Goal: Transaction & Acquisition: Purchase product/service

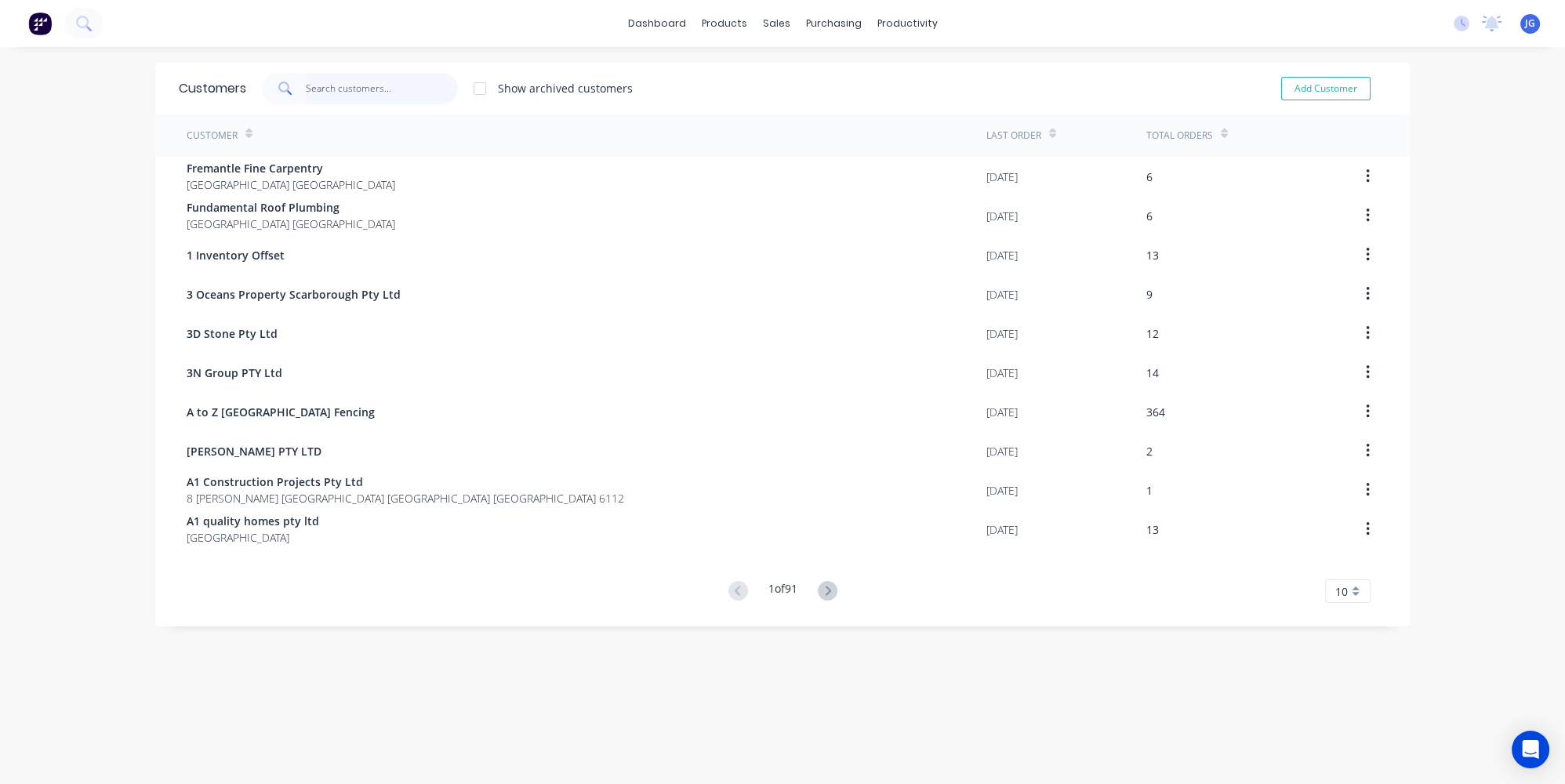
click at [405, 99] on input "text" at bounding box center [382, 88] width 153 height 31
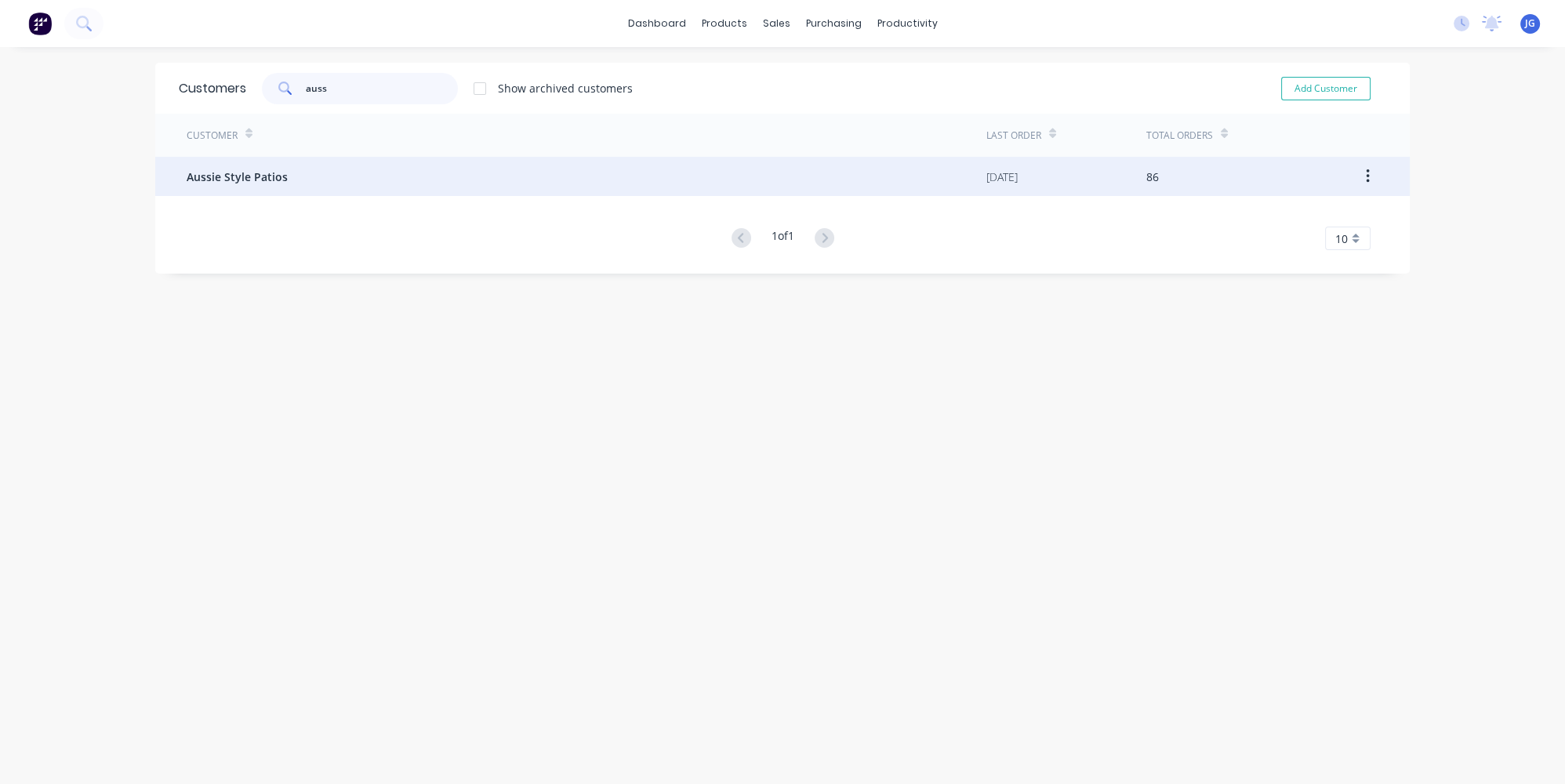
type input "auss"
click at [248, 168] on span "Aussie Style Patios" at bounding box center [237, 176] width 101 height 16
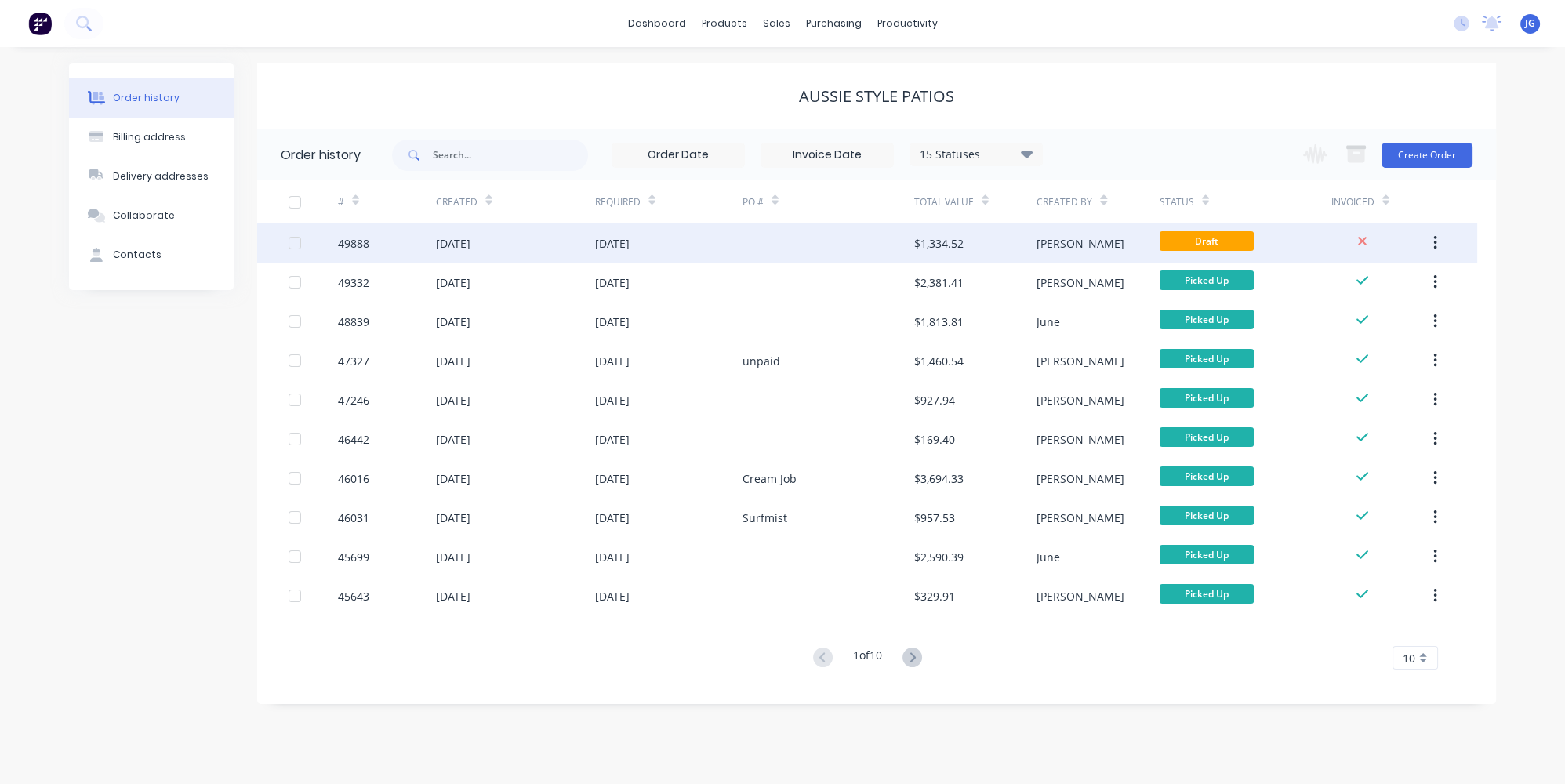
click at [544, 249] on div "02 Oct 2025" at bounding box center [515, 243] width 159 height 39
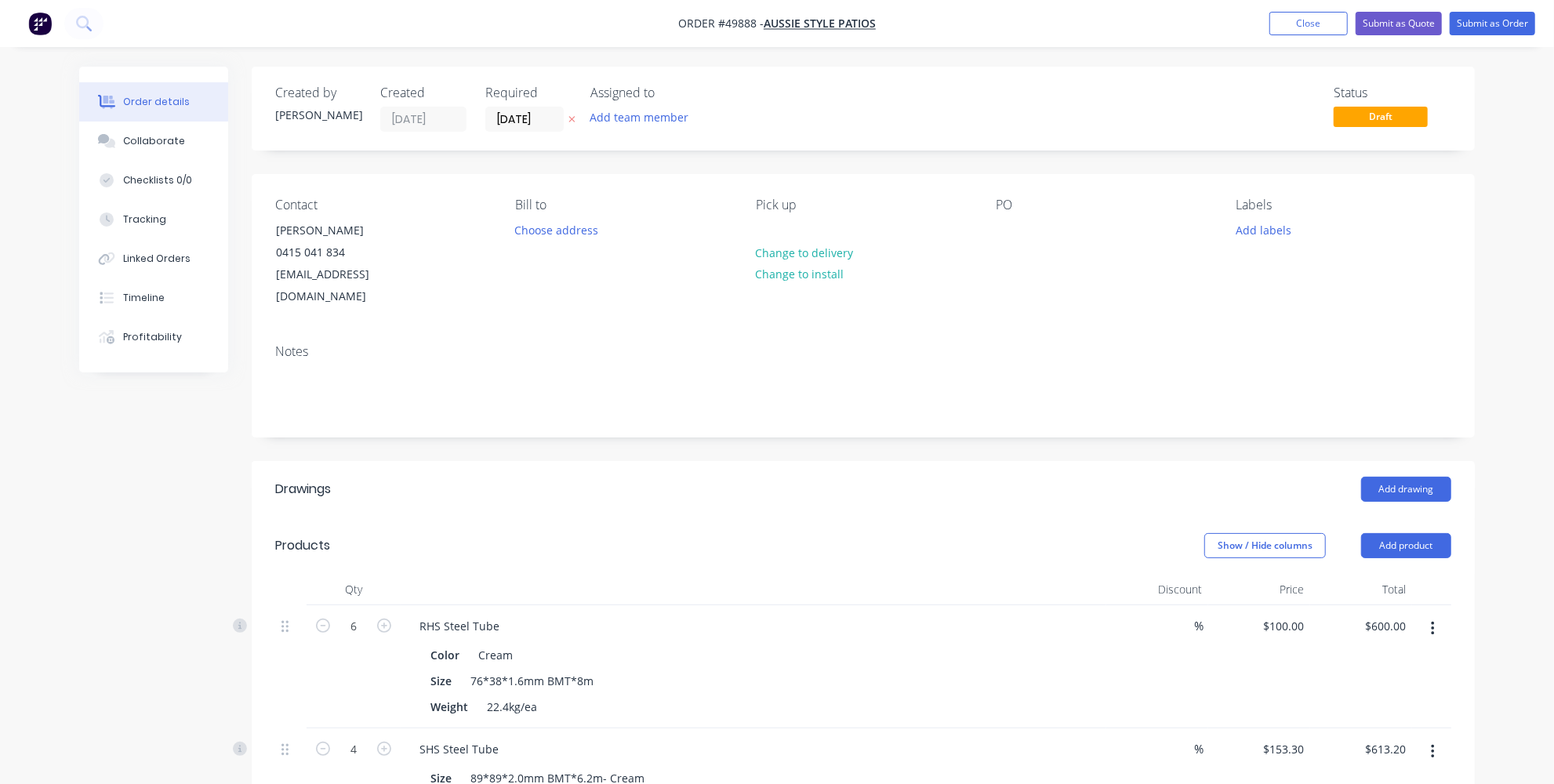
scroll to position [142, 0]
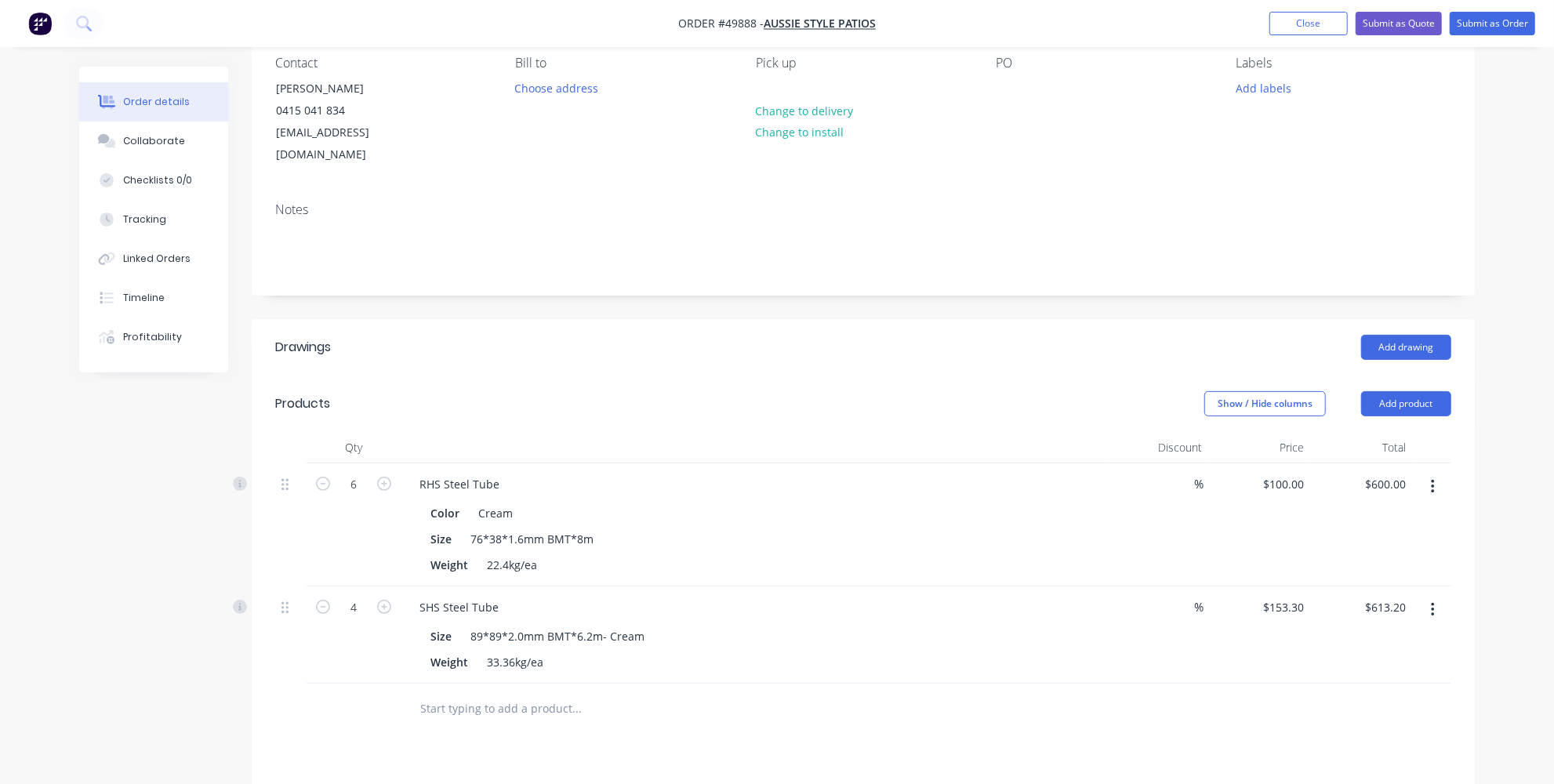
click at [1440, 595] on button "button" at bounding box center [1433, 609] width 37 height 28
click at [1335, 734] on div "Delete" at bounding box center [1377, 745] width 121 height 23
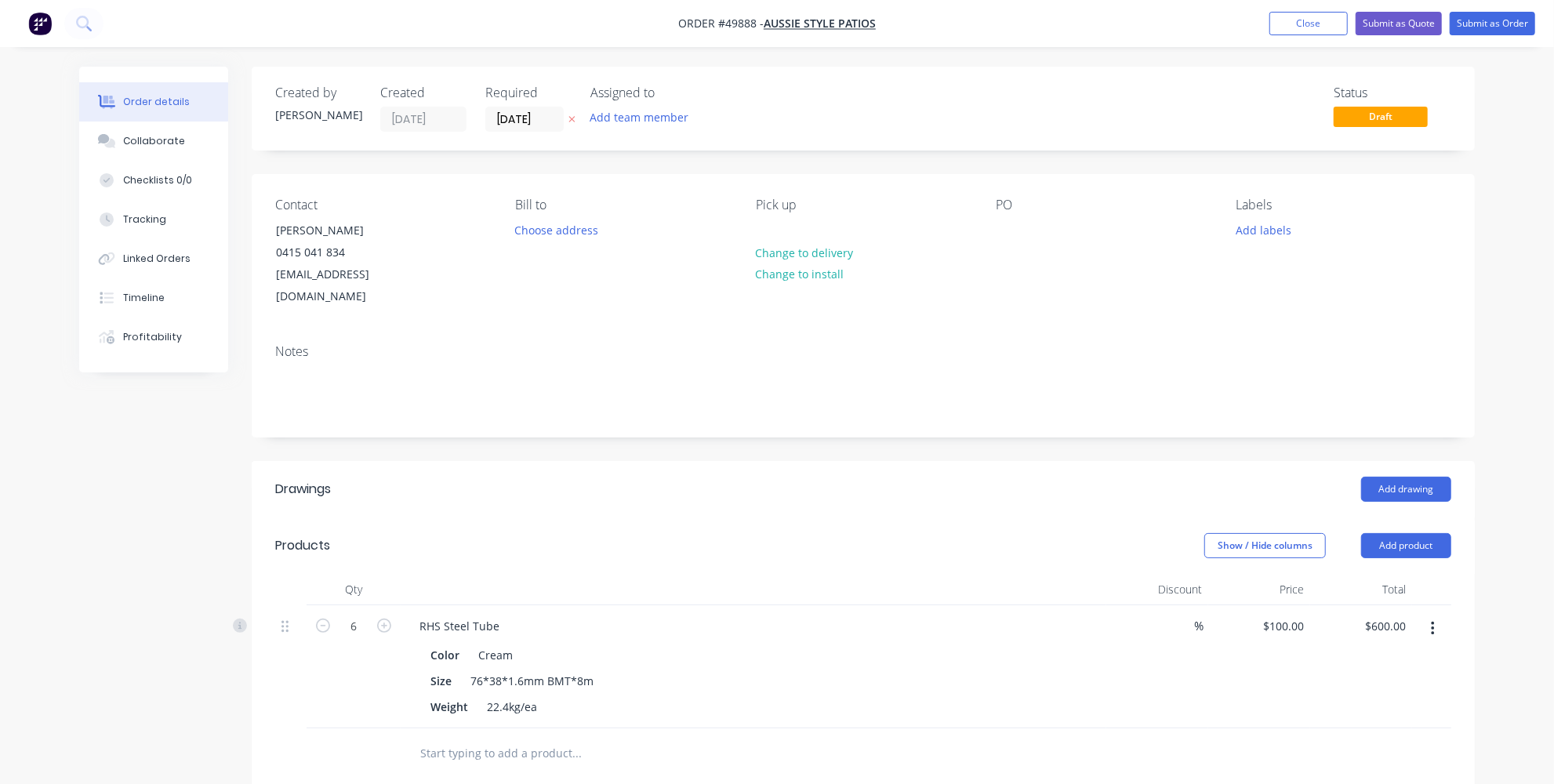
click at [618, 533] on div "Show / Hide columns Add product" at bounding box center [988, 546] width 926 height 25
click at [1483, 273] on div "Order details Collaborate Checklists 0/0 Tracking Linked Orders Timeline Profit…" at bounding box center [777, 605] width 1427 height 1078
click at [1486, 21] on button "Submit as Order" at bounding box center [1492, 24] width 86 height 24
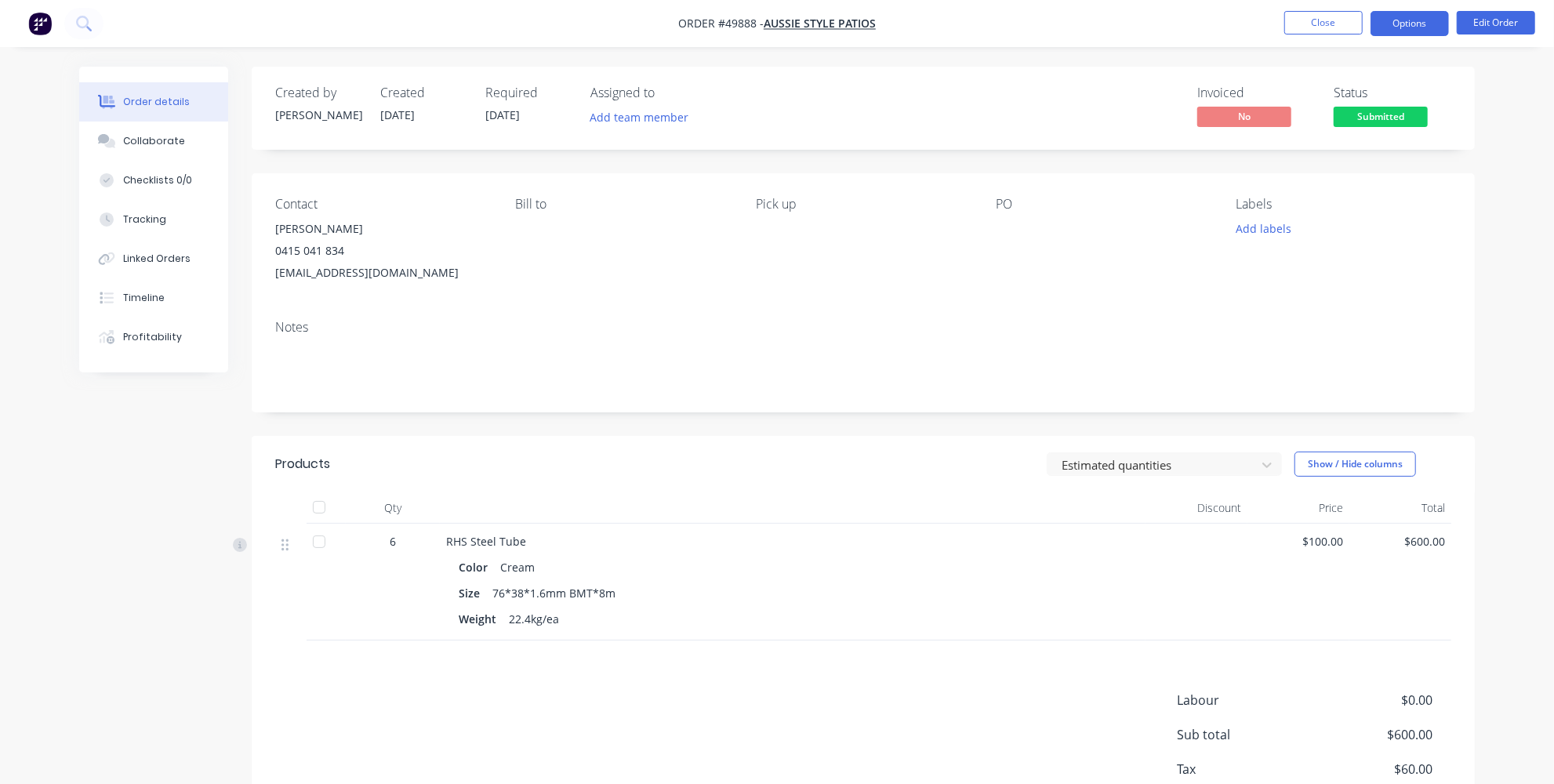
click at [1429, 25] on button "Options" at bounding box center [1410, 24] width 78 height 25
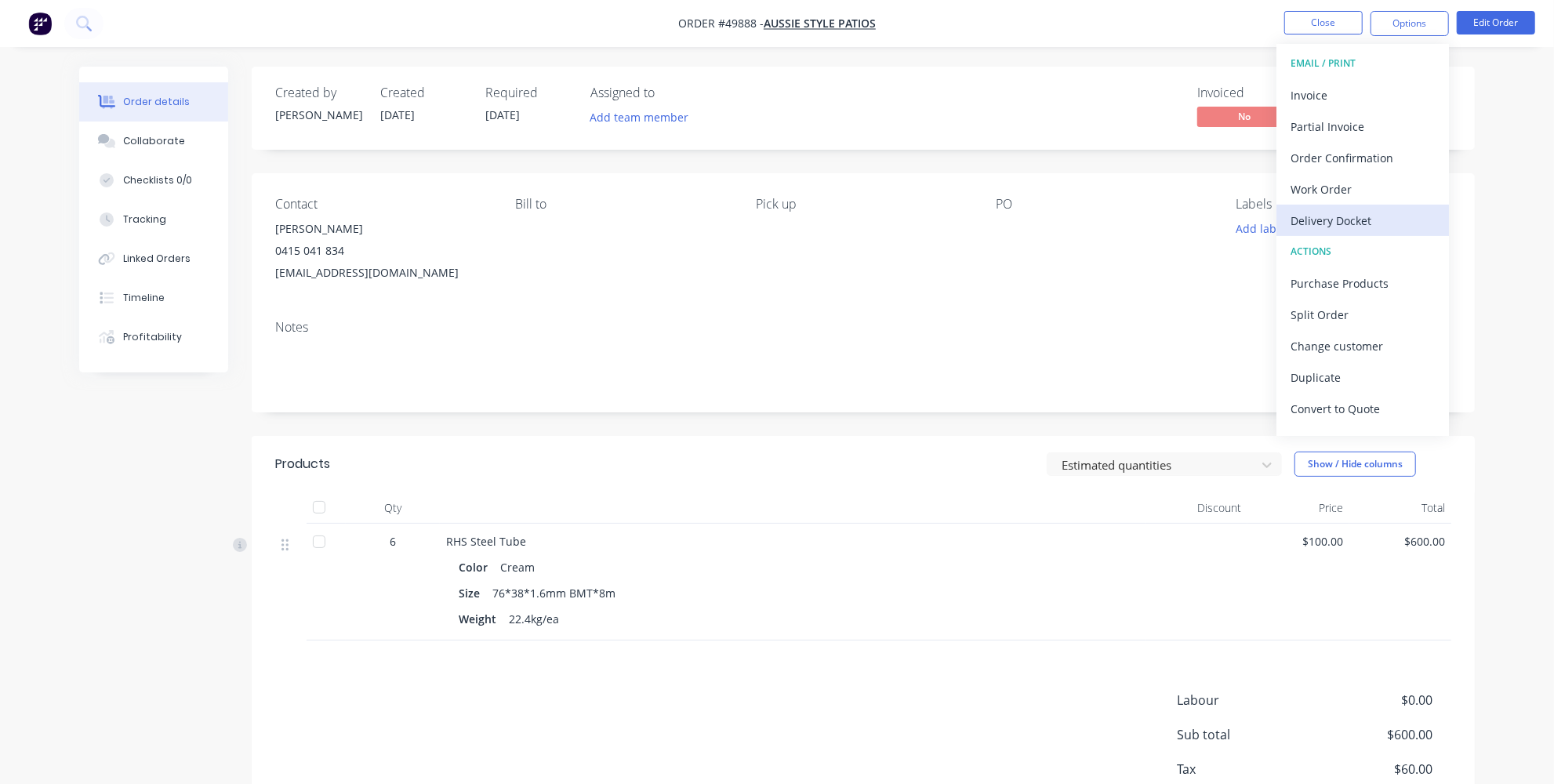
click at [1341, 216] on div "Delivery Docket" at bounding box center [1363, 220] width 144 height 23
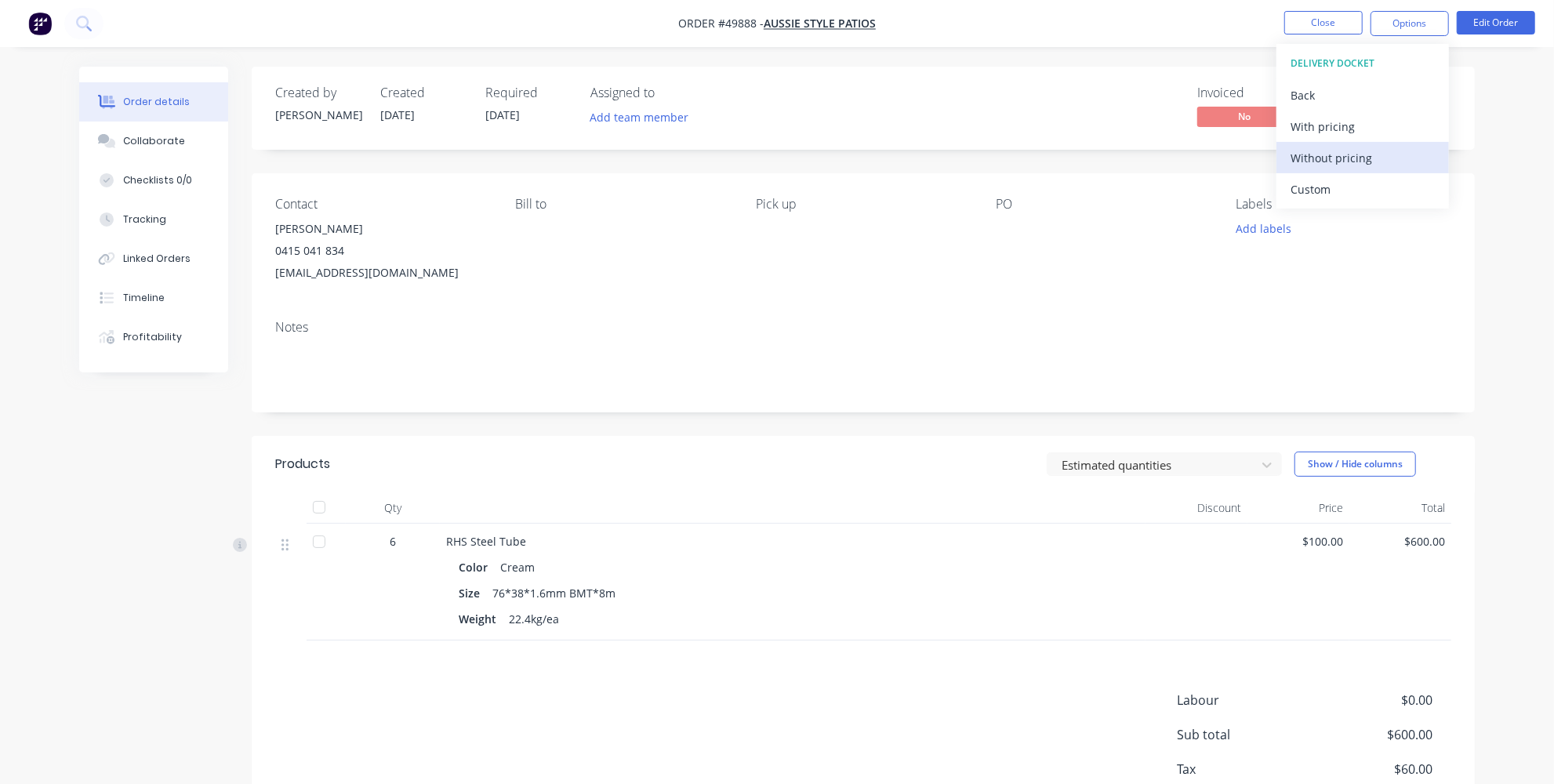
click at [1334, 166] on div "Without pricing" at bounding box center [1363, 158] width 144 height 23
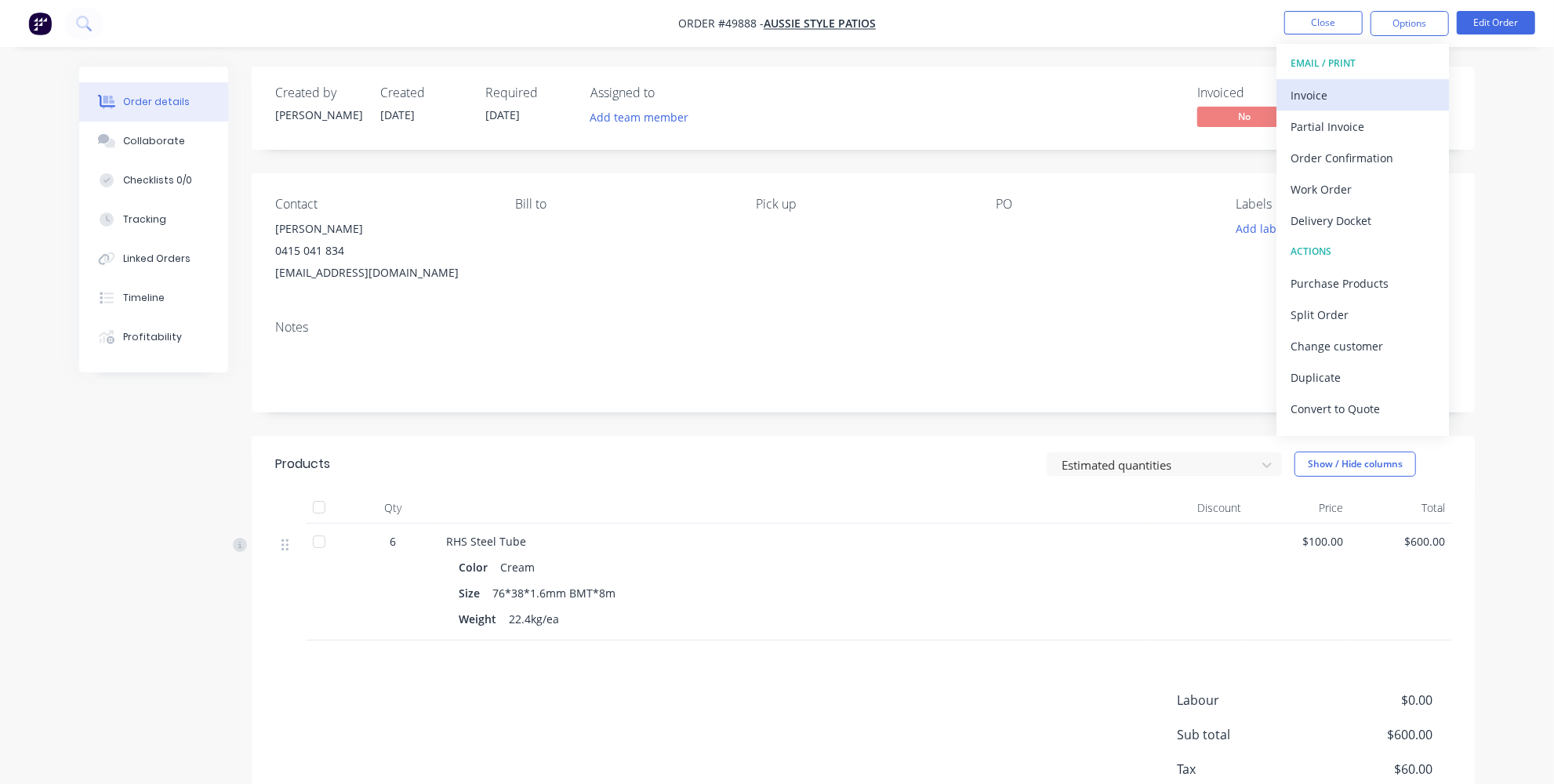
click at [1350, 99] on div "Invoice" at bounding box center [1363, 95] width 144 height 23
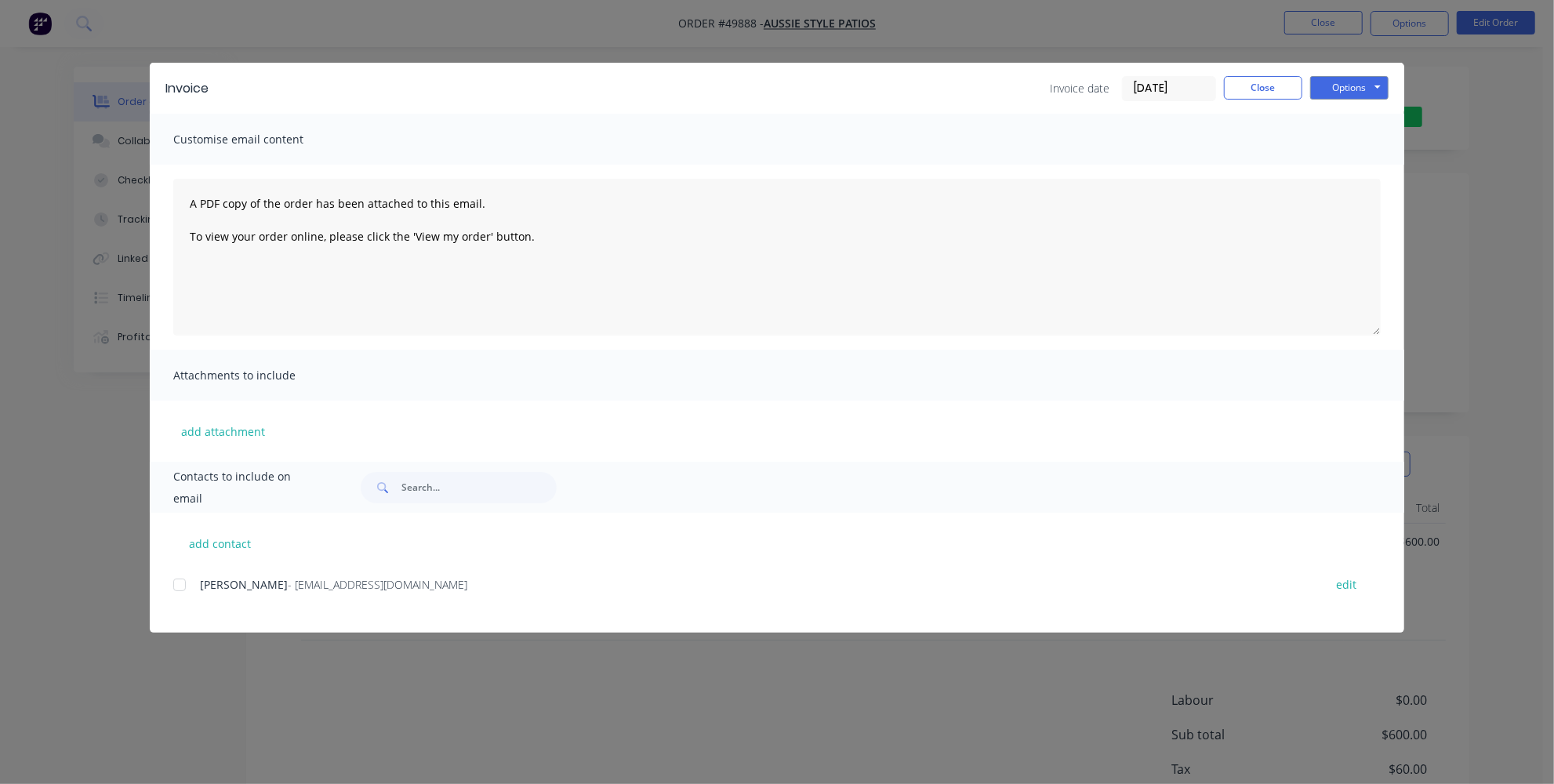
click at [174, 583] on div at bounding box center [179, 584] width 31 height 31
click at [1360, 92] on button "Options" at bounding box center [1349, 88] width 78 height 24
click at [1266, 73] on div "Invoice Invoice date 03/10/25 Close Options Preview Print Email" at bounding box center [777, 88] width 1255 height 51
click at [1256, 83] on button "Close" at bounding box center [1263, 88] width 78 height 24
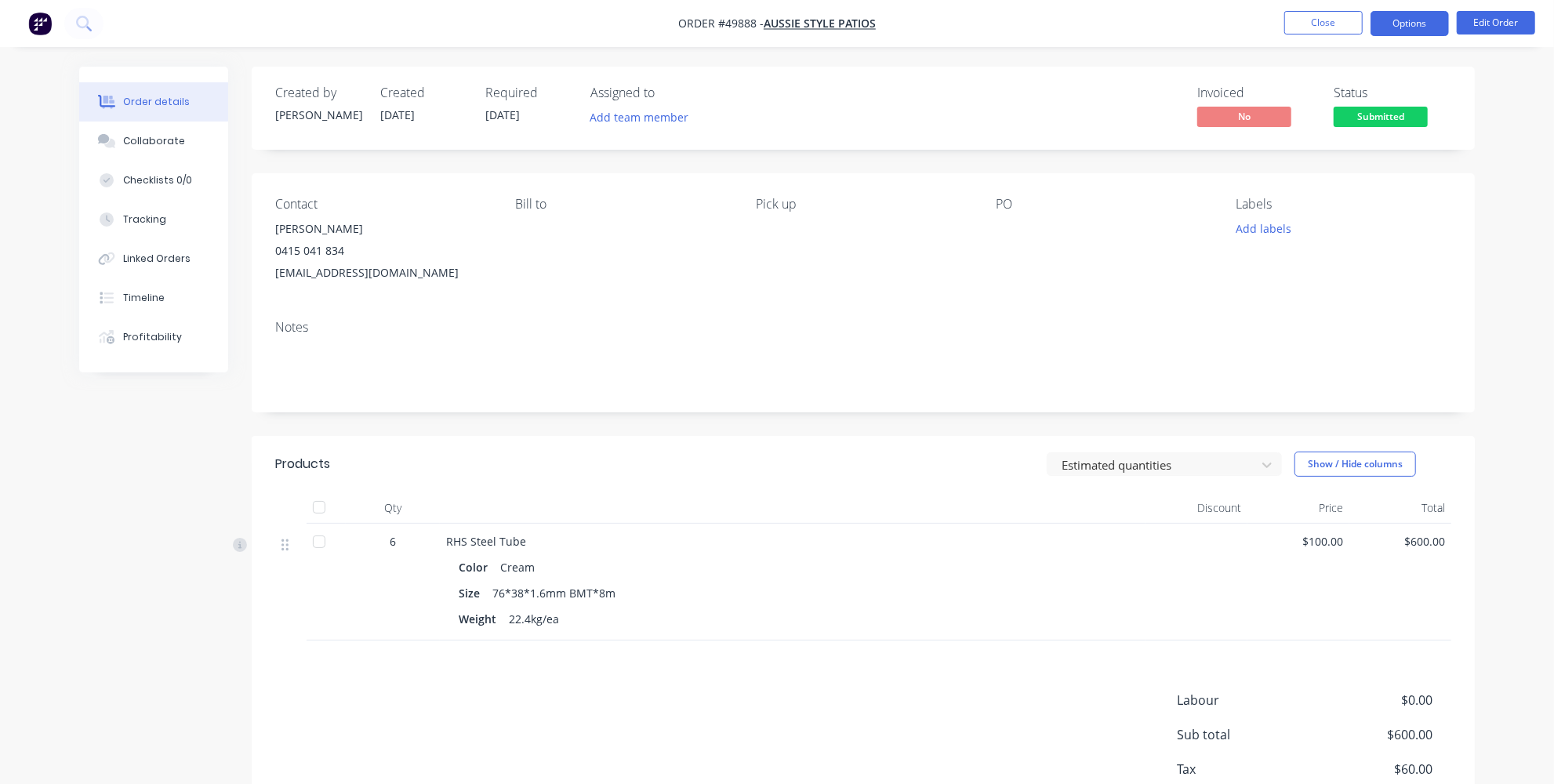
click at [1406, 25] on button "Options" at bounding box center [1410, 24] width 78 height 25
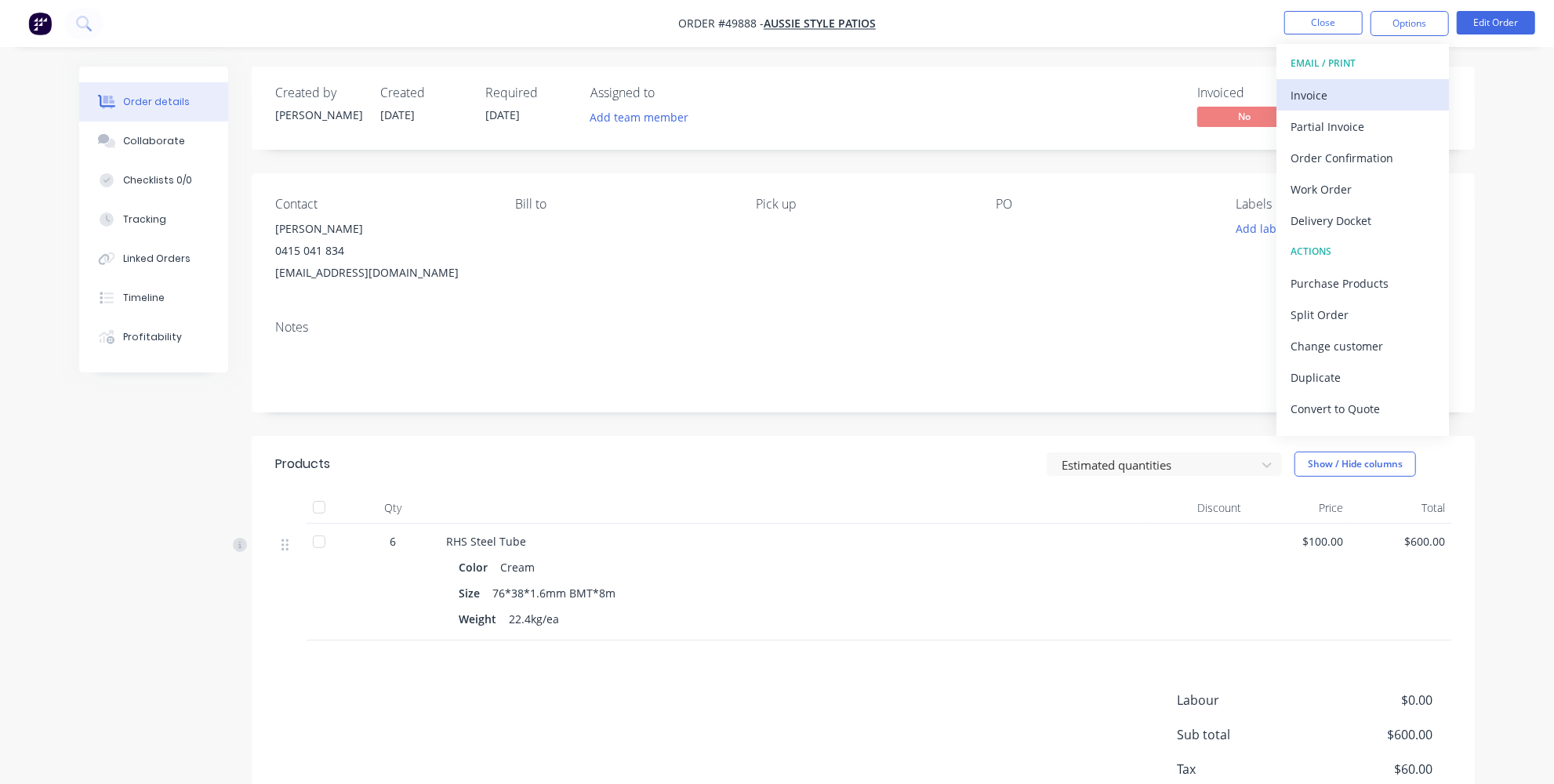
click at [1345, 97] on div "Invoice" at bounding box center [1363, 95] width 144 height 23
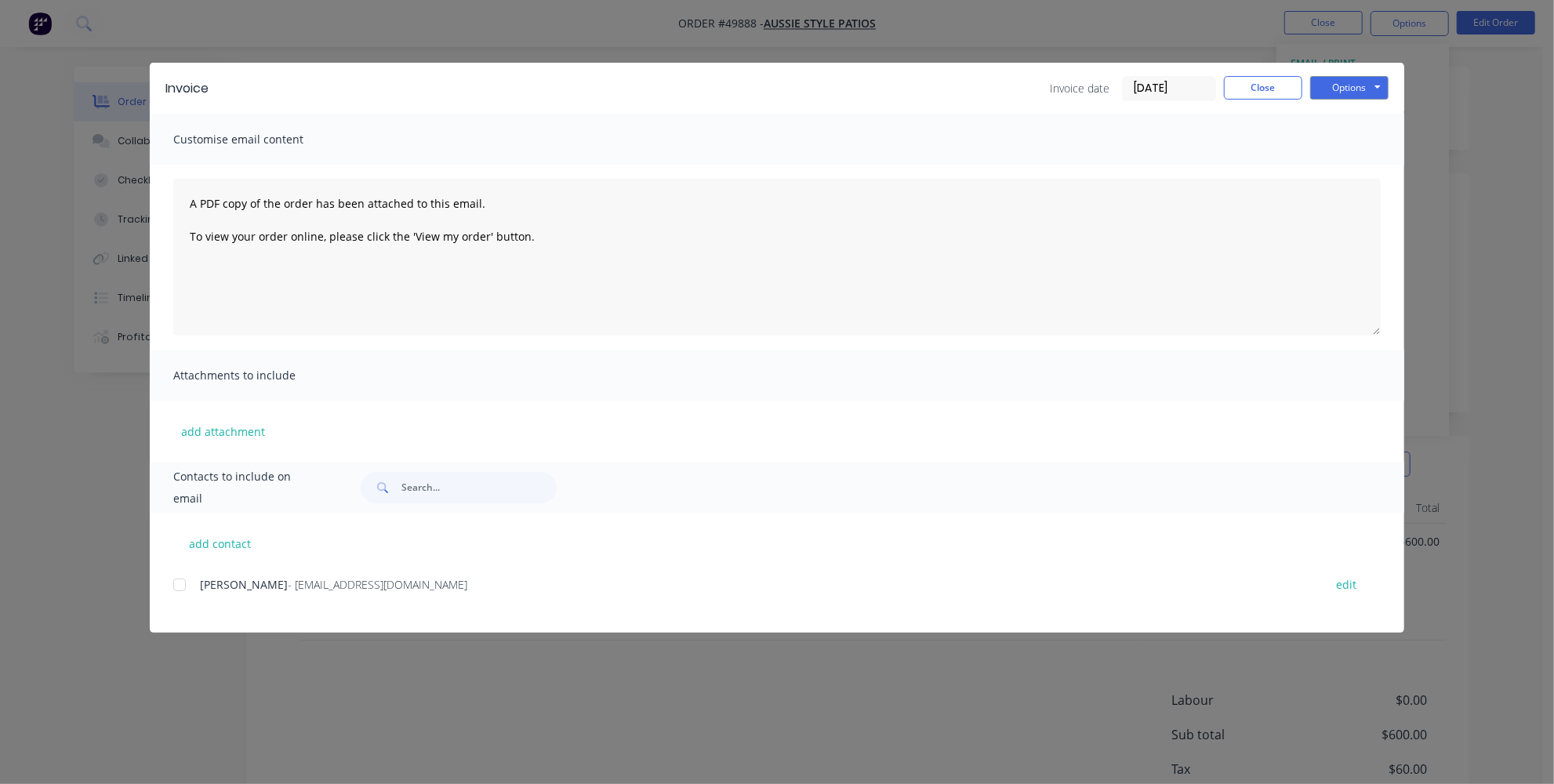
click at [181, 584] on div at bounding box center [179, 584] width 31 height 31
click at [1355, 92] on button "Options" at bounding box center [1349, 88] width 78 height 24
click at [1352, 178] on button "Email" at bounding box center [1360, 167] width 100 height 25
click at [1280, 87] on button "Close" at bounding box center [1263, 88] width 78 height 24
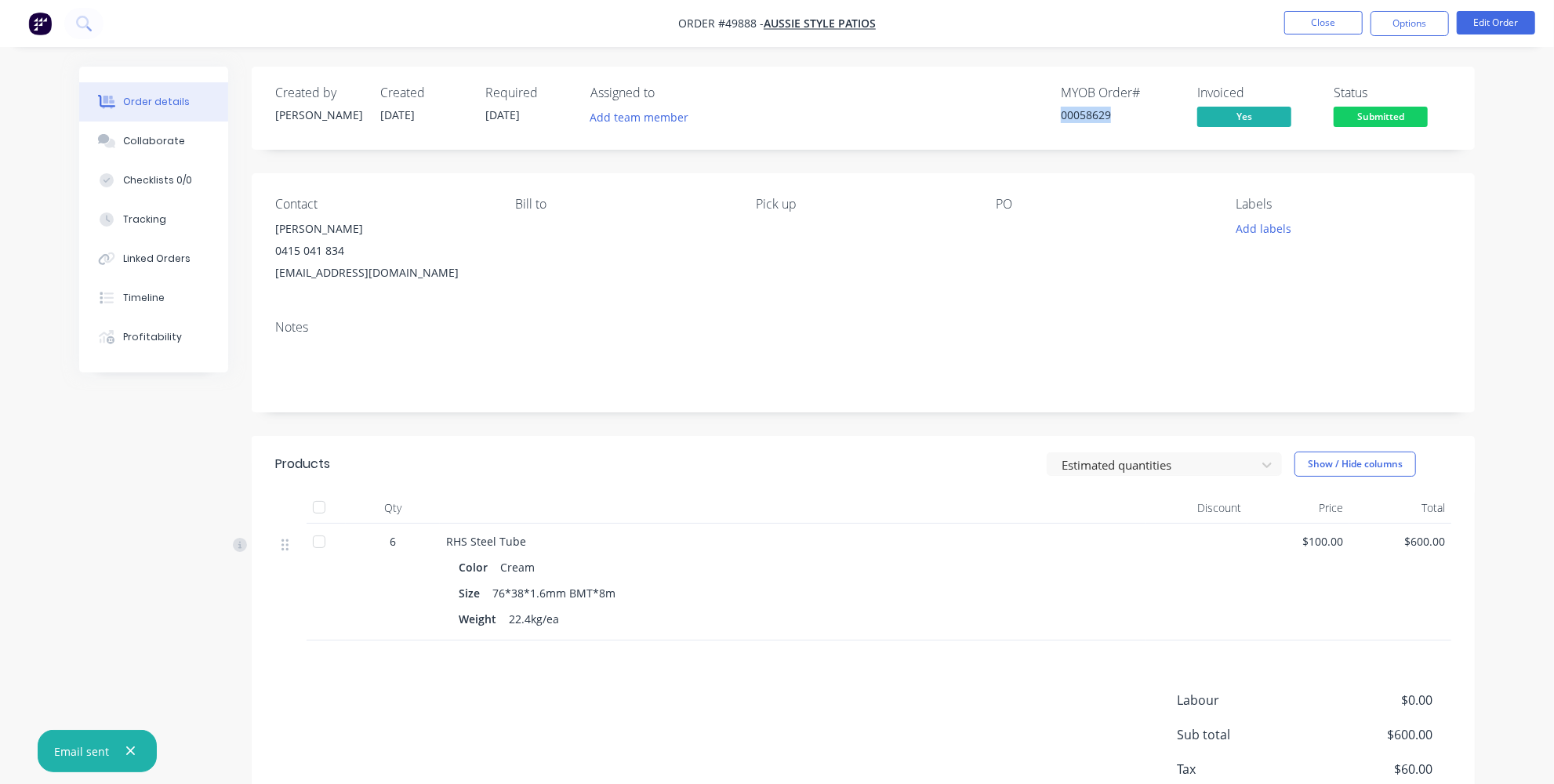
drag, startPoint x: 1104, startPoint y: 109, endPoint x: 1010, endPoint y: 109, distance: 94.0
click at [1010, 109] on div "MYOB Order # 00058629 Invoiced Yes Status Submitted" at bounding box center [1099, 109] width 704 height 46
copy div "00058629"
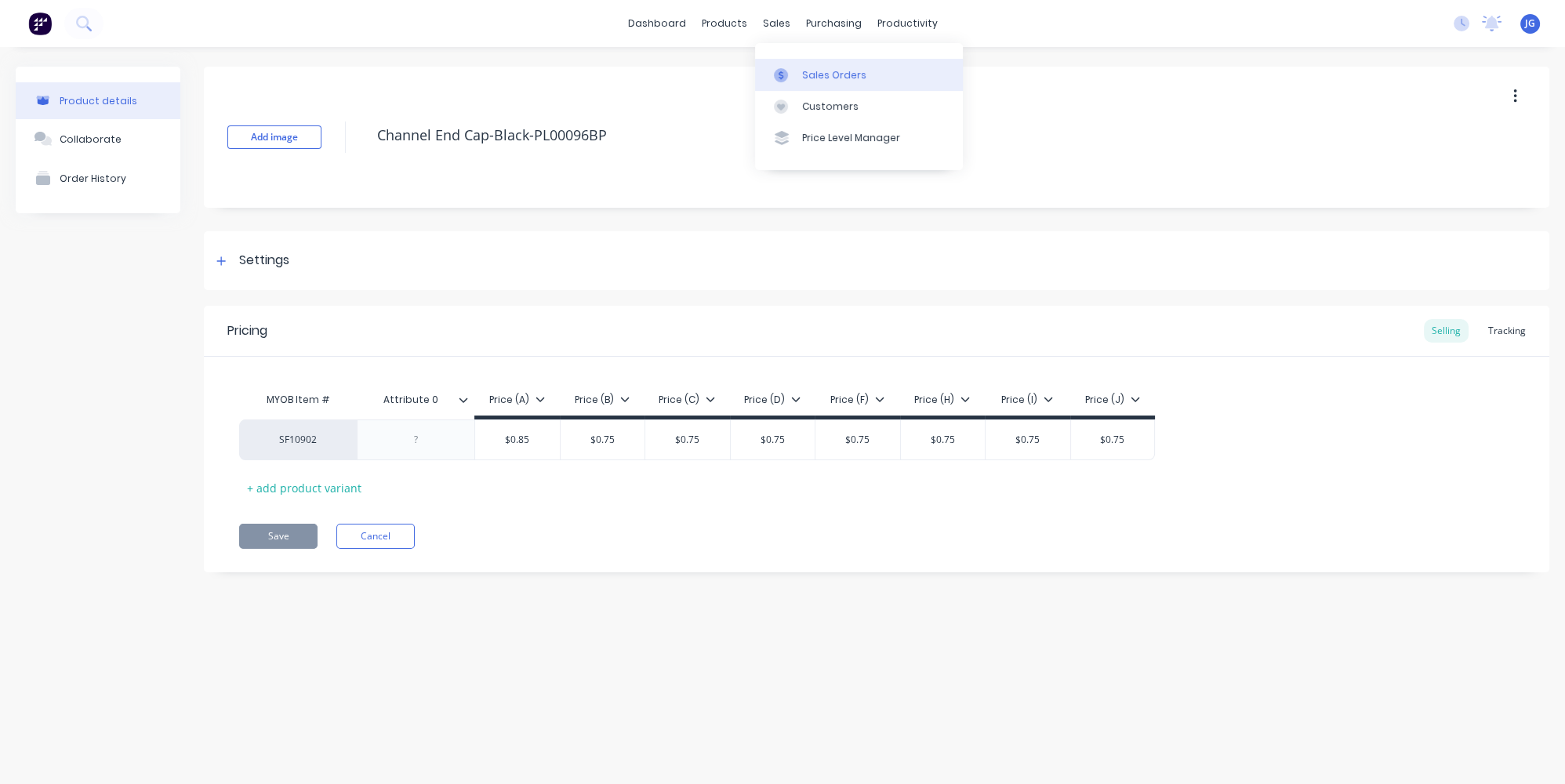
click at [811, 77] on div "Sales Orders" at bounding box center [834, 75] width 65 height 14
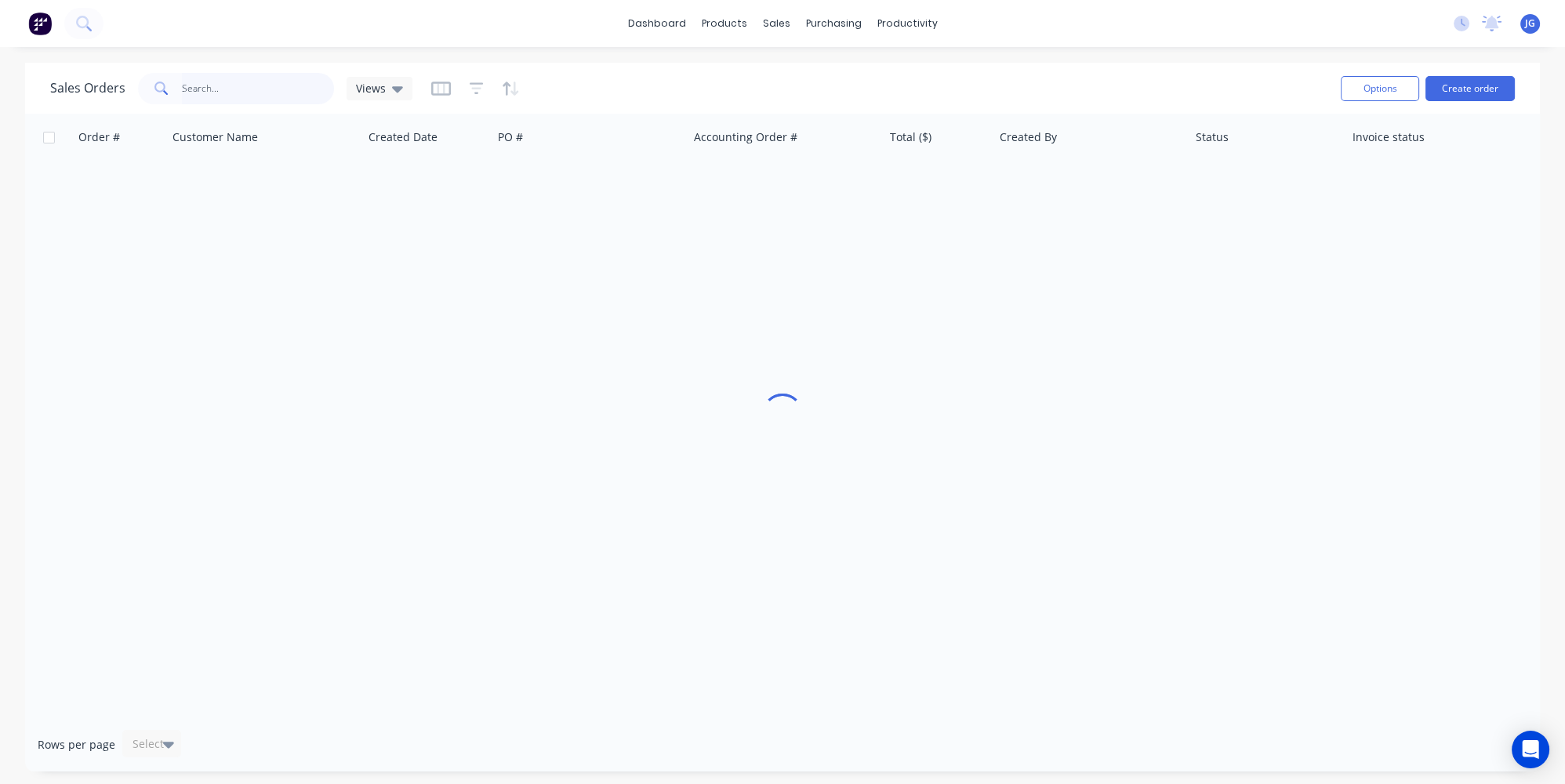
click at [250, 90] on input "text" at bounding box center [258, 88] width 153 height 31
paste input "49679"
type input "49679"
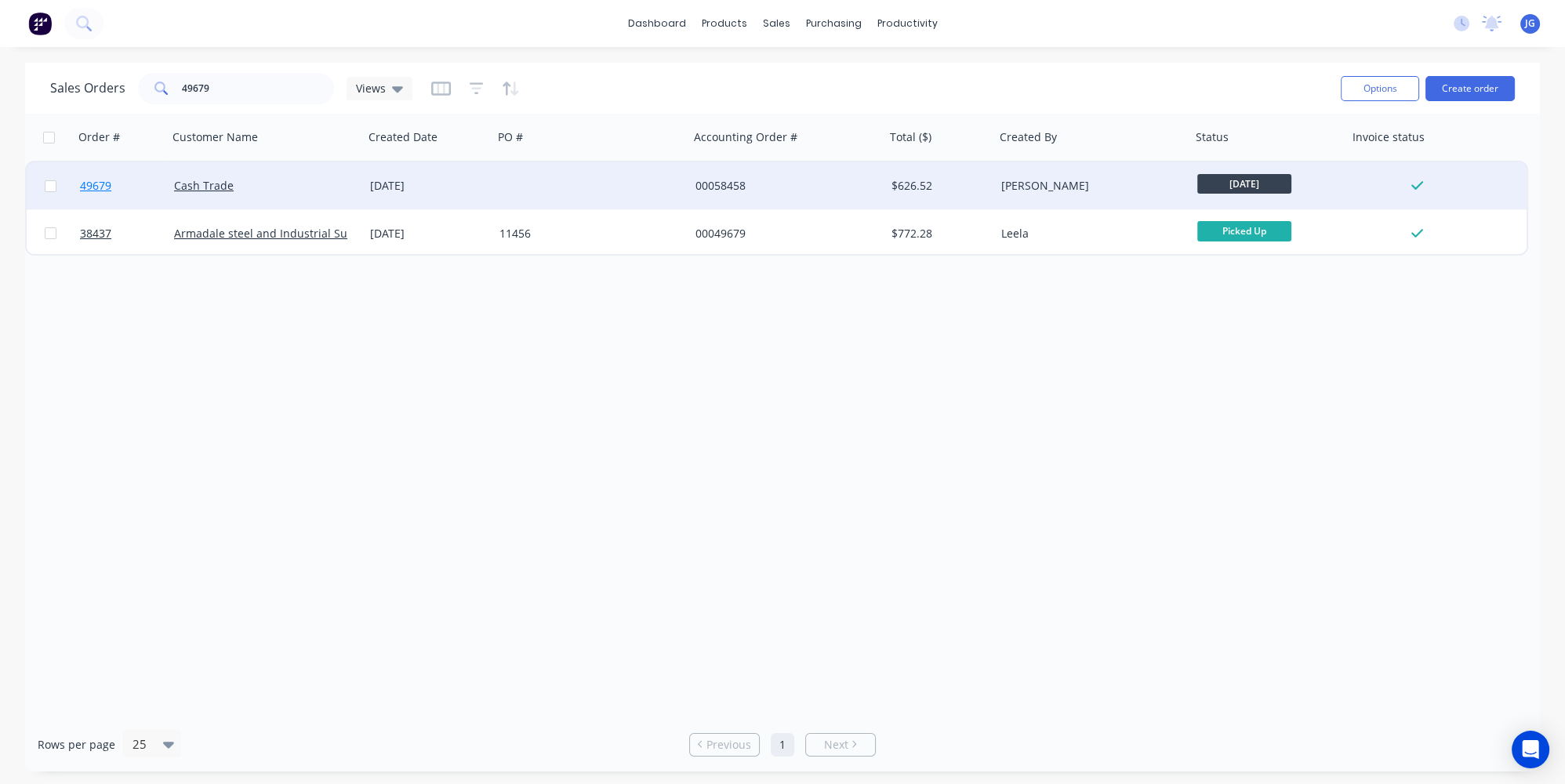
click at [135, 187] on link "49679" at bounding box center [127, 185] width 94 height 47
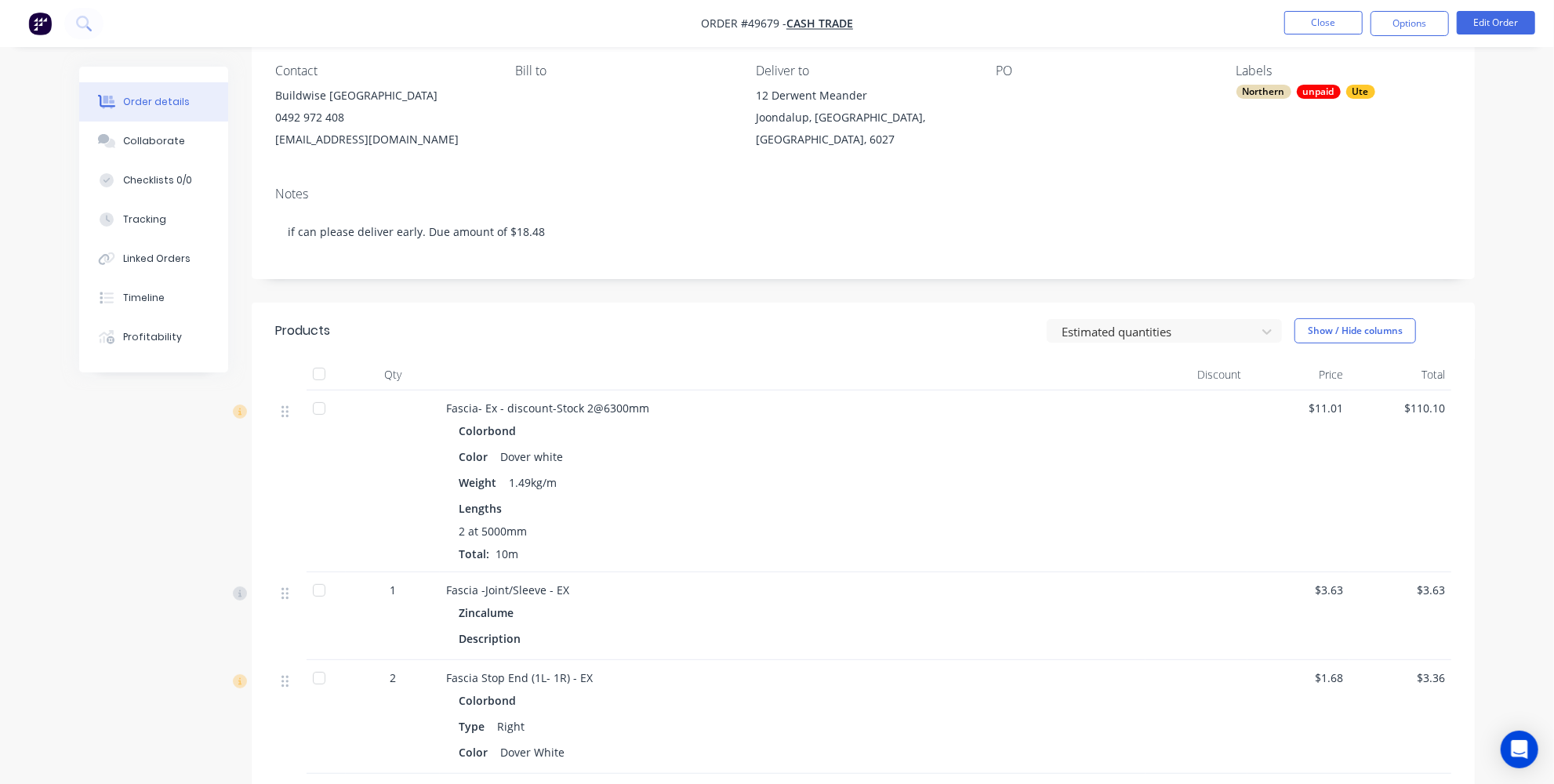
scroll to position [213, 0]
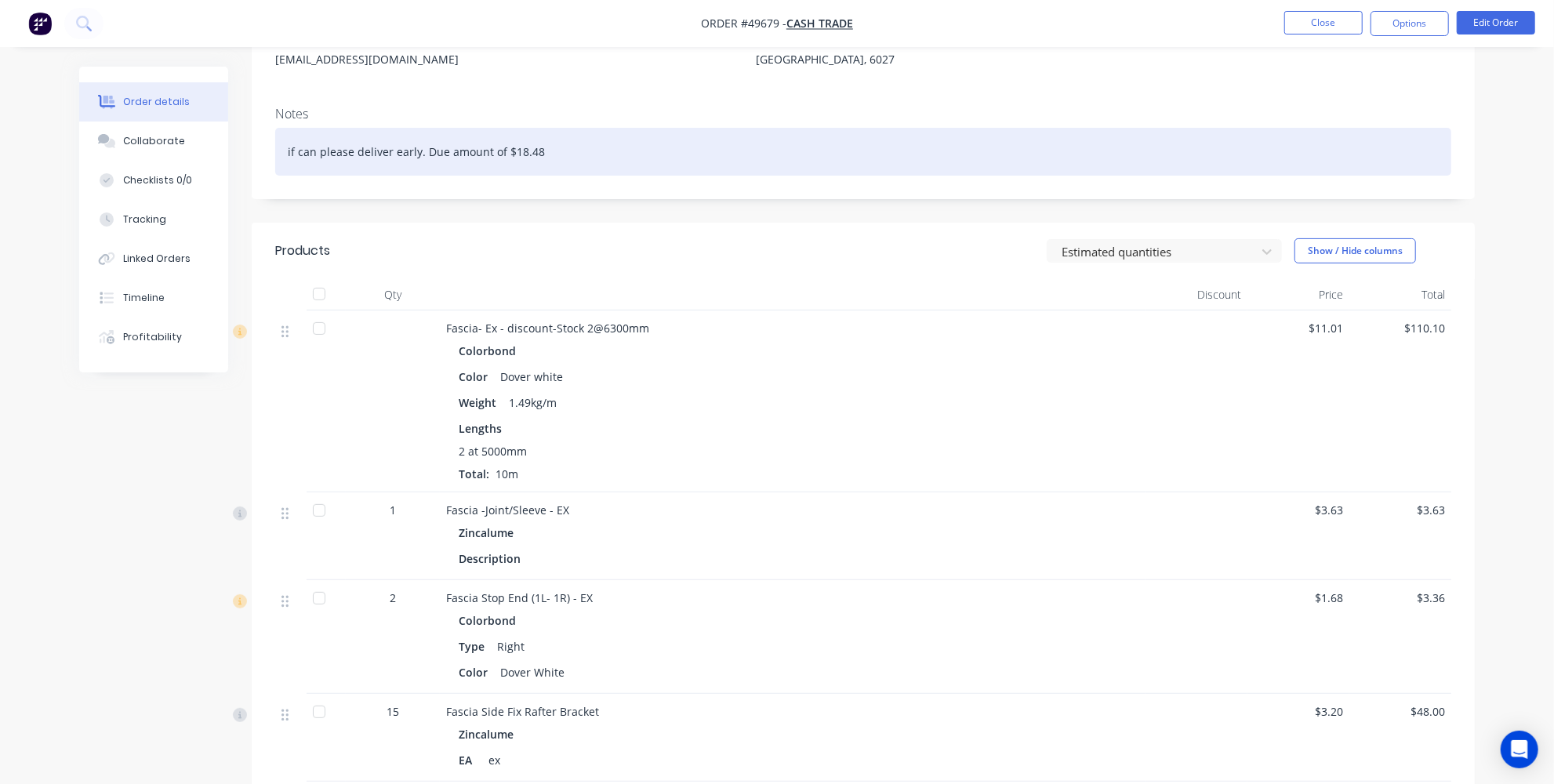
click at [542, 148] on div "if can please deliver early. Due amount of $18.48" at bounding box center [863, 151] width 1176 height 48
drag, startPoint x: 549, startPoint y: 146, endPoint x: 415, endPoint y: 156, distance: 134.4
click at [415, 156] on div "if can please deliver early. Due amount of $18.48" at bounding box center [863, 151] width 1176 height 48
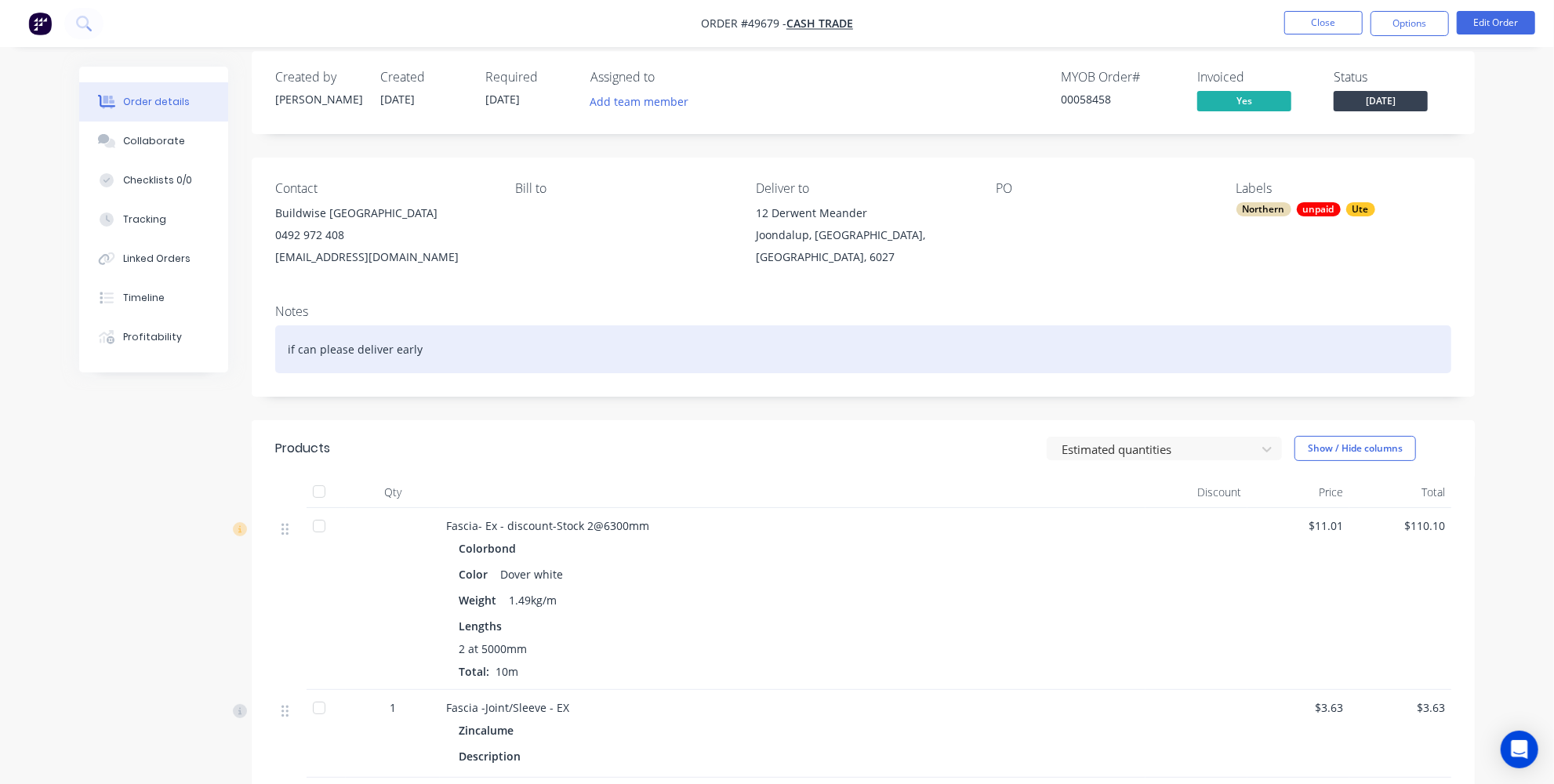
scroll to position [0, 0]
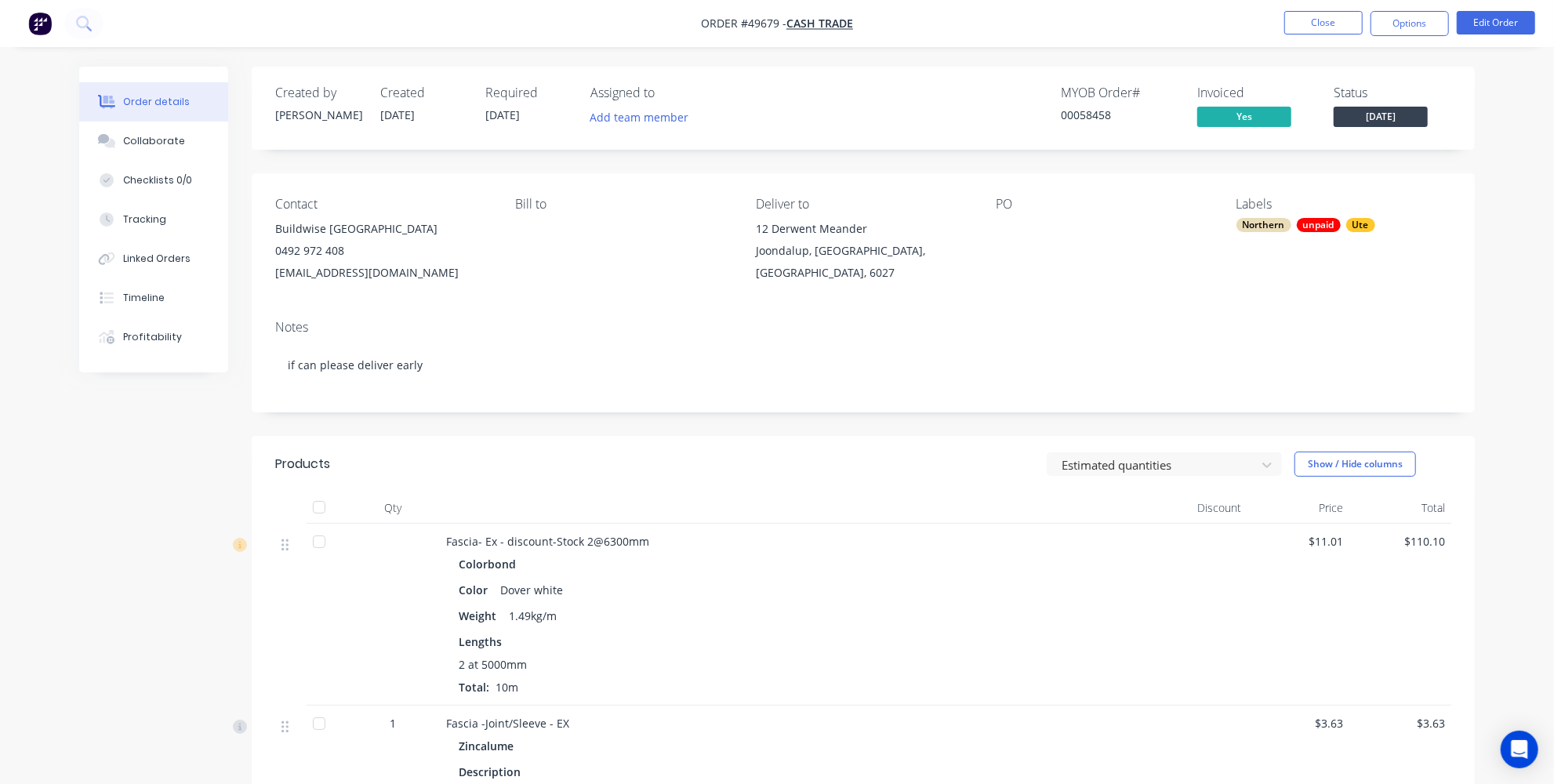
click at [1317, 229] on div "unpaid" at bounding box center [1319, 225] width 44 height 14
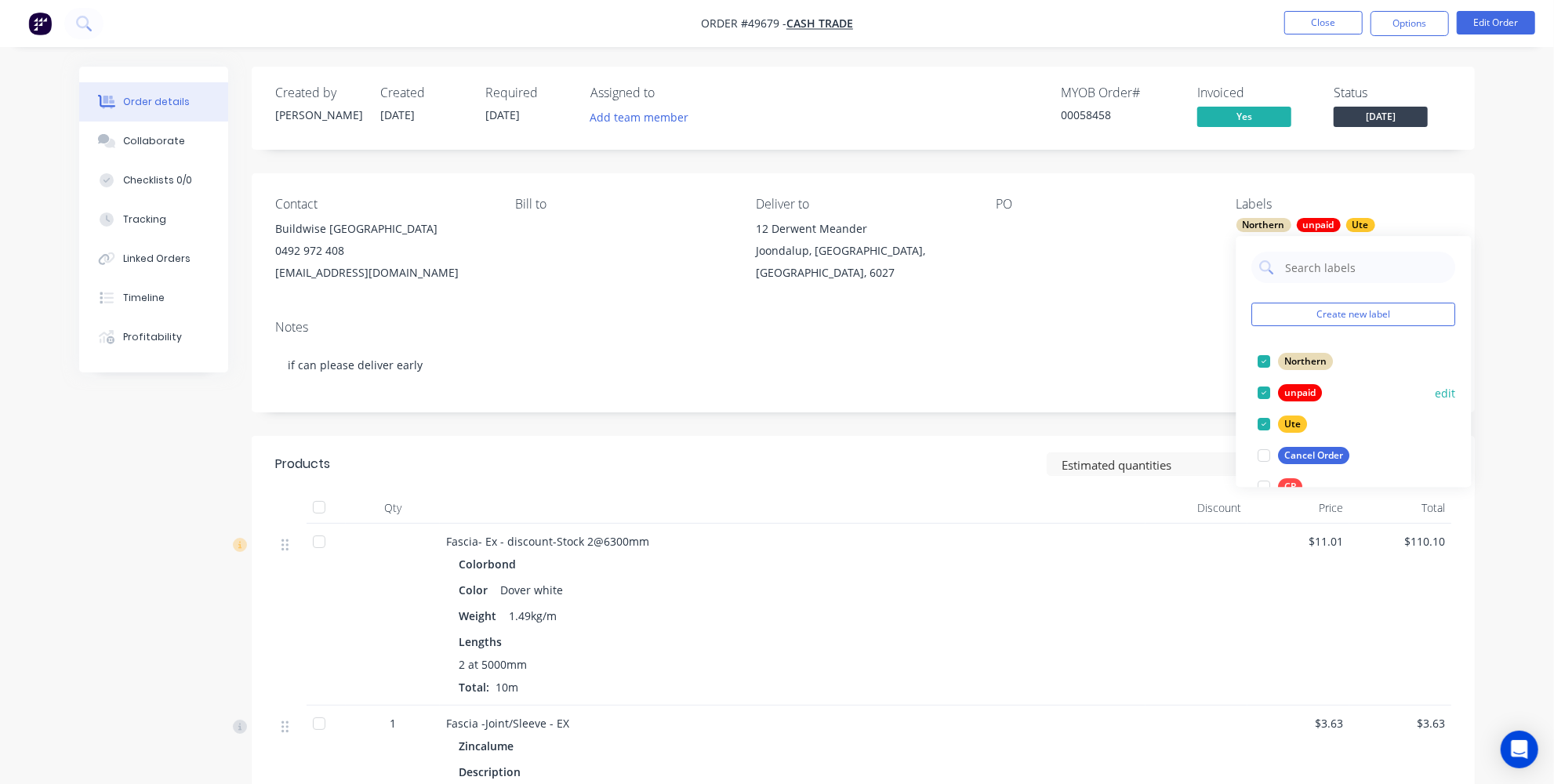
click at [1263, 386] on div at bounding box center [1264, 392] width 31 height 31
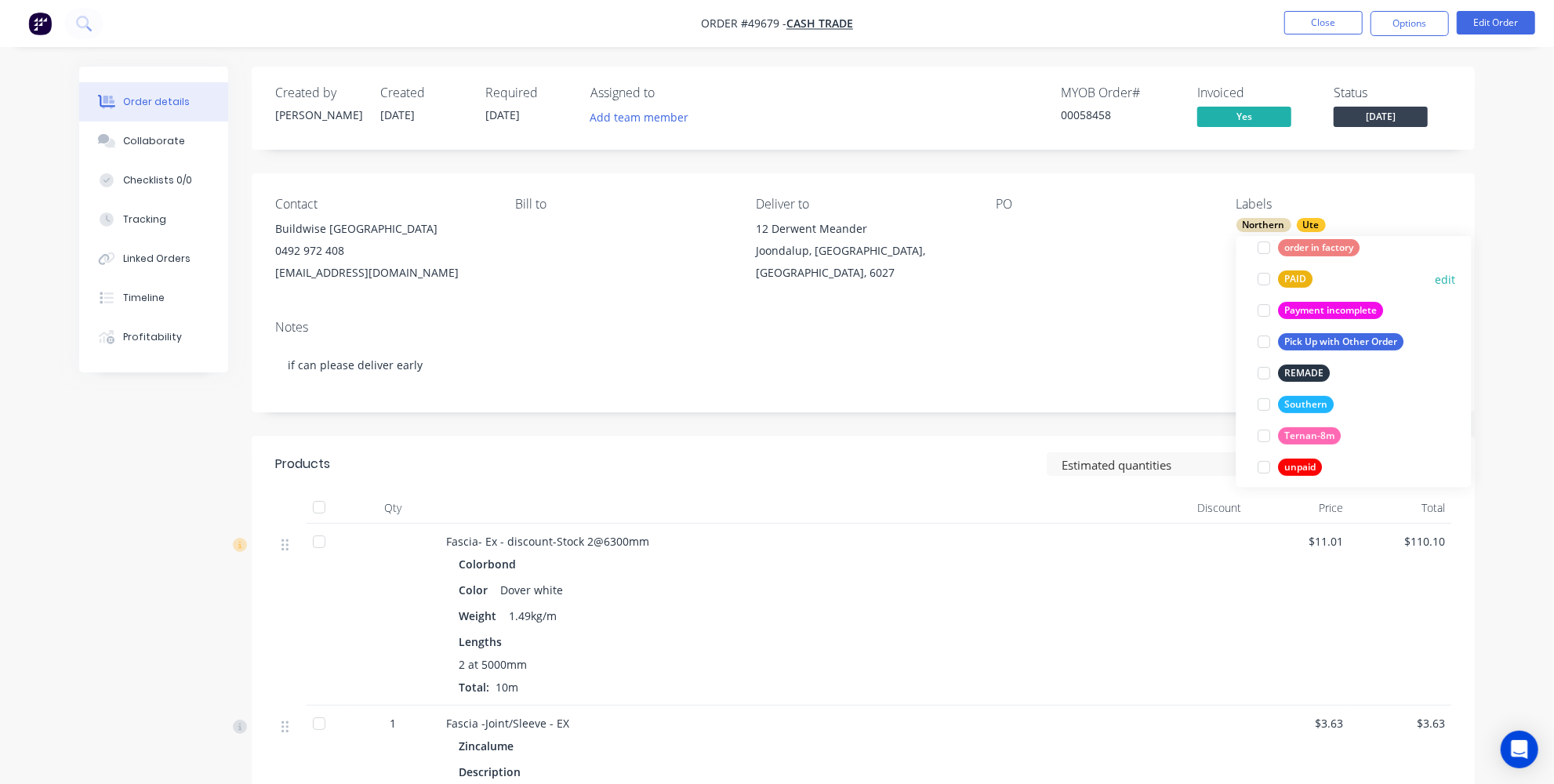
click at [1271, 282] on div at bounding box center [1264, 279] width 31 height 31
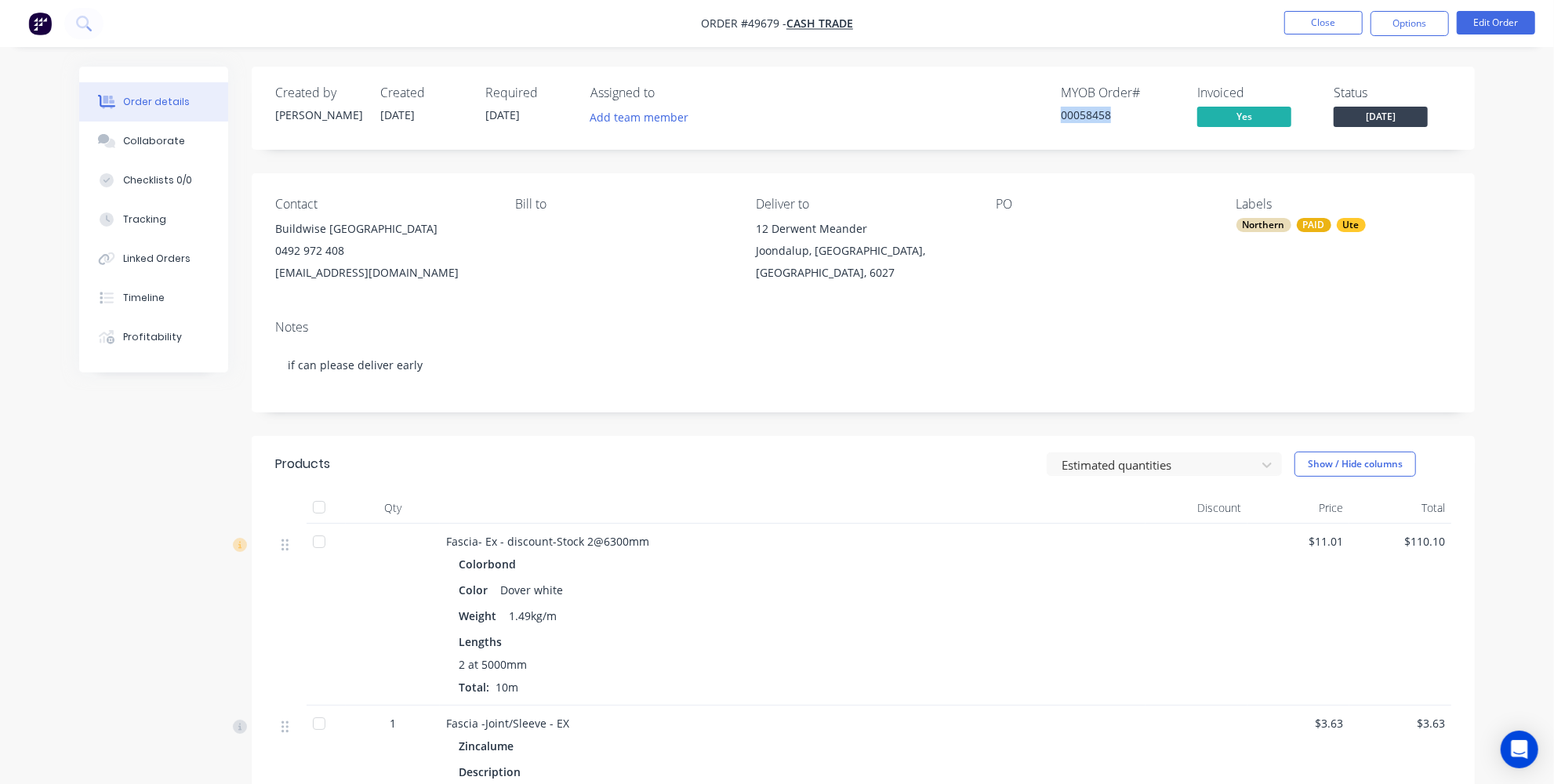
drag, startPoint x: 1115, startPoint y: 115, endPoint x: 1030, endPoint y: 116, distance: 85.0
click at [1030, 116] on div "MYOB Order # 00058458 Invoiced Yes Status Monday" at bounding box center [1099, 109] width 704 height 46
copy div "00058458"
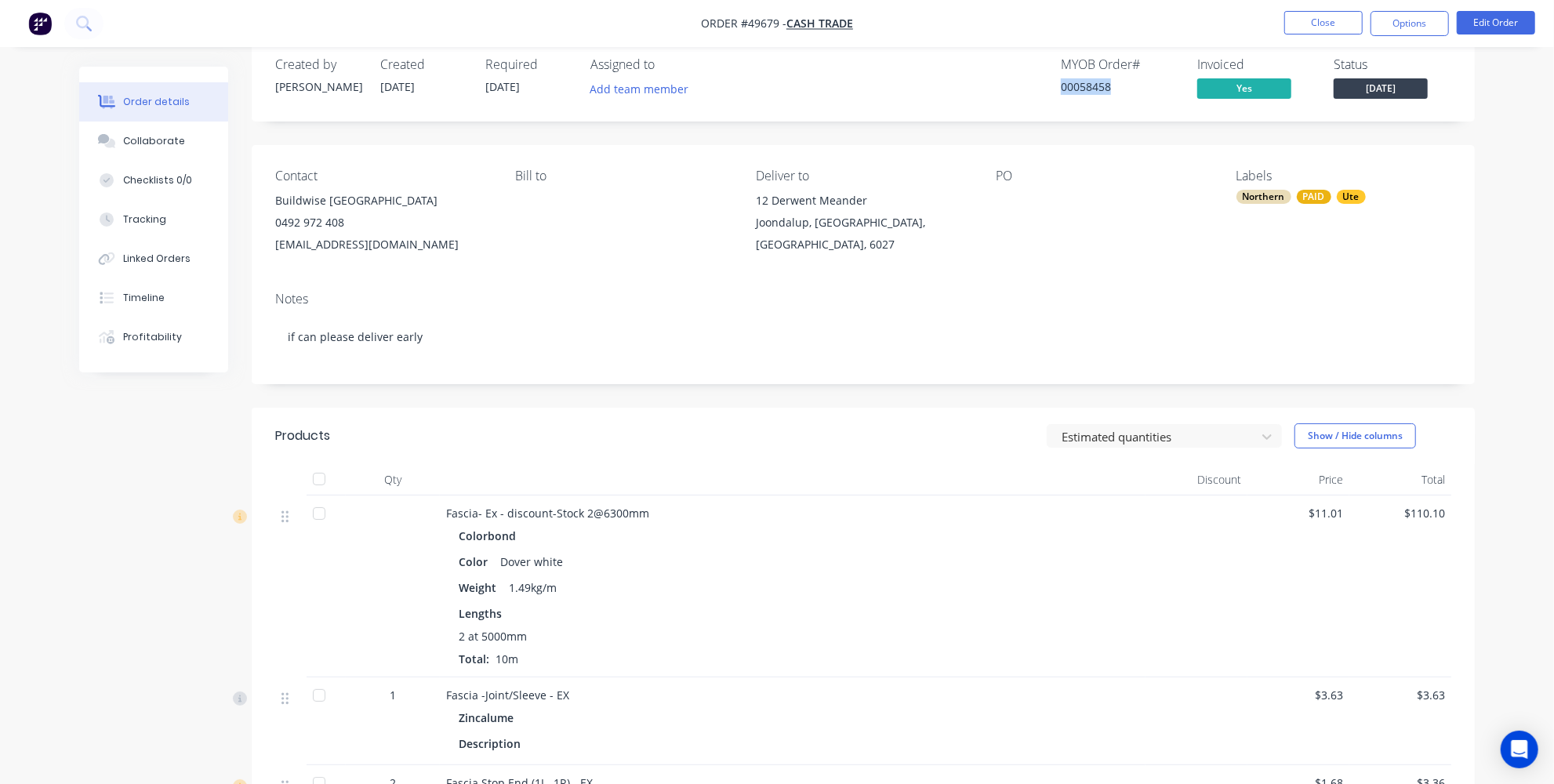
scroll to position [0, 0]
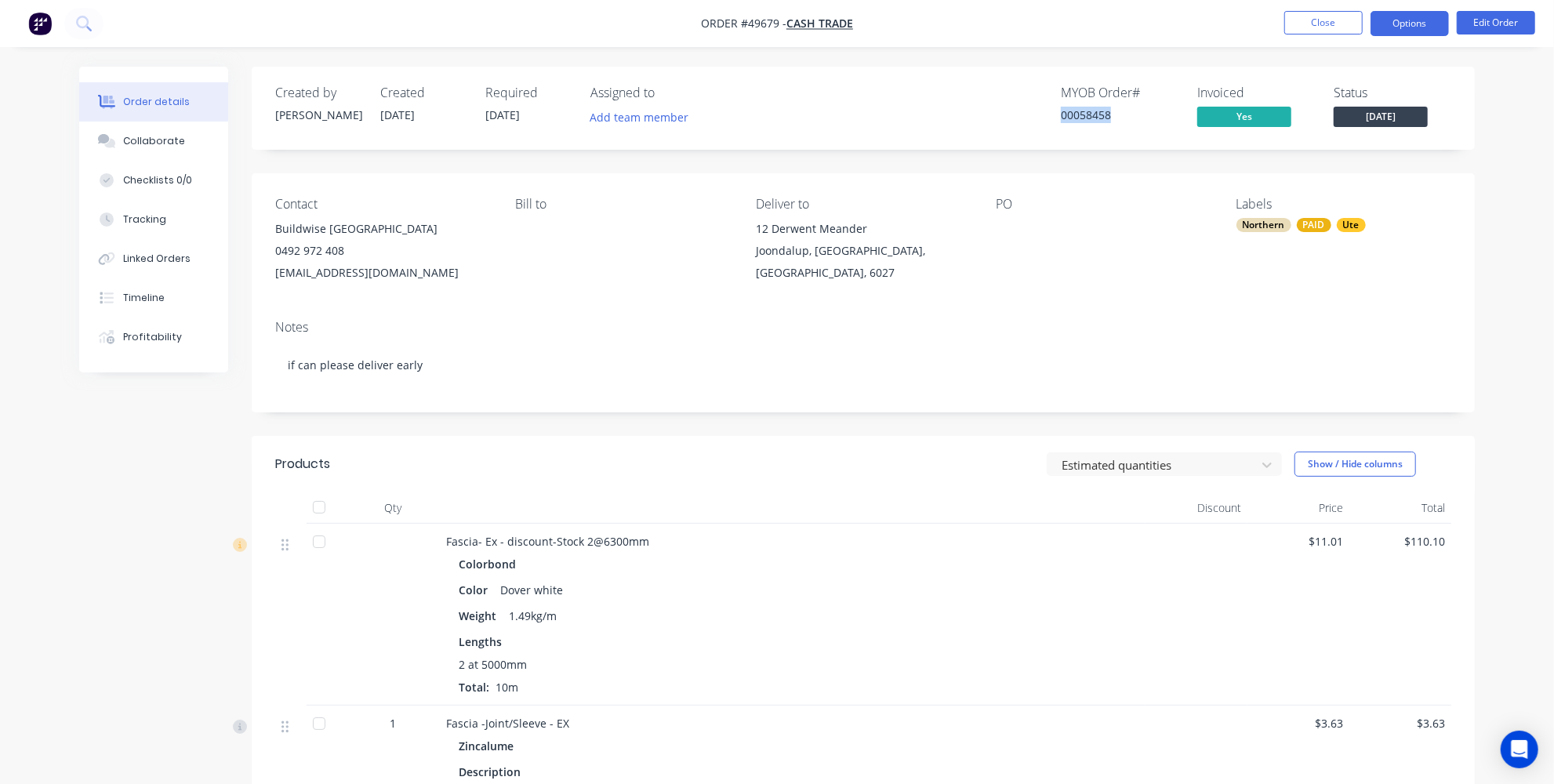
click at [1402, 19] on button "Options" at bounding box center [1410, 24] width 78 height 25
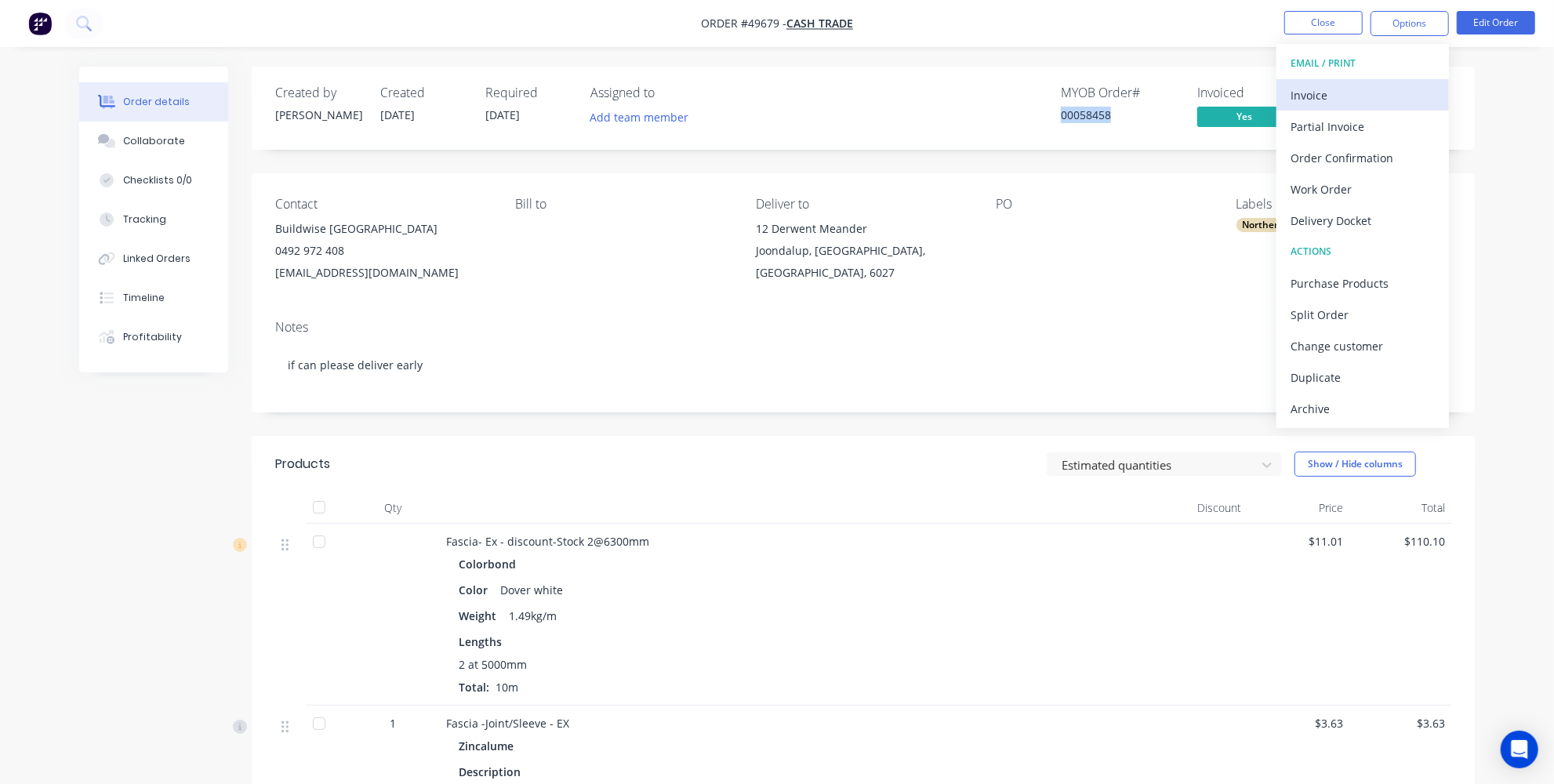
click at [1353, 97] on div "Invoice" at bounding box center [1363, 95] width 144 height 23
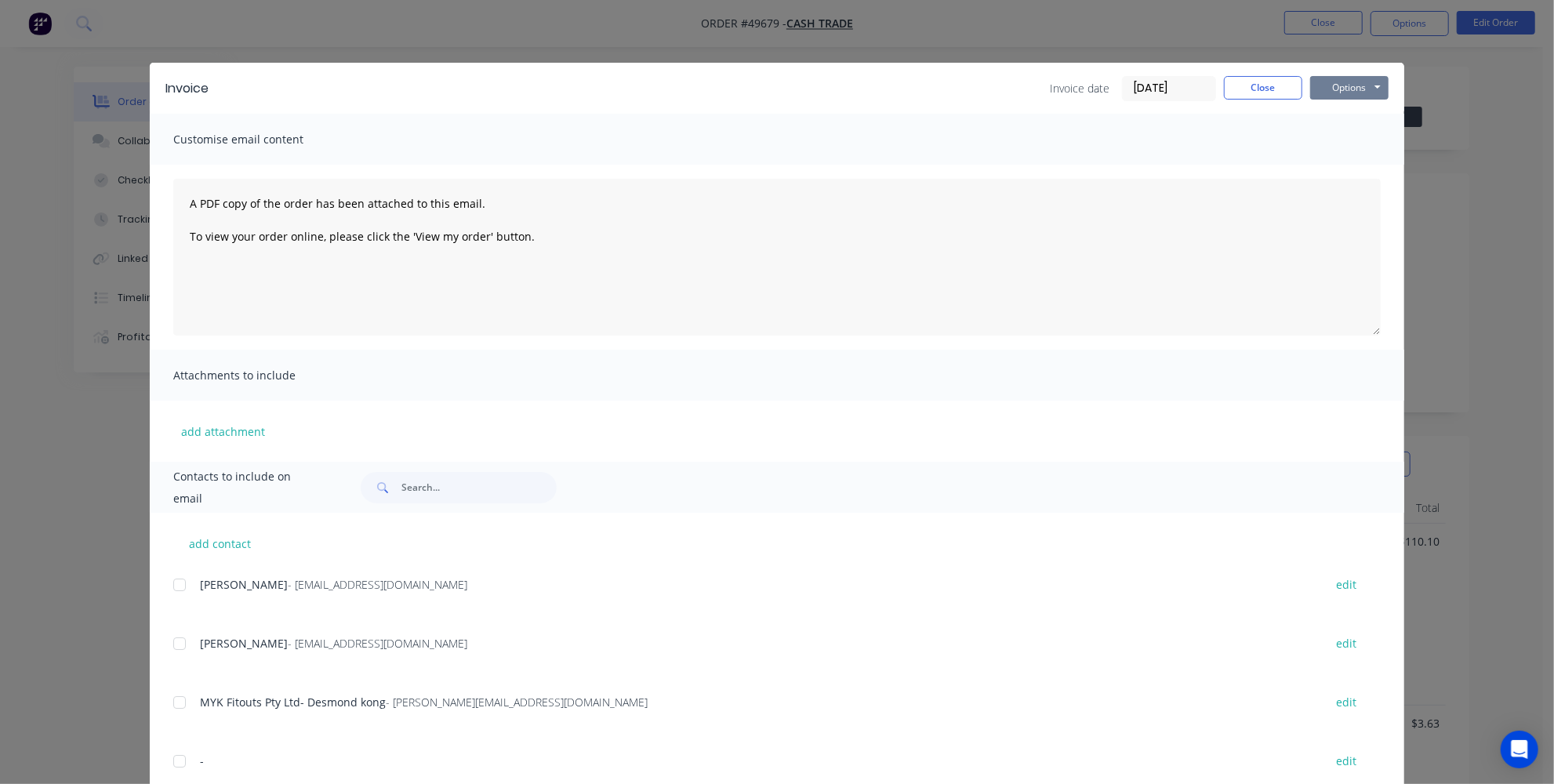
click at [1326, 96] on button "Options" at bounding box center [1349, 88] width 78 height 24
click at [1340, 143] on button "Print" at bounding box center [1360, 141] width 100 height 25
click at [1259, 77] on button "Close" at bounding box center [1263, 88] width 78 height 24
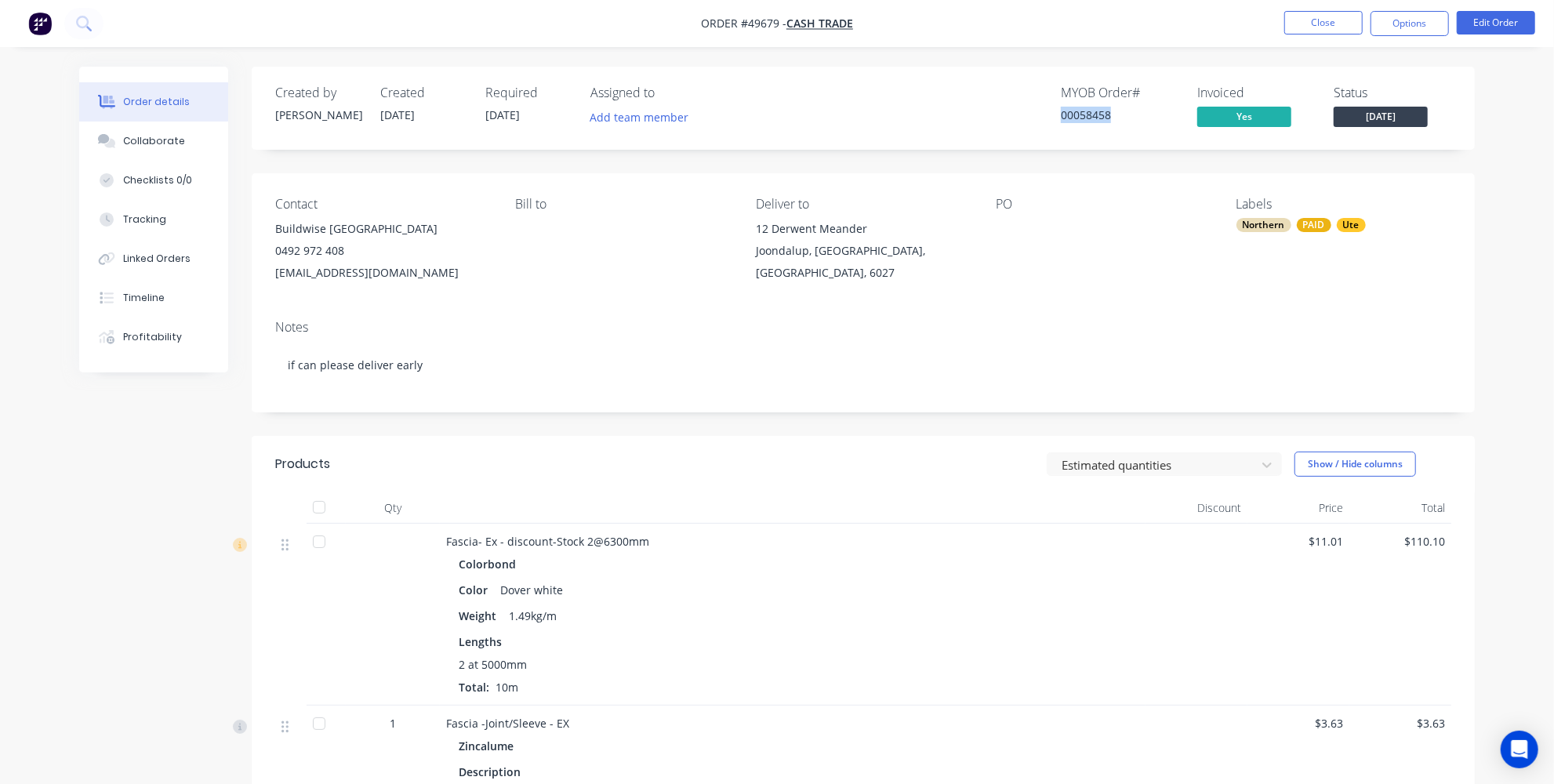
copy div "00058458"
click at [1086, 116] on div "00058458" at bounding box center [1120, 115] width 117 height 16
drag, startPoint x: 1080, startPoint y: 116, endPoint x: 1125, endPoint y: 118, distance: 45.0
click at [1125, 118] on div "00058458" at bounding box center [1120, 115] width 117 height 16
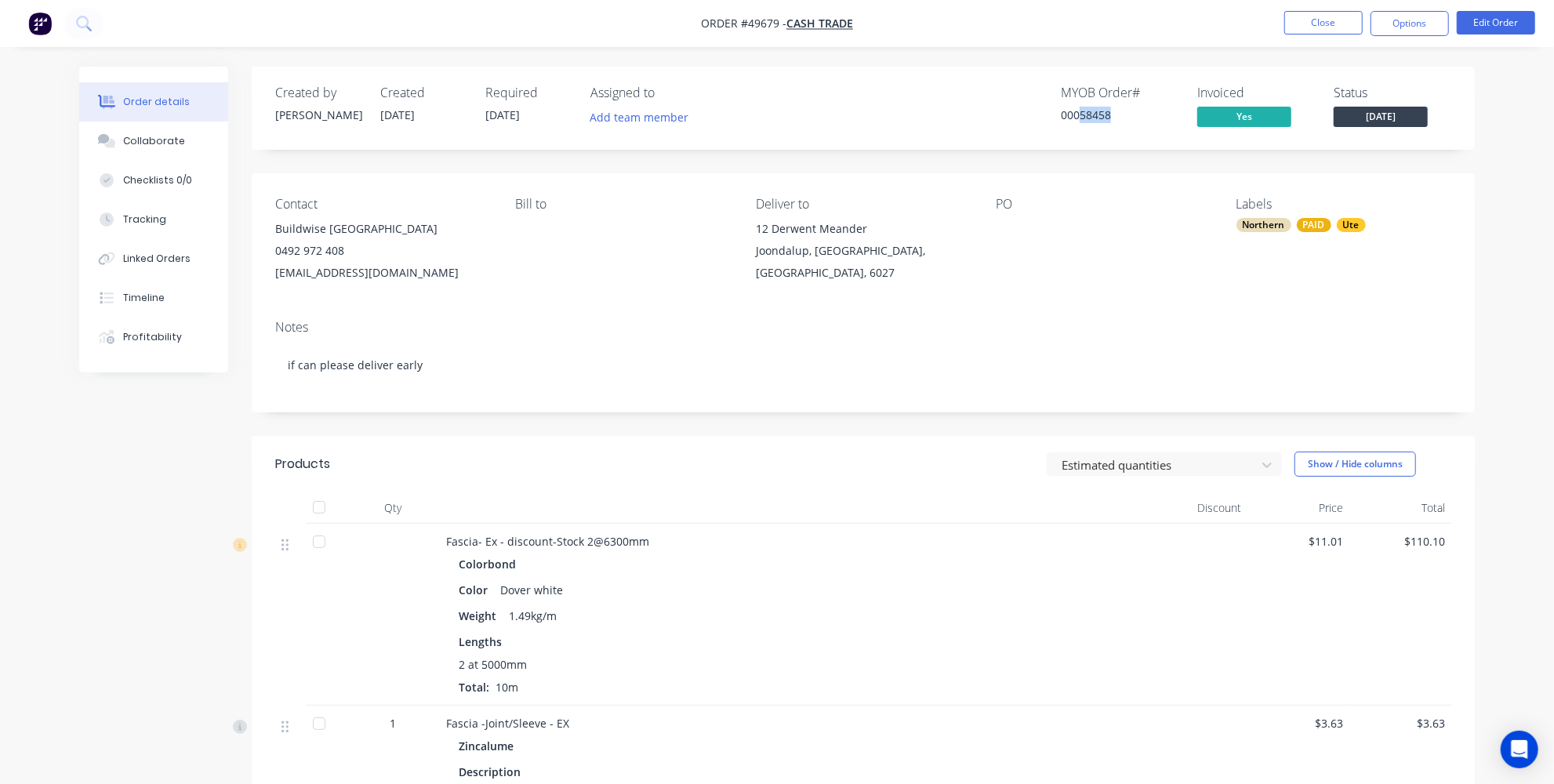
copy div "58458"
click at [42, 32] on img "button" at bounding box center [40, 24] width 24 height 24
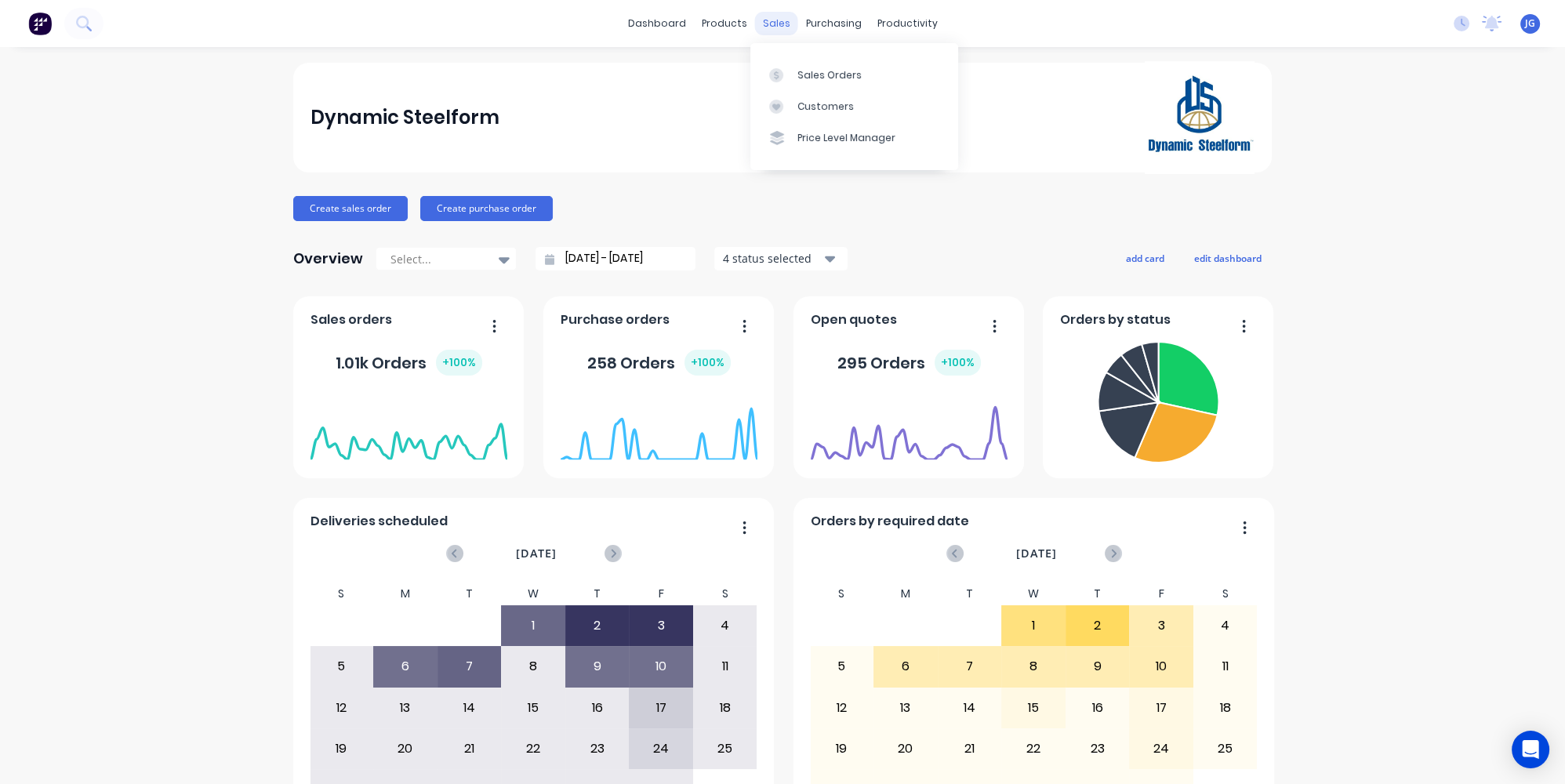
click at [755, 27] on div "sales" at bounding box center [777, 24] width 43 height 24
click at [777, 64] on link "Sales Orders" at bounding box center [854, 74] width 208 height 31
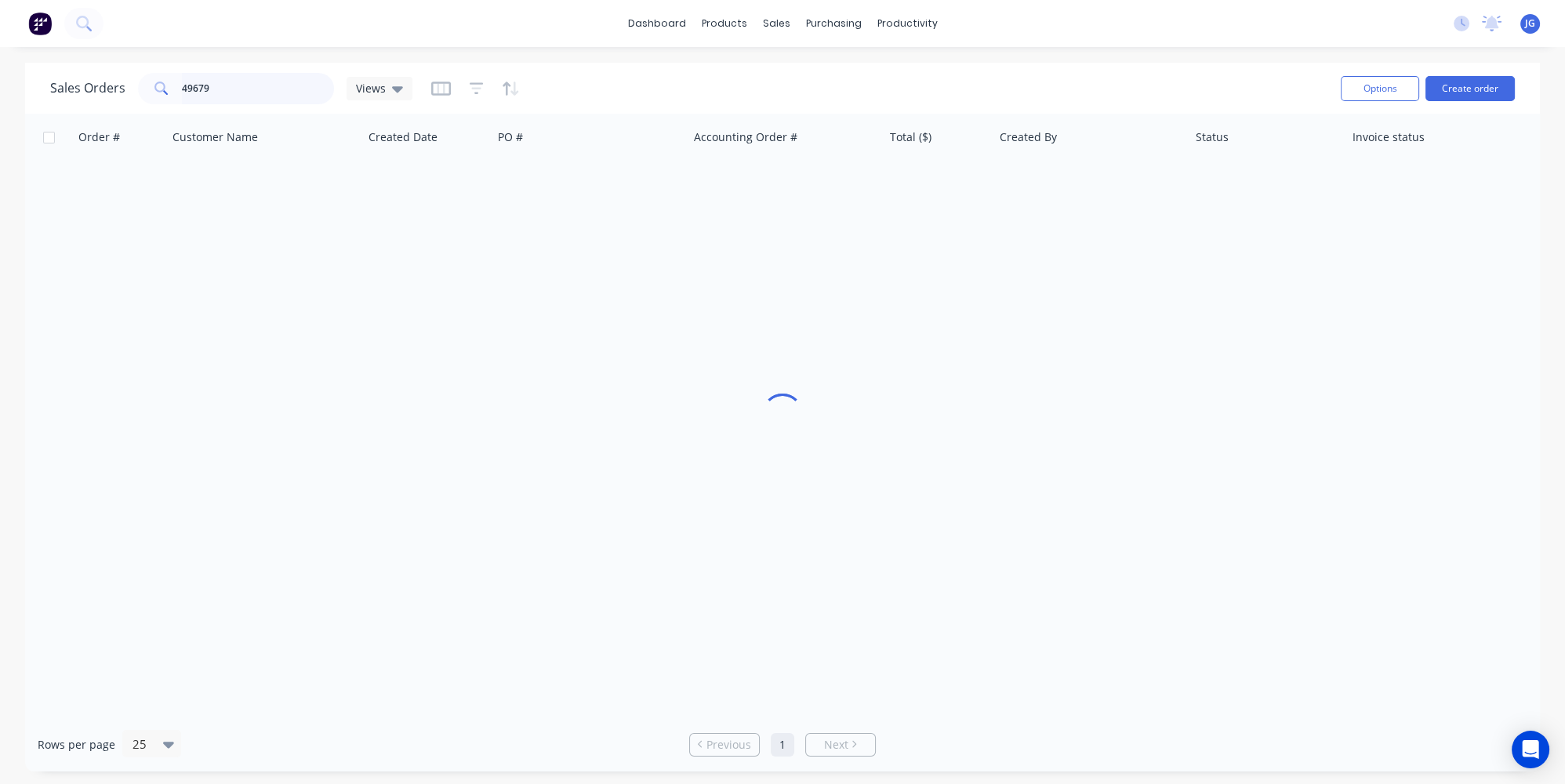
click at [239, 79] on input "49679" at bounding box center [258, 88] width 153 height 31
drag, startPoint x: 239, startPoint y: 79, endPoint x: 144, endPoint y: 82, distance: 95.0
click at [144, 82] on div "49679" at bounding box center [235, 88] width 196 height 31
paste input "0488 918 089"
click at [185, 87] on input "0488 918 089" at bounding box center [258, 88] width 153 height 31
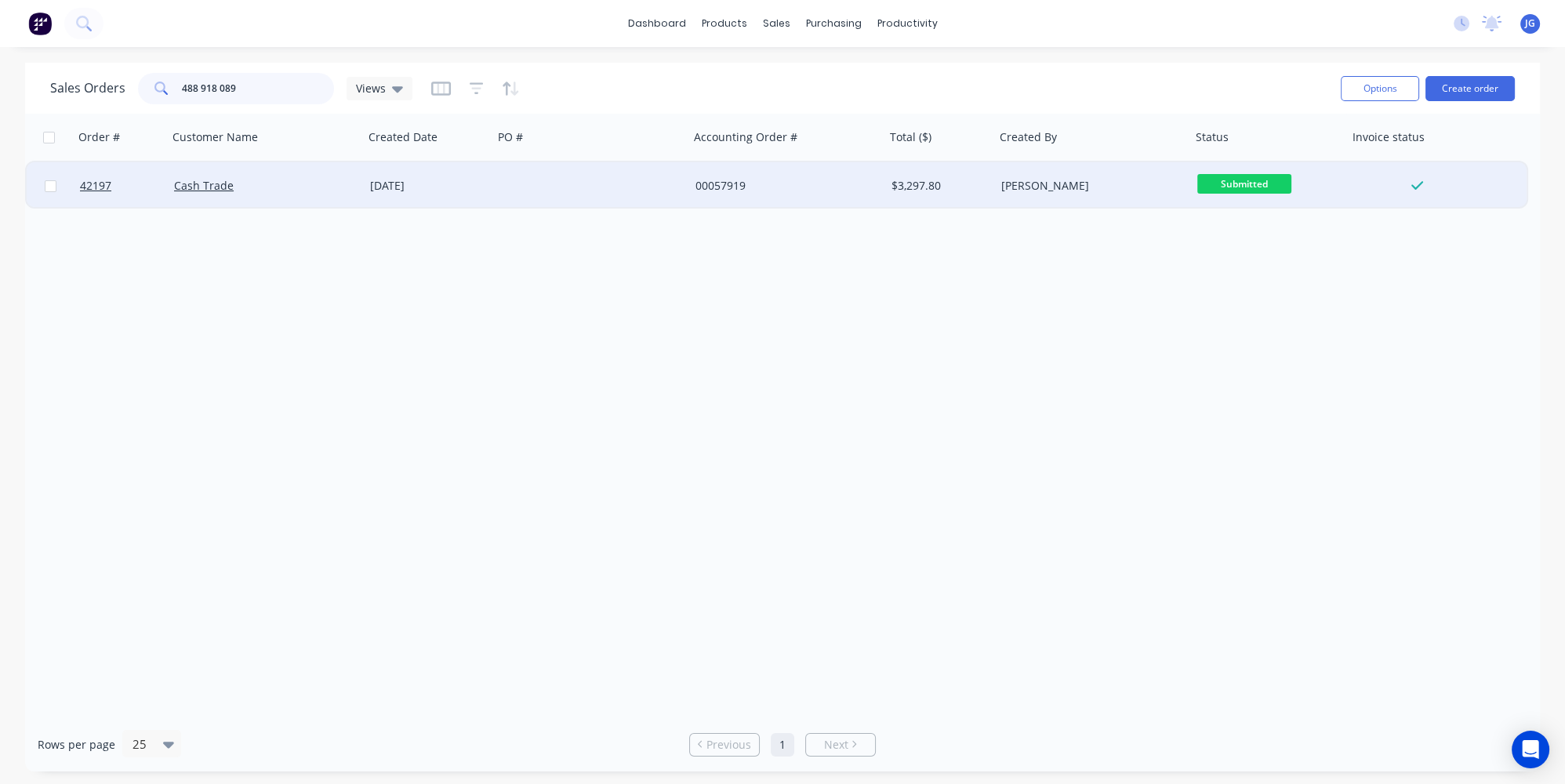
type input "488 918 089"
click at [300, 188] on div "Cash Trade" at bounding box center [261, 185] width 174 height 15
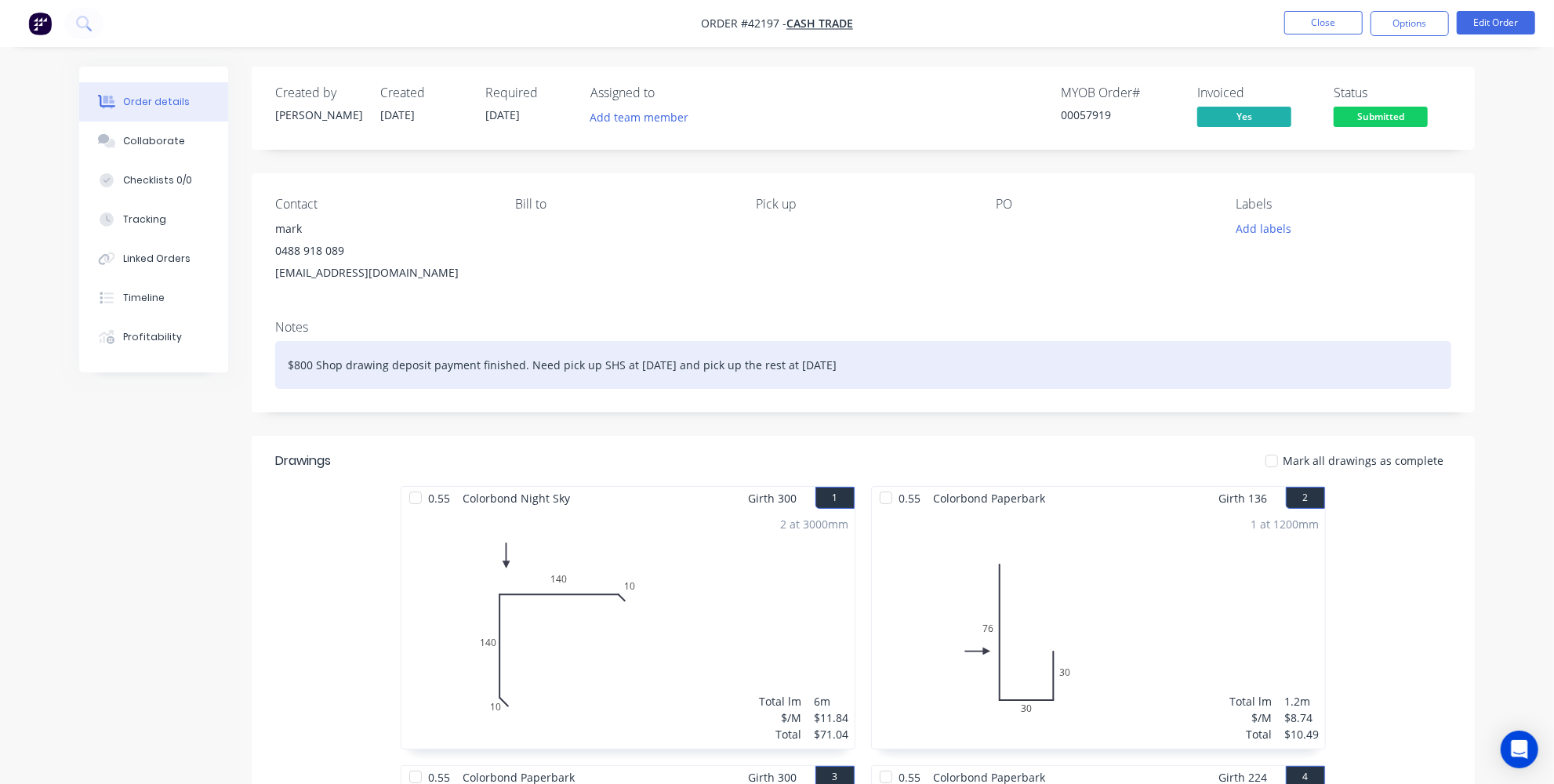
click at [636, 364] on div "$800 Shop drawing deposit payment finished. Need pick up SHS at 6th Oct. and pi…" at bounding box center [863, 364] width 1176 height 48
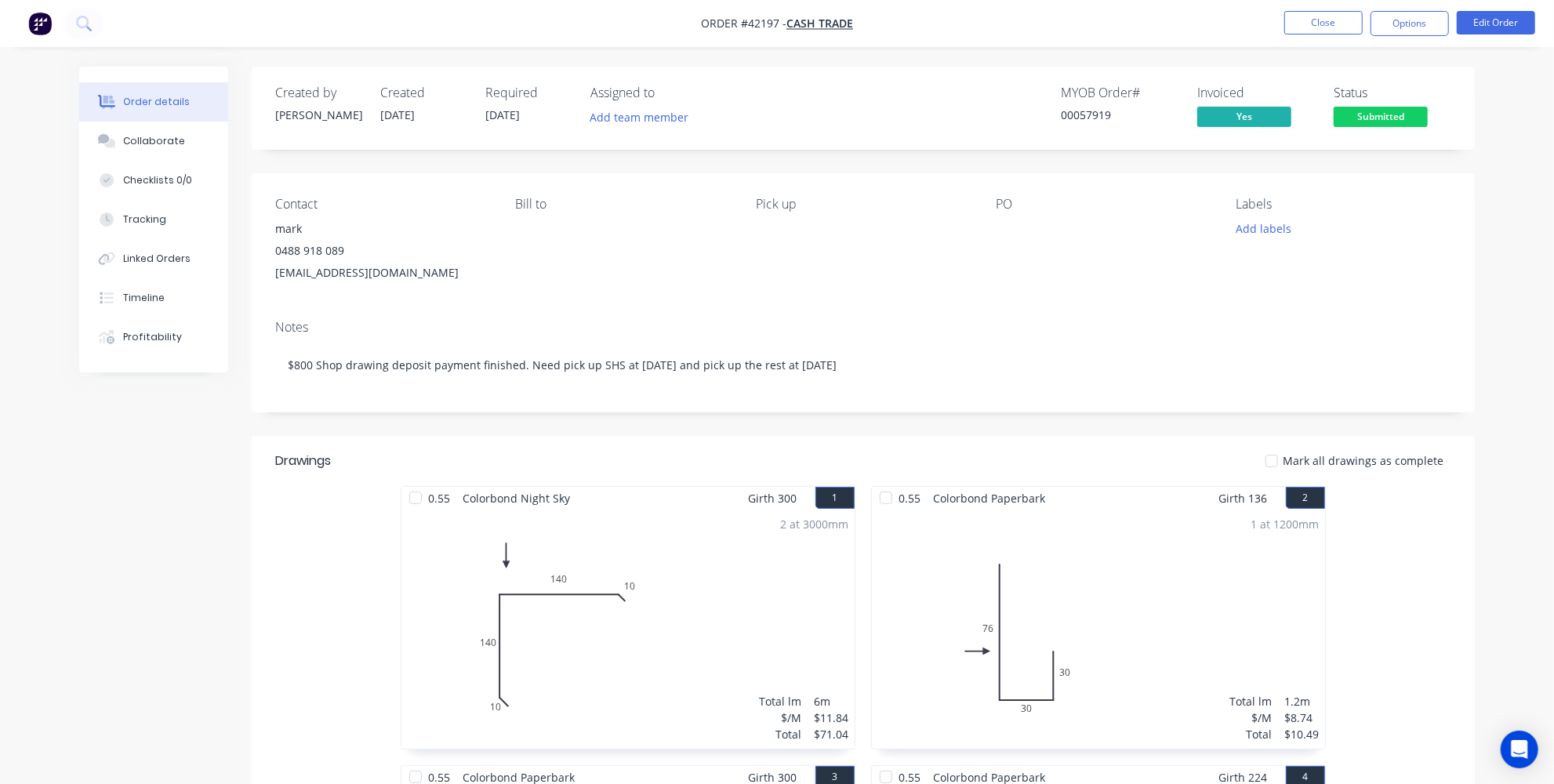
click at [636, 290] on div "Contact mark 0488 918 089 tmblacky497@gmail.com Bill to Pick up PO Labels Add l…" at bounding box center [863, 240] width 1223 height 134
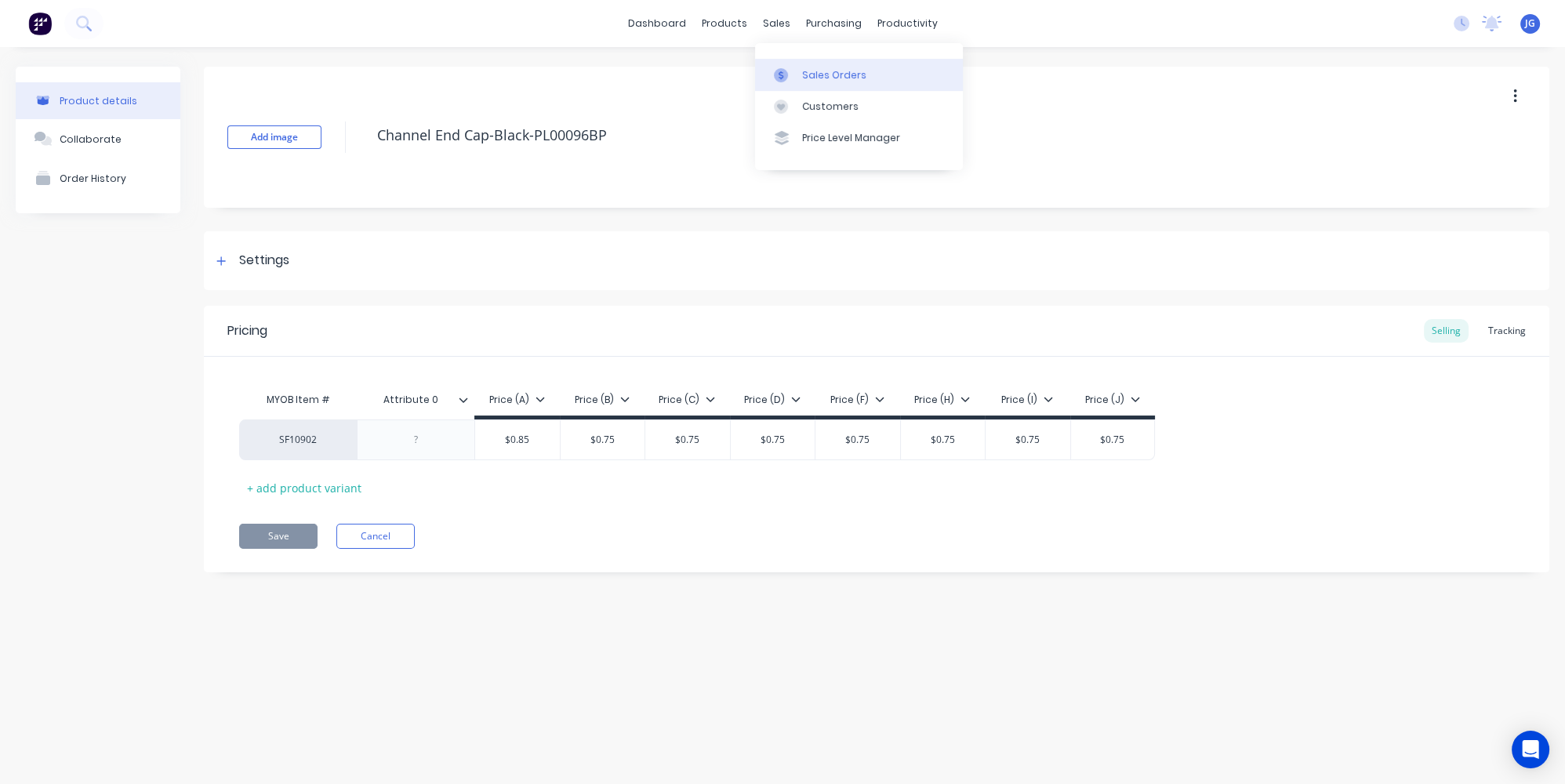
click at [783, 89] on link "Sales Orders" at bounding box center [859, 74] width 208 height 31
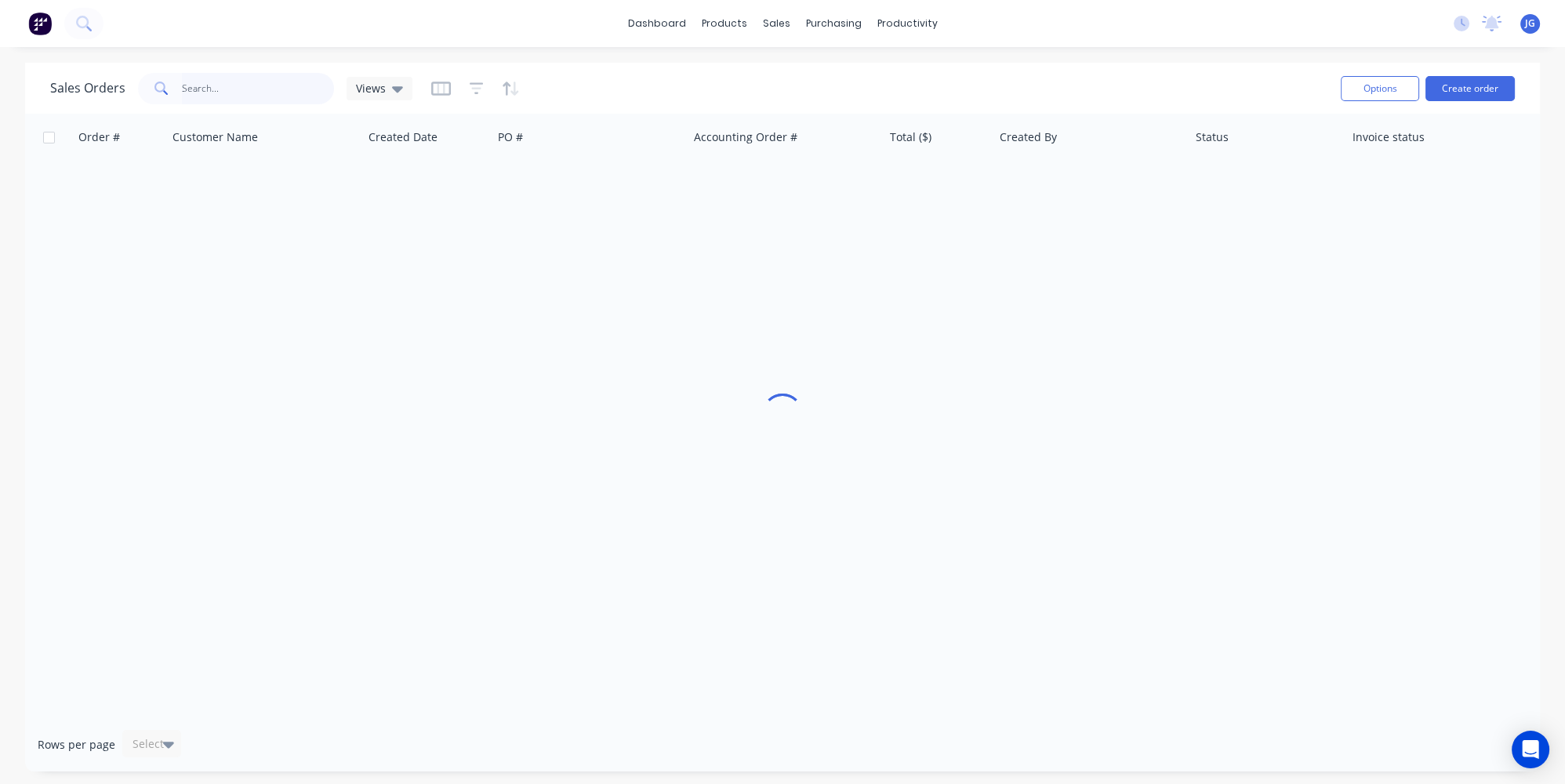
click at [267, 86] on input "text" at bounding box center [258, 88] width 153 height 31
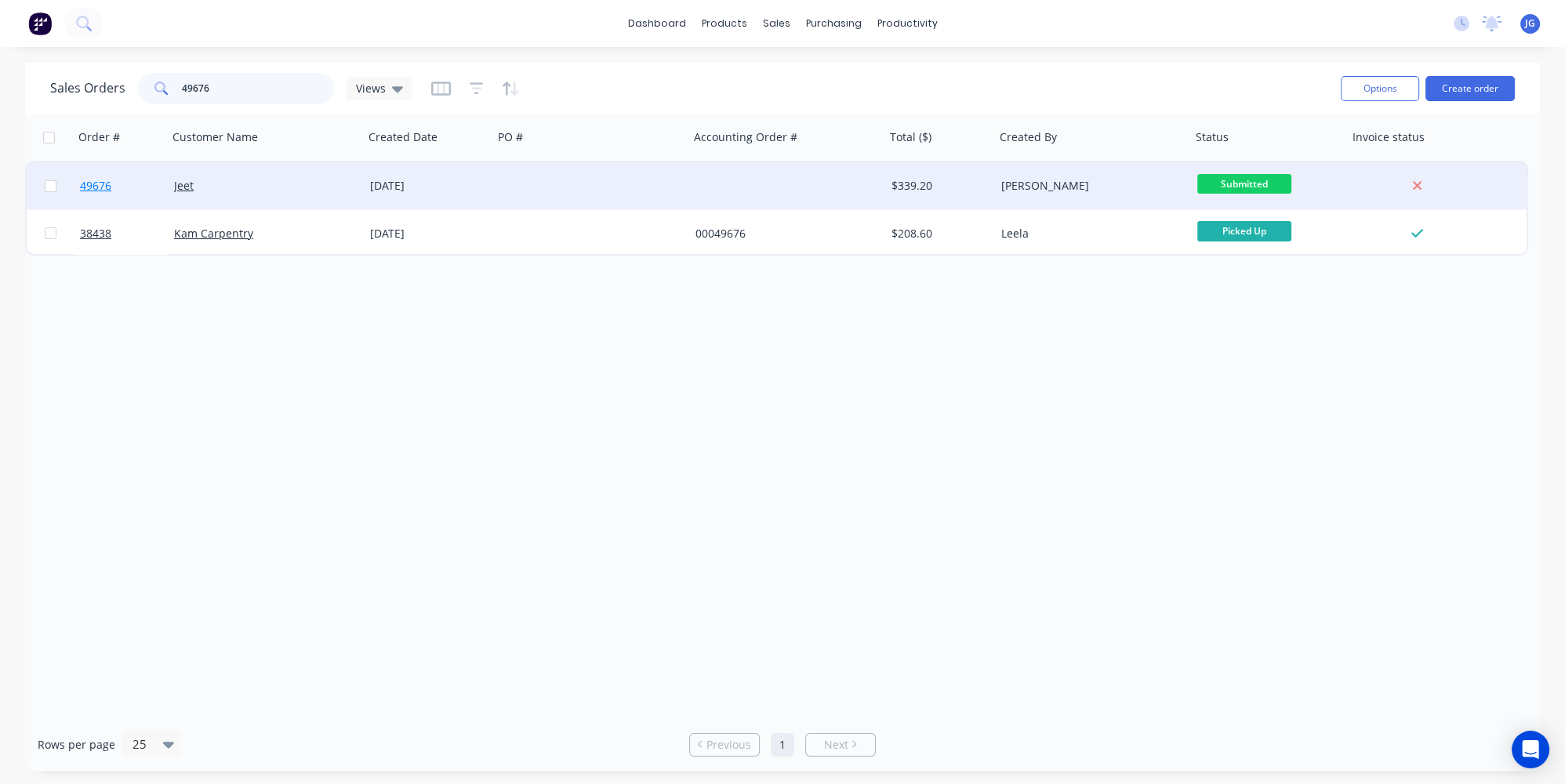
type input "49676"
click at [143, 179] on link "49676" at bounding box center [127, 185] width 94 height 47
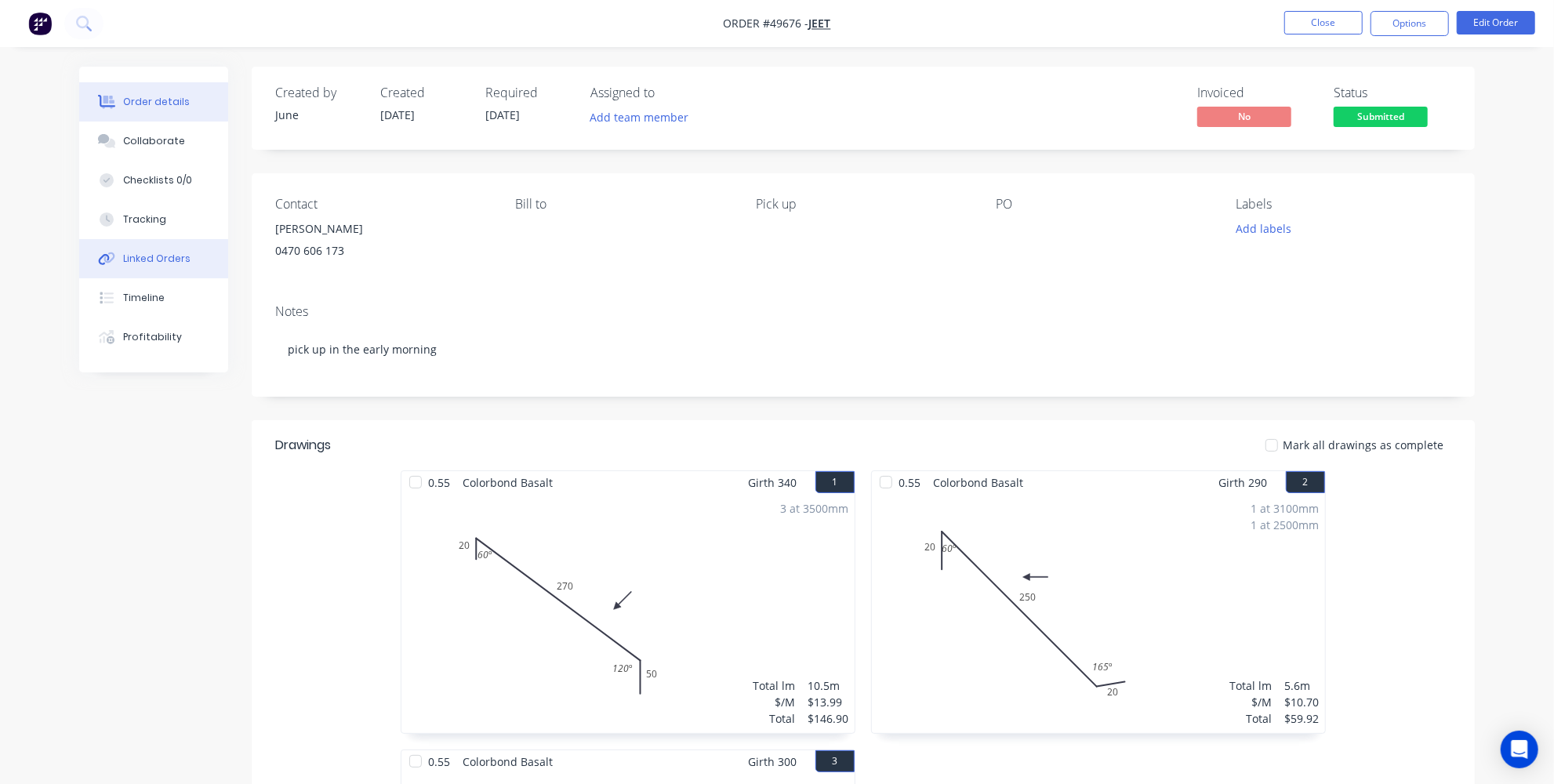
click at [180, 258] on div "Linked Orders" at bounding box center [156, 258] width 67 height 14
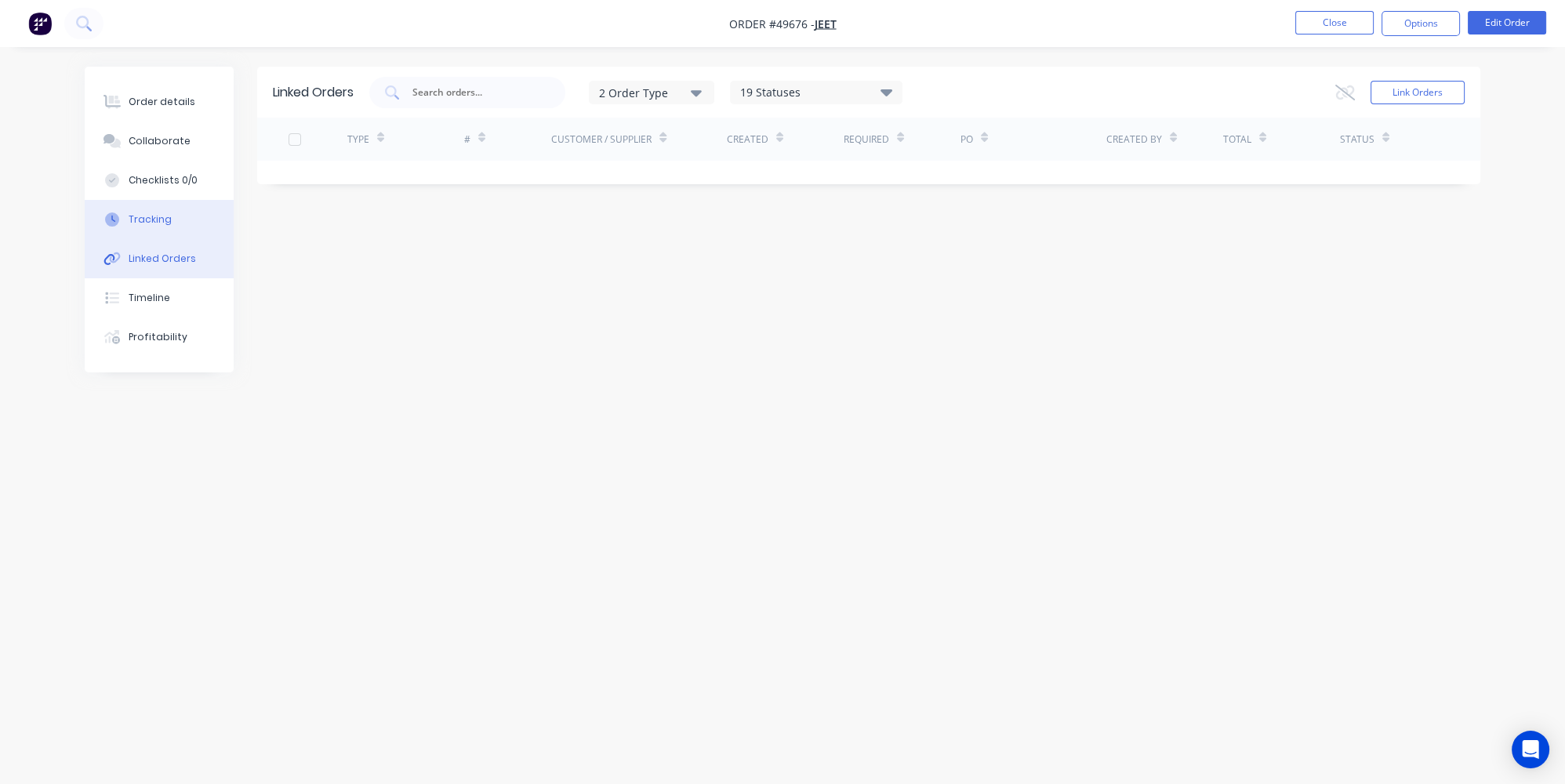
click at [148, 229] on button "Tracking" at bounding box center [159, 219] width 149 height 39
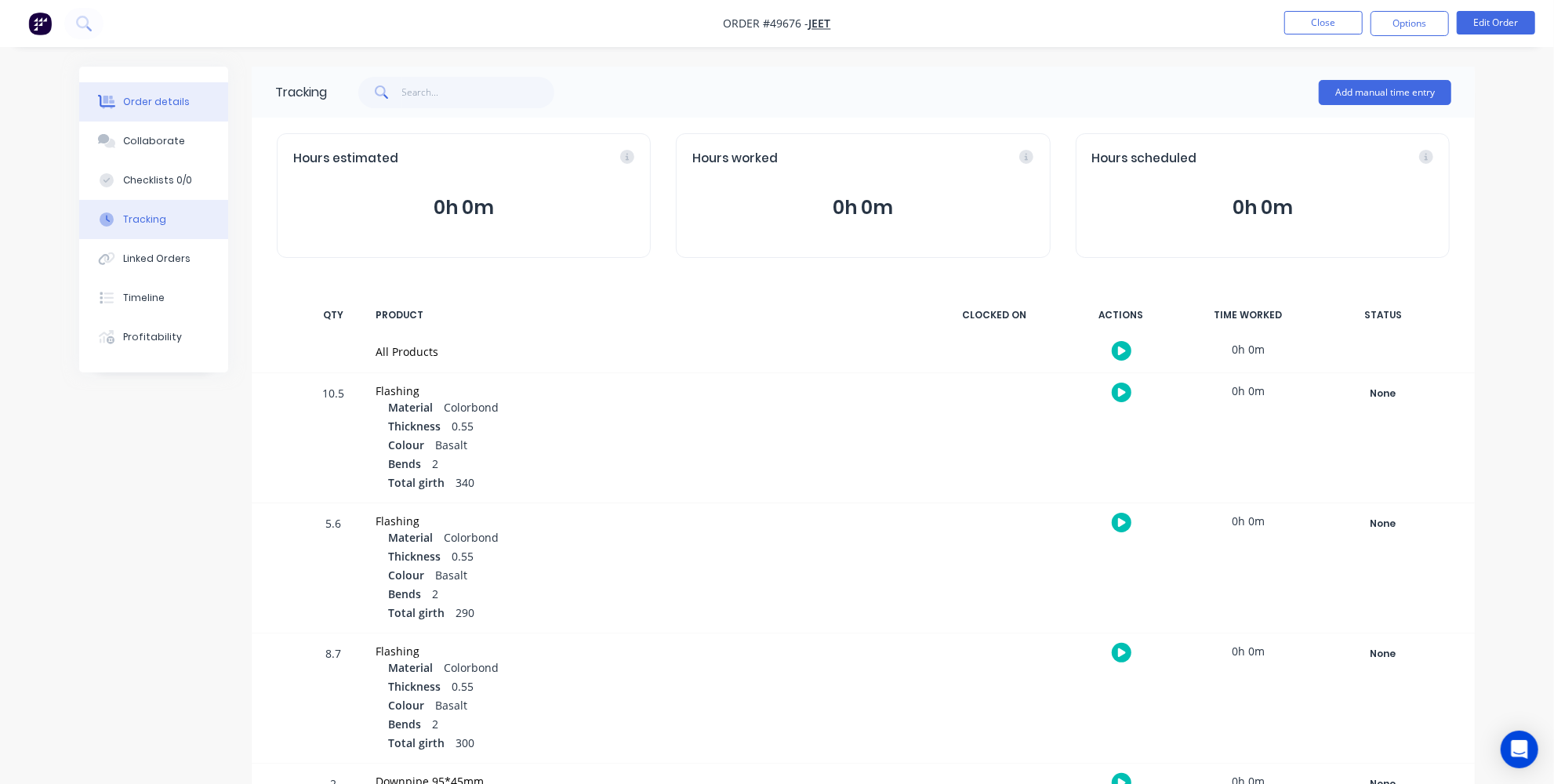
click at [138, 104] on div "Order details" at bounding box center [156, 102] width 66 height 14
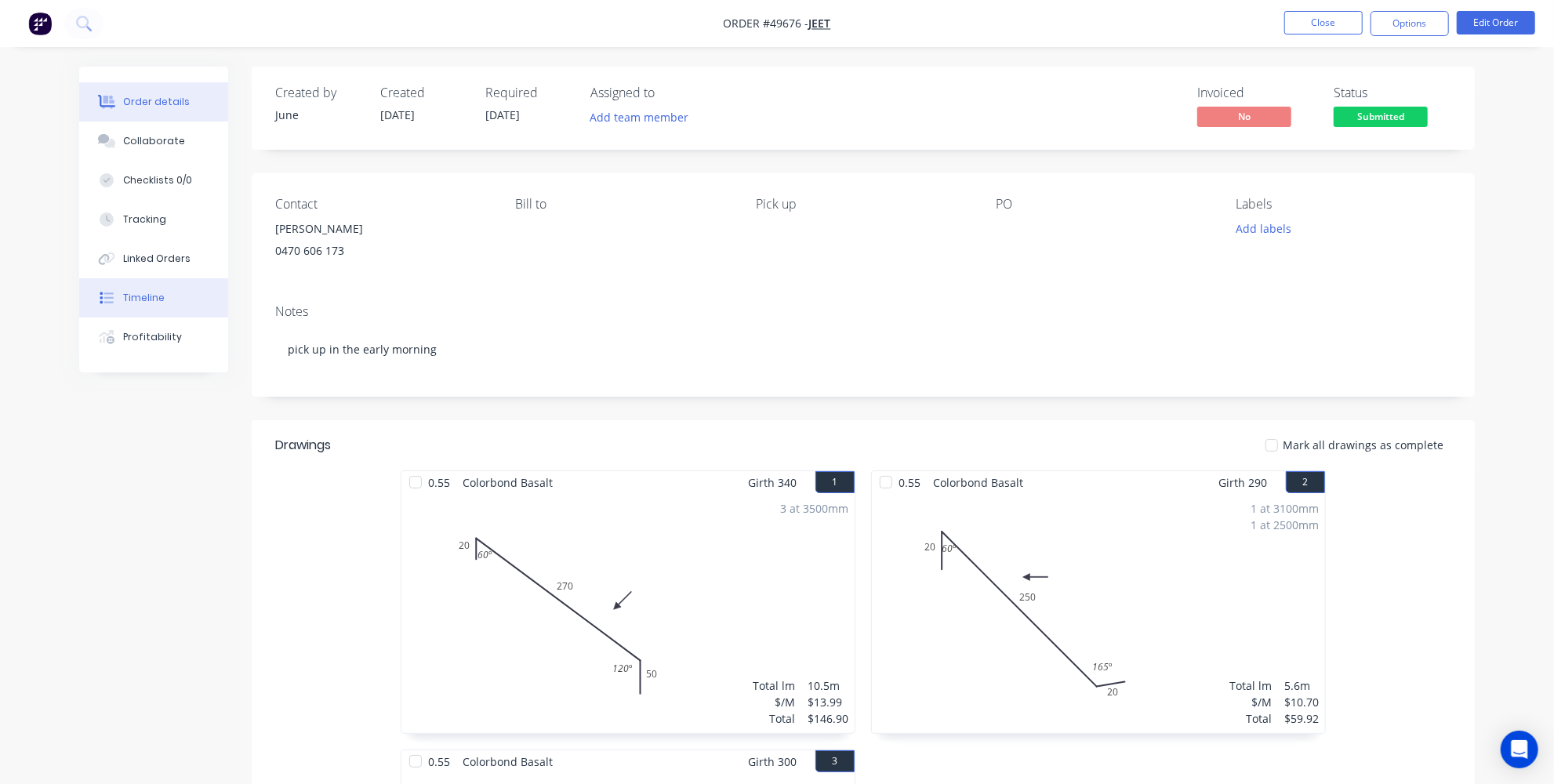
click at [166, 284] on button "Timeline" at bounding box center [153, 298] width 149 height 39
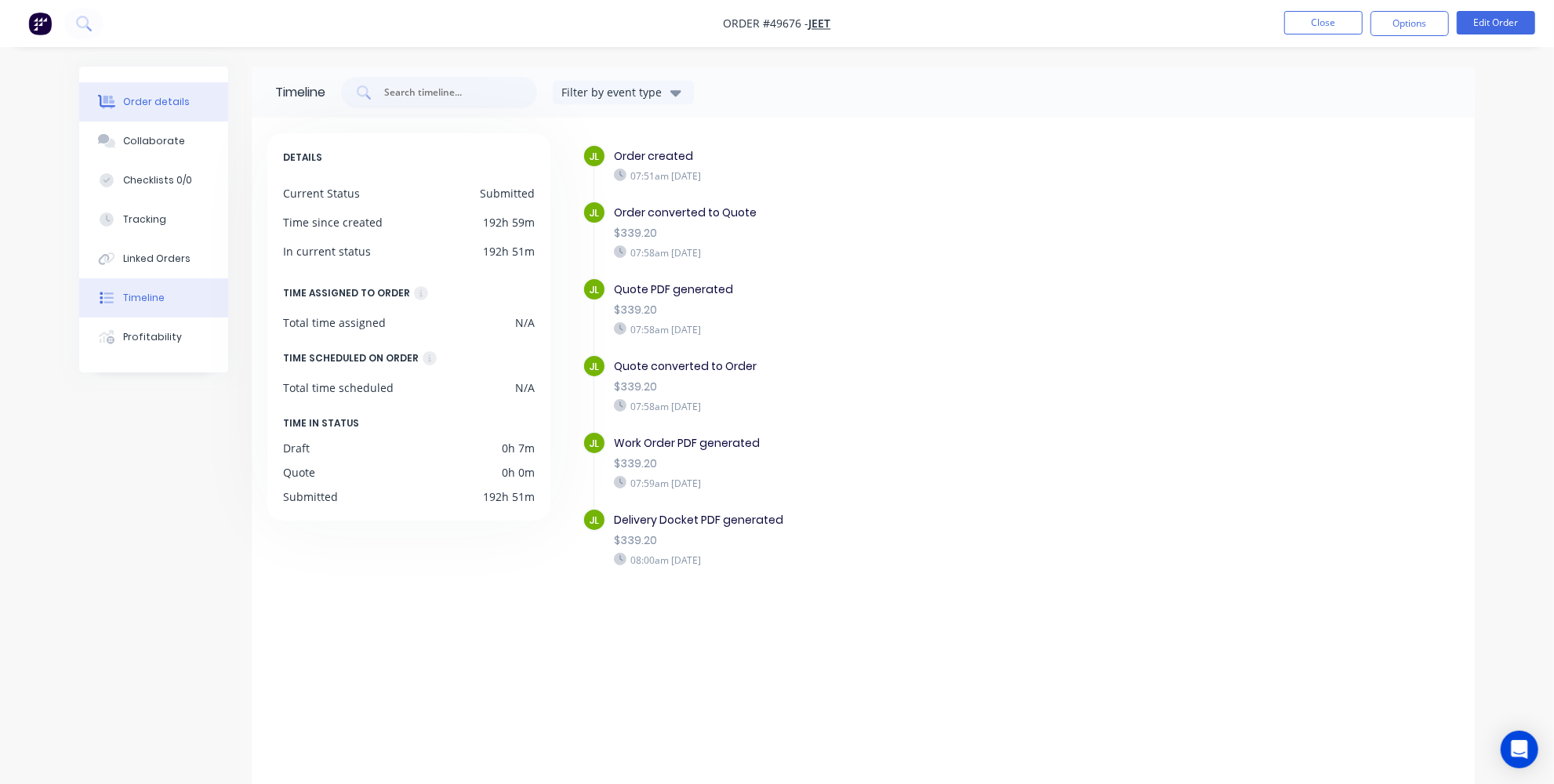
click at [127, 104] on div "Order details" at bounding box center [156, 102] width 66 height 14
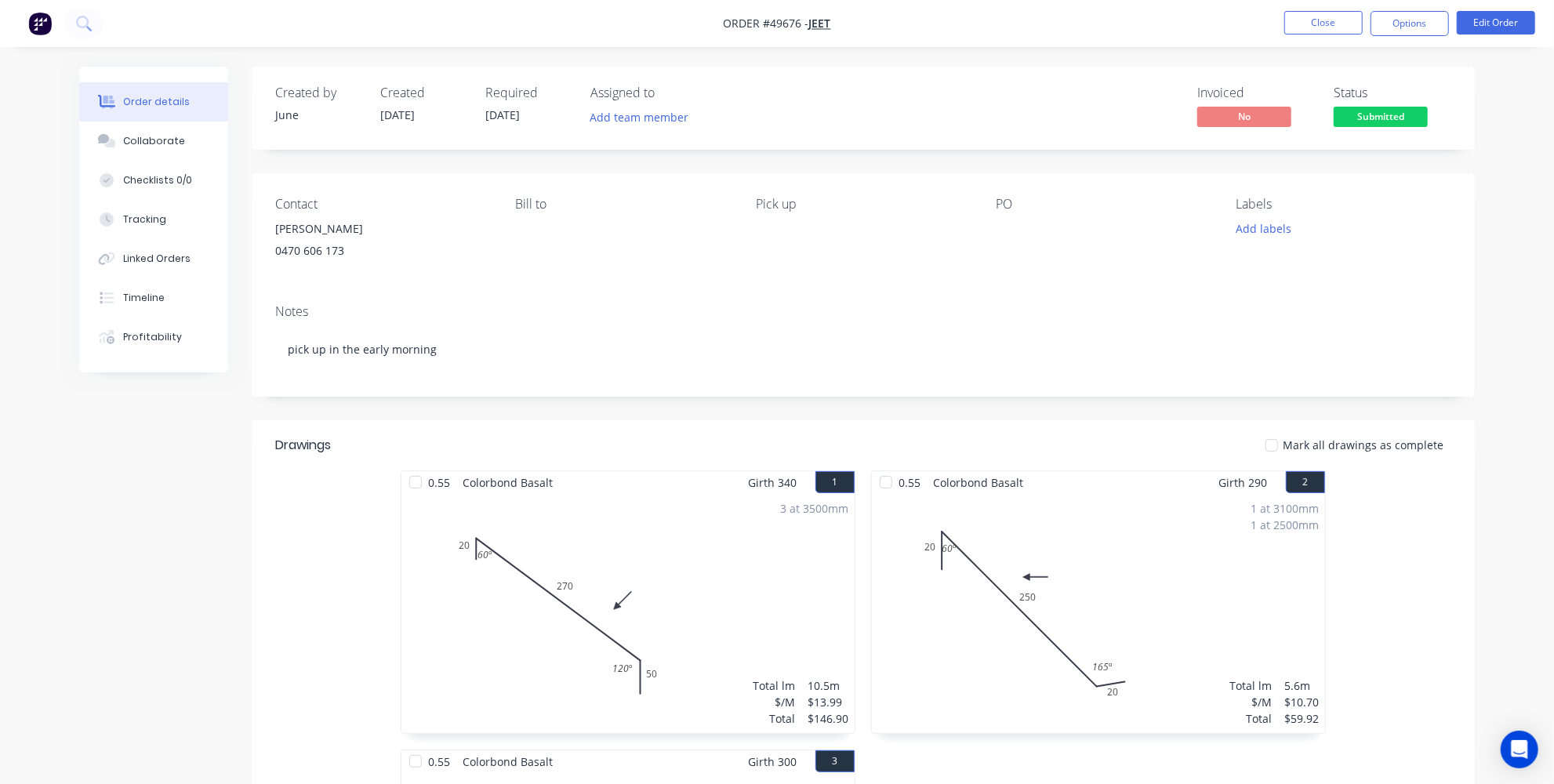
click at [1390, 127] on button "Submitted" at bounding box center [1381, 119] width 94 height 24
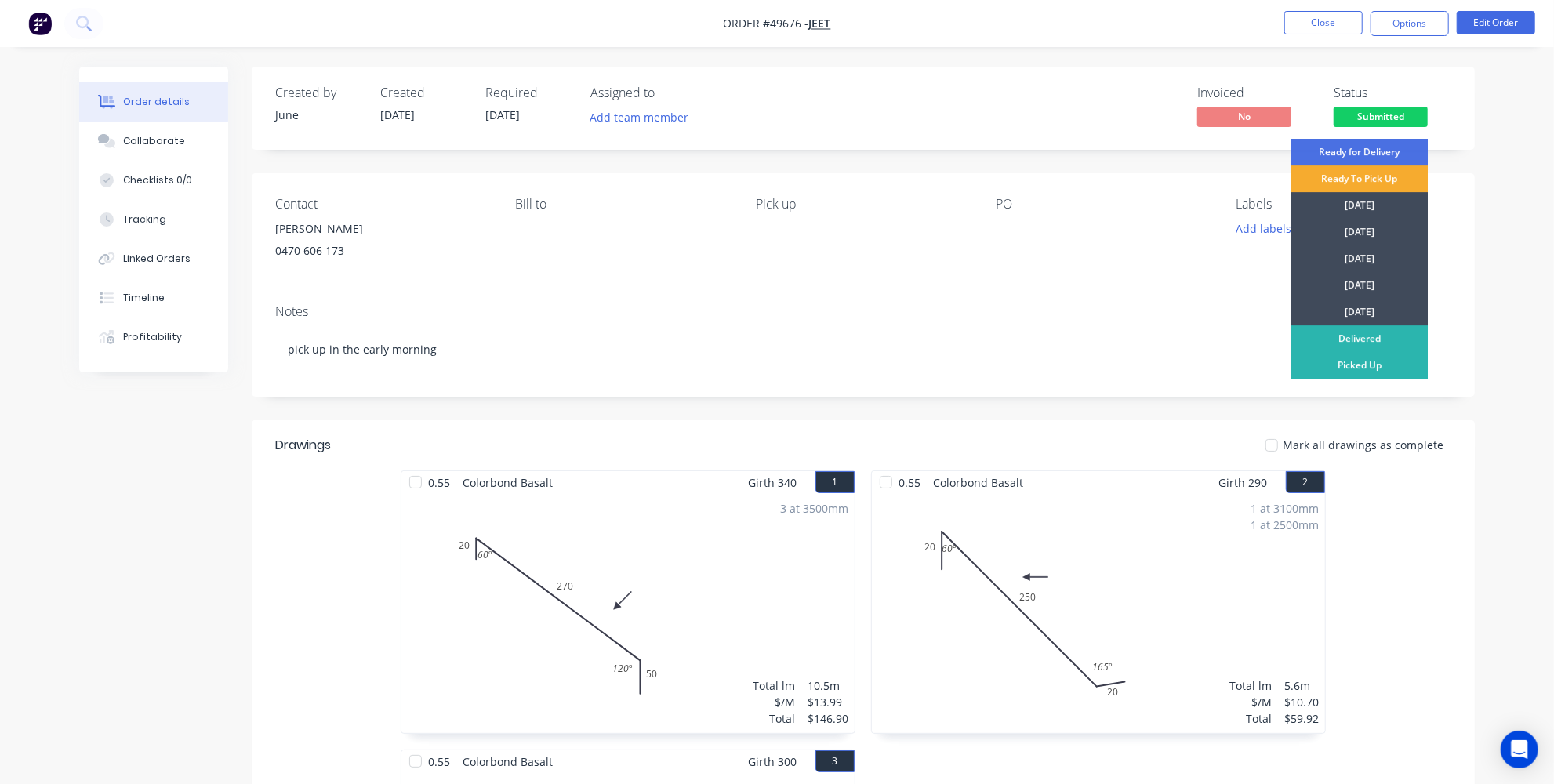
click at [1363, 178] on div "Ready To Pick Up" at bounding box center [1359, 178] width 138 height 26
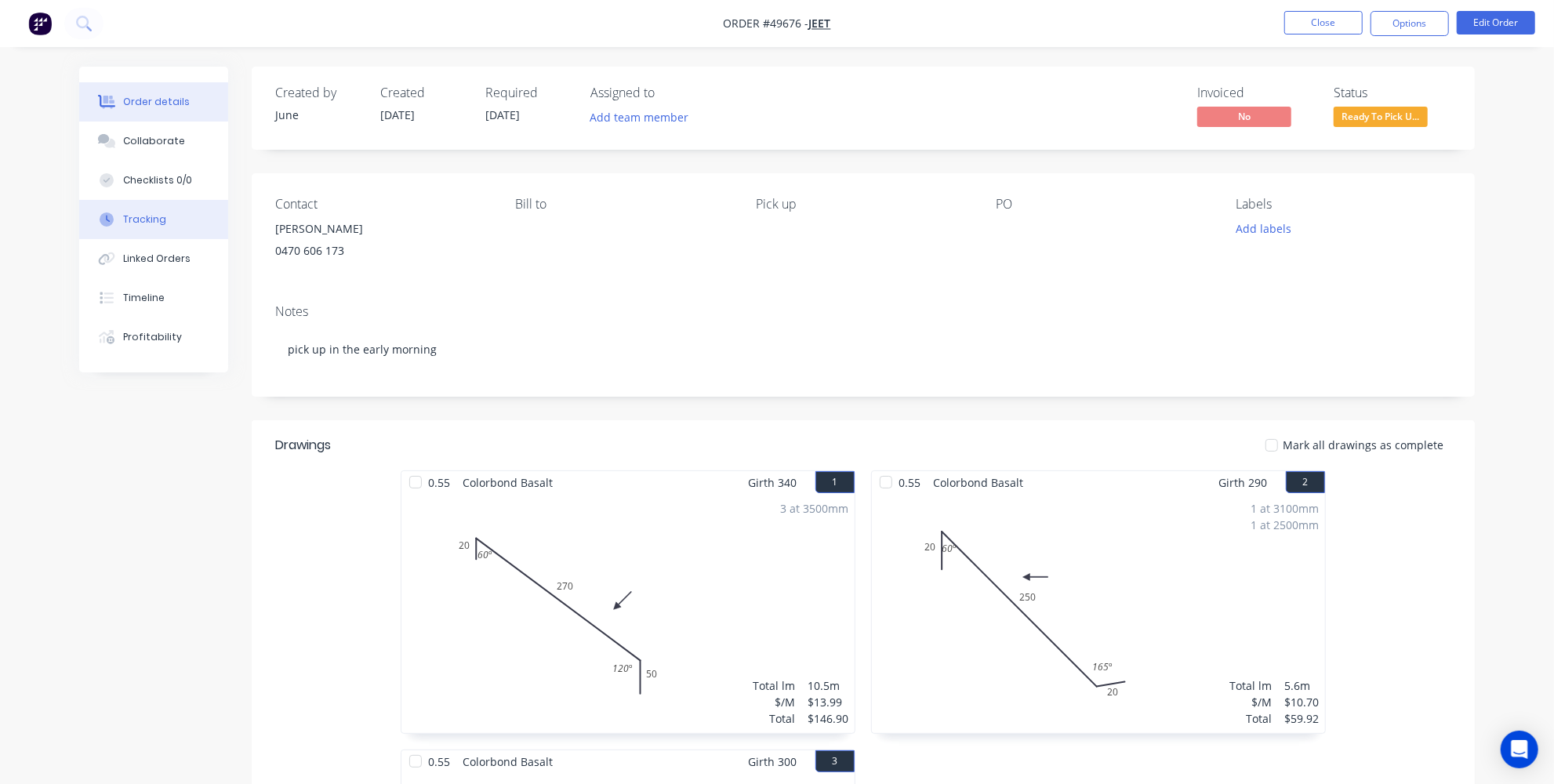
click at [104, 210] on button "Tracking" at bounding box center [153, 219] width 149 height 39
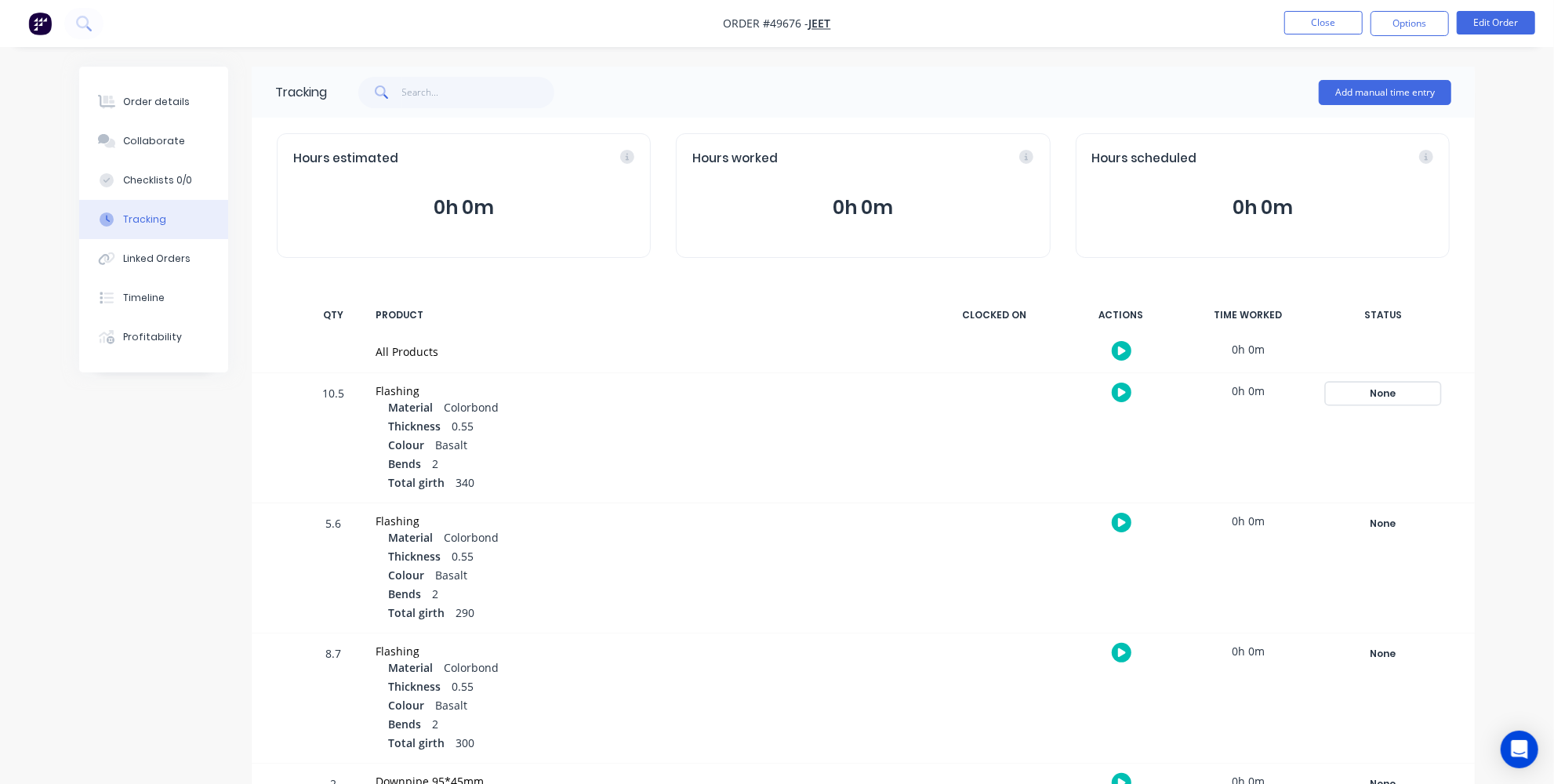
click at [1393, 393] on div "None" at bounding box center [1383, 393] width 113 height 20
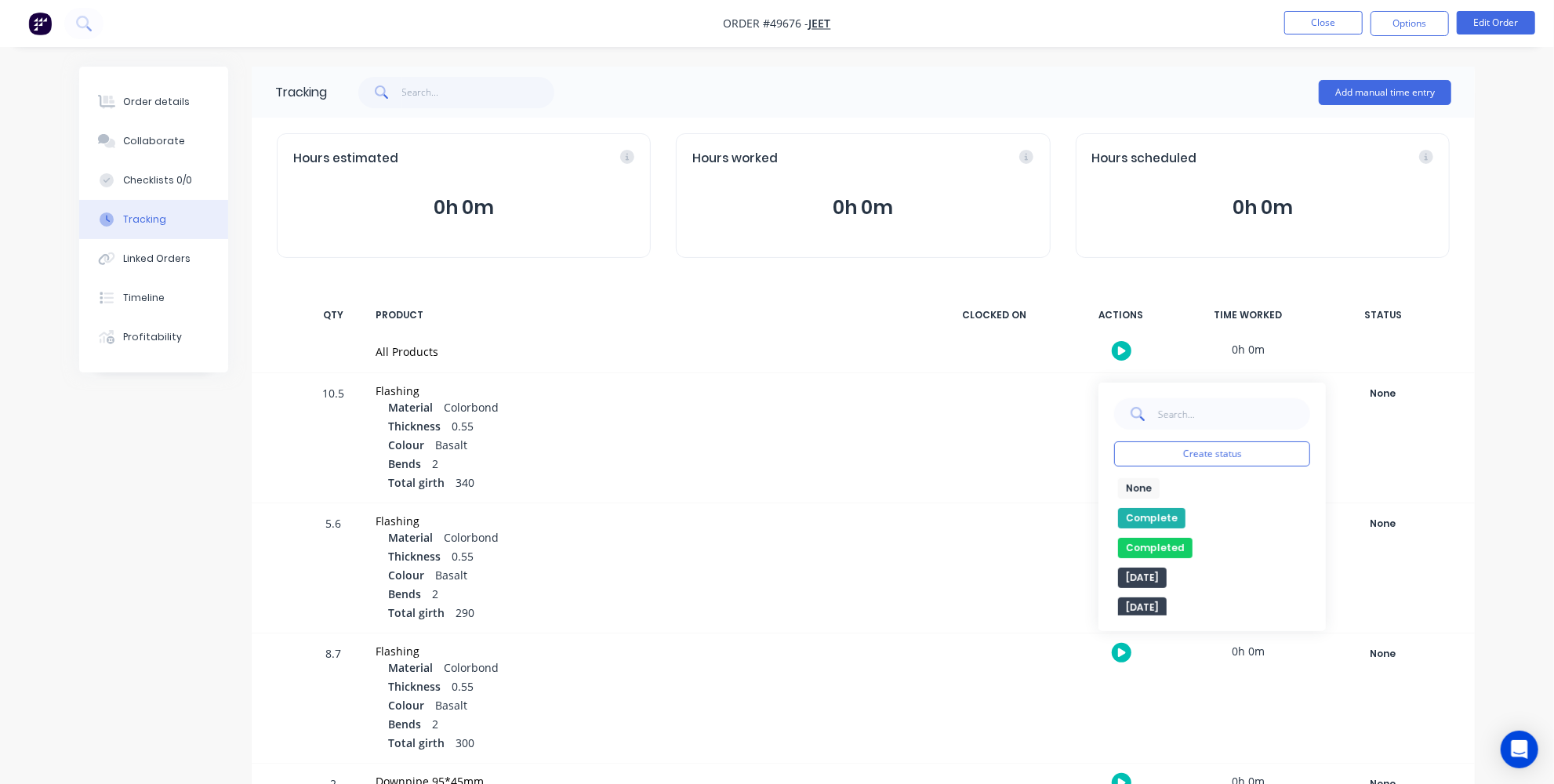
click at [1169, 515] on button "Complete" at bounding box center [1151, 518] width 67 height 20
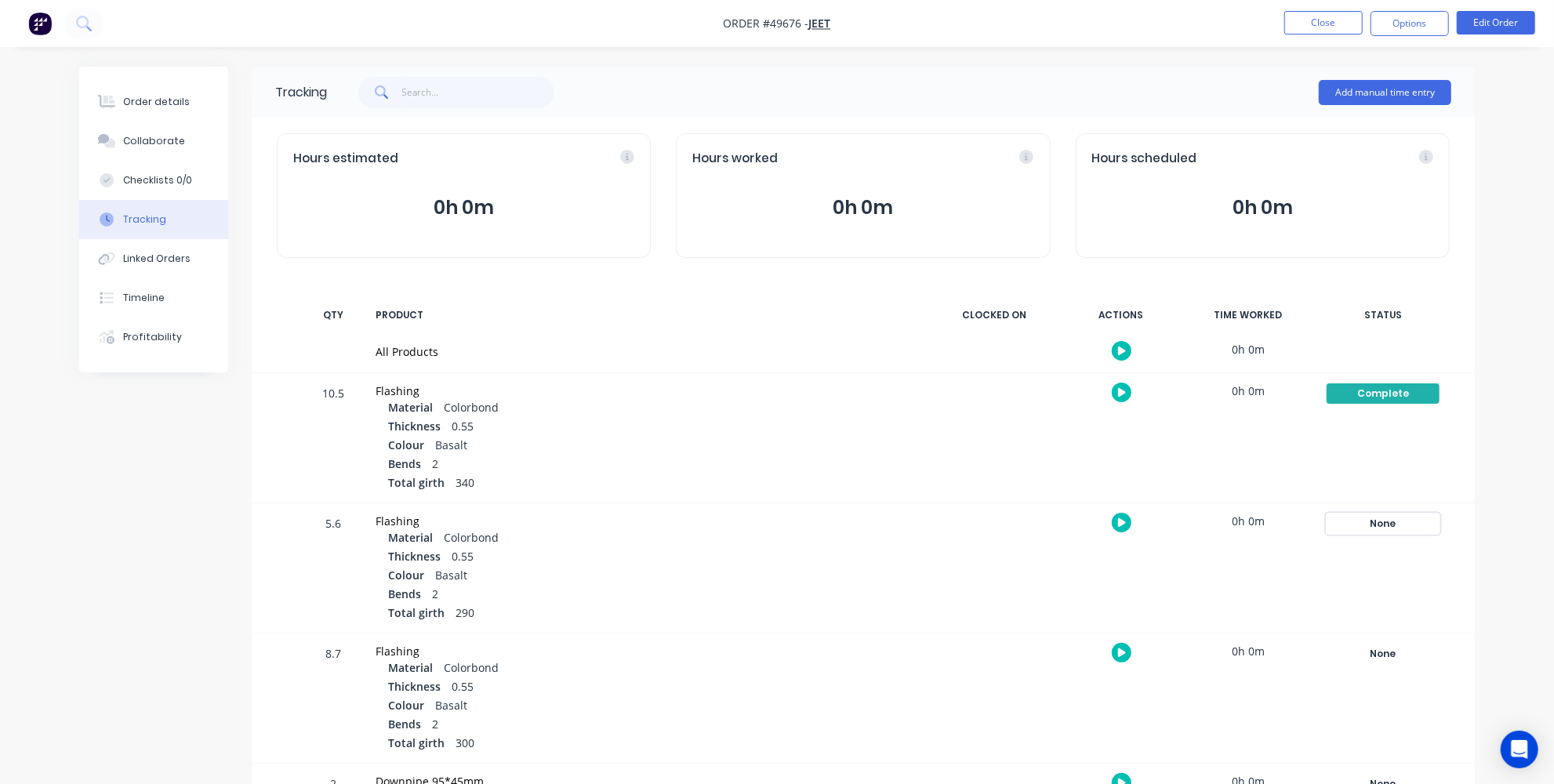
click at [1370, 515] on div "None" at bounding box center [1383, 523] width 113 height 20
click at [1159, 648] on button "Complete" at bounding box center [1151, 648] width 67 height 20
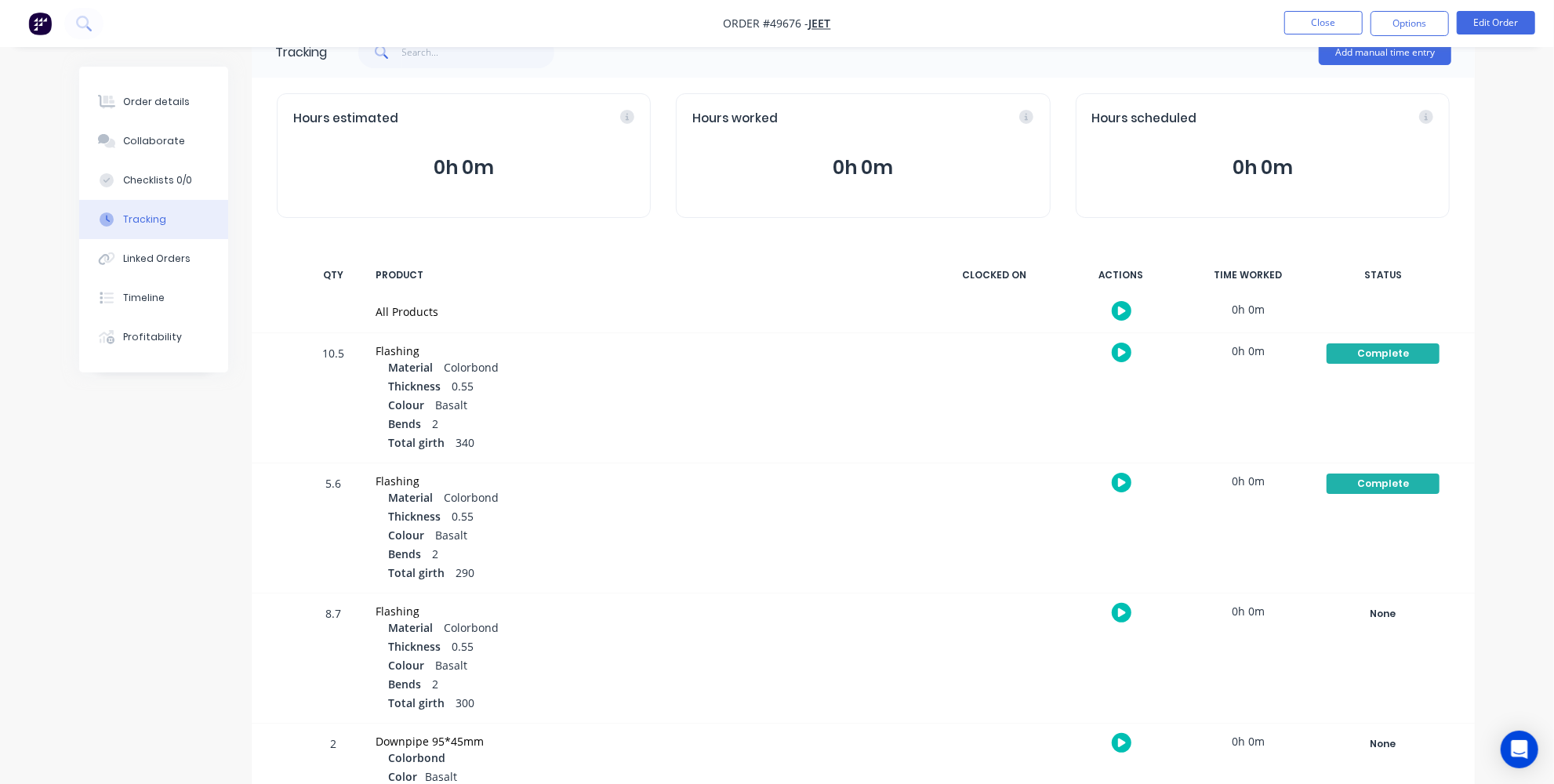
scroll to position [87, 0]
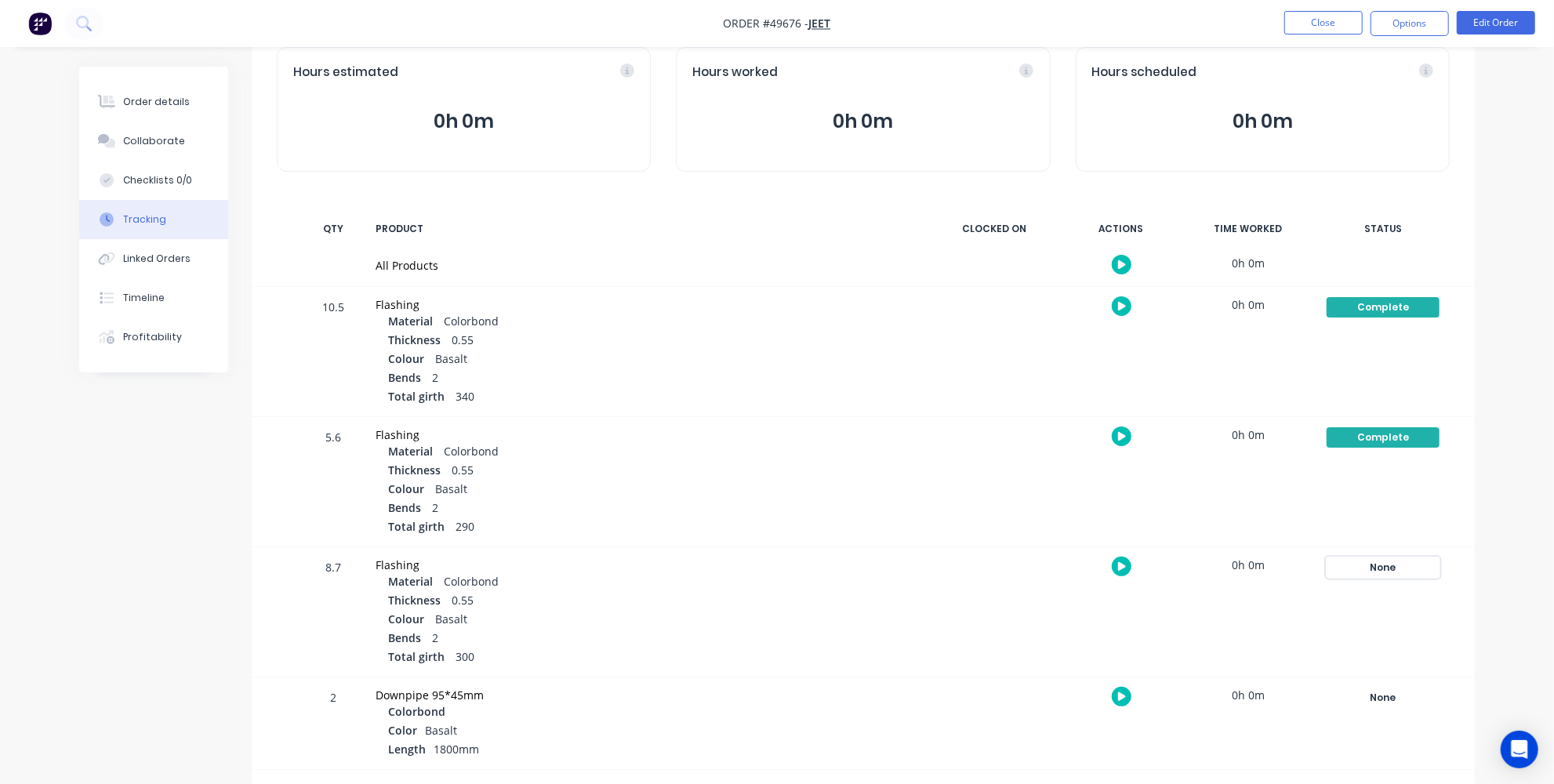
click at [1404, 564] on div "None" at bounding box center [1383, 567] width 113 height 20
drag, startPoint x: 1144, startPoint y: 676, endPoint x: 1142, endPoint y: 691, distance: 15.1
click at [1144, 680] on div "None edit Complete Completed edit Friday Monday Ready for Delivery Ready To Pic…" at bounding box center [1212, 721] width 196 height 138
click at [1142, 692] on button "Complete" at bounding box center [1151, 692] width 67 height 20
click at [167, 113] on button "Order details" at bounding box center [153, 102] width 149 height 39
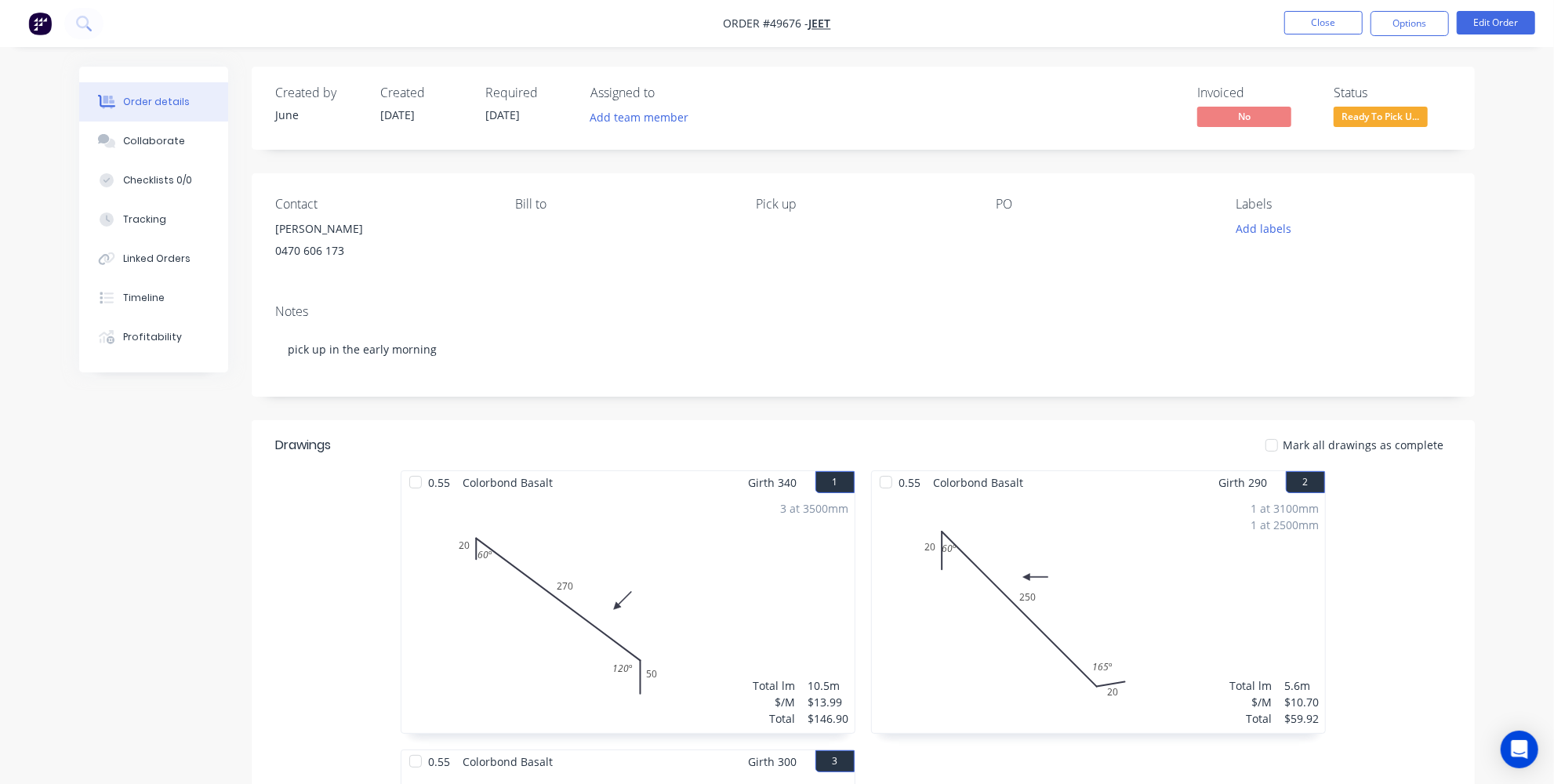
click at [1273, 240] on div "Labels Add labels" at bounding box center [1343, 233] width 215 height 71
click at [1274, 237] on button "Add labels" at bounding box center [1263, 228] width 72 height 21
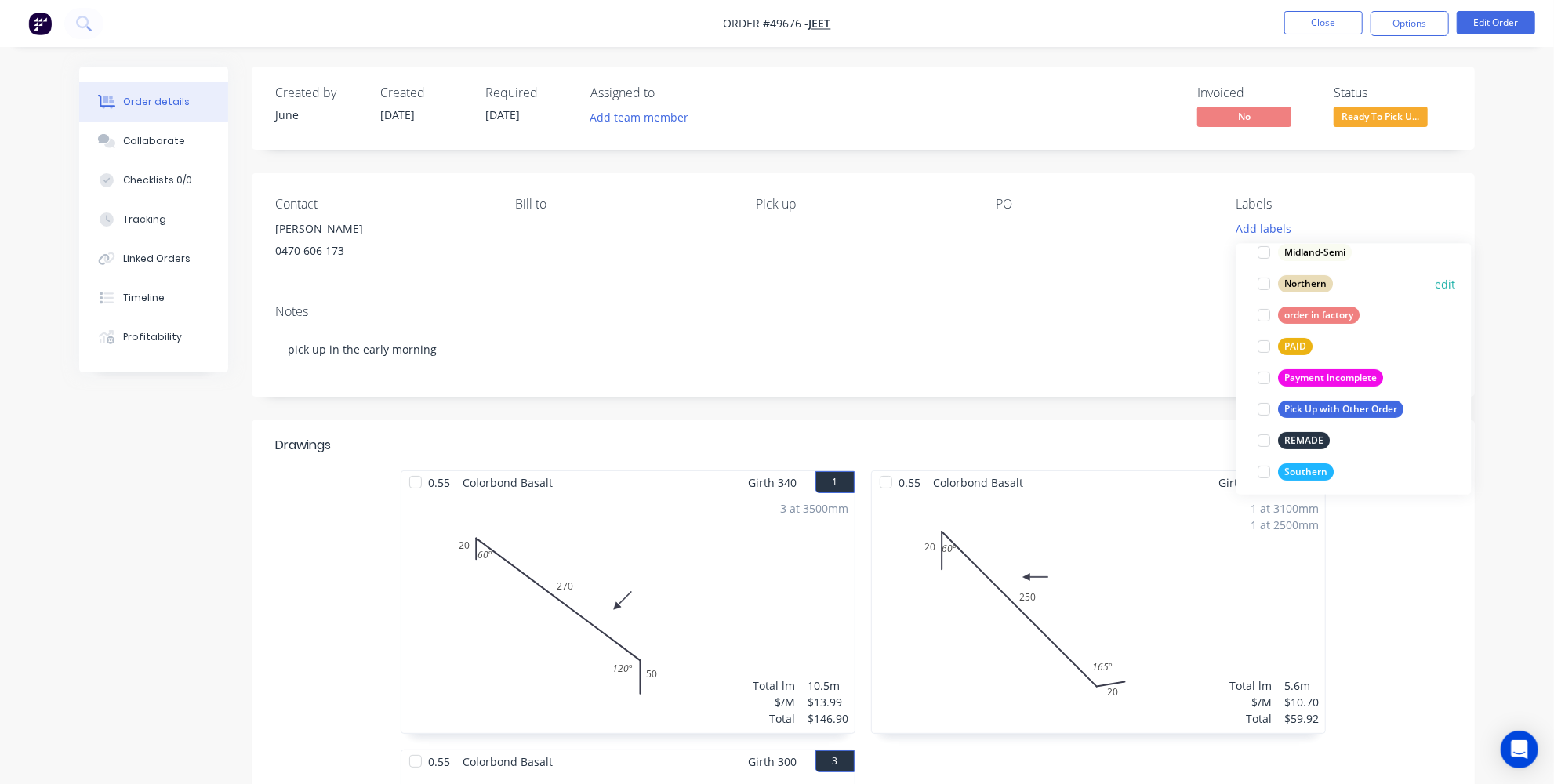
scroll to position [296, 0]
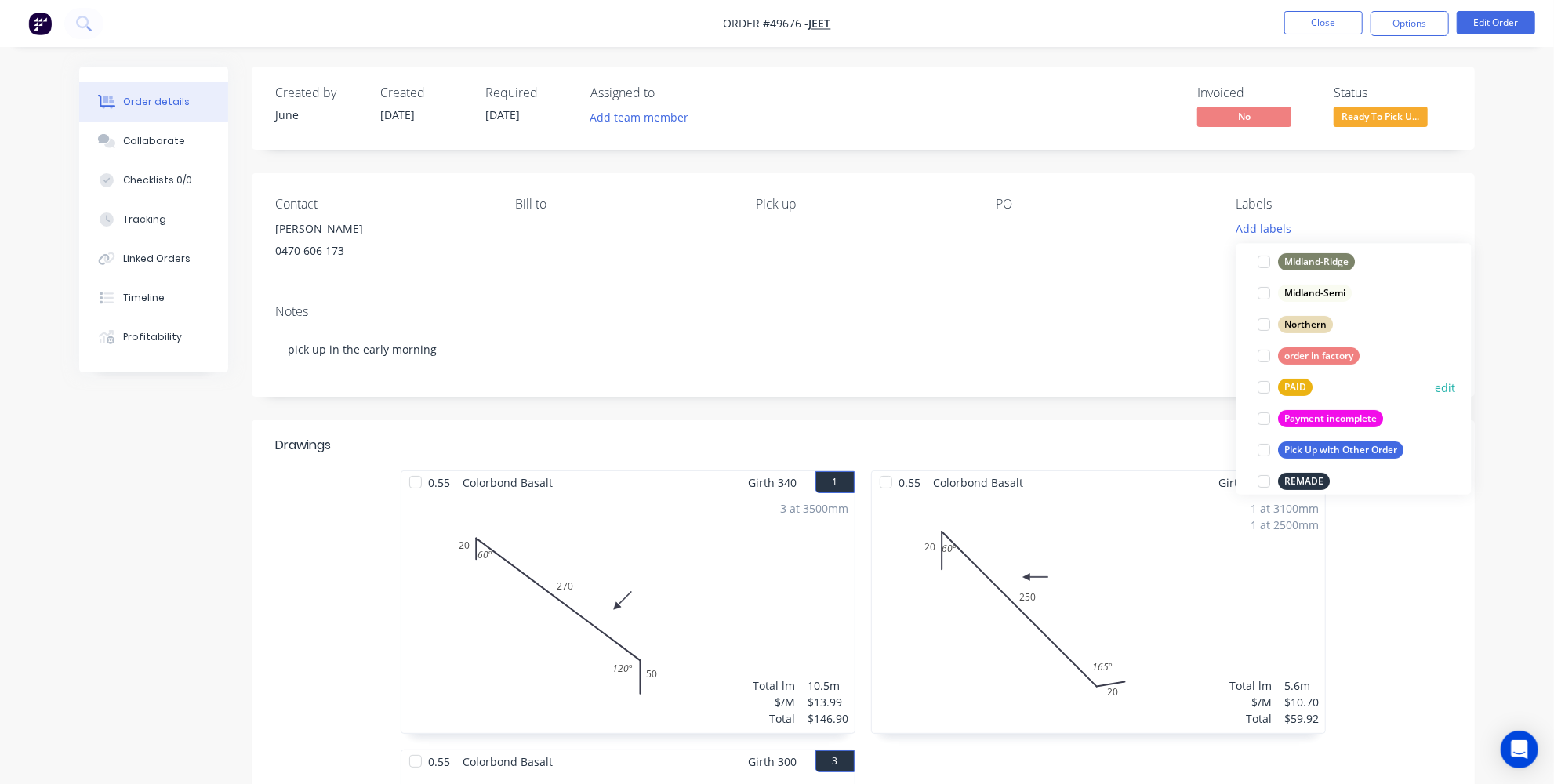
click at [1261, 386] on div at bounding box center [1264, 386] width 31 height 31
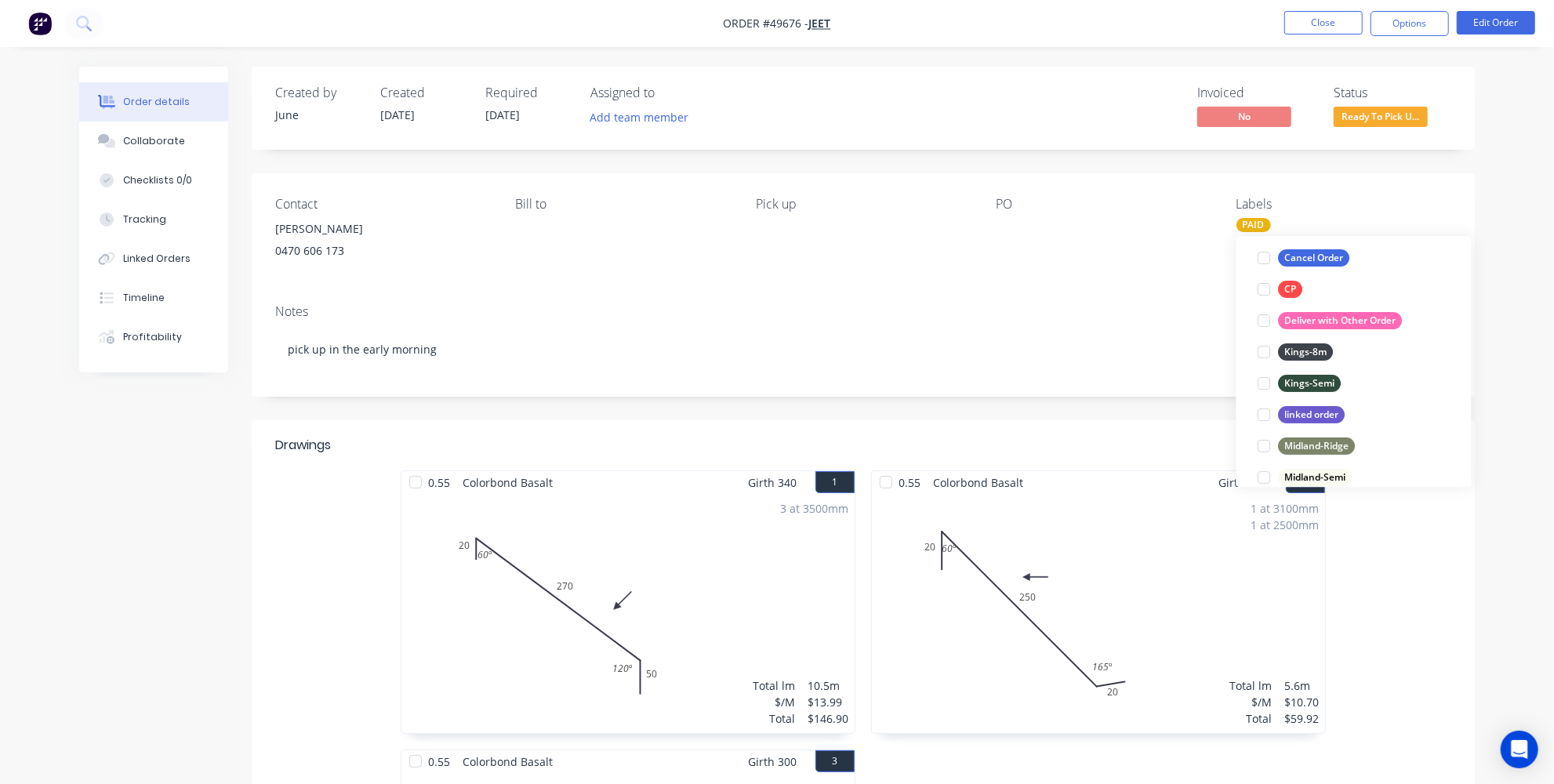
scroll to position [285, 0]
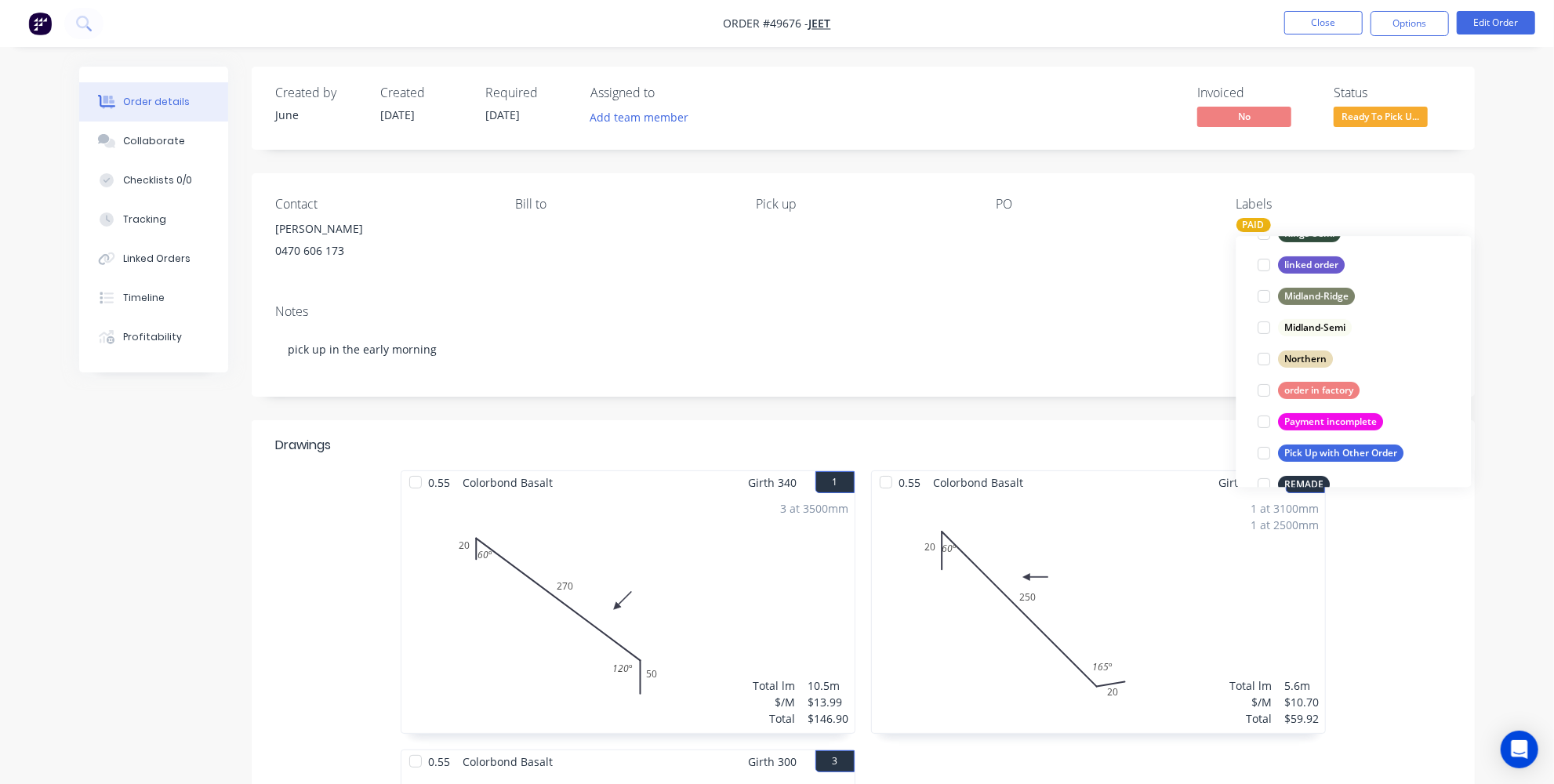
click at [1104, 397] on div "Notes pick up in the early morning" at bounding box center [863, 344] width 1223 height 105
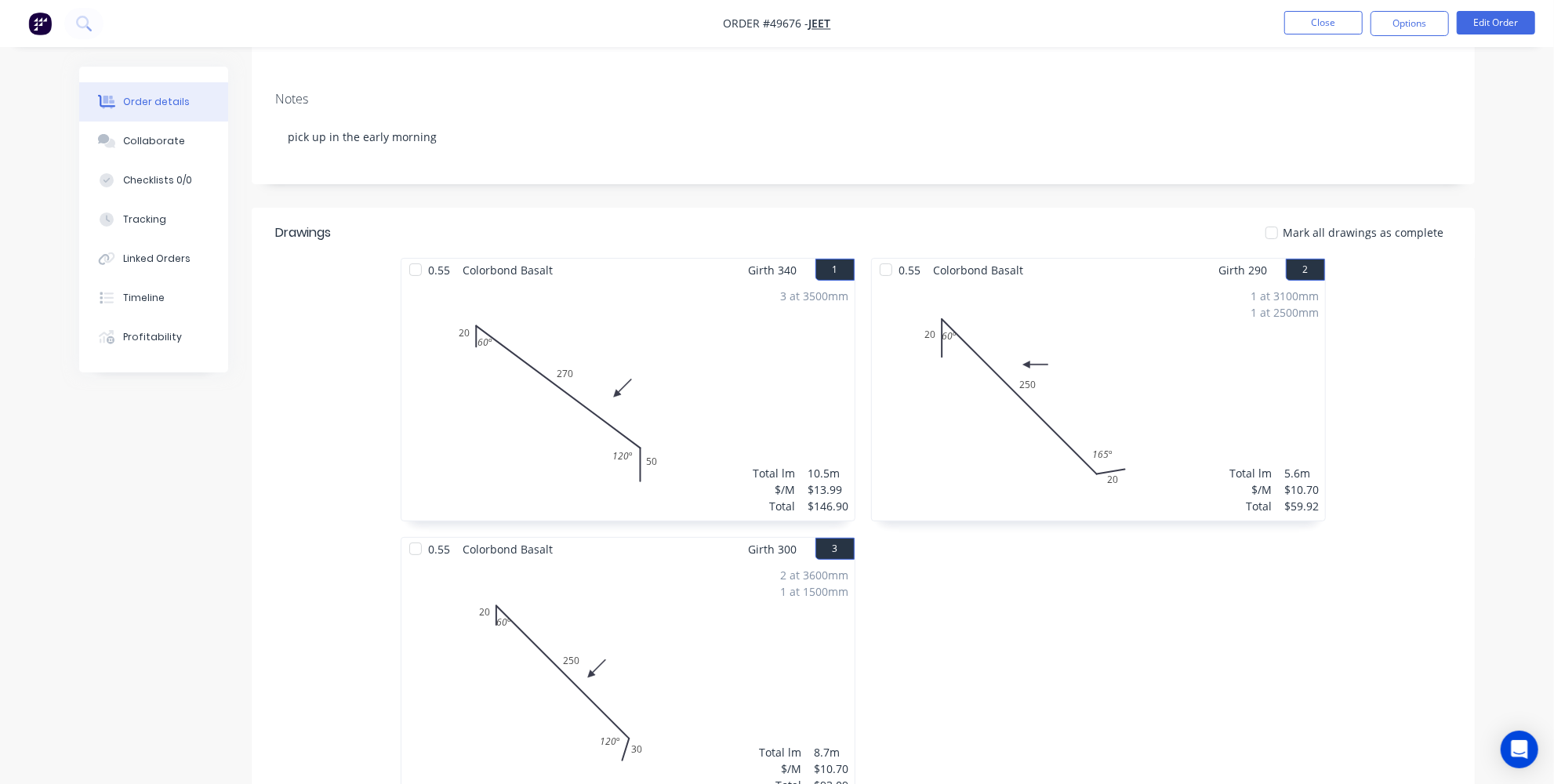
scroll to position [0, 0]
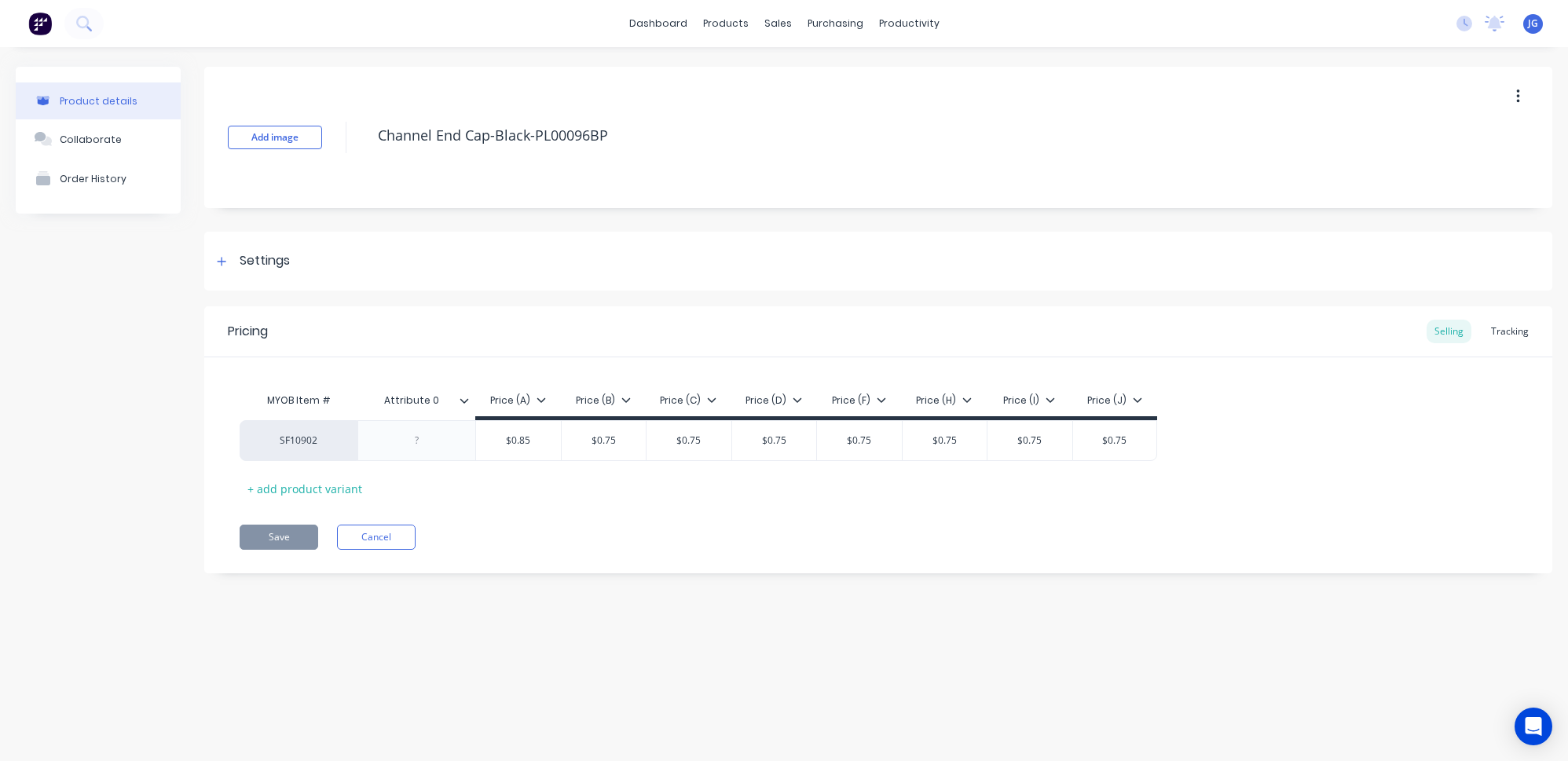
type textarea "x"
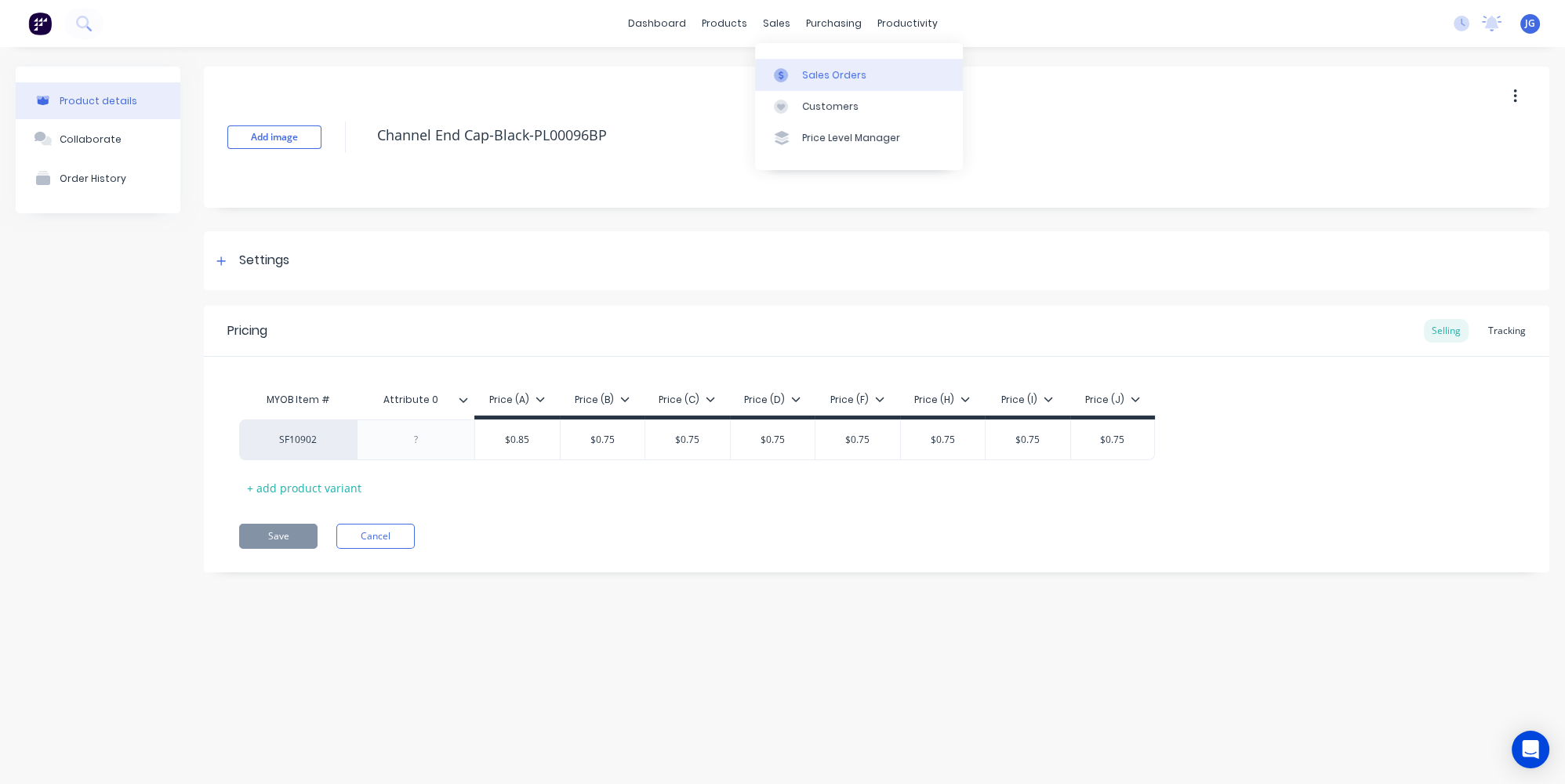
click at [777, 73] on icon at bounding box center [781, 75] width 14 height 14
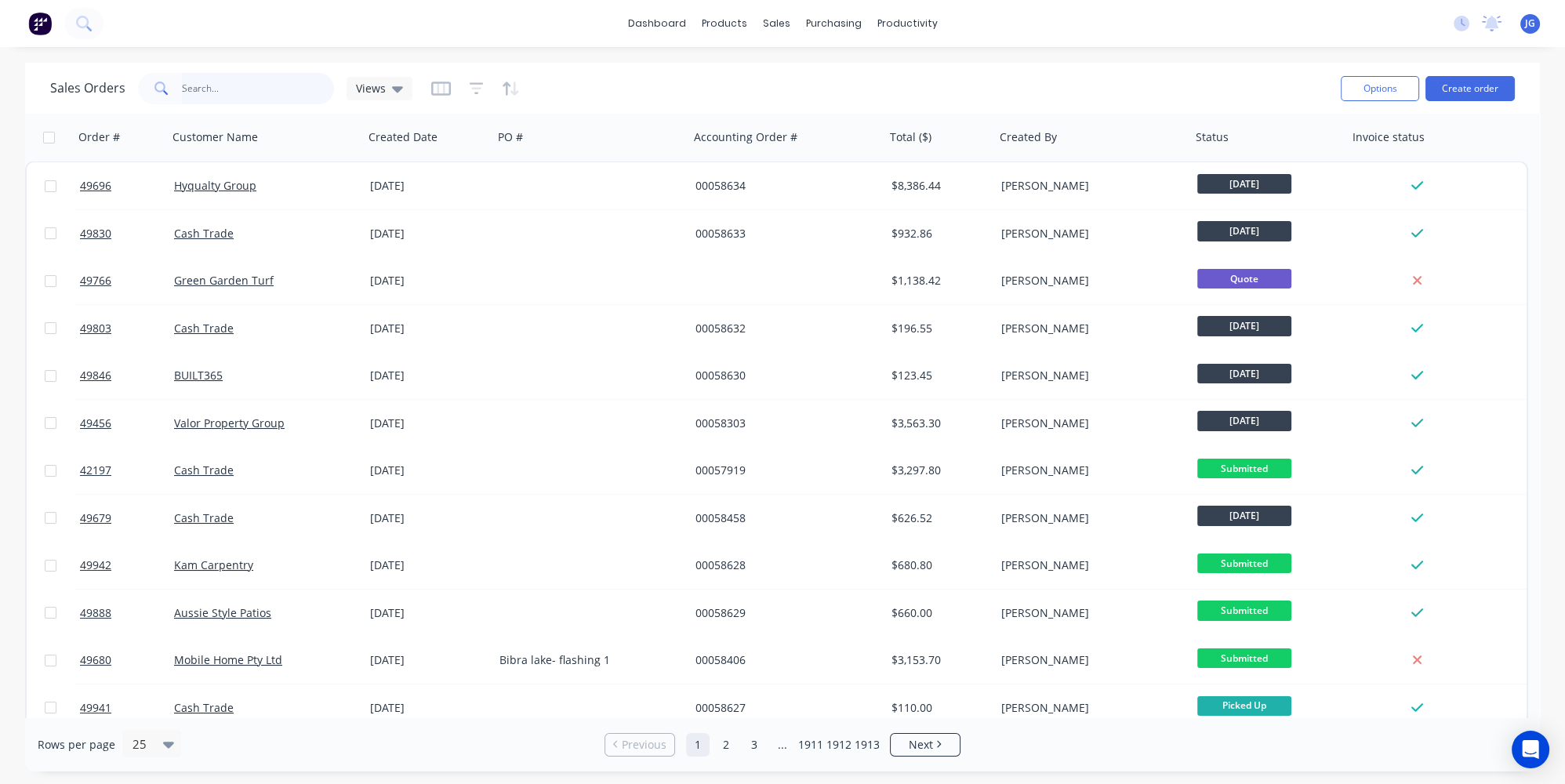
click at [200, 84] on input "text" at bounding box center [258, 88] width 153 height 31
paste input "49614"
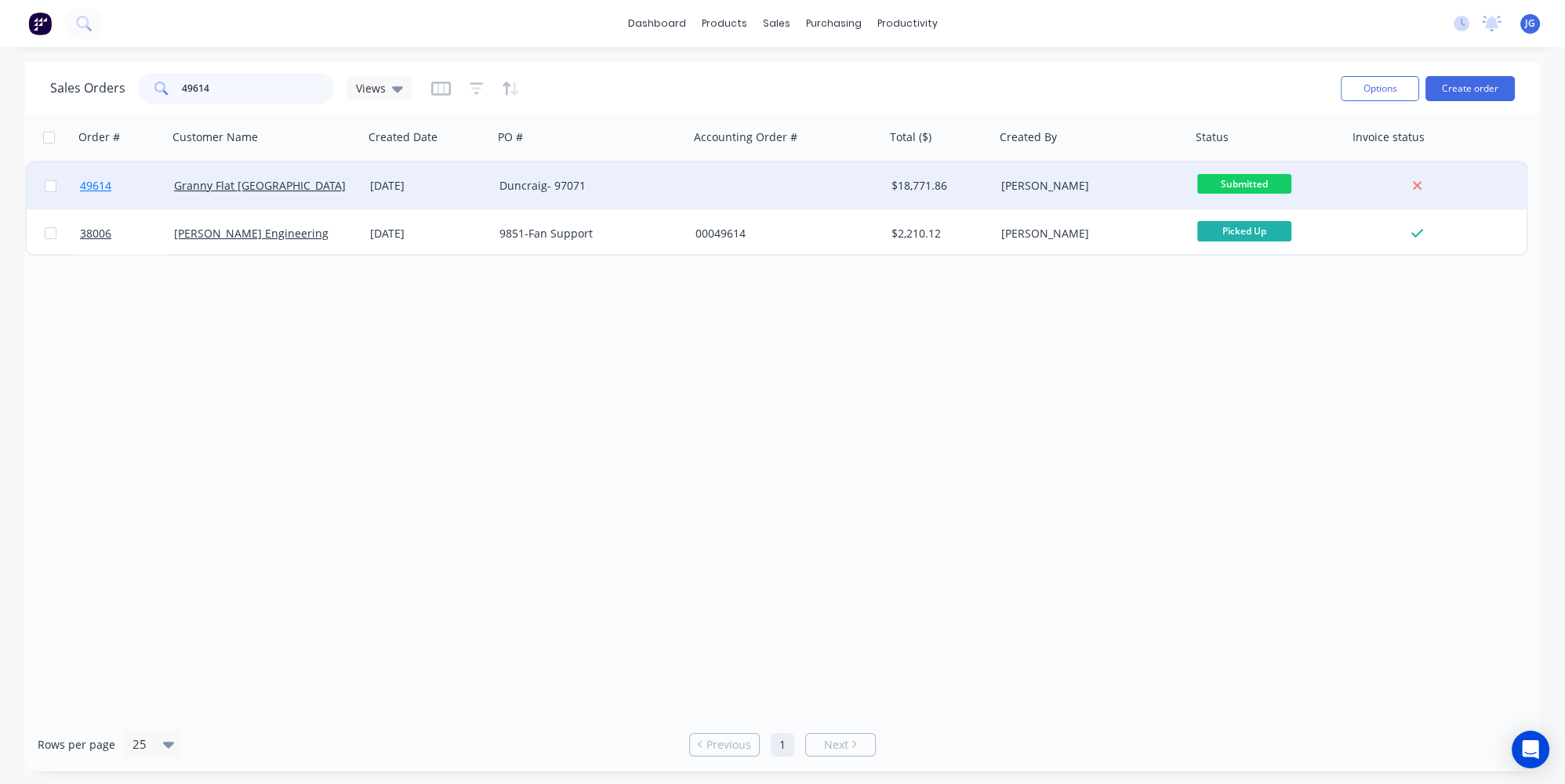
type input "49614"
click at [137, 185] on link "49614" at bounding box center [127, 185] width 94 height 47
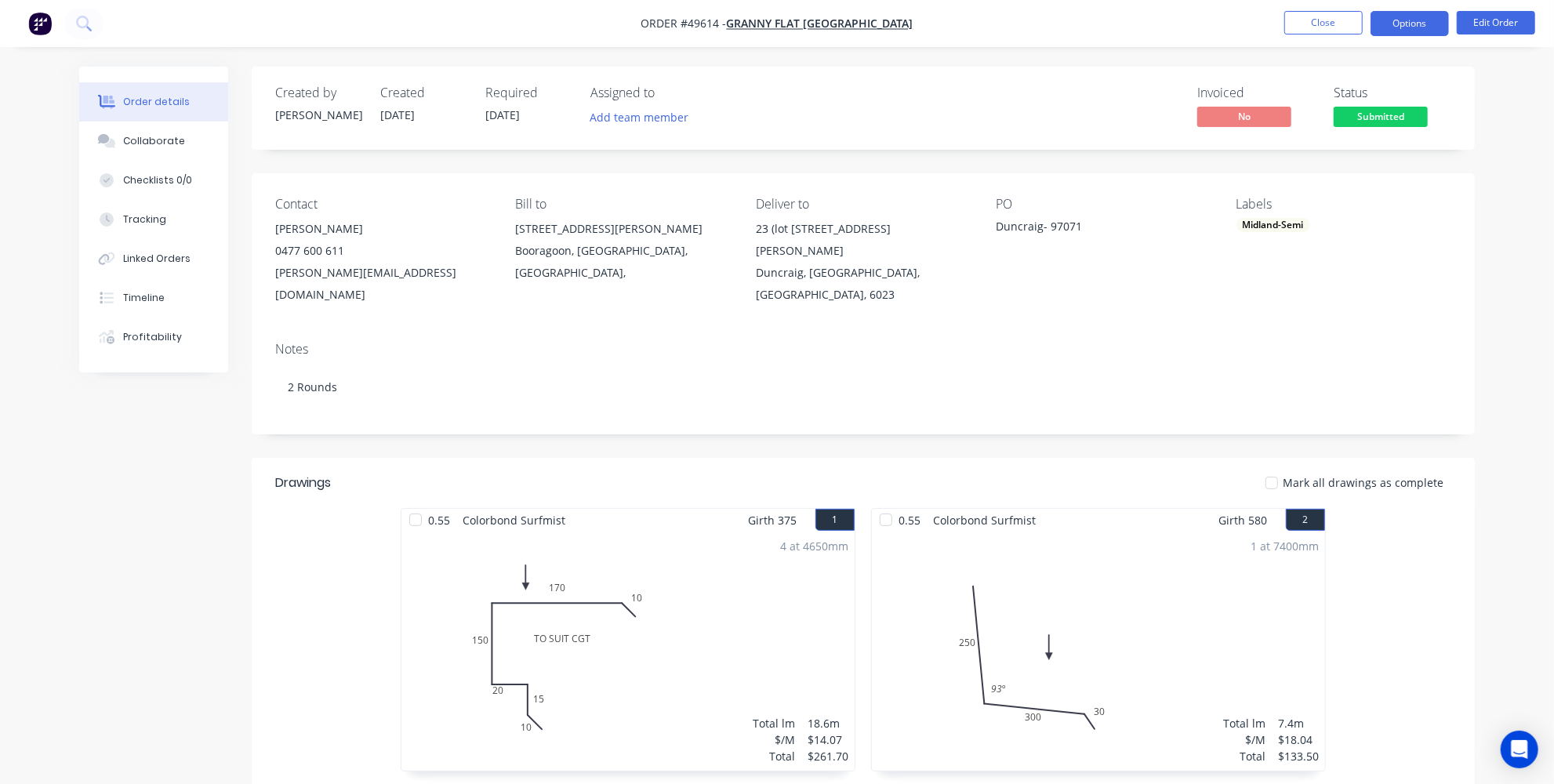
click at [1405, 15] on button "Options" at bounding box center [1410, 24] width 78 height 25
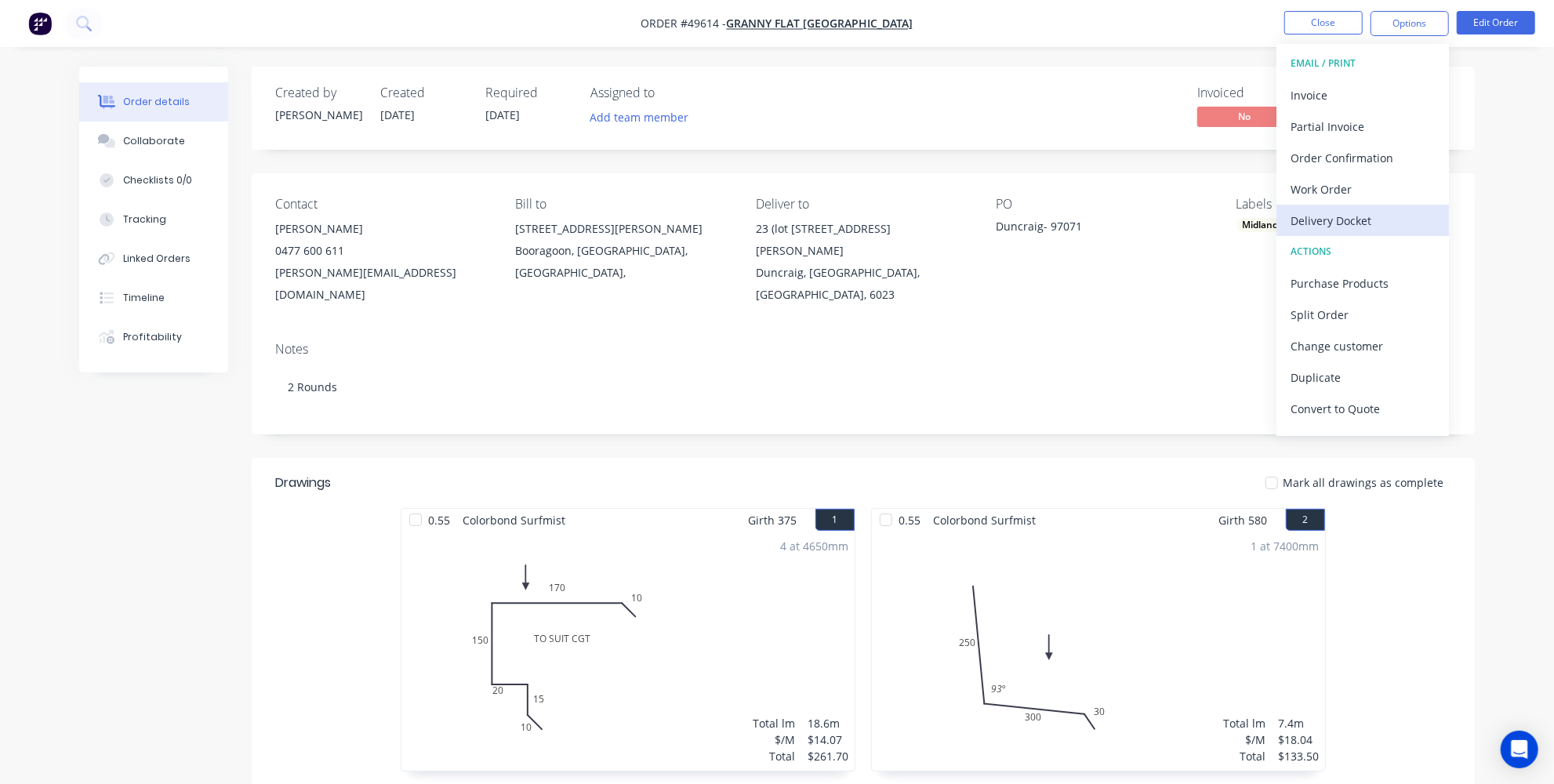
click at [1316, 208] on button "Delivery Docket" at bounding box center [1362, 220] width 172 height 31
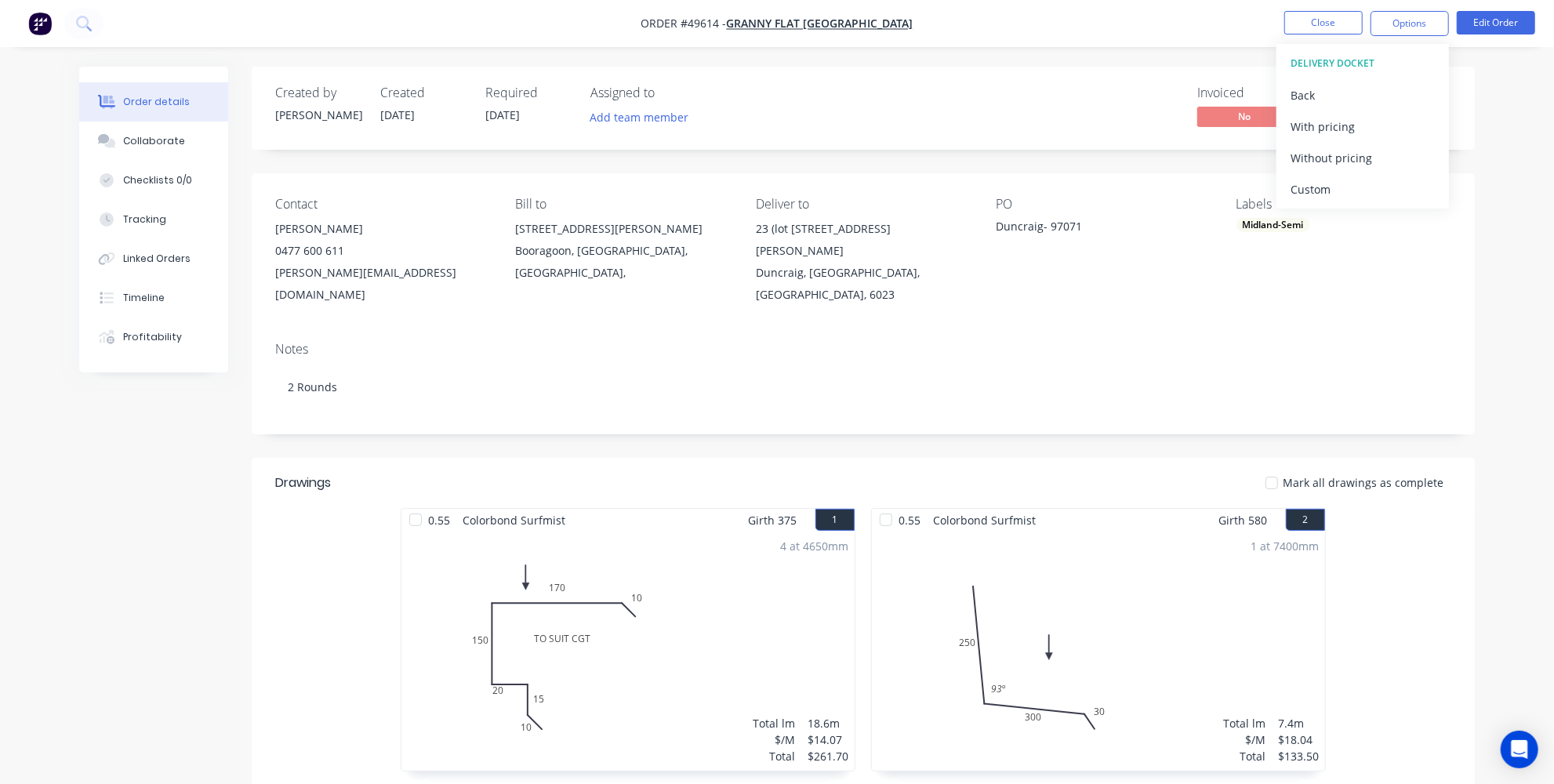
click at [1337, 206] on div "DELIVERY DOCKET Back With pricing Without pricing Custom" at bounding box center [1362, 127] width 172 height 165
click at [1336, 195] on div "Custom" at bounding box center [1363, 189] width 144 height 23
click at [1343, 150] on div "Without pricing" at bounding box center [1363, 158] width 144 height 23
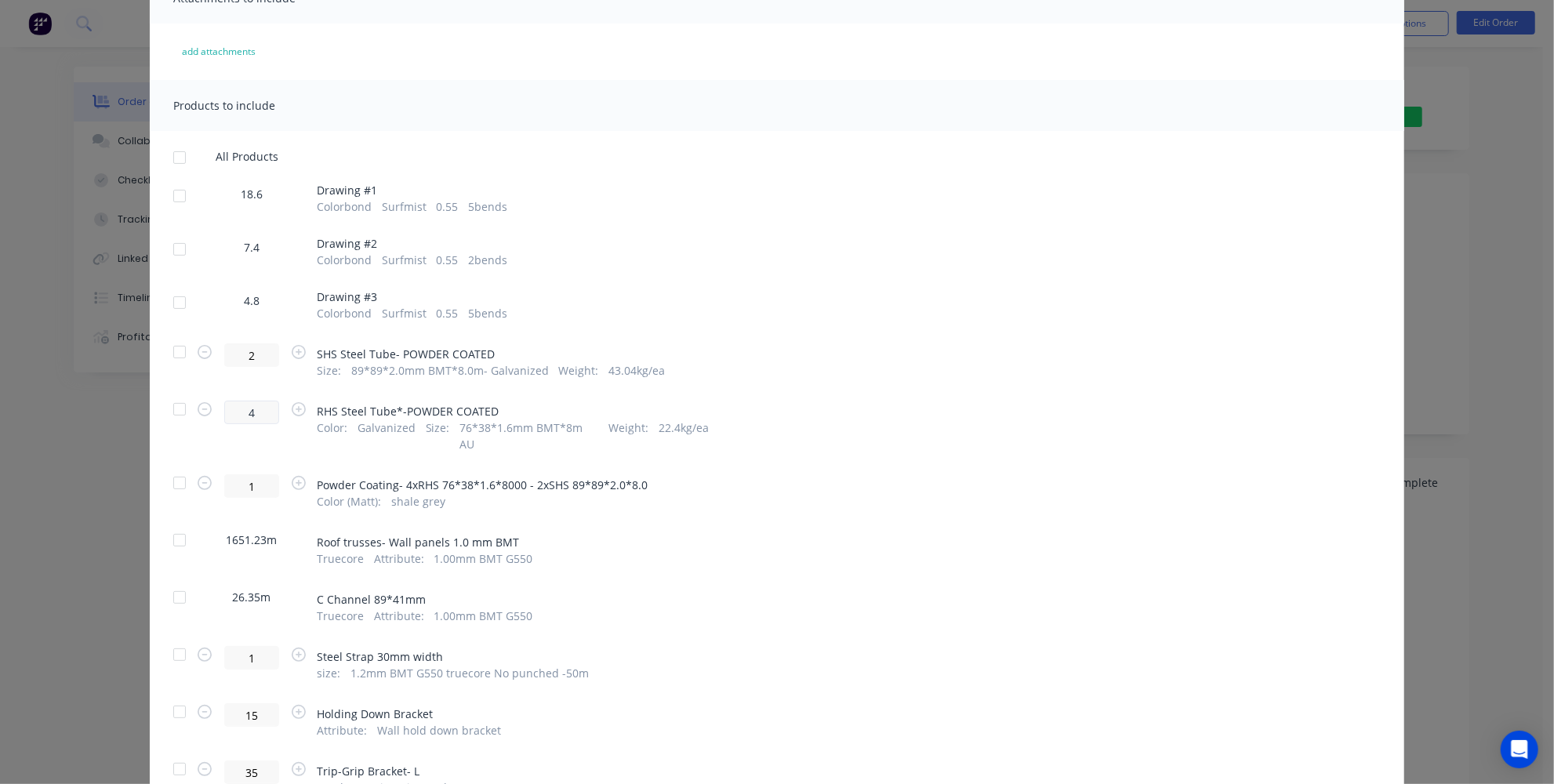
scroll to position [213, 0]
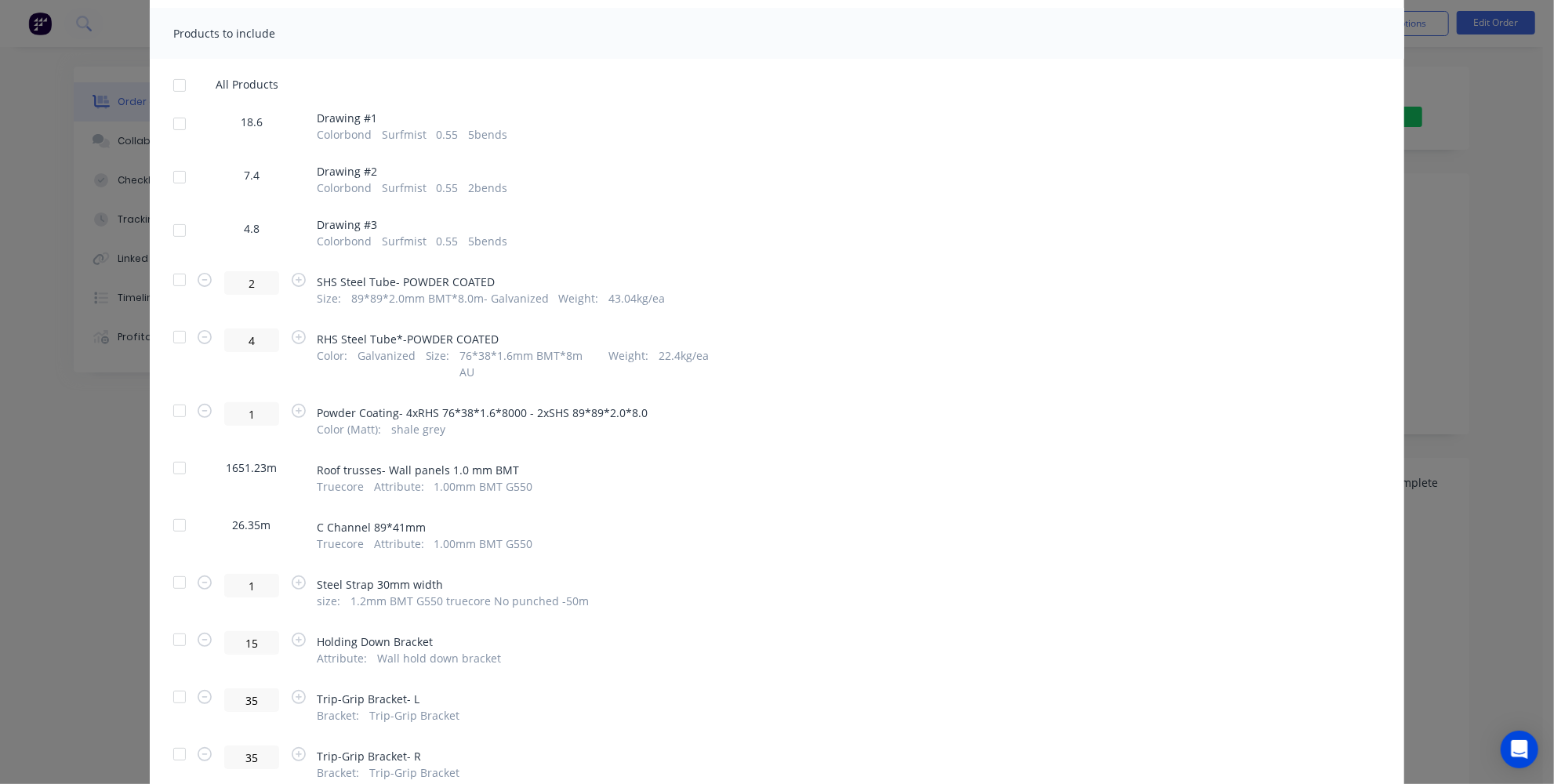
click at [178, 453] on div at bounding box center [179, 468] width 31 height 31
click at [175, 510] on div at bounding box center [179, 525] width 31 height 31
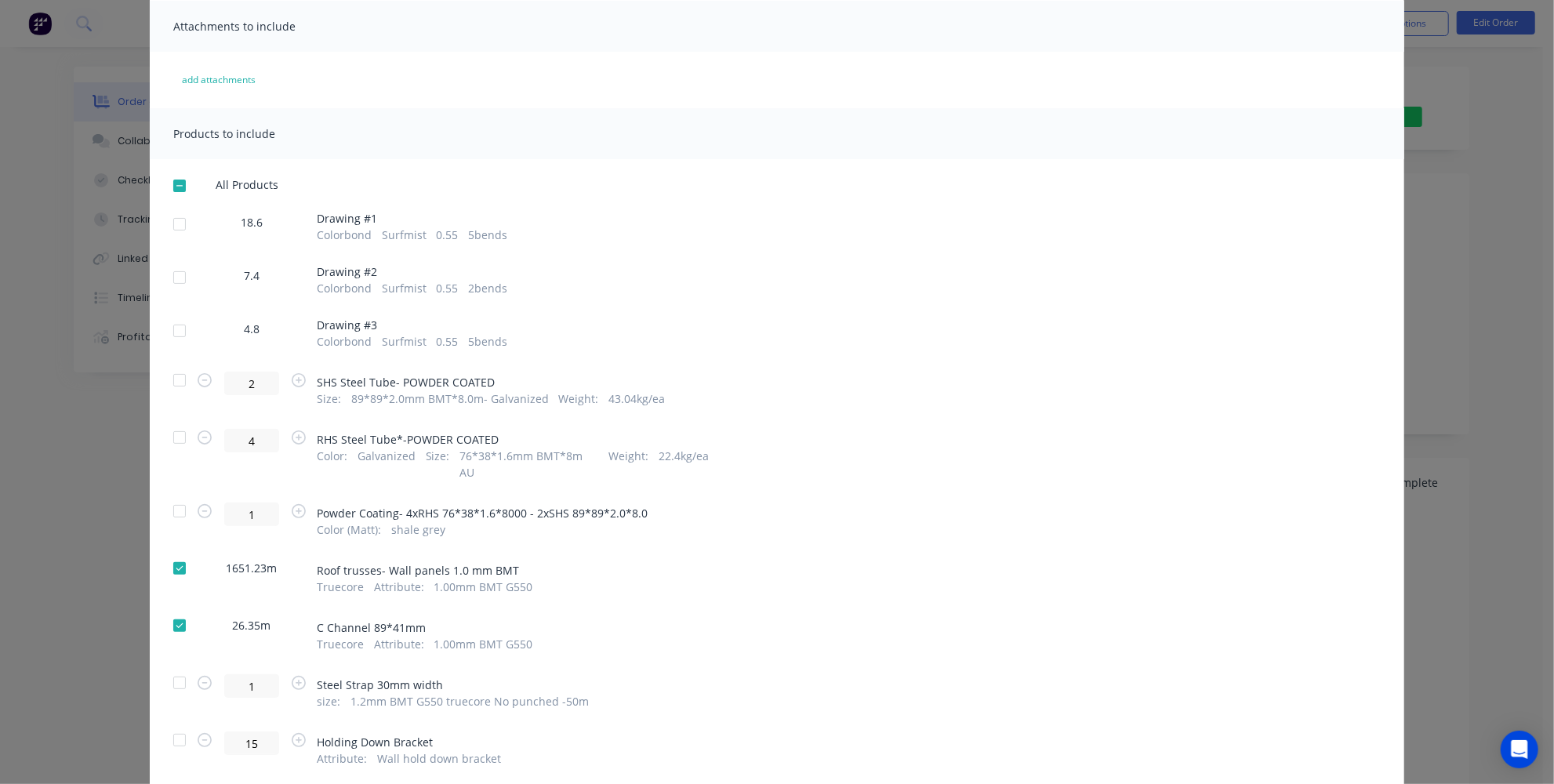
scroll to position [42, 0]
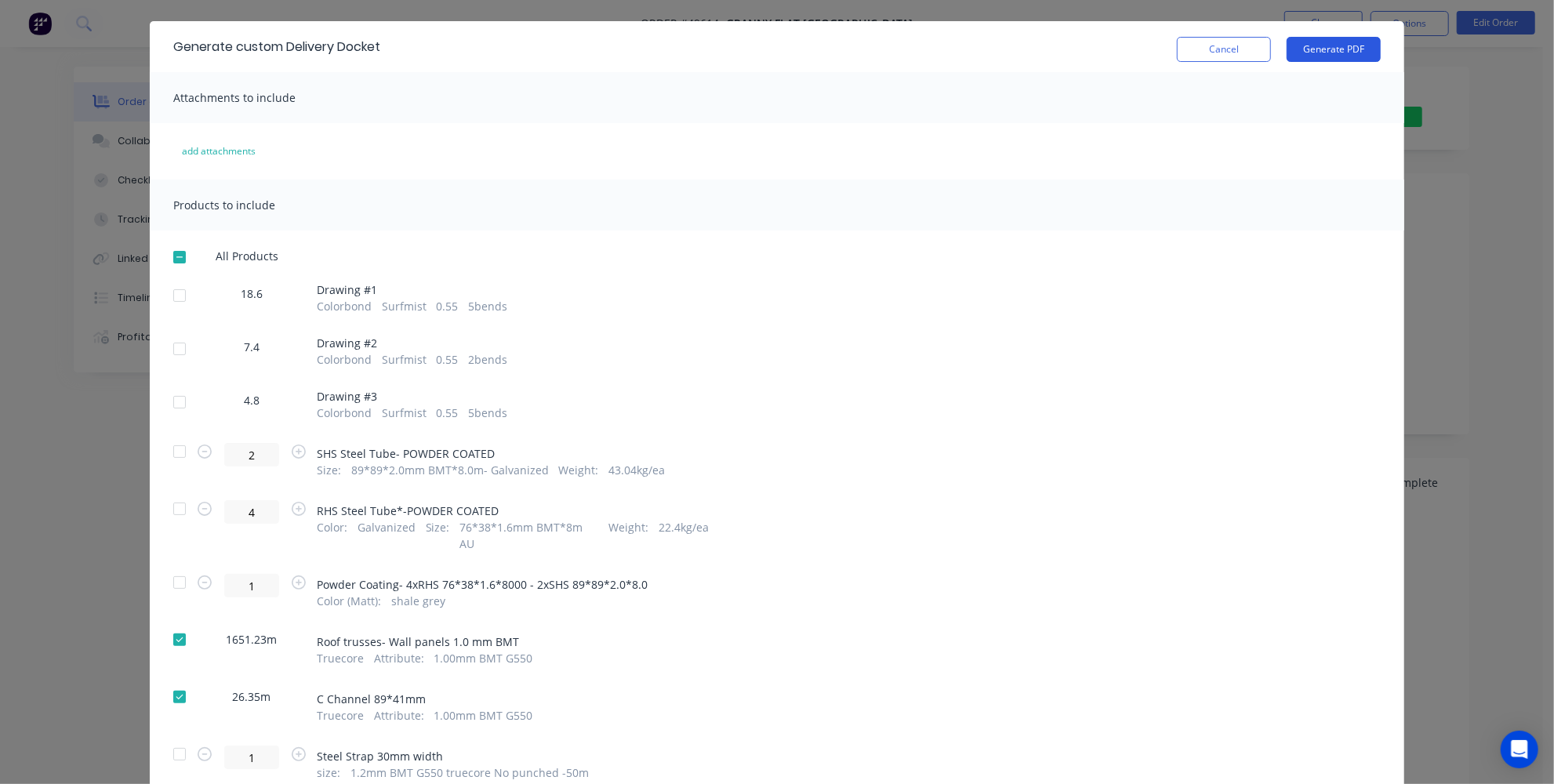
click at [1309, 56] on button "Generate PDF" at bounding box center [1333, 49] width 94 height 25
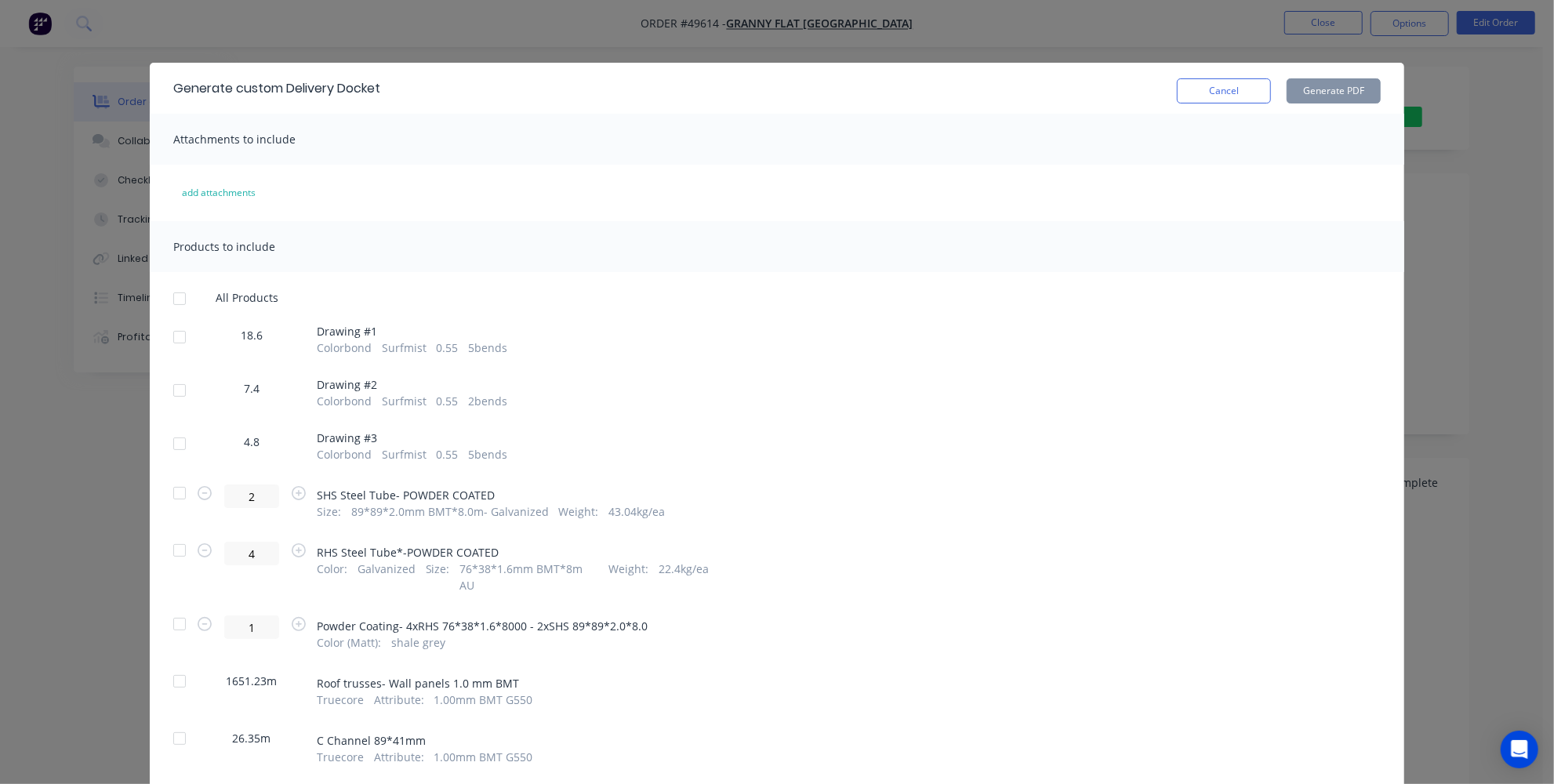
click at [185, 331] on div at bounding box center [179, 336] width 31 height 31
click at [176, 294] on div at bounding box center [179, 298] width 31 height 31
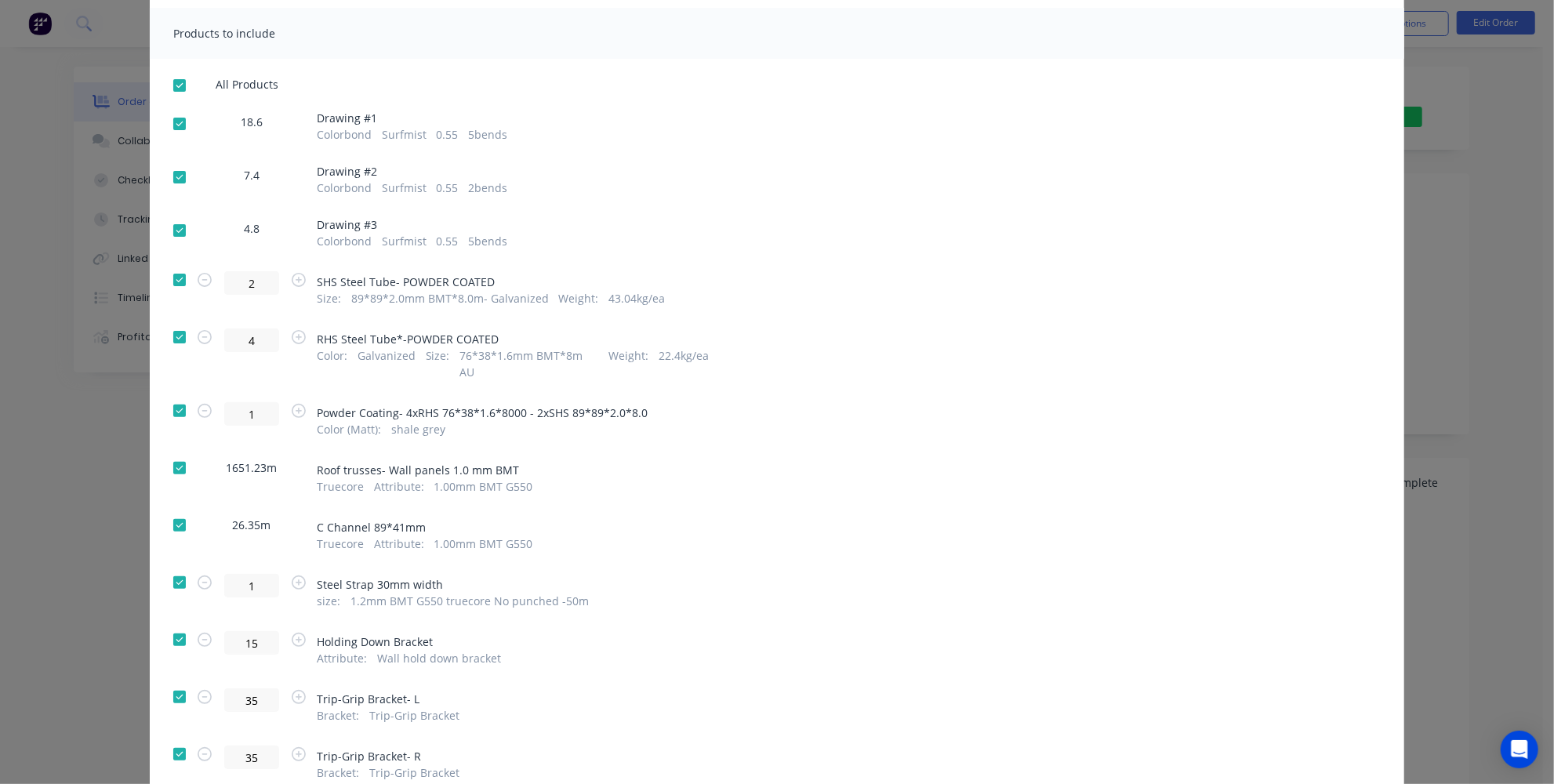
scroll to position [285, 0]
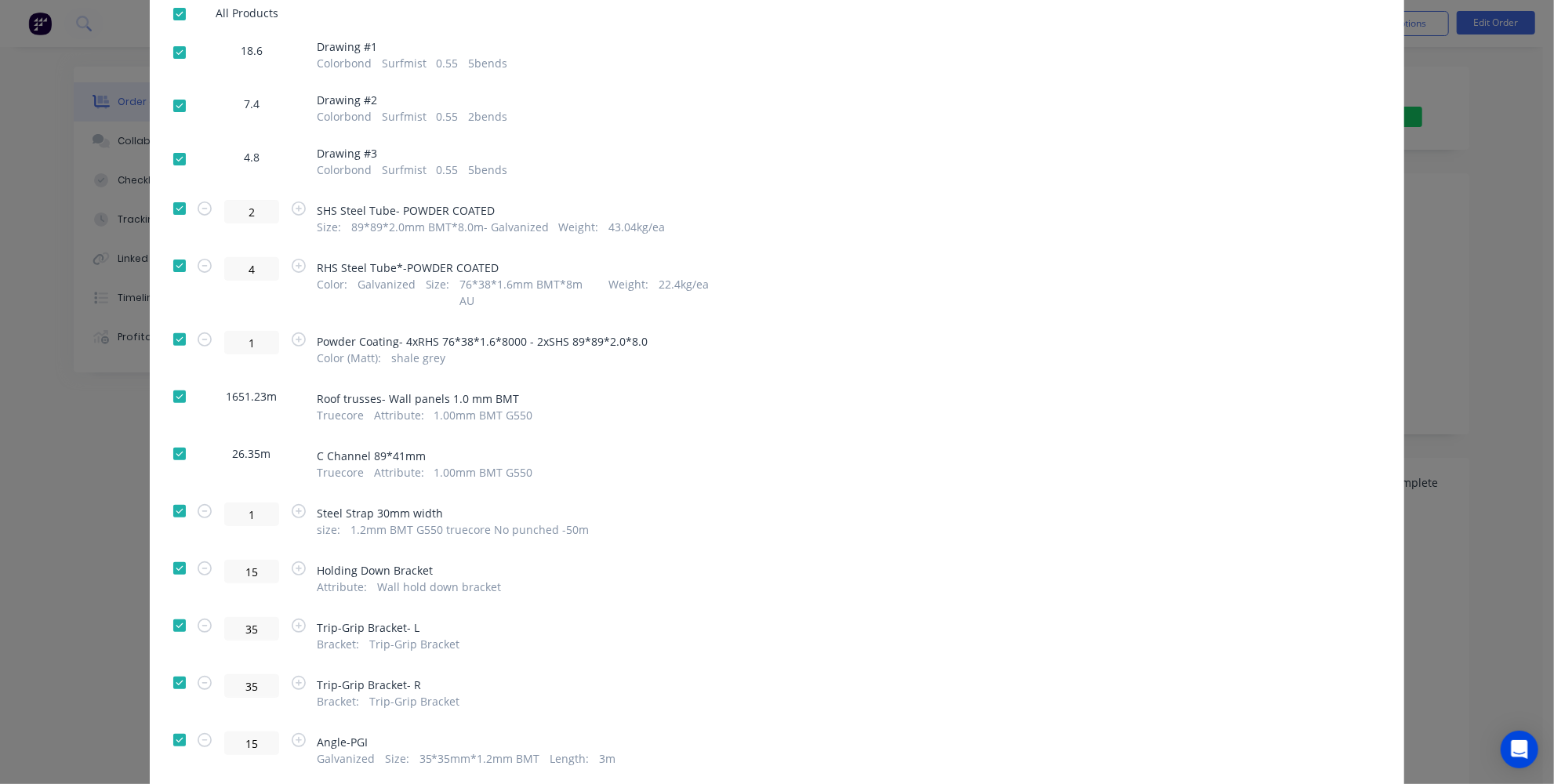
click at [168, 381] on div at bounding box center [179, 397] width 31 height 31
click at [174, 438] on div at bounding box center [179, 454] width 31 height 31
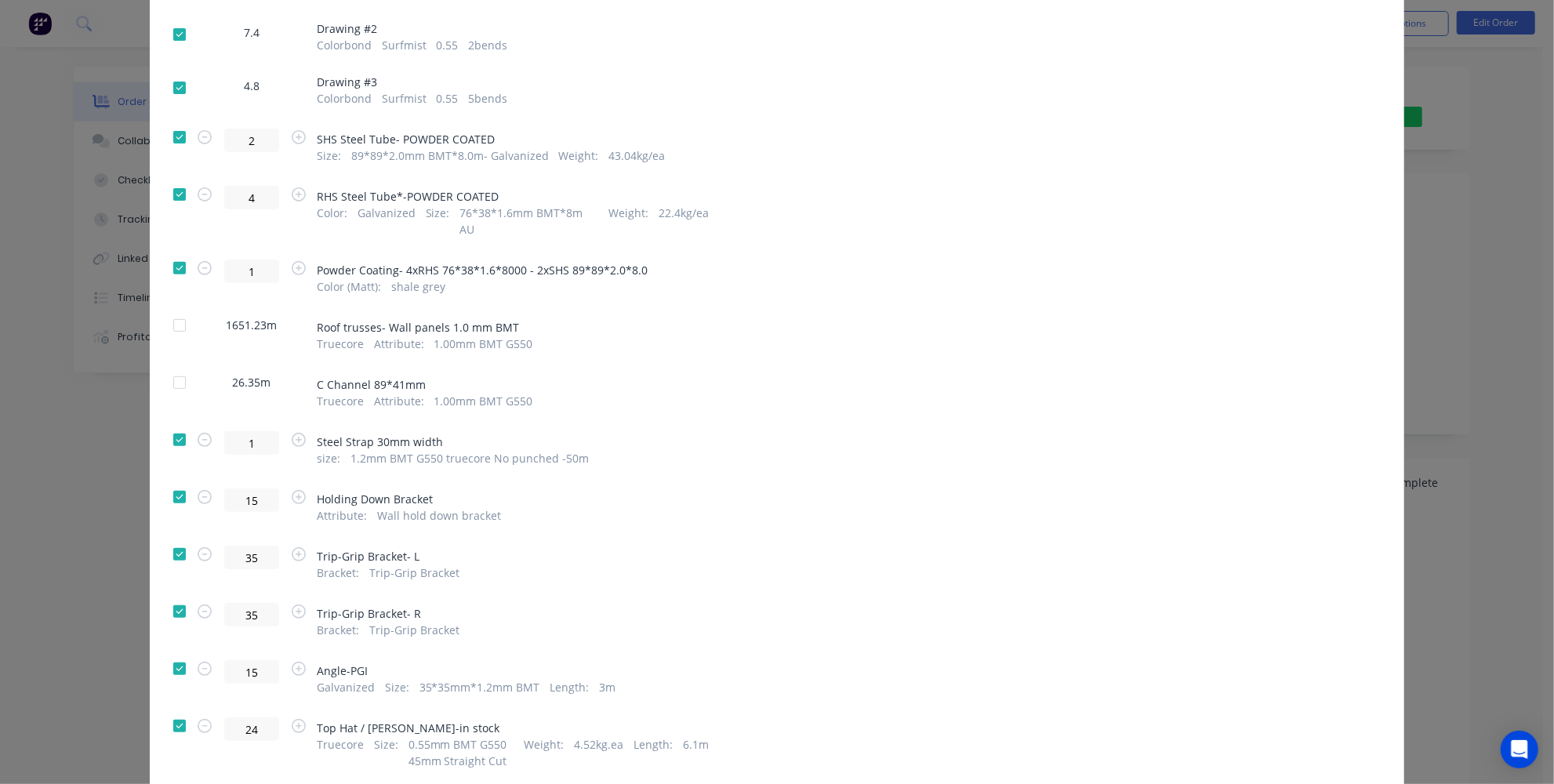
click at [171, 482] on div at bounding box center [179, 497] width 31 height 31
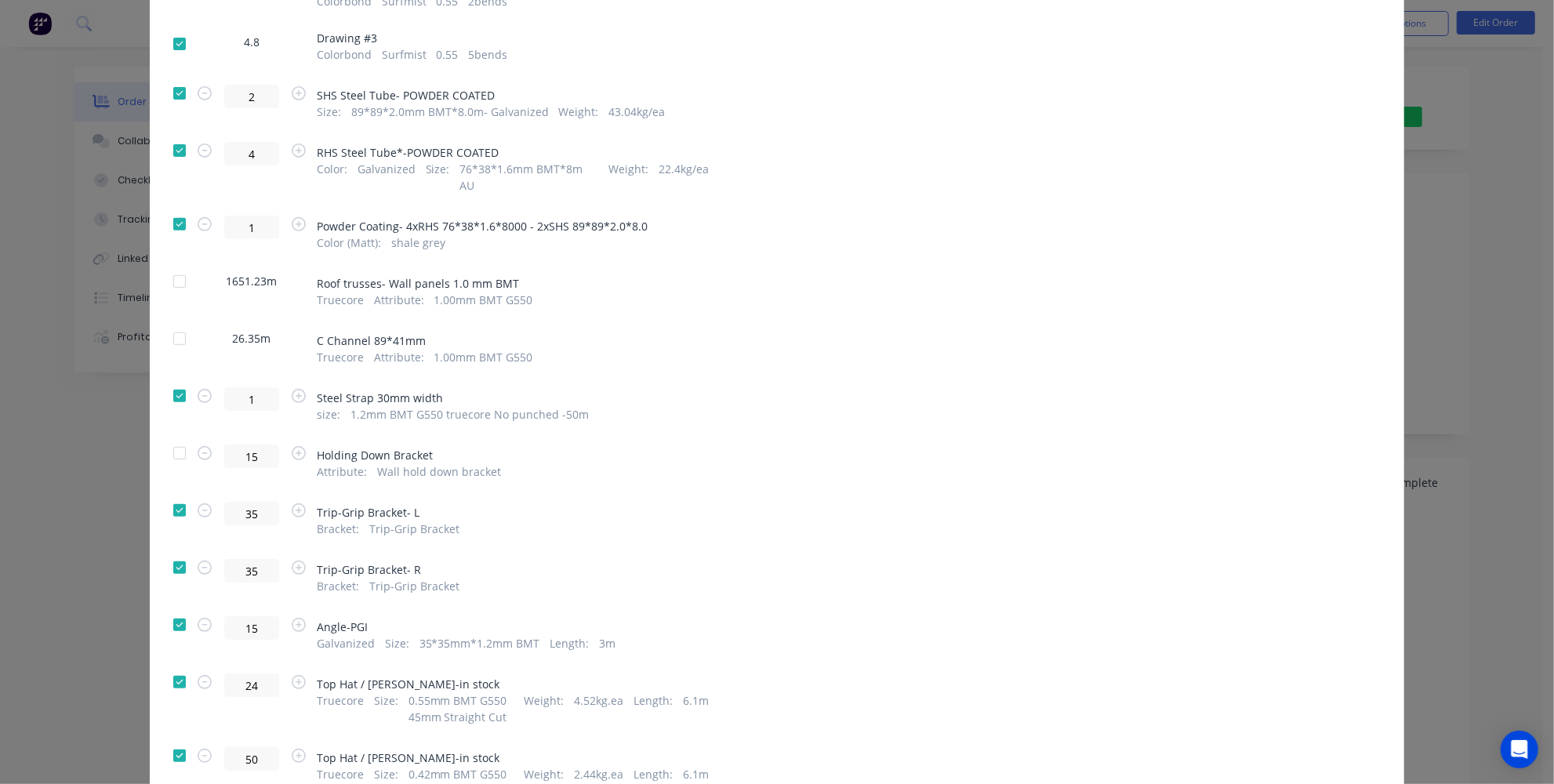
scroll to position [427, 0]
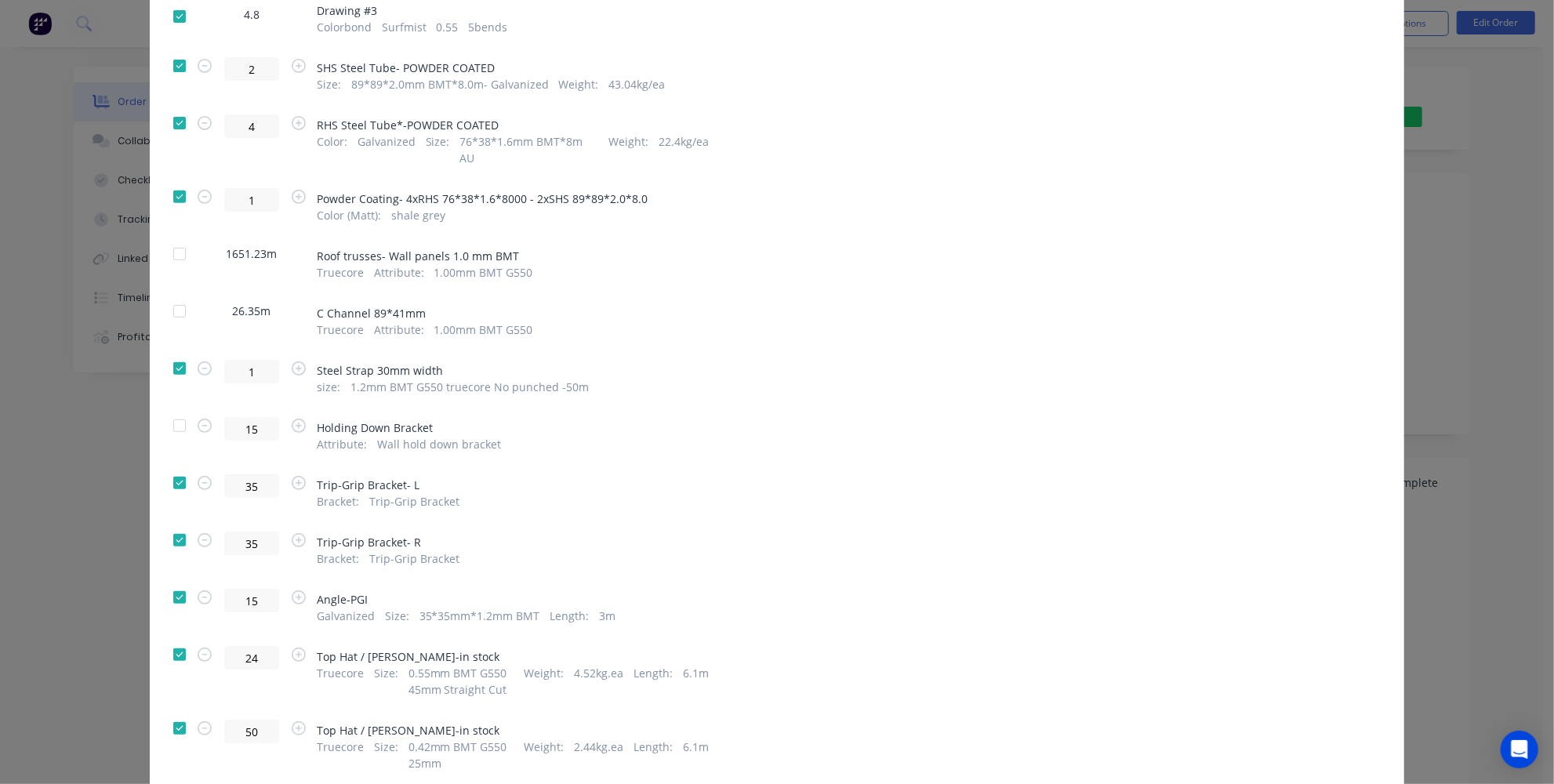
click at [172, 468] on div at bounding box center [179, 482] width 31 height 31
click at [175, 524] on div at bounding box center [179, 539] width 31 height 31
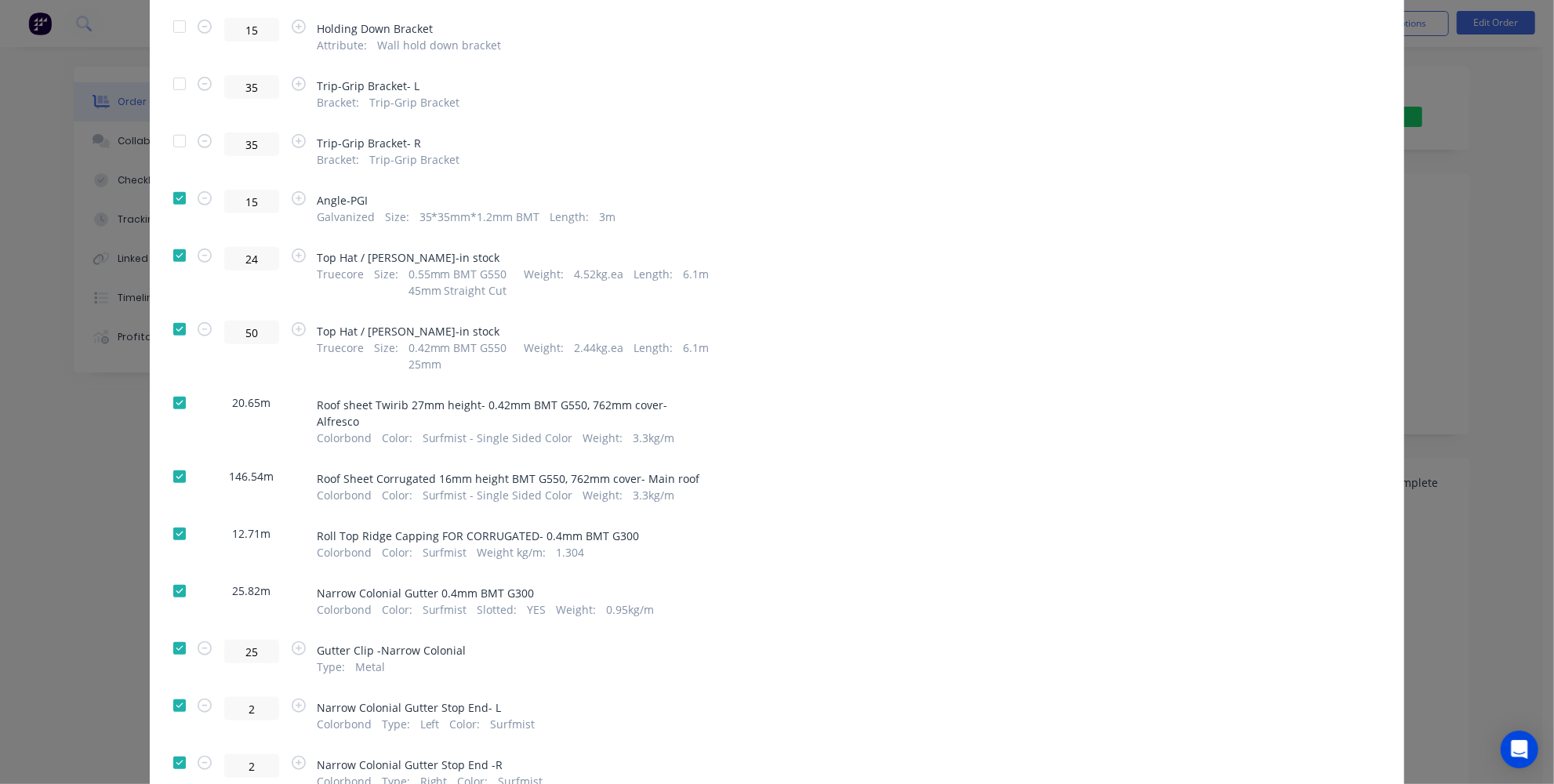
scroll to position [855, 0]
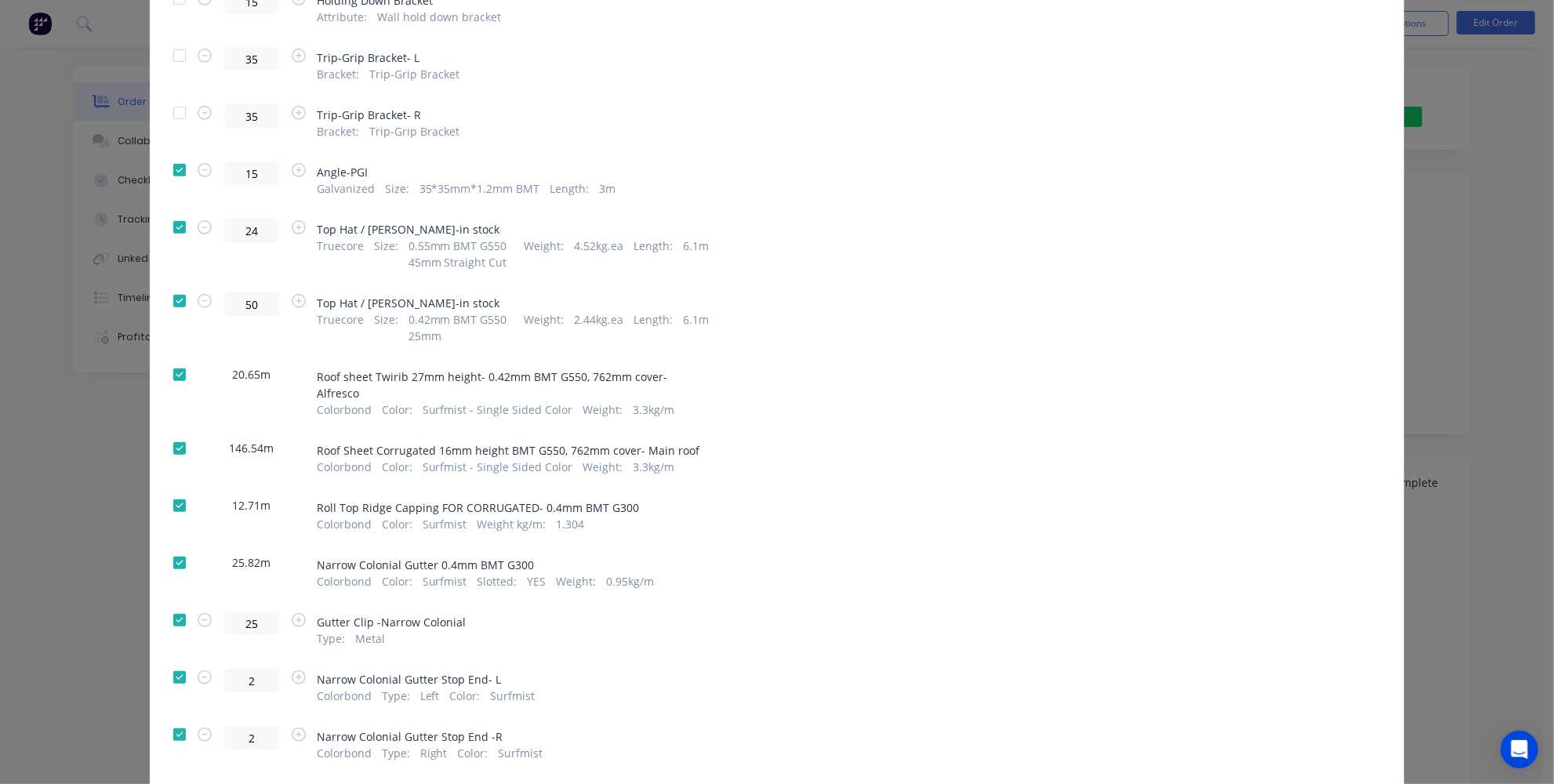
click at [174, 605] on div at bounding box center [179, 620] width 31 height 31
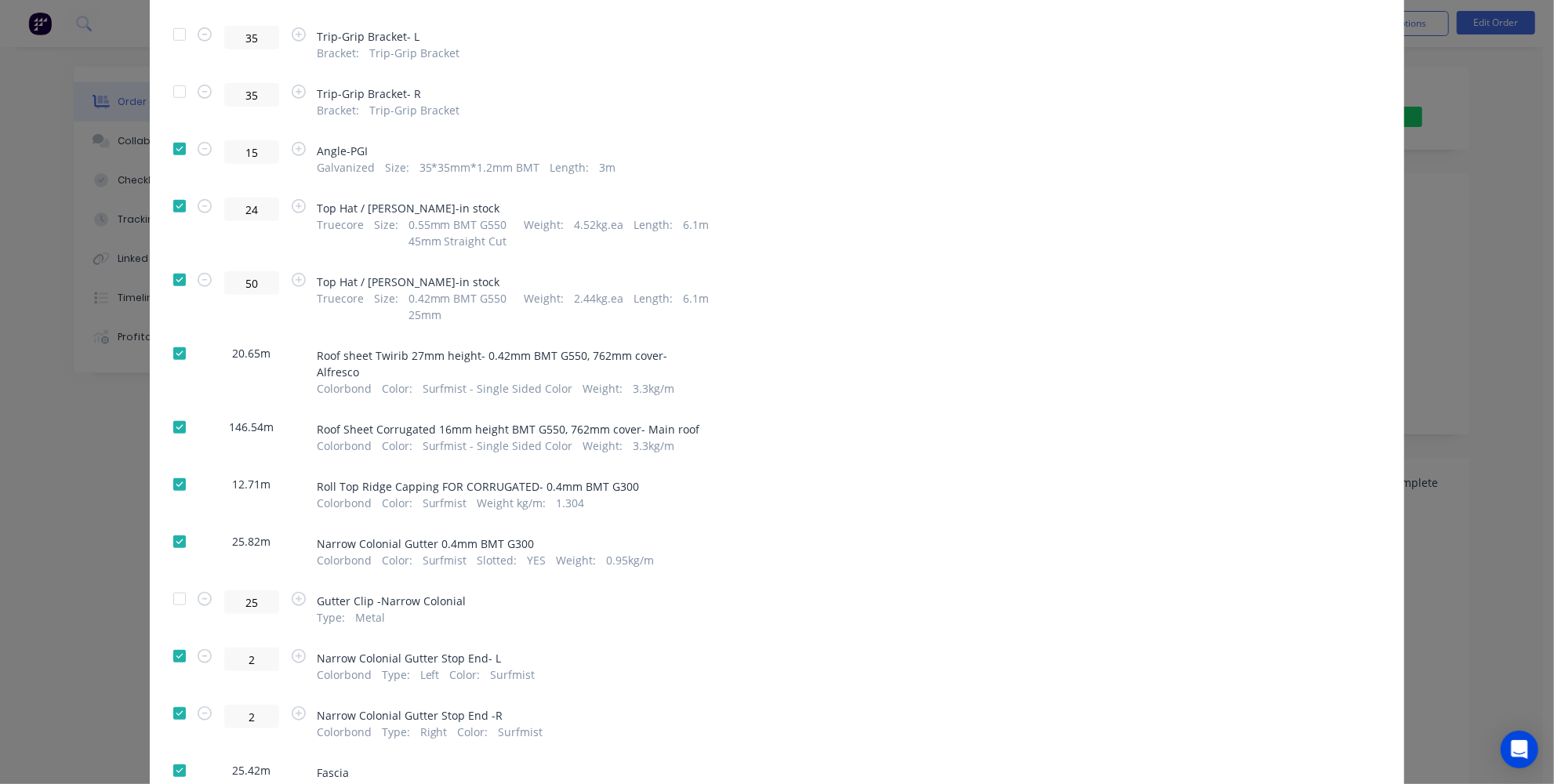
scroll to position [926, 0]
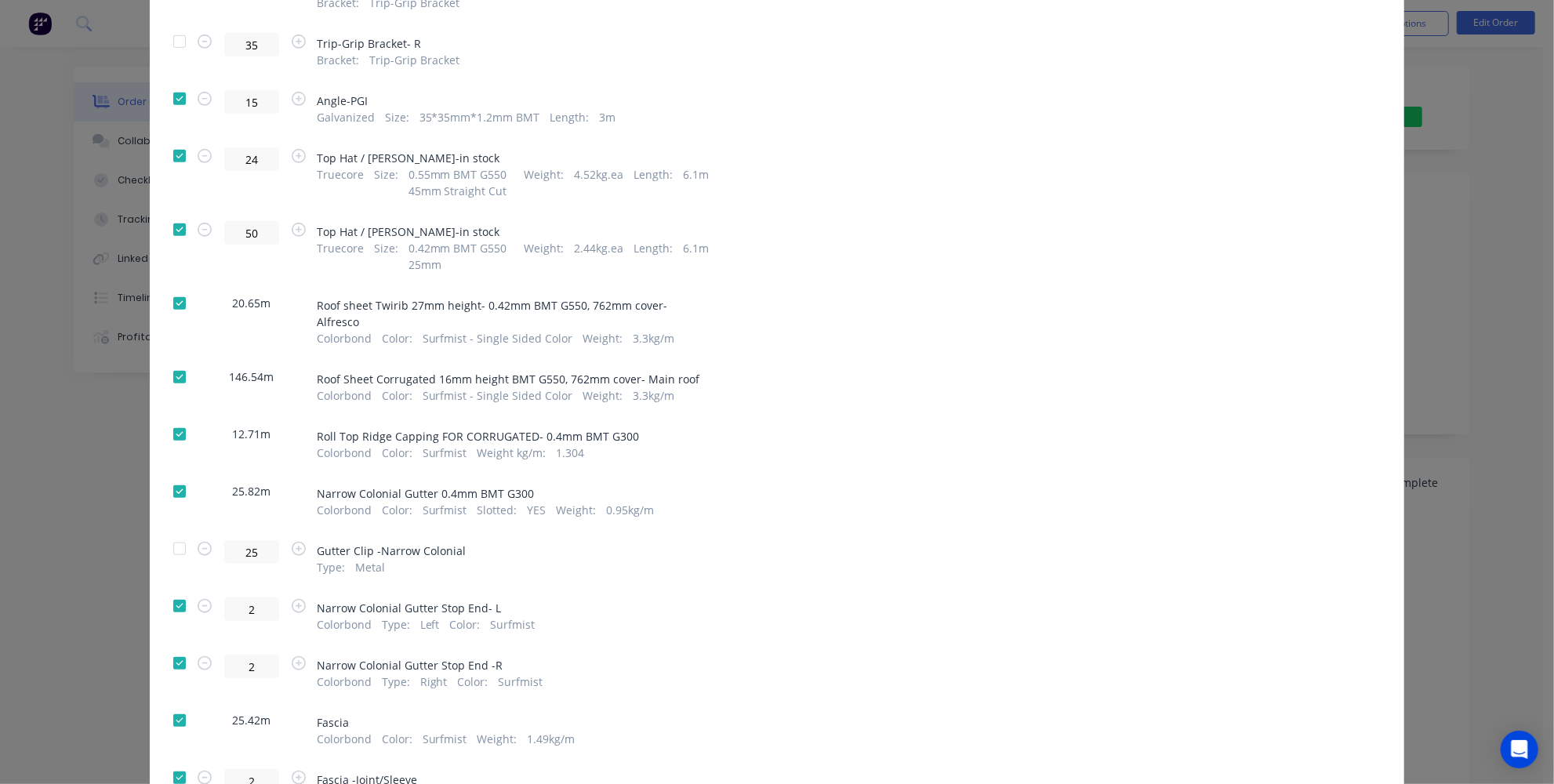
click at [172, 590] on div at bounding box center [179, 606] width 31 height 31
click at [173, 647] on div at bounding box center [179, 663] width 31 height 31
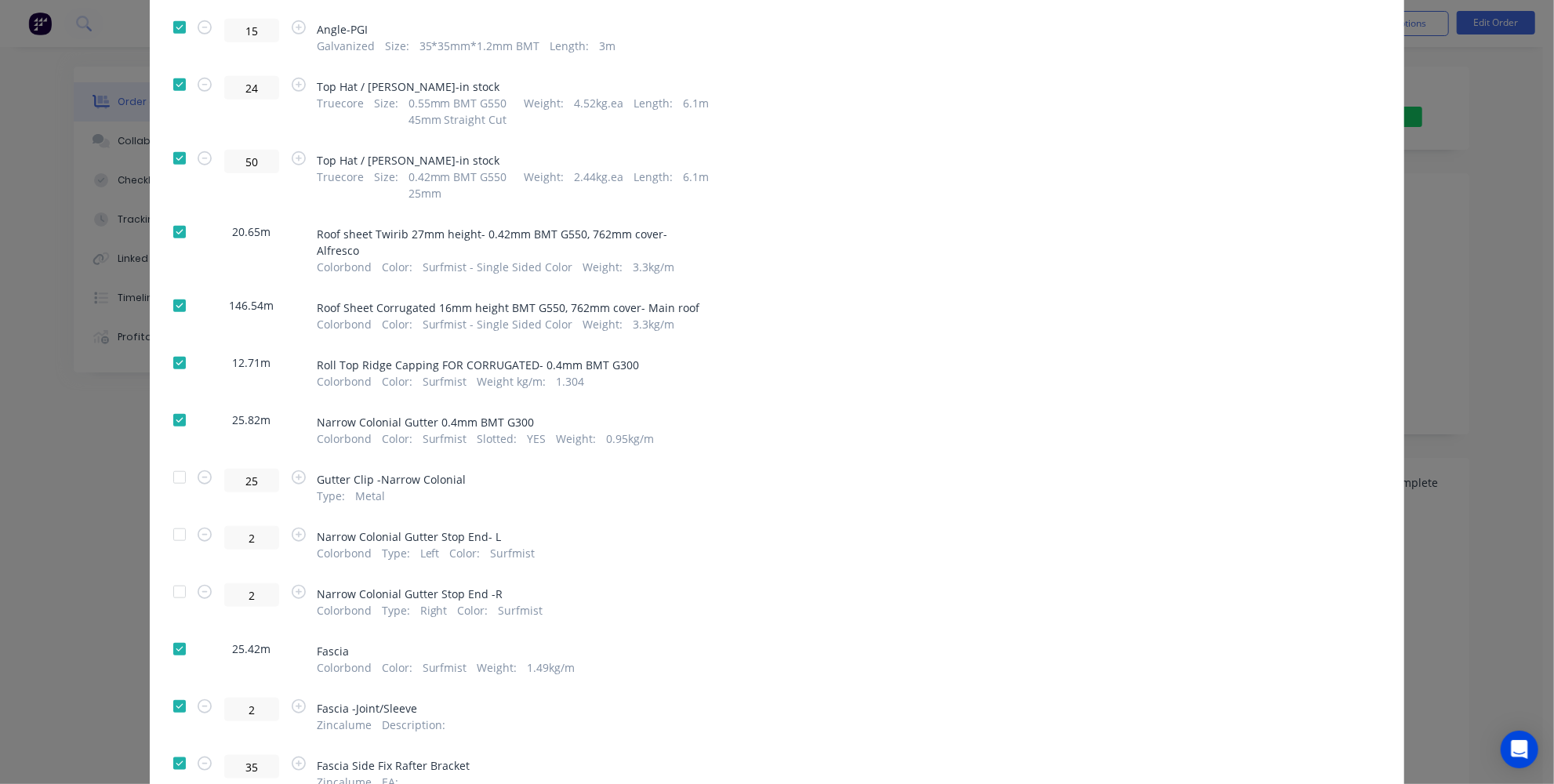
scroll to position [1140, 0]
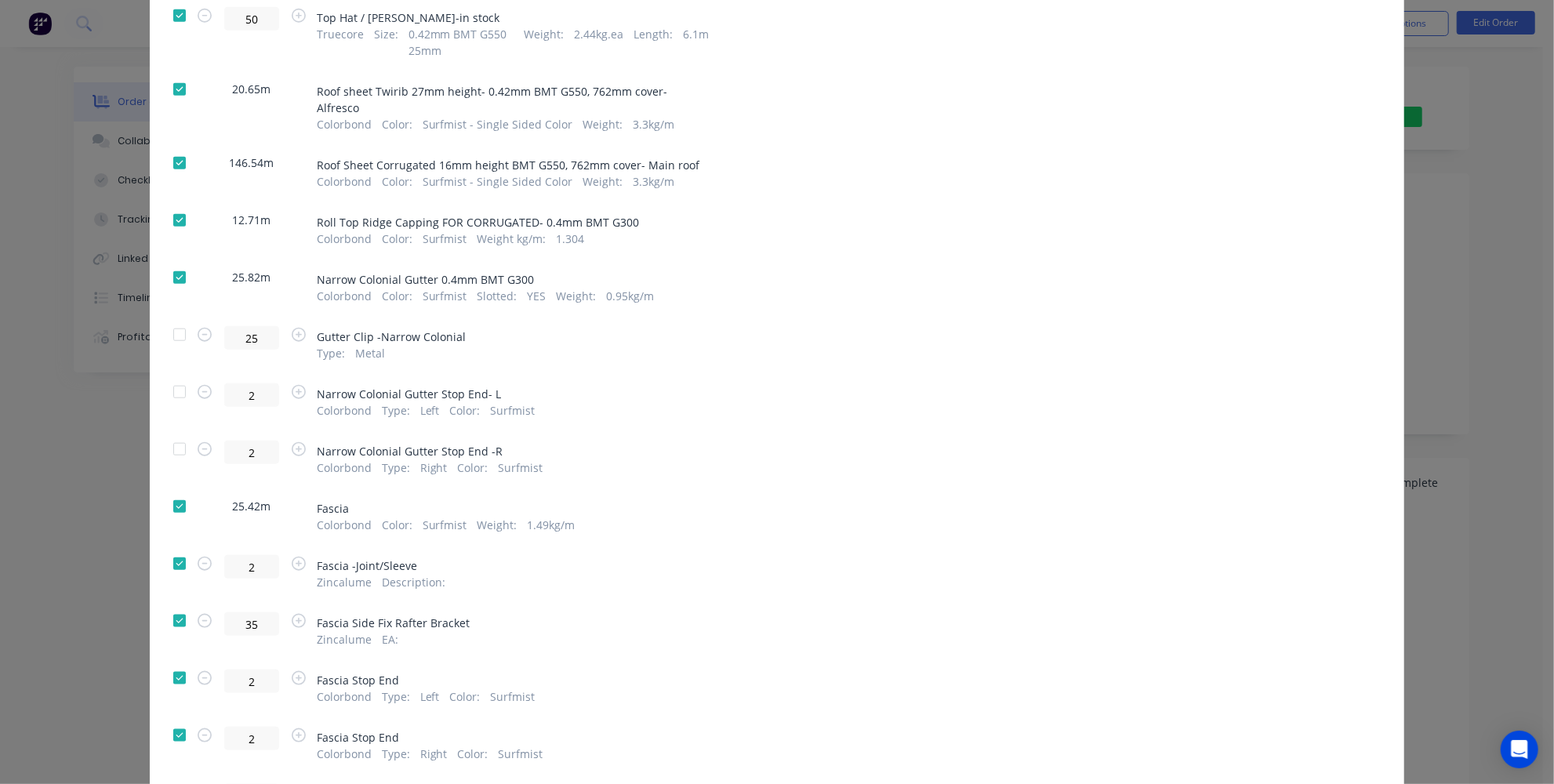
click at [172, 548] on div at bounding box center [179, 563] width 31 height 31
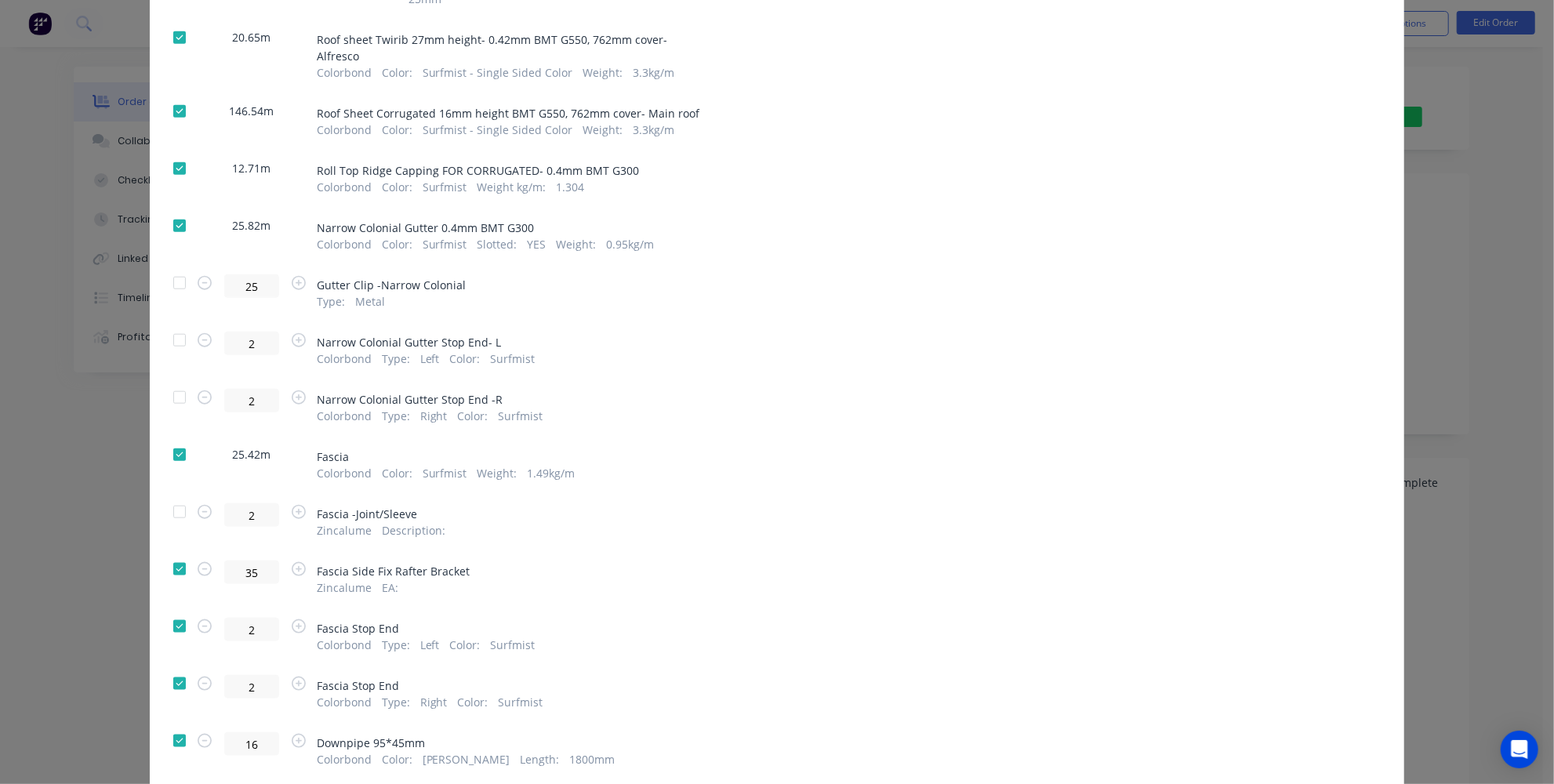
scroll to position [1211, 0]
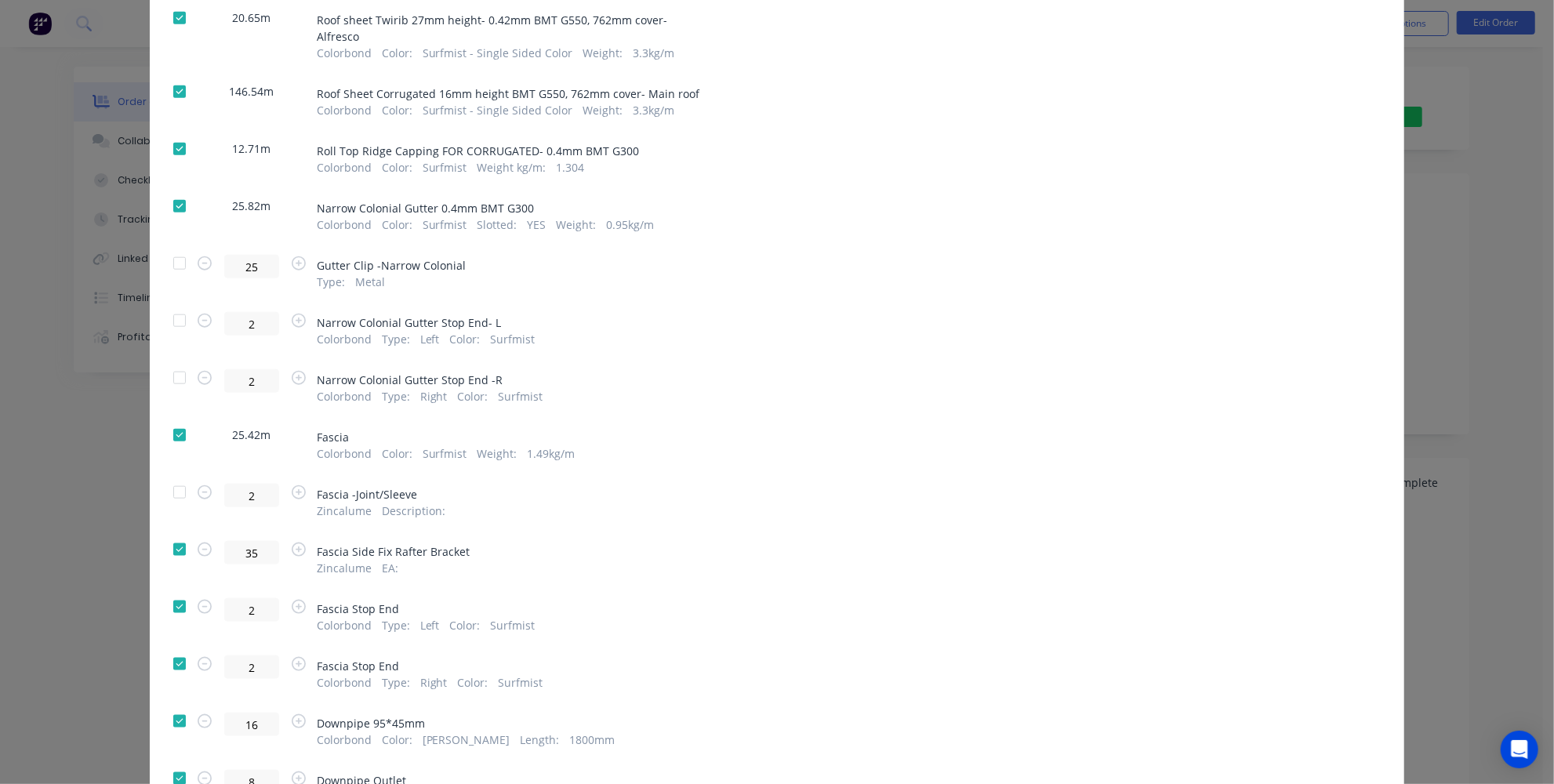
click at [170, 533] on div at bounding box center [179, 549] width 31 height 31
click at [176, 591] on div at bounding box center [179, 606] width 31 height 31
click at [172, 648] on div at bounding box center [179, 663] width 31 height 31
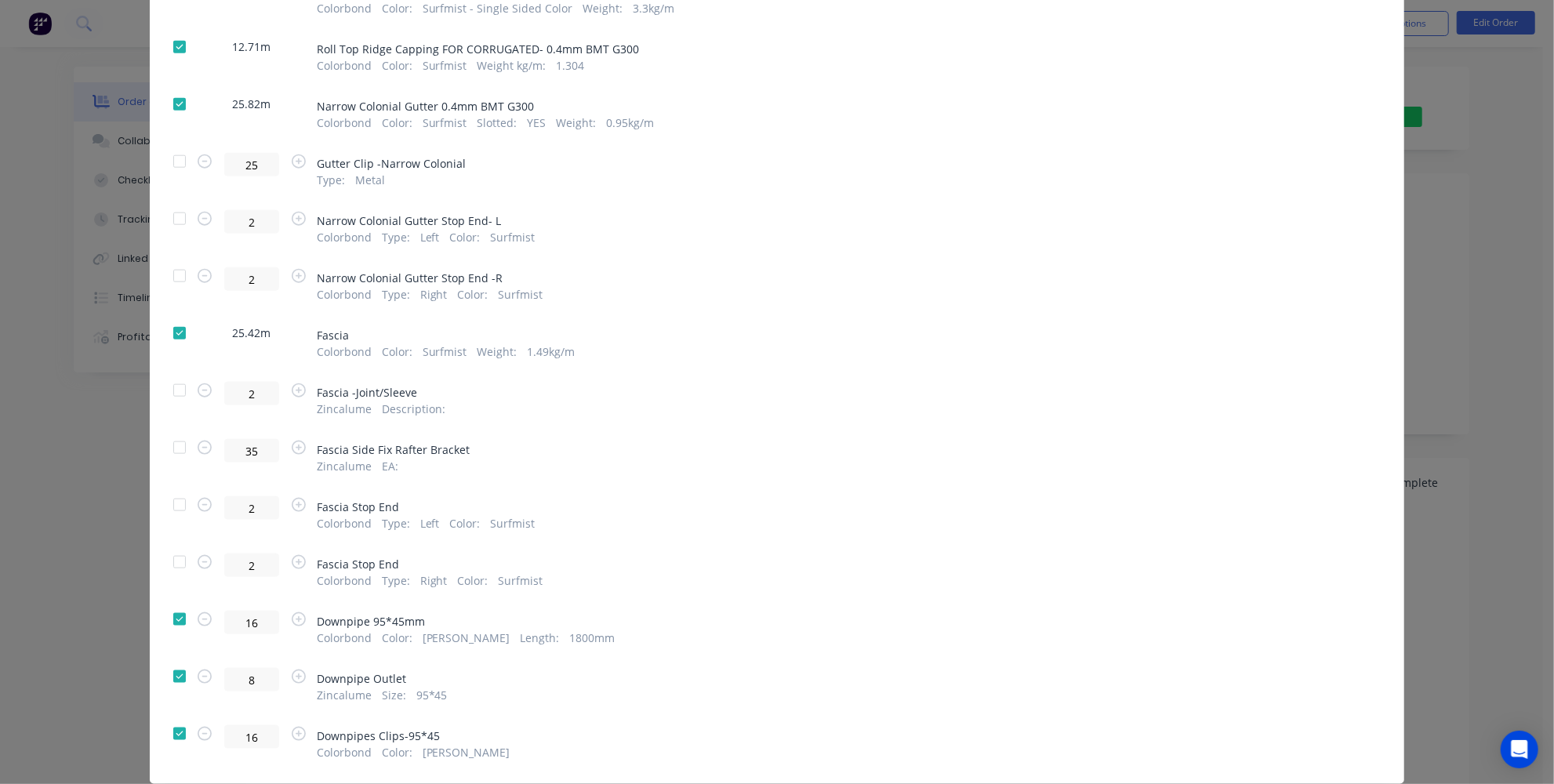
scroll to position [1324, 0]
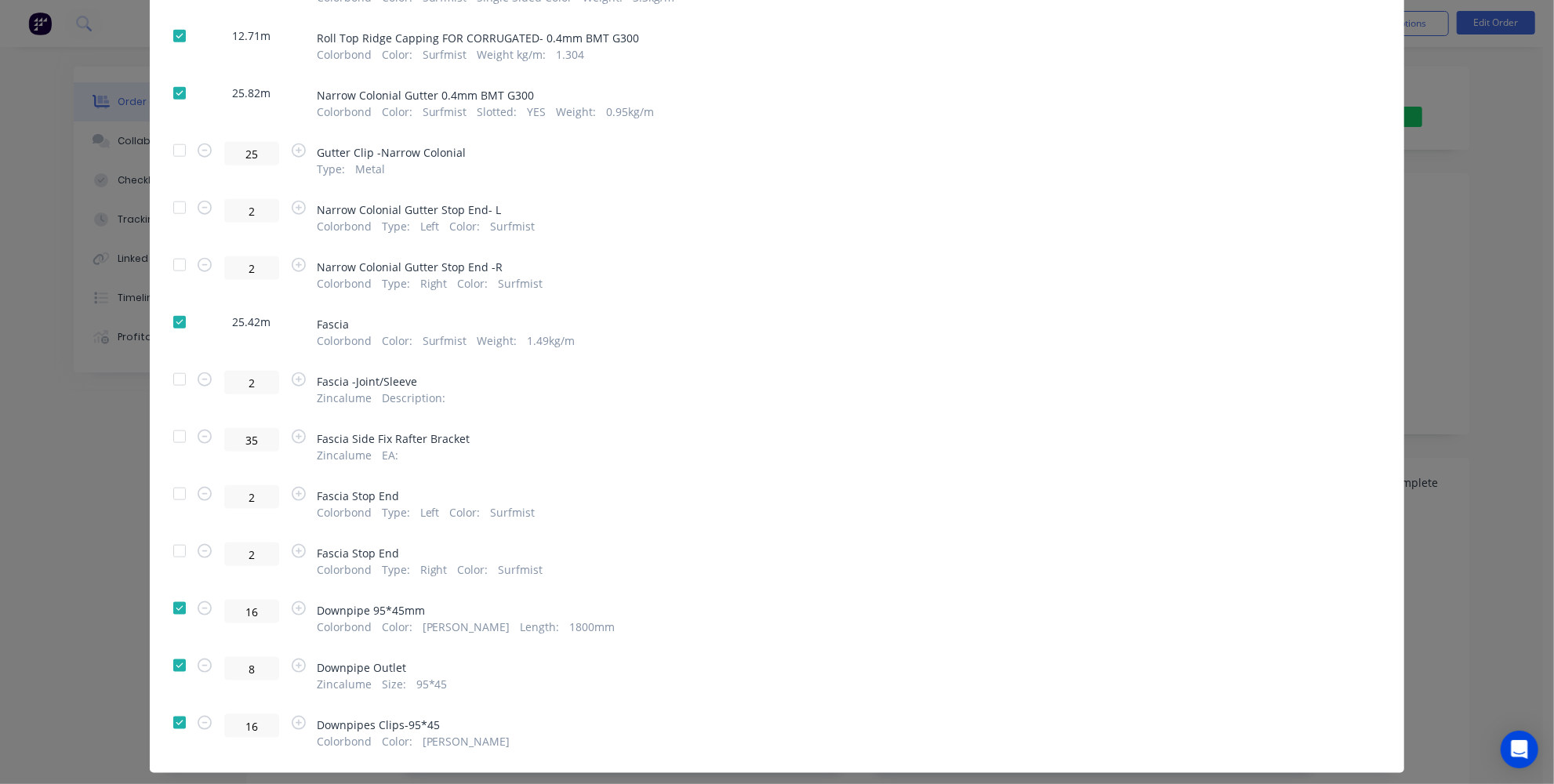
click at [173, 650] on div at bounding box center [179, 665] width 31 height 31
click at [181, 707] on div at bounding box center [179, 722] width 31 height 31
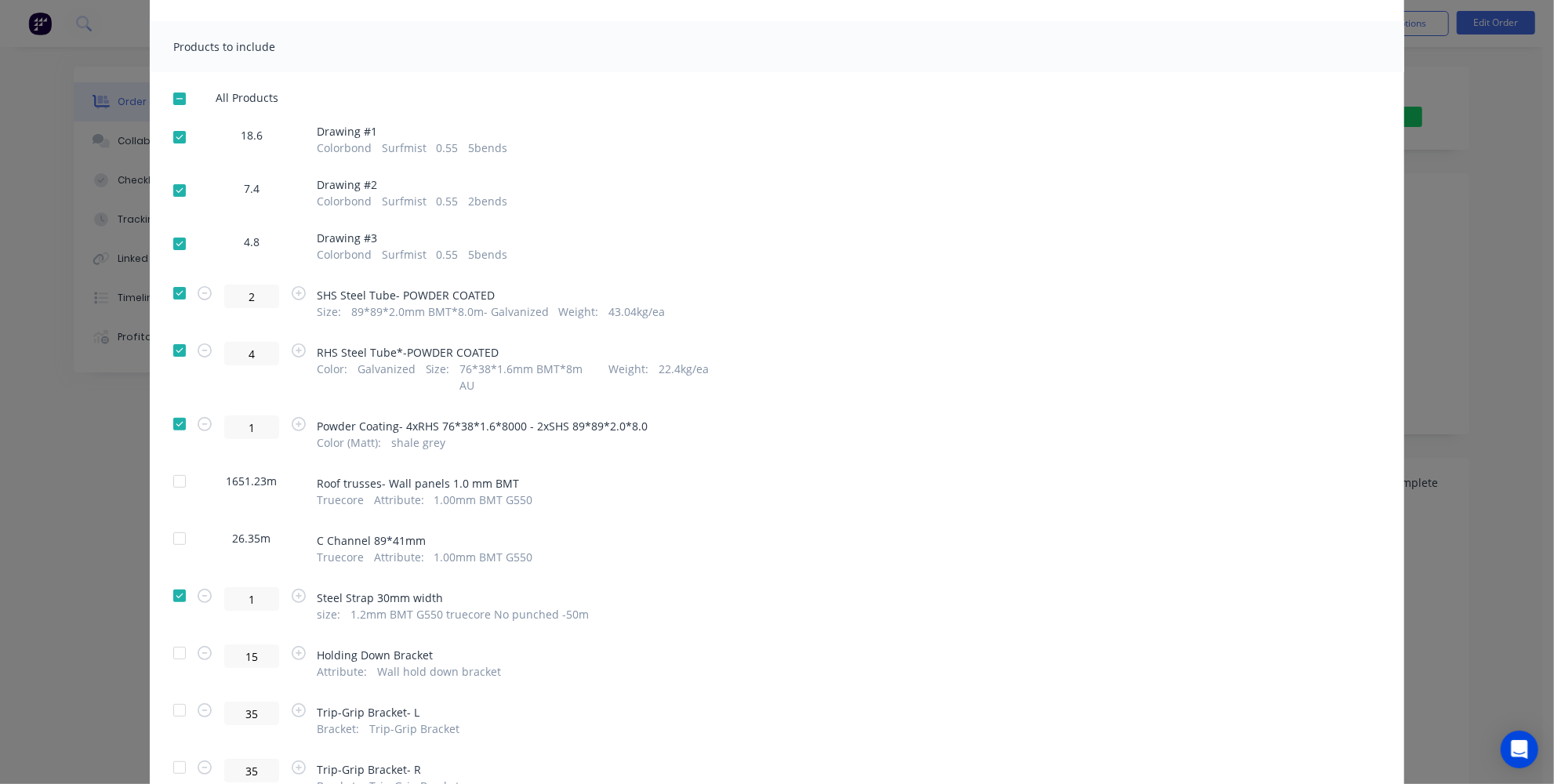
scroll to position [113, 0]
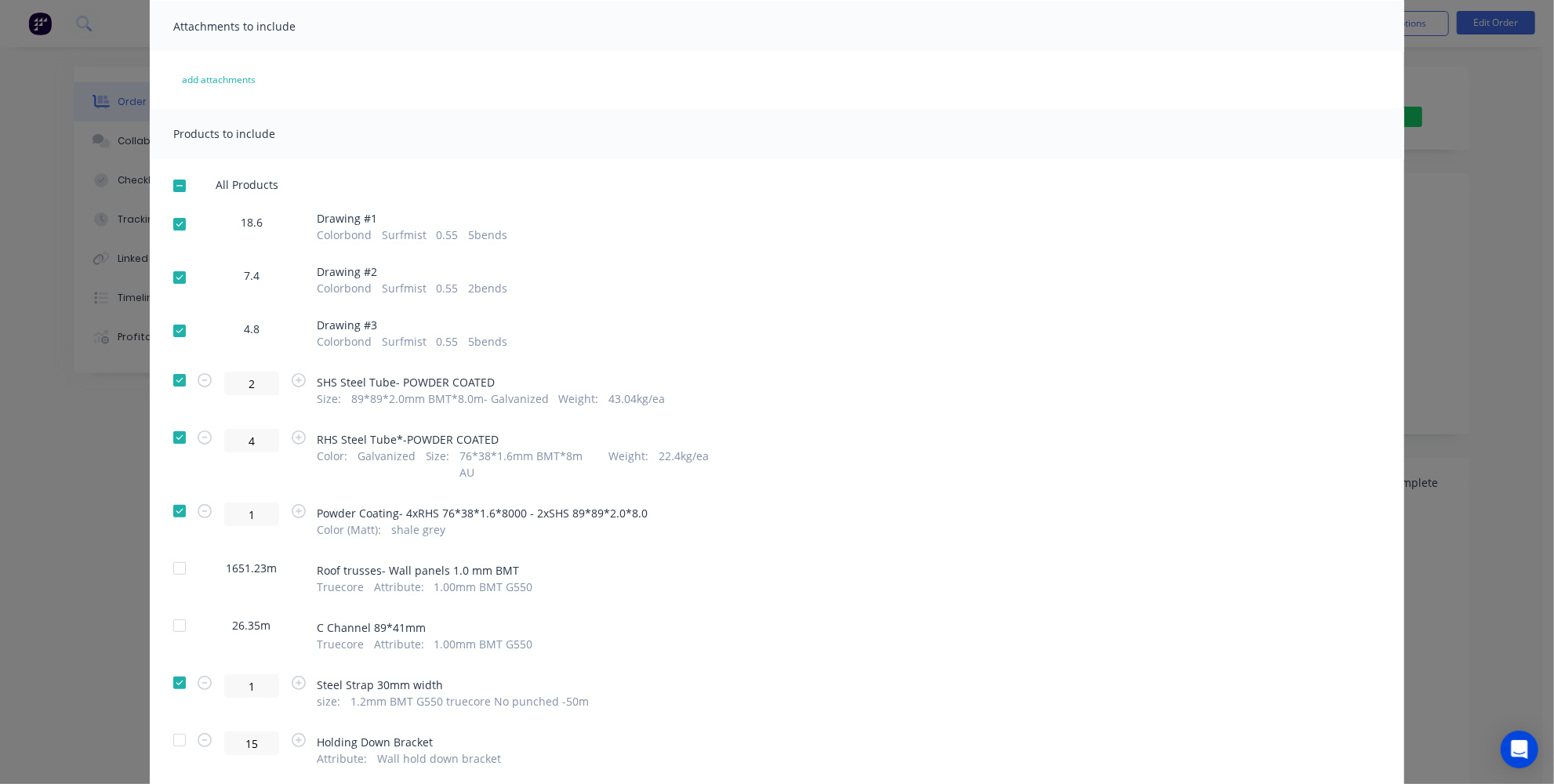
click at [174, 380] on div at bounding box center [179, 380] width 31 height 31
drag, startPoint x: 177, startPoint y: 437, endPoint x: 188, endPoint y: 437, distance: 11.0
click at [177, 437] on div at bounding box center [179, 437] width 31 height 31
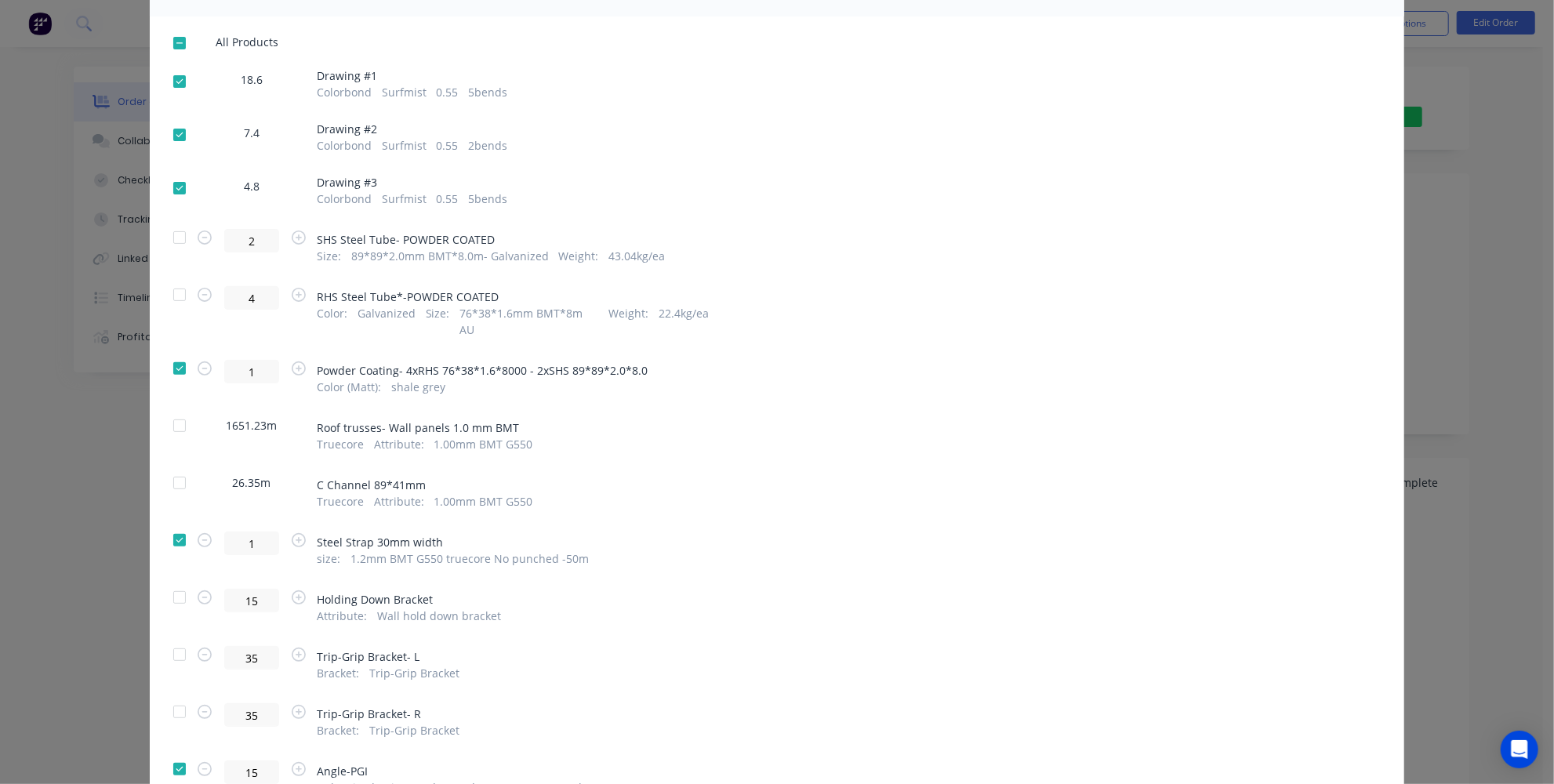
scroll to position [42, 0]
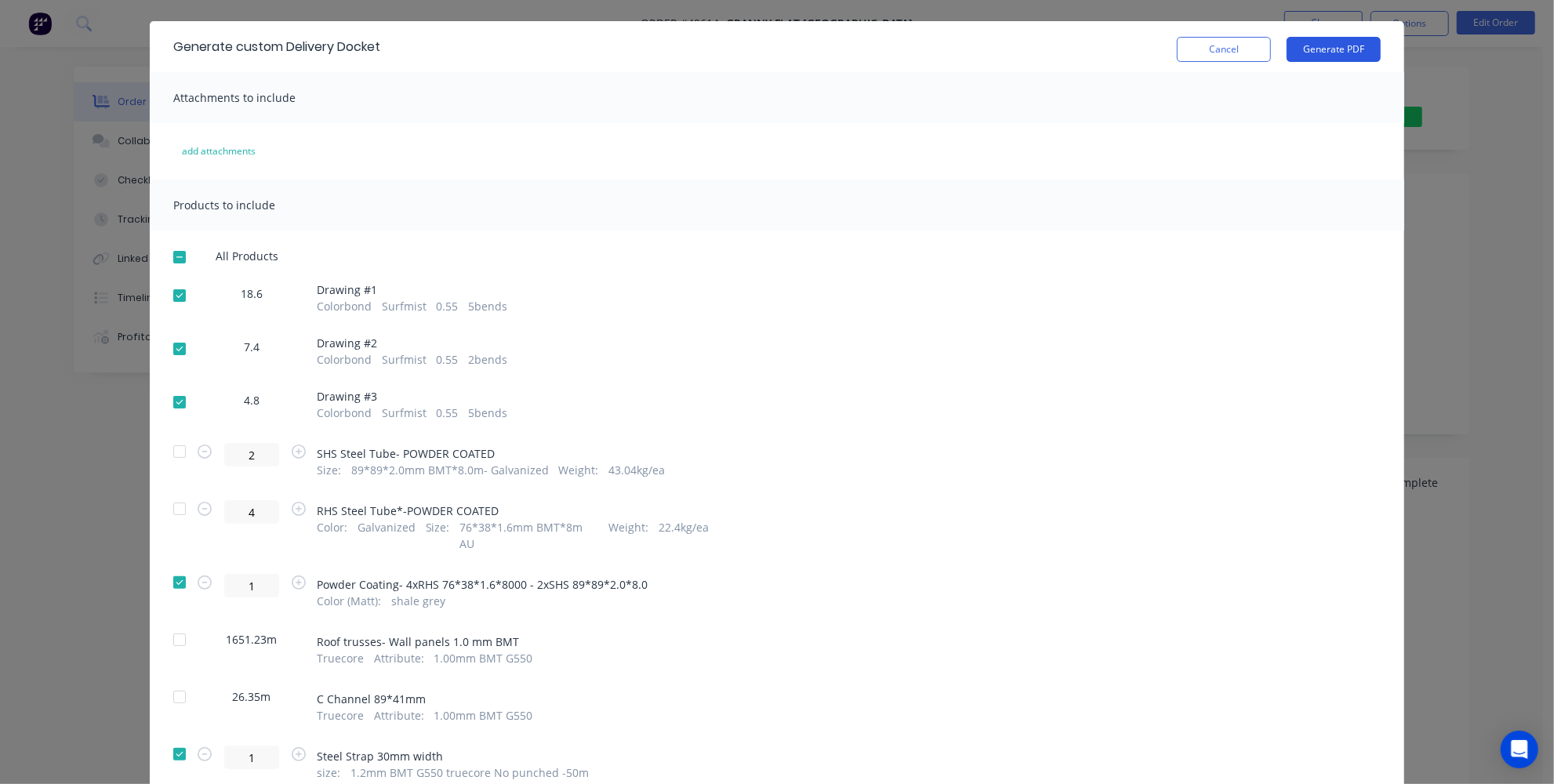
click at [1328, 44] on button "Generate PDF" at bounding box center [1333, 49] width 94 height 25
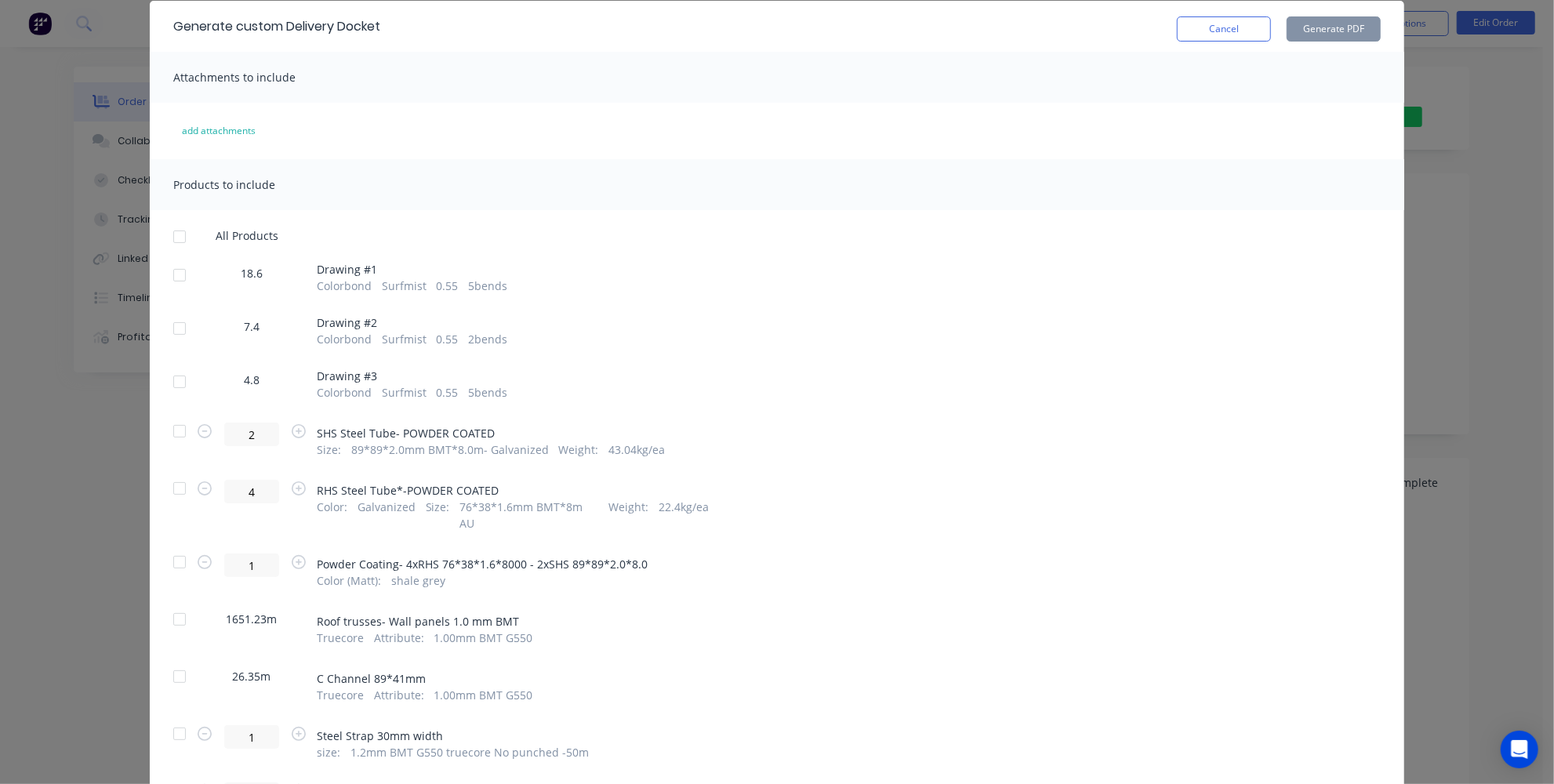
scroll to position [0, 0]
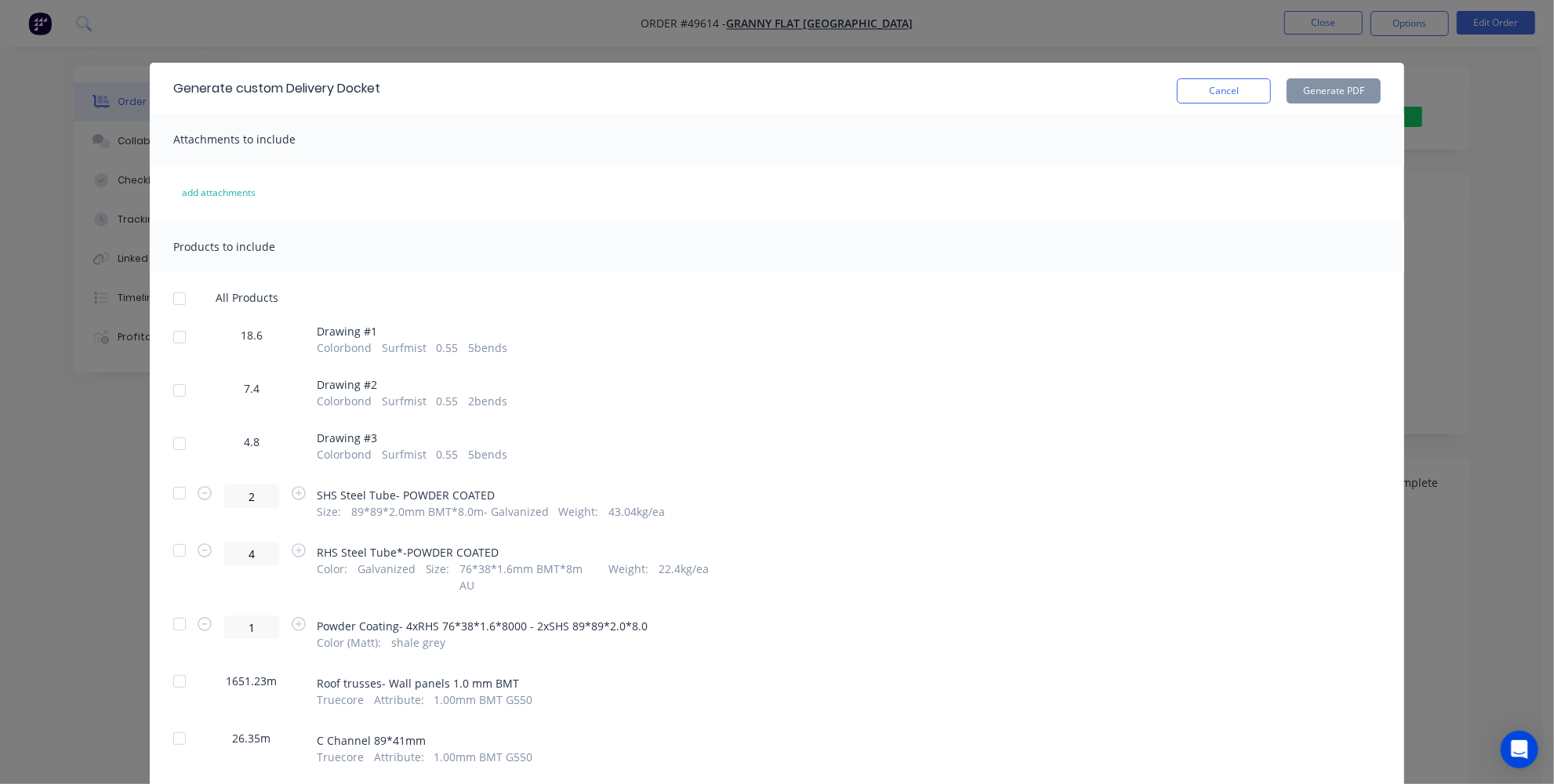
click at [176, 300] on div at bounding box center [179, 298] width 31 height 31
click at [170, 331] on div at bounding box center [179, 336] width 31 height 31
click at [170, 381] on div at bounding box center [179, 390] width 31 height 31
click at [170, 439] on div at bounding box center [179, 443] width 31 height 31
click at [171, 492] on div at bounding box center [179, 493] width 31 height 31
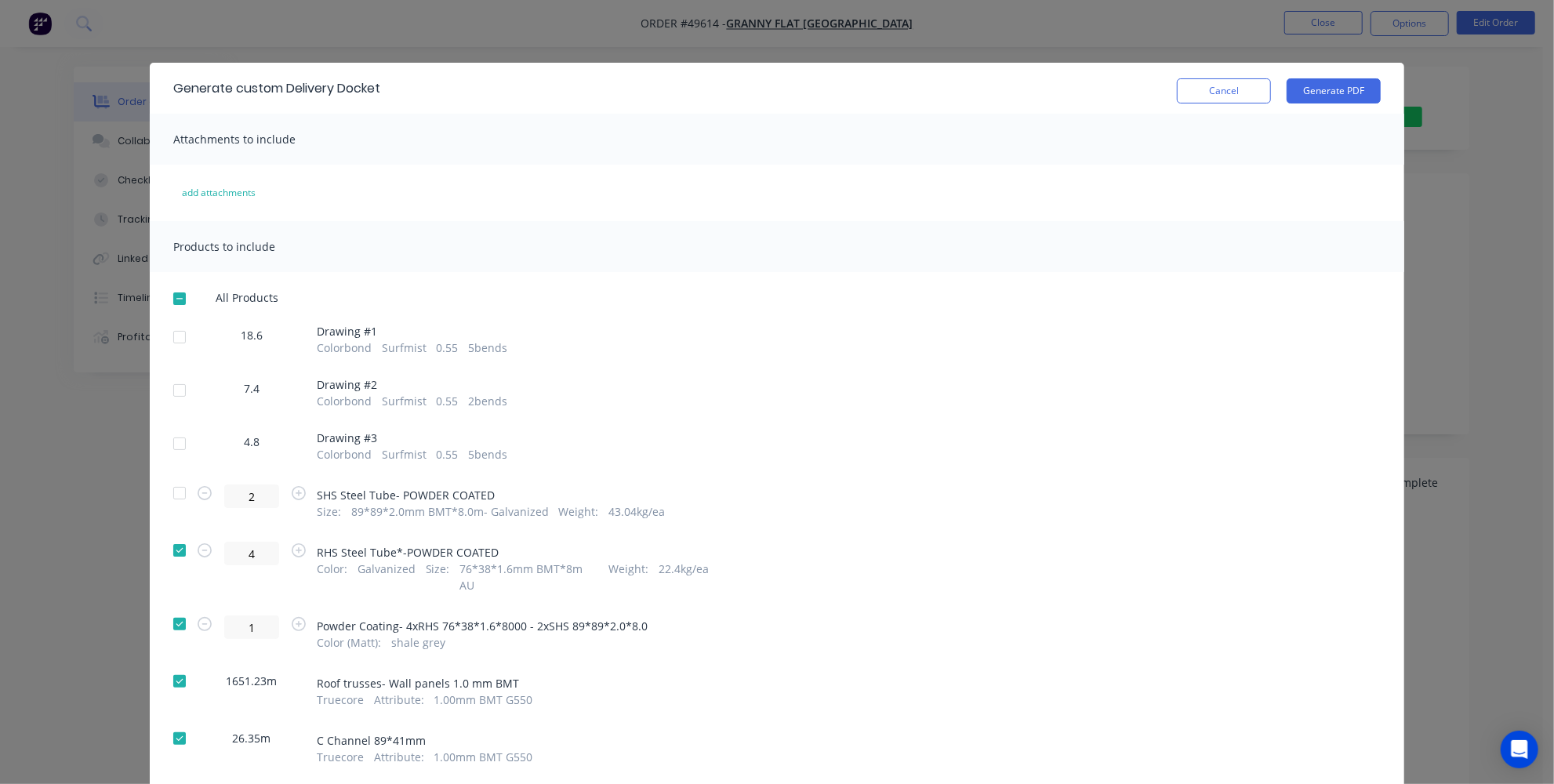
click at [171, 547] on div at bounding box center [179, 550] width 31 height 31
click at [171, 608] on div at bounding box center [179, 623] width 31 height 31
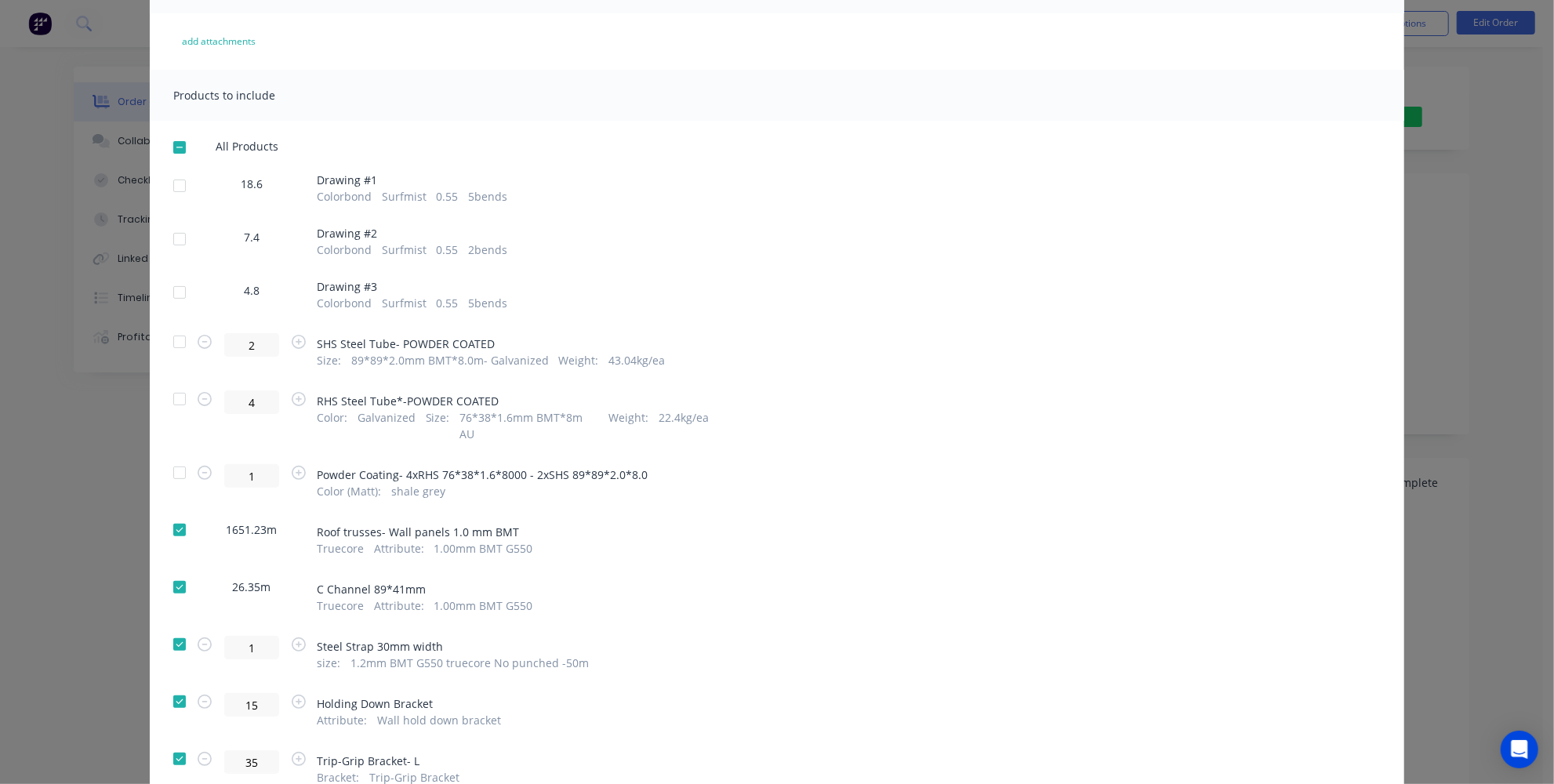
scroll to position [213, 0]
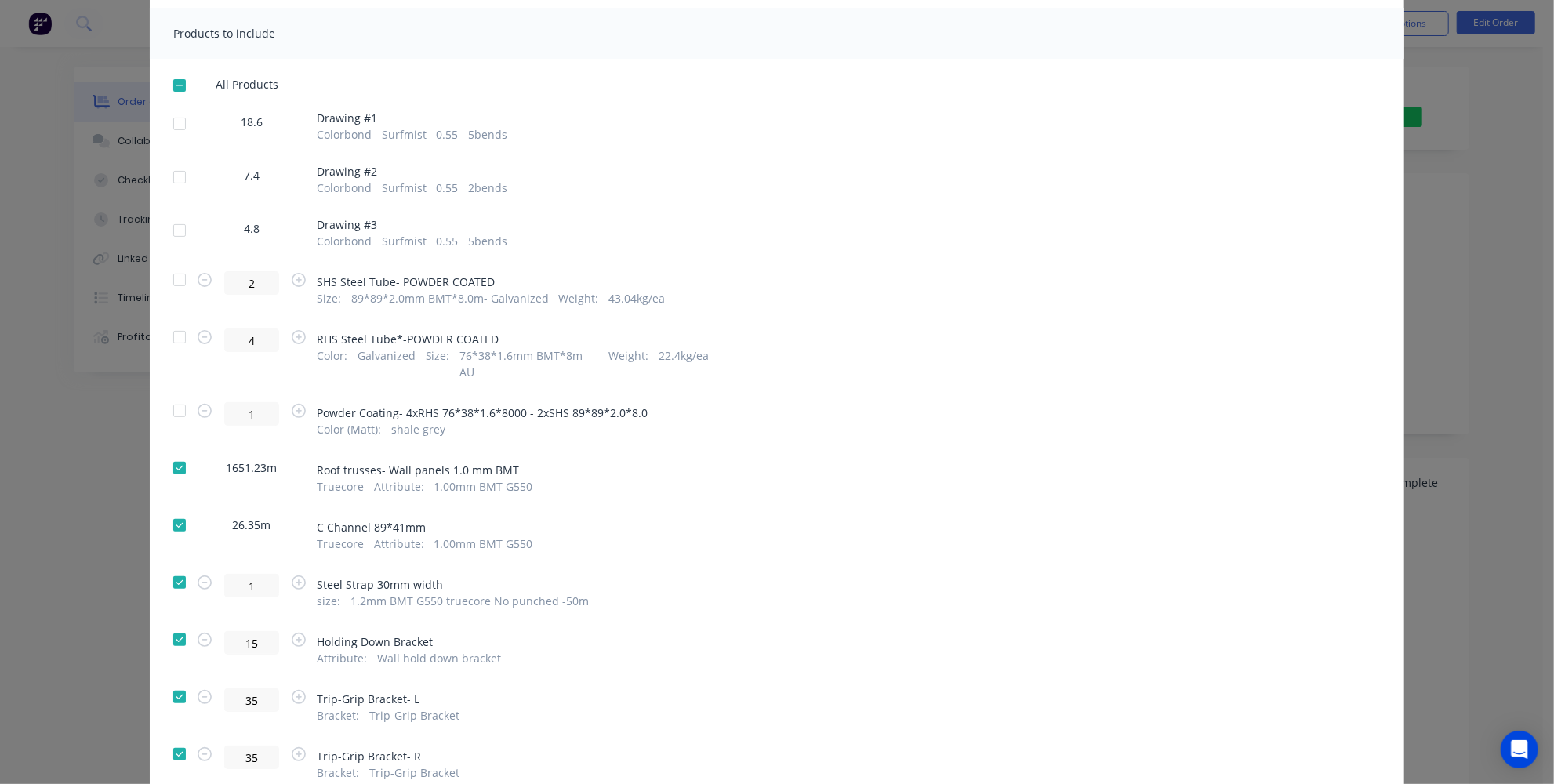
click at [176, 567] on div at bounding box center [179, 582] width 31 height 31
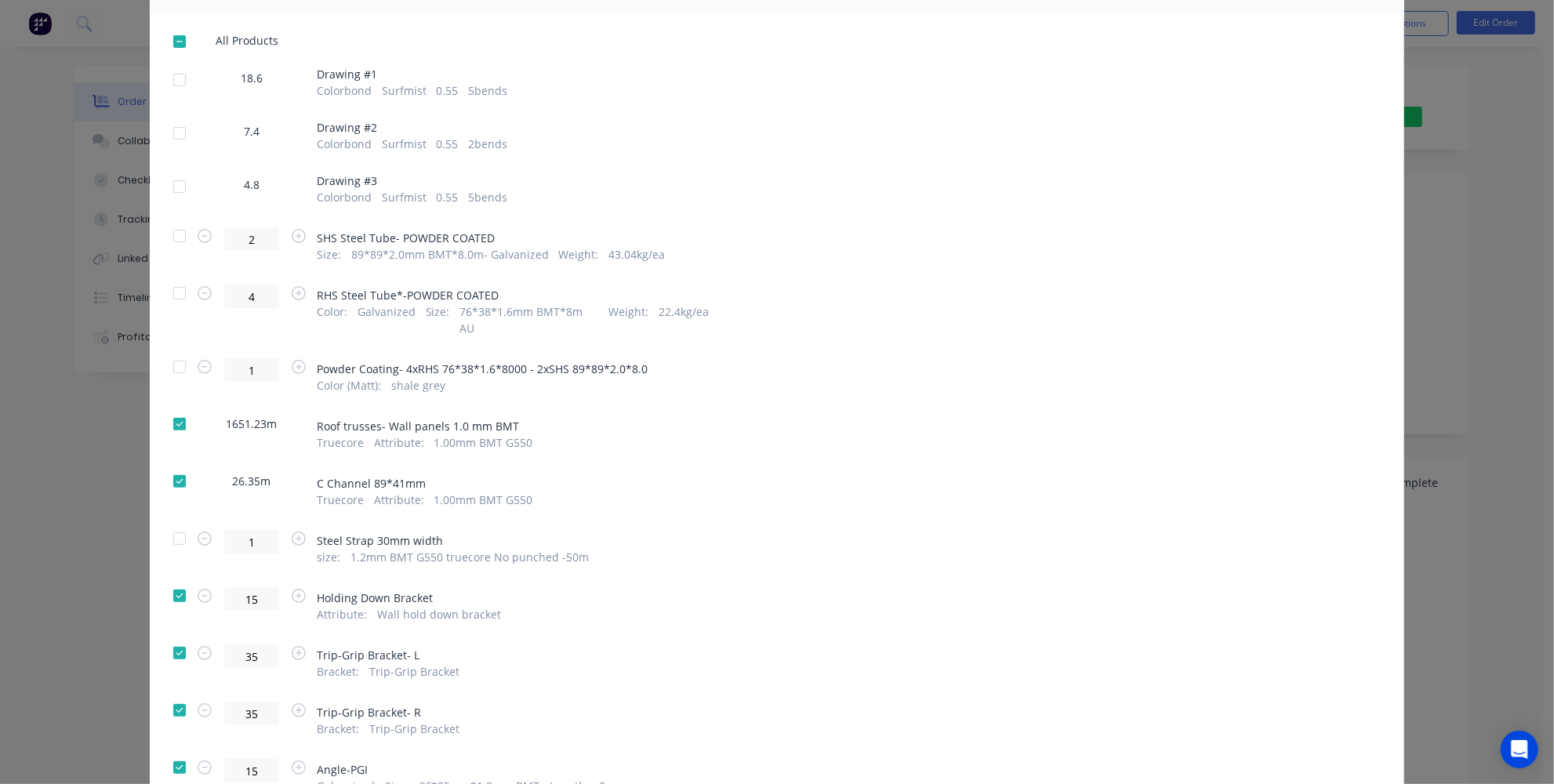
scroll to position [285, 0]
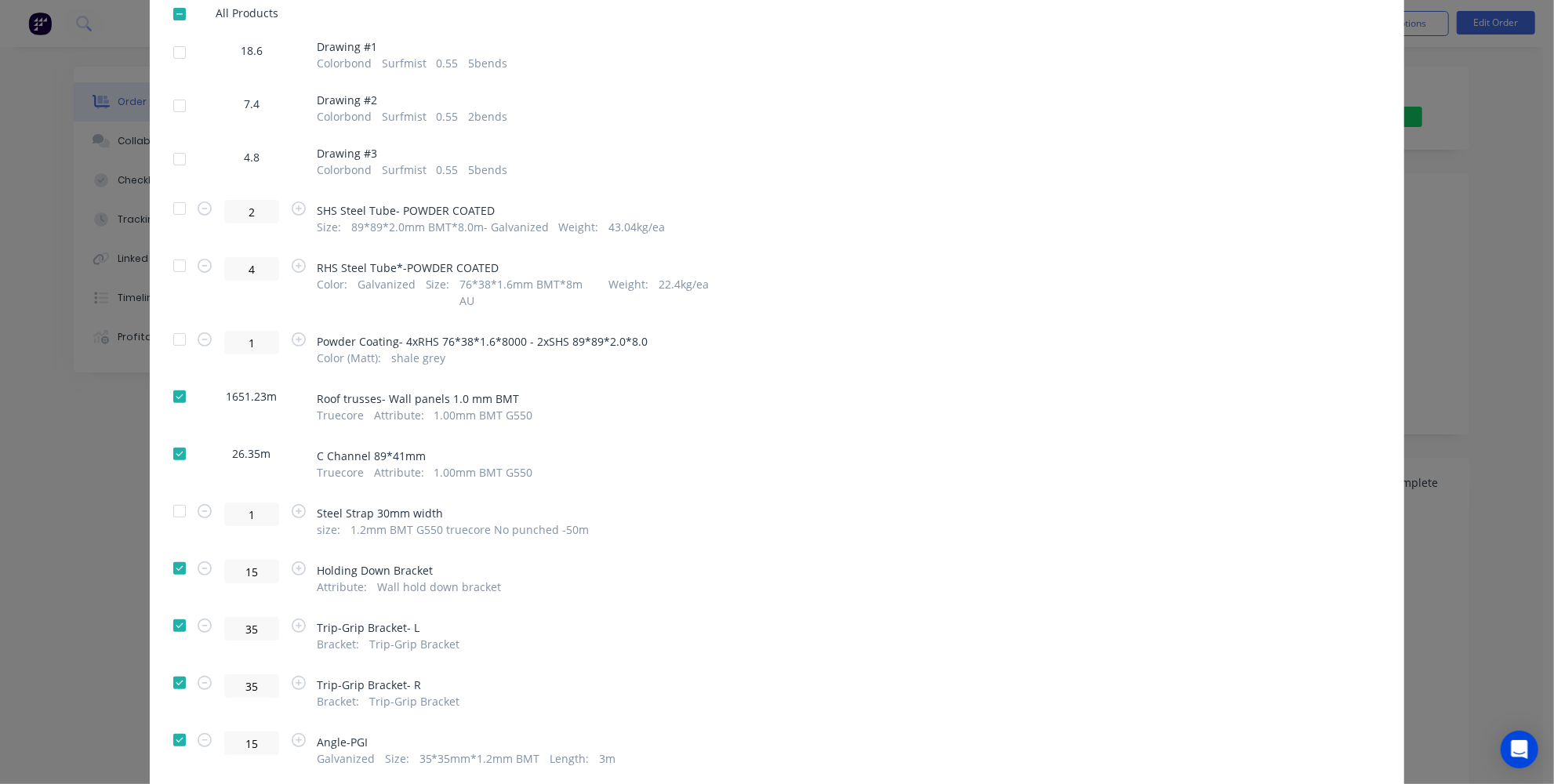
click at [174, 553] on div at bounding box center [179, 568] width 31 height 31
click at [177, 610] on div at bounding box center [179, 625] width 31 height 31
click at [168, 667] on div at bounding box center [179, 682] width 31 height 31
click at [168, 553] on div at bounding box center [179, 568] width 31 height 31
click at [178, 610] on div at bounding box center [179, 625] width 31 height 31
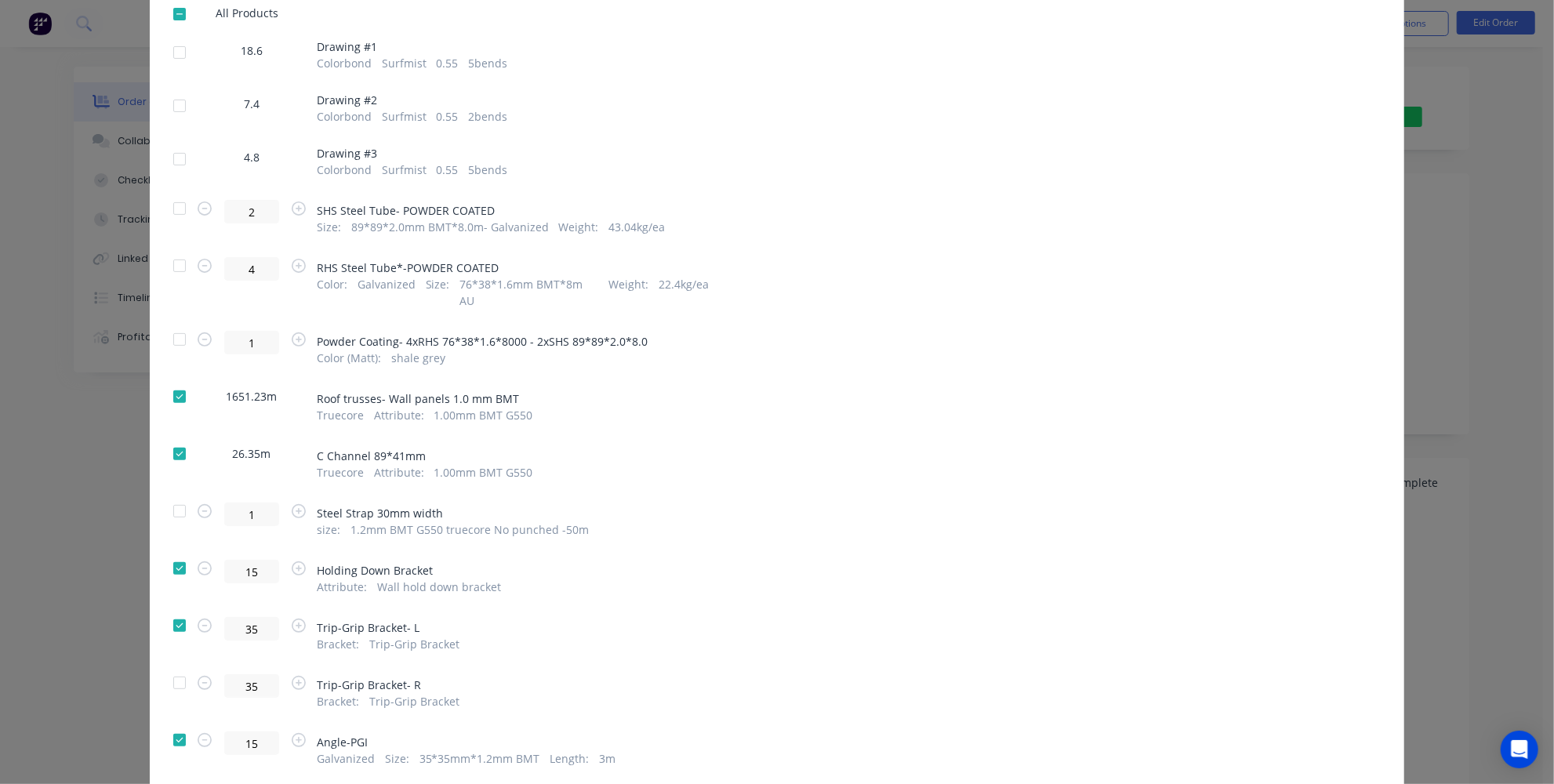
click at [178, 667] on div at bounding box center [179, 682] width 31 height 31
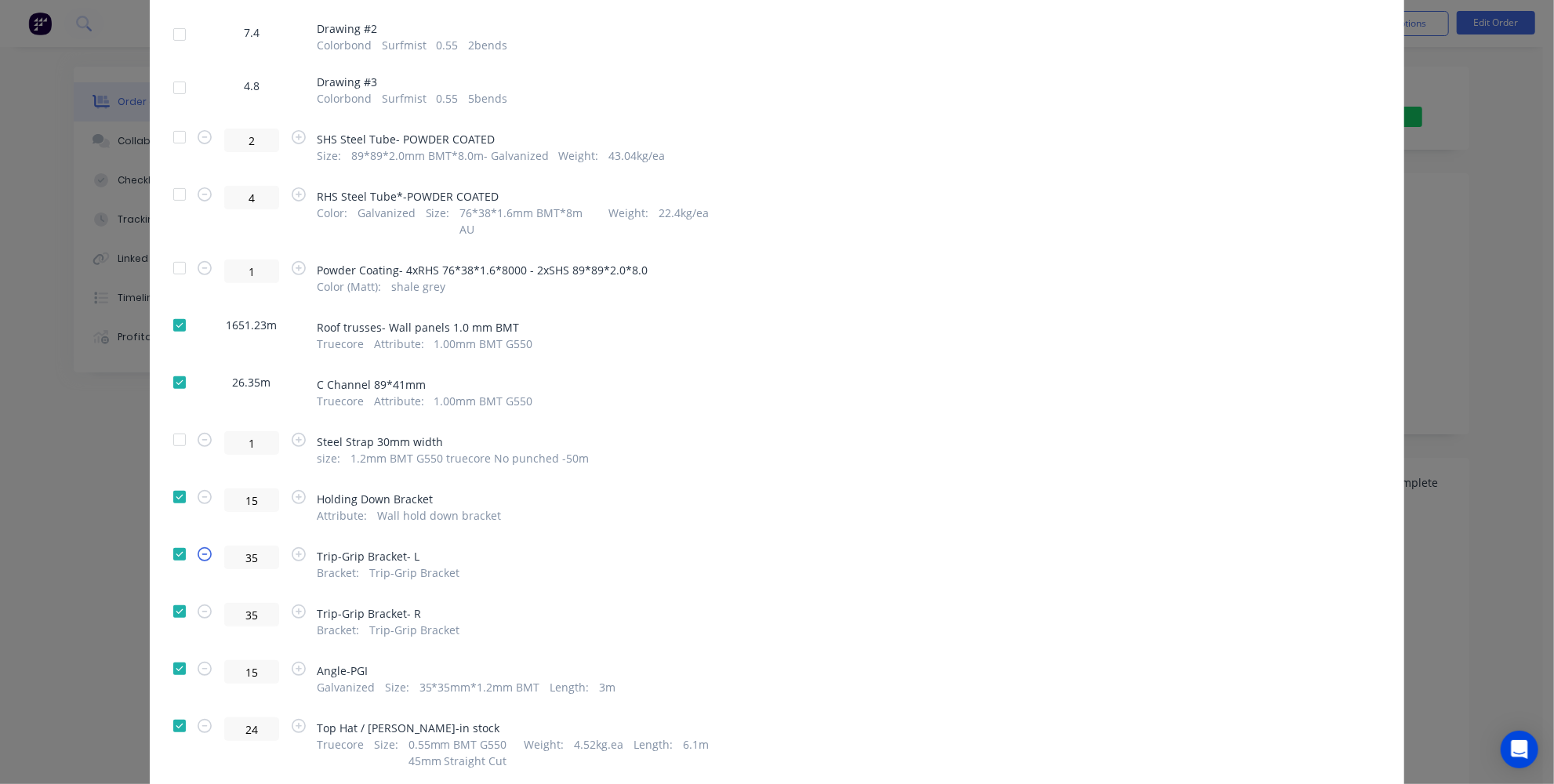
scroll to position [427, 0]
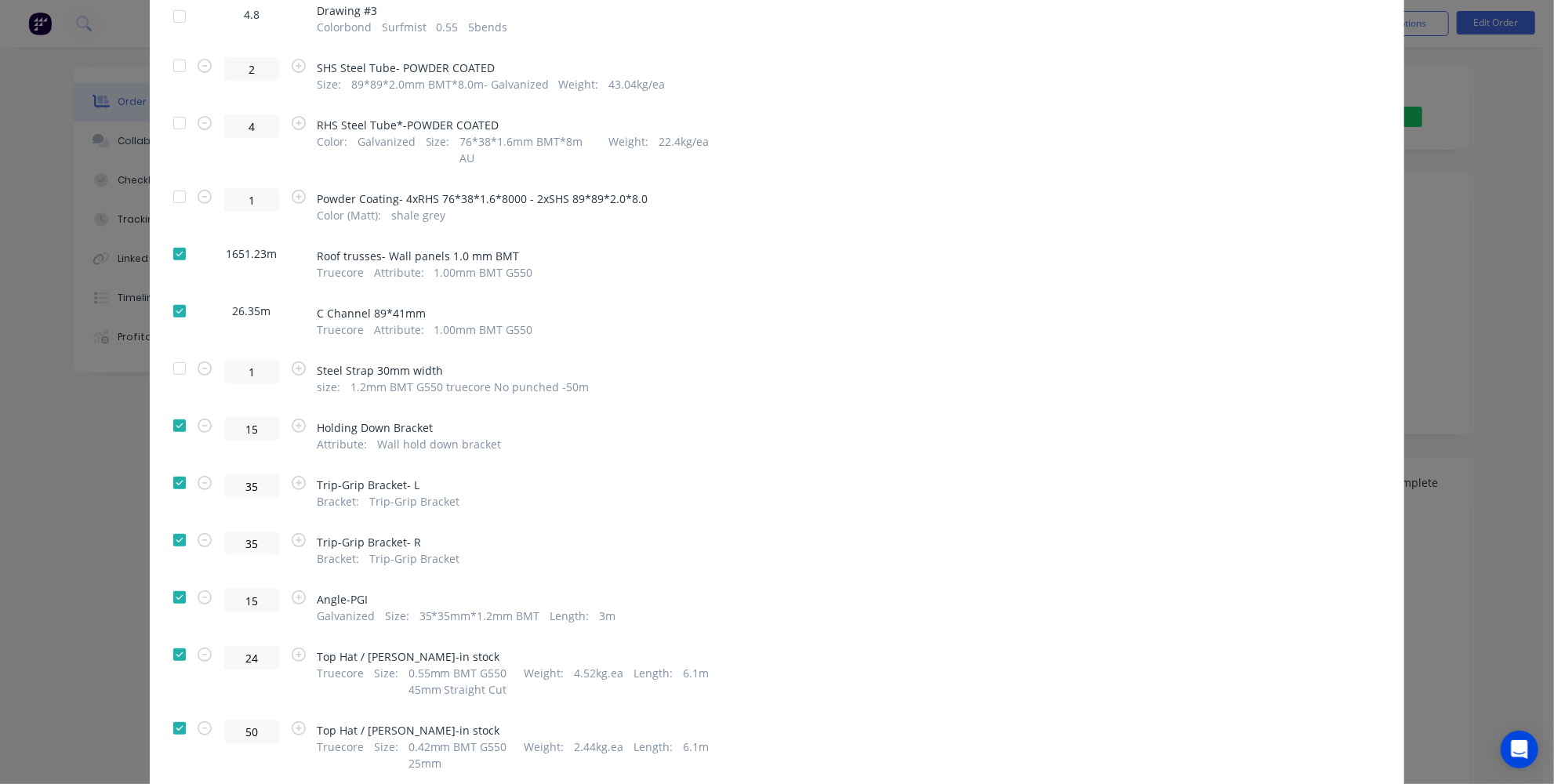
click at [172, 582] on div at bounding box center [179, 597] width 31 height 31
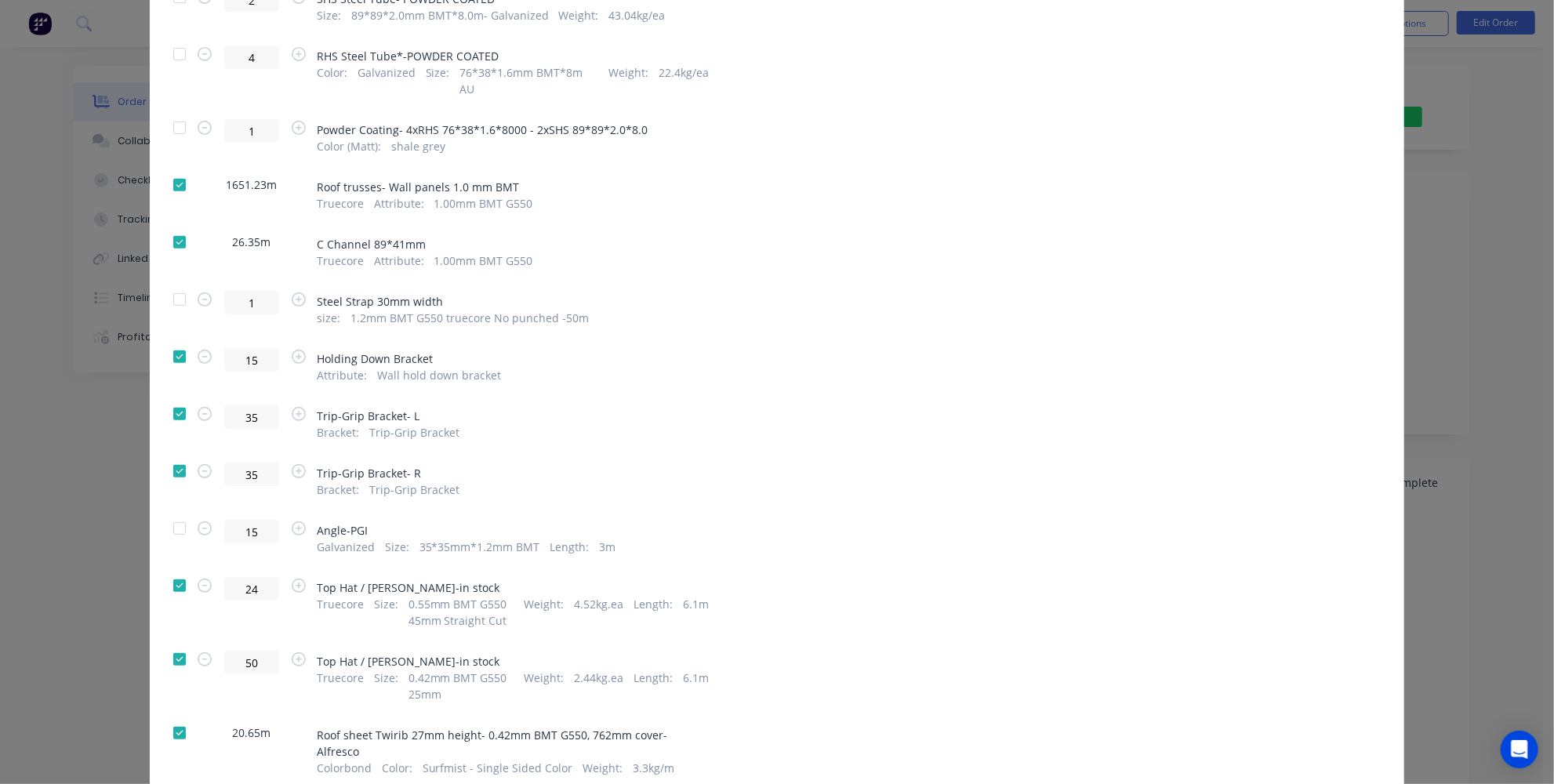
scroll to position [570, 0]
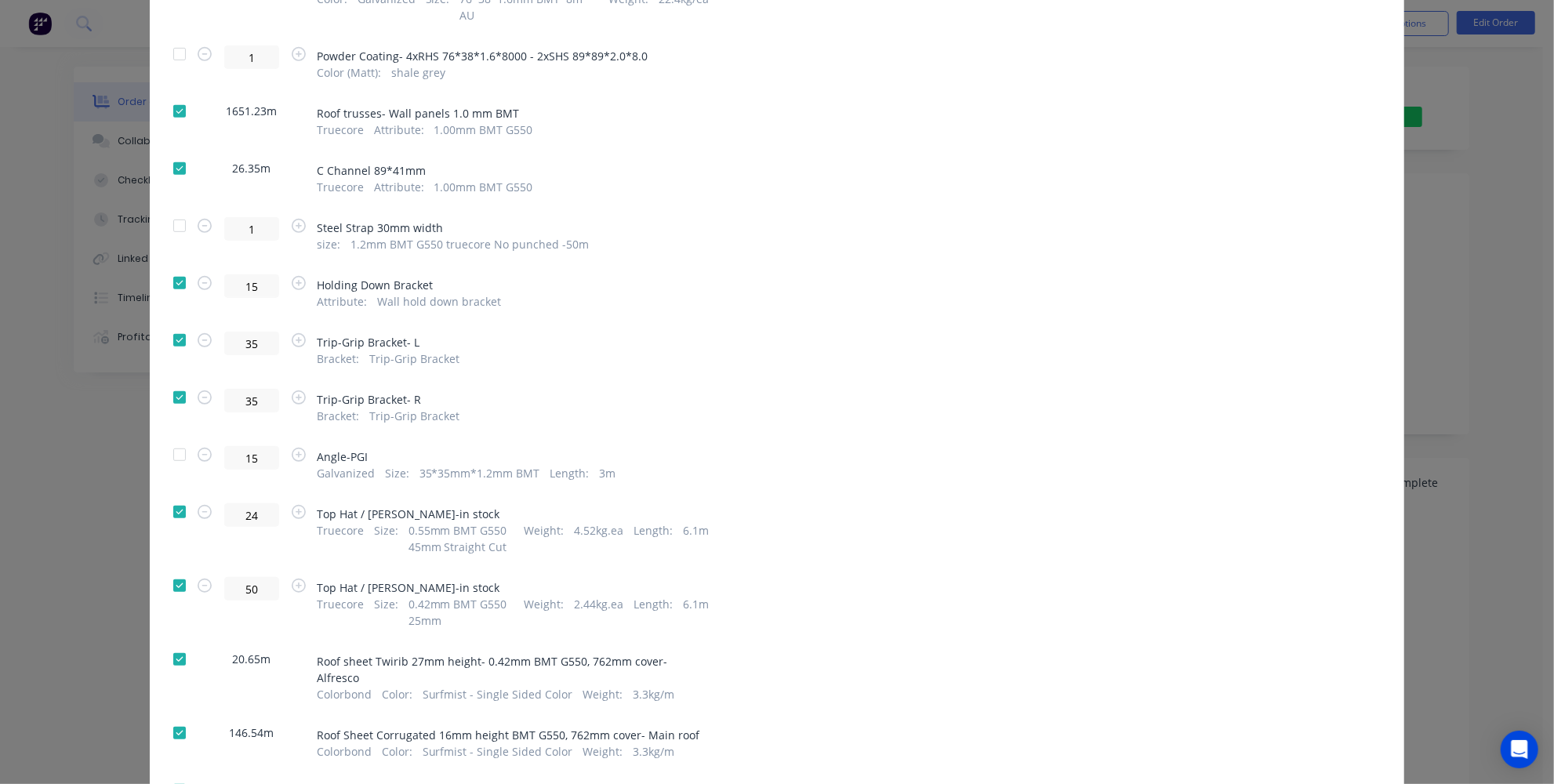
click at [172, 496] on div at bounding box center [179, 511] width 31 height 31
click at [172, 572] on div at bounding box center [179, 585] width 31 height 31
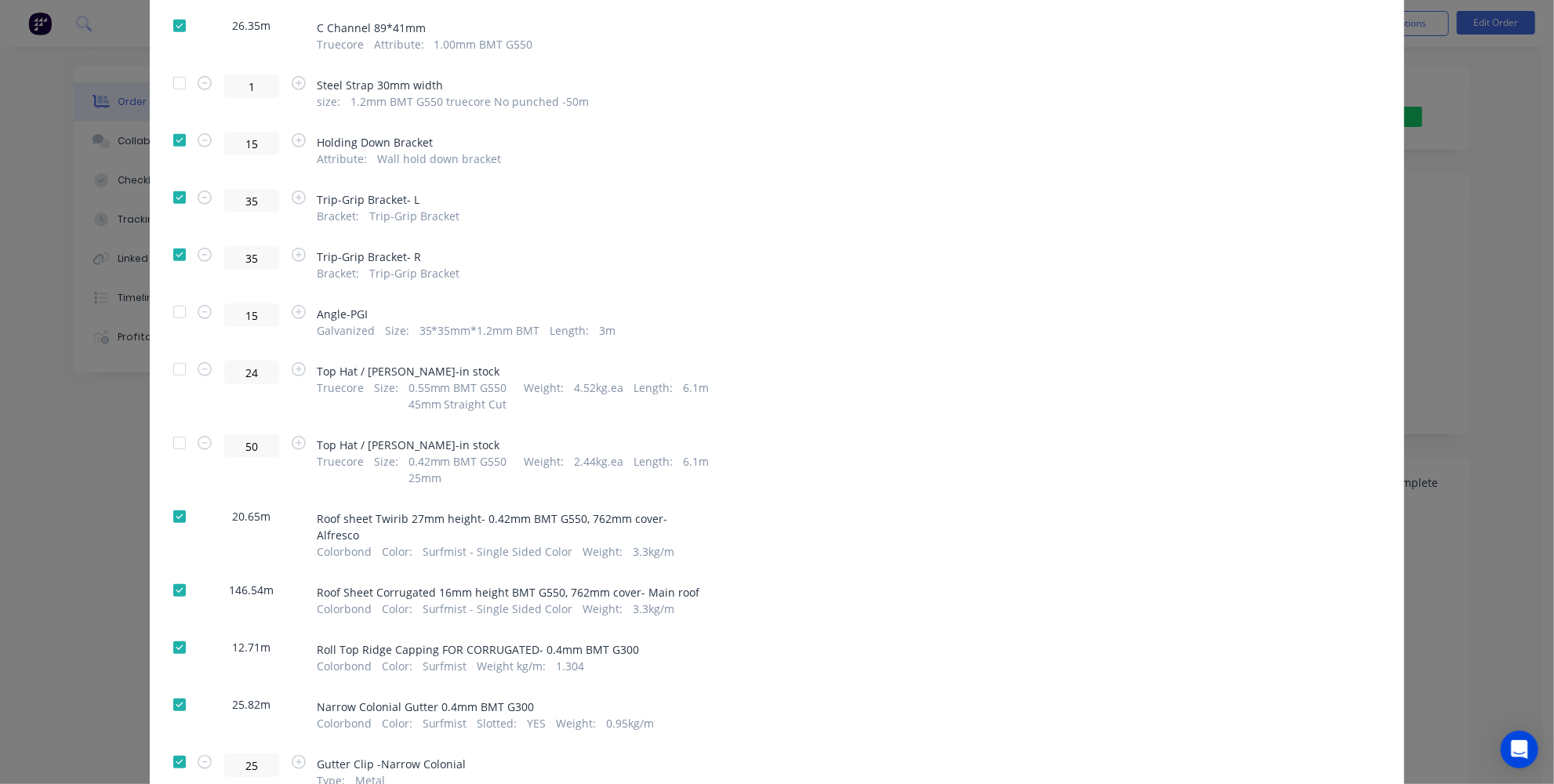
click at [169, 501] on div at bounding box center [179, 516] width 31 height 31
drag, startPoint x: 167, startPoint y: 550, endPoint x: 169, endPoint y: 563, distance: 13.2
click at [167, 574] on div at bounding box center [179, 589] width 31 height 31
click at [172, 632] on div at bounding box center [179, 647] width 31 height 31
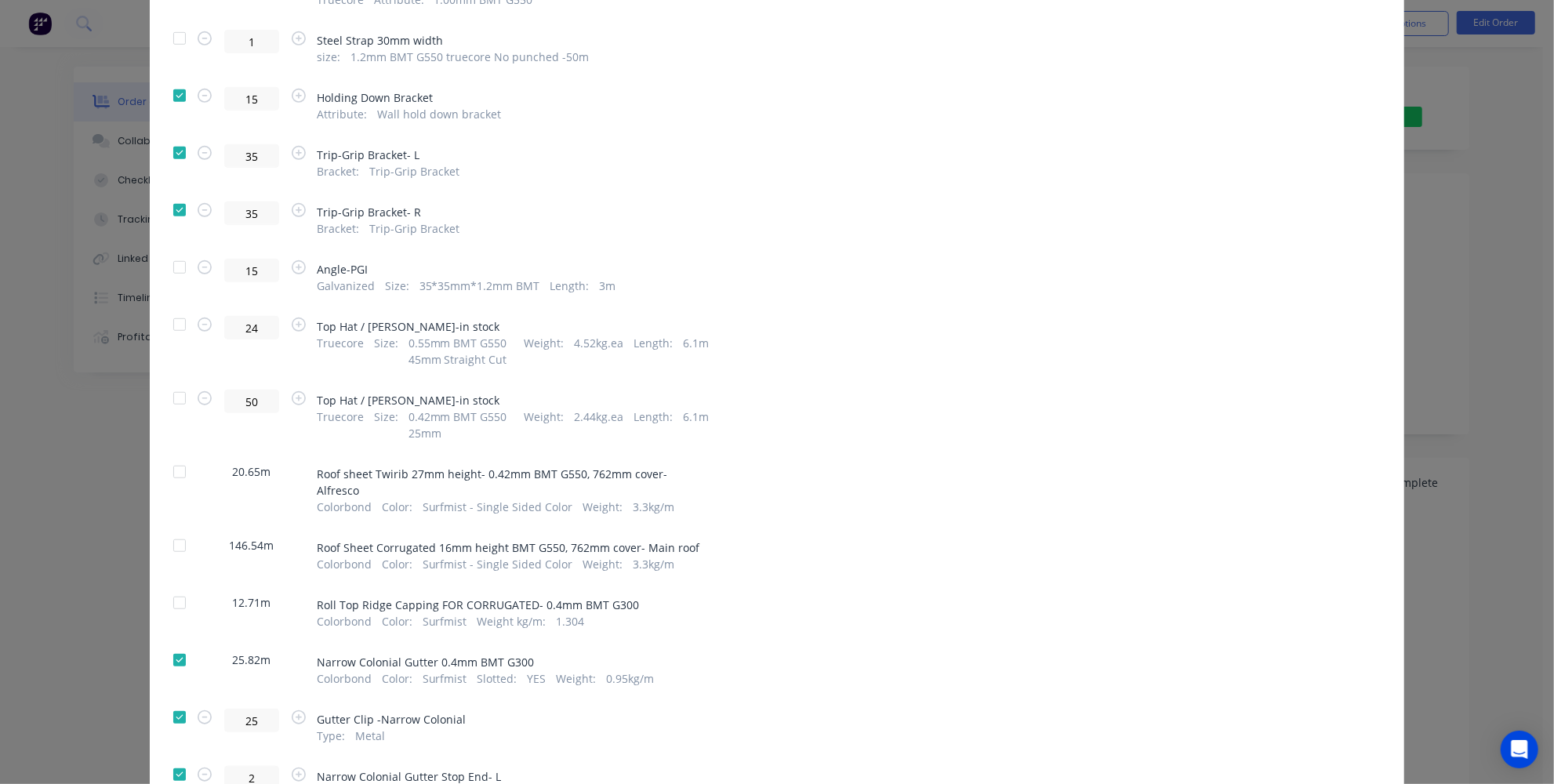
scroll to position [783, 0]
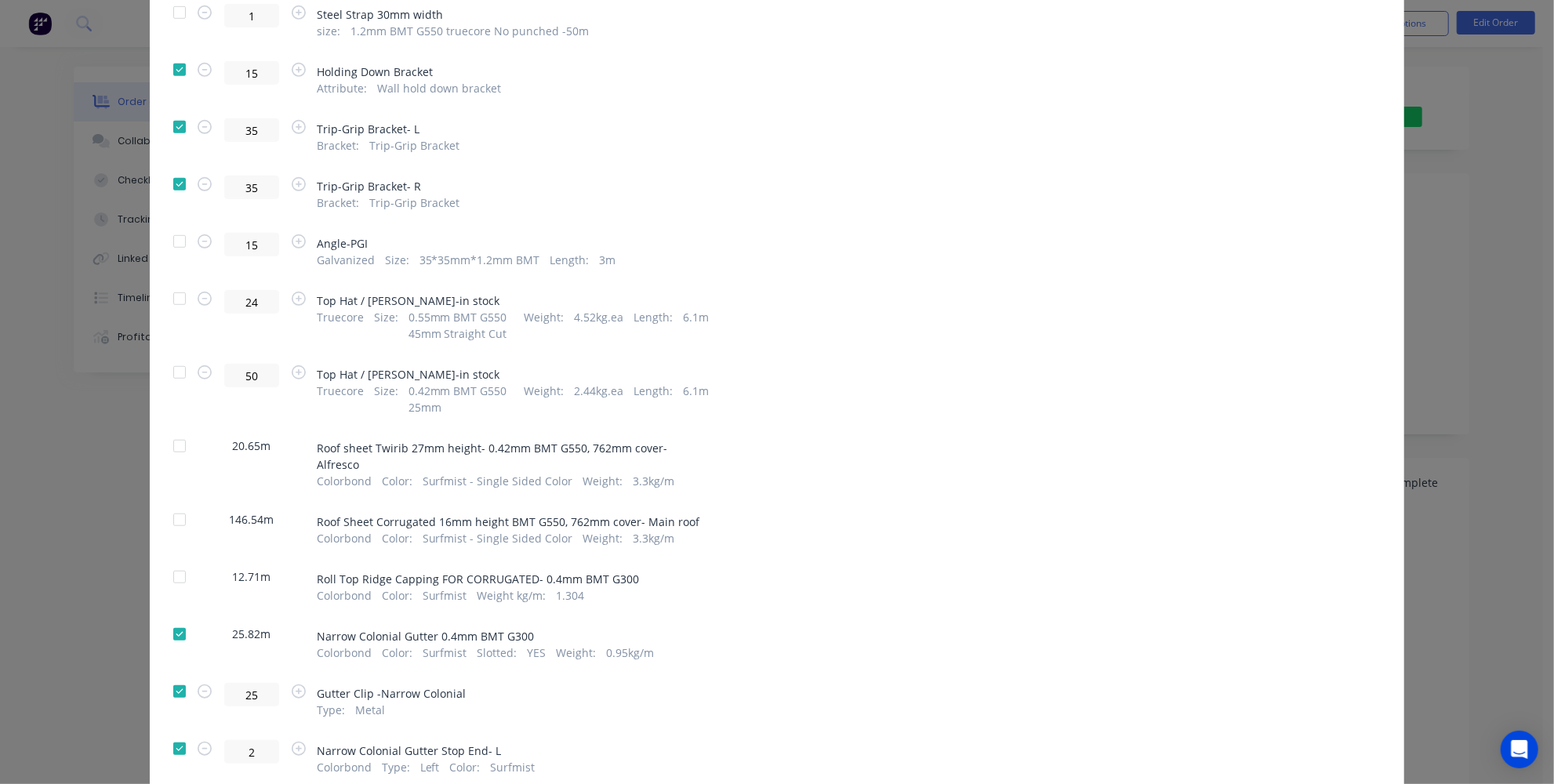
click at [166, 618] on div at bounding box center [179, 634] width 31 height 31
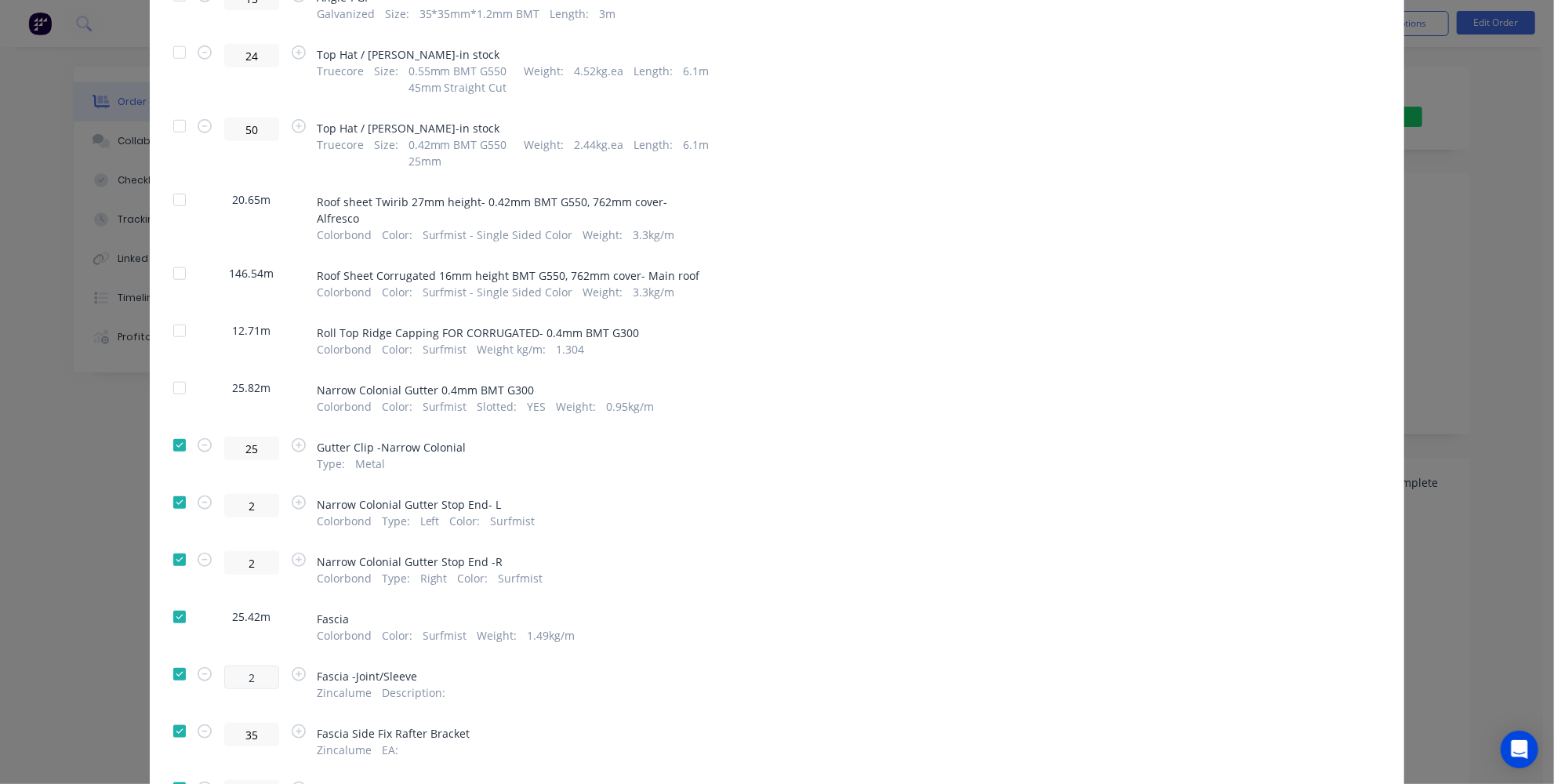
scroll to position [1069, 0]
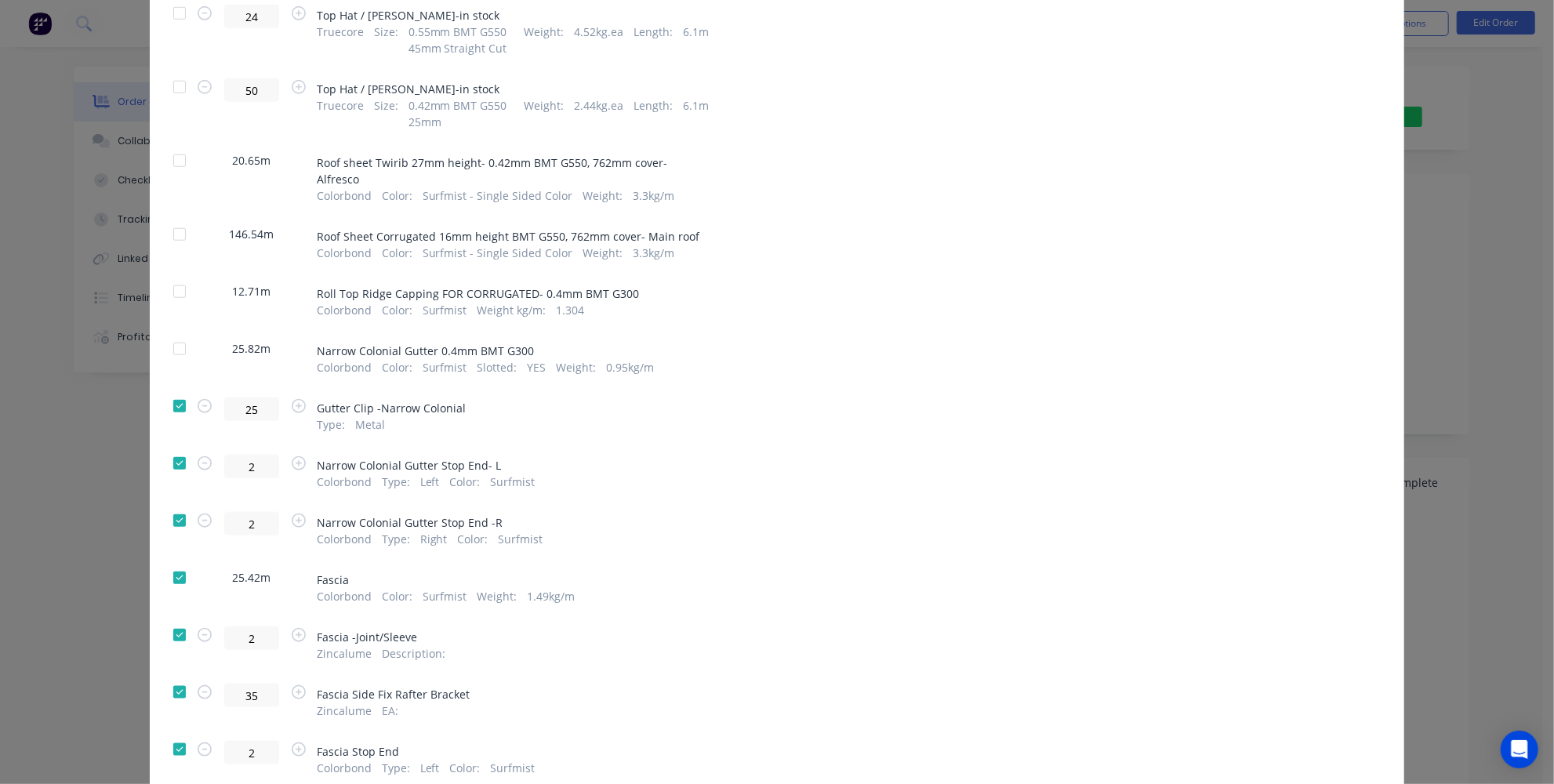
click at [173, 562] on div at bounding box center [179, 578] width 31 height 31
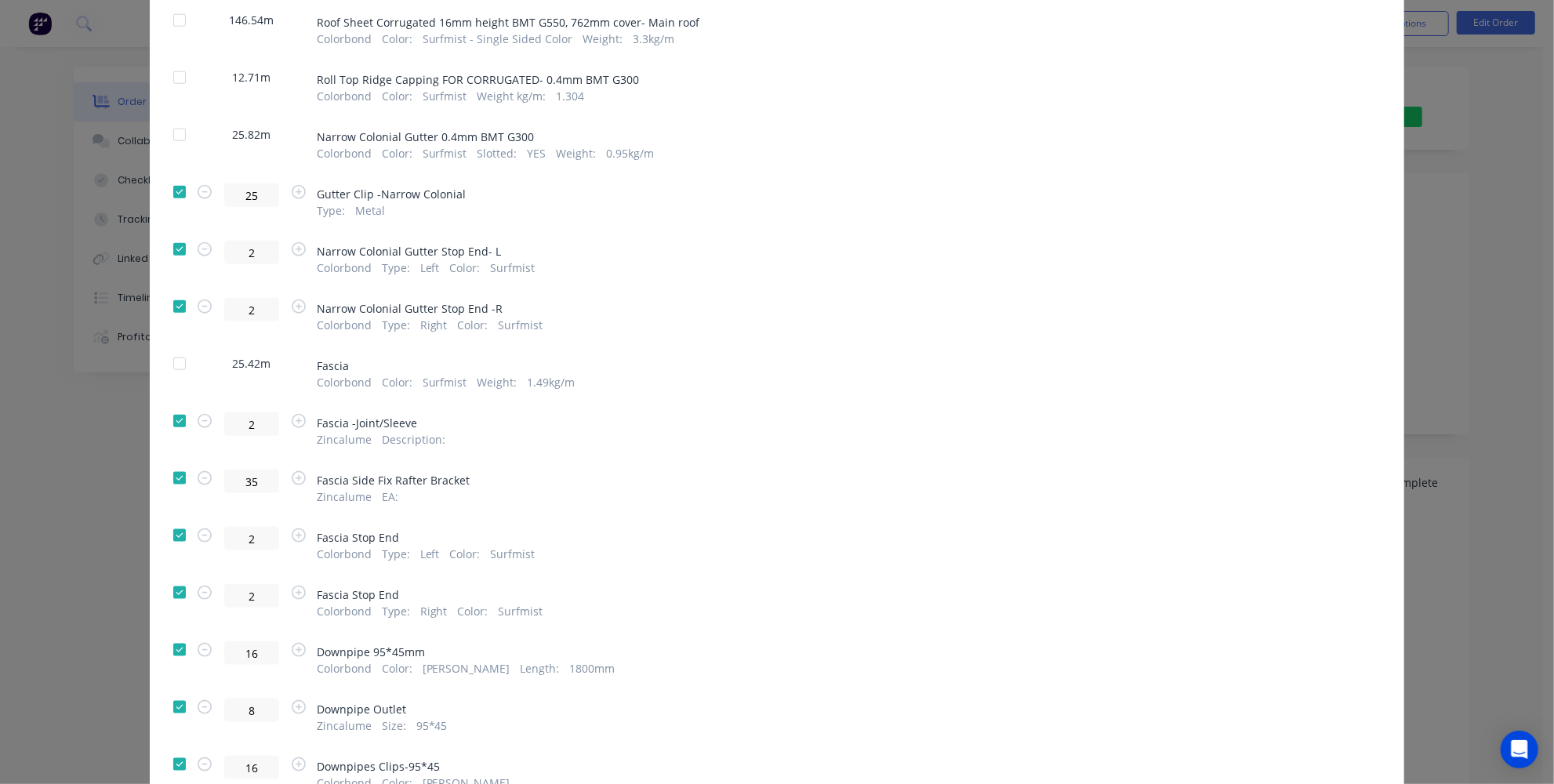
scroll to position [1324, 0]
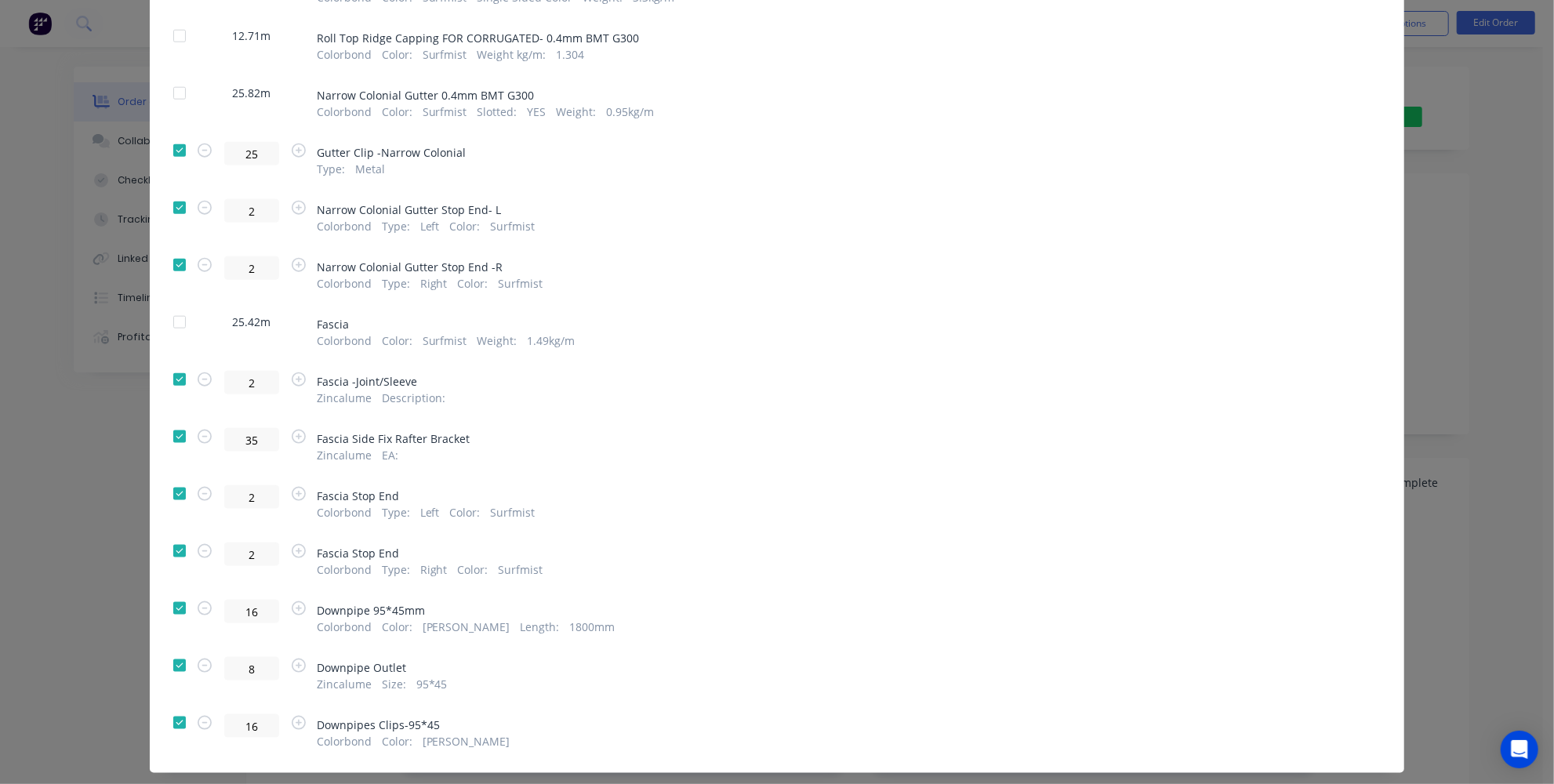
click at [177, 593] on div at bounding box center [179, 608] width 31 height 31
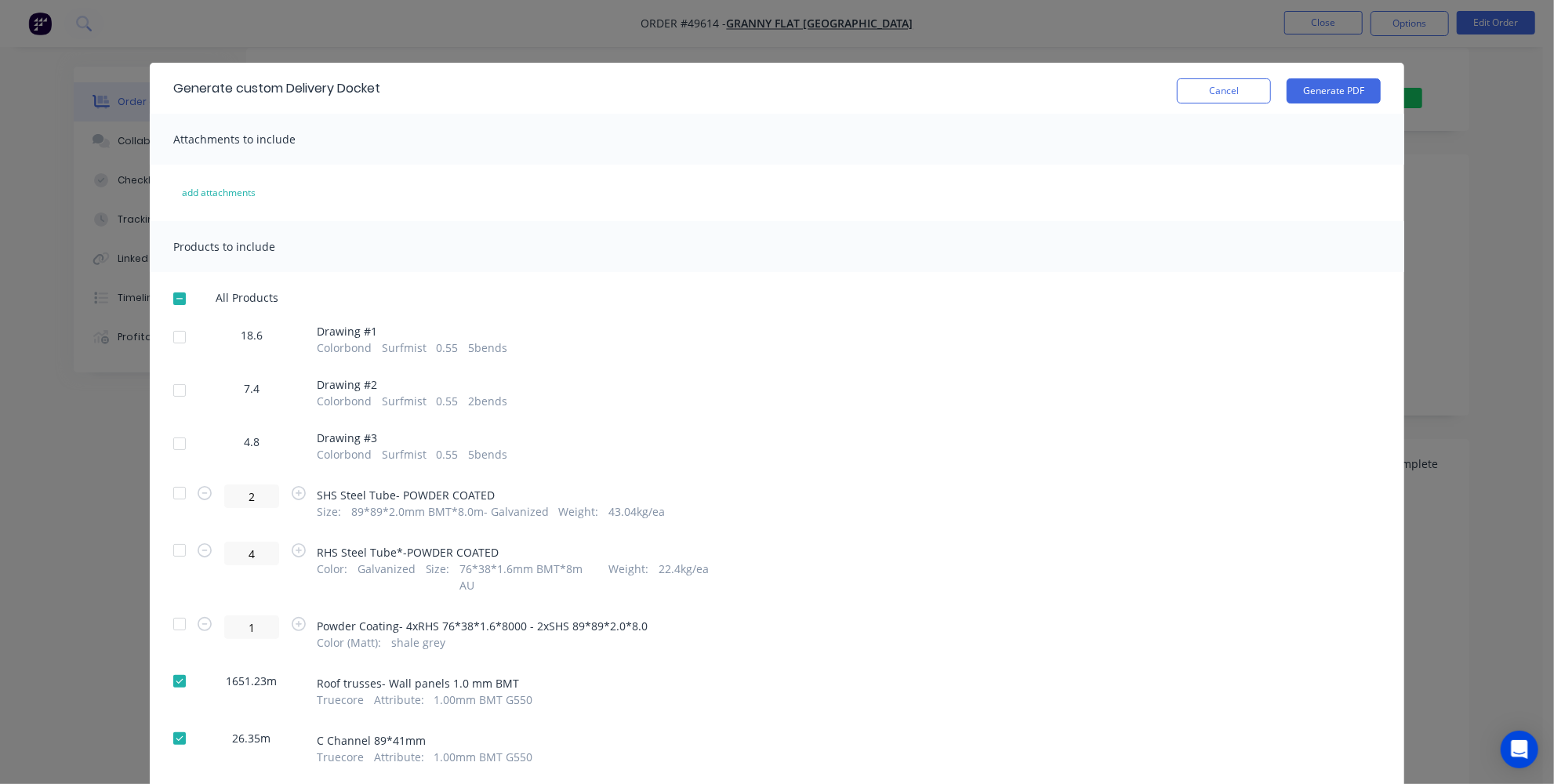
scroll to position [0, 0]
click at [1327, 84] on button "Generate PDF" at bounding box center [1333, 91] width 94 height 25
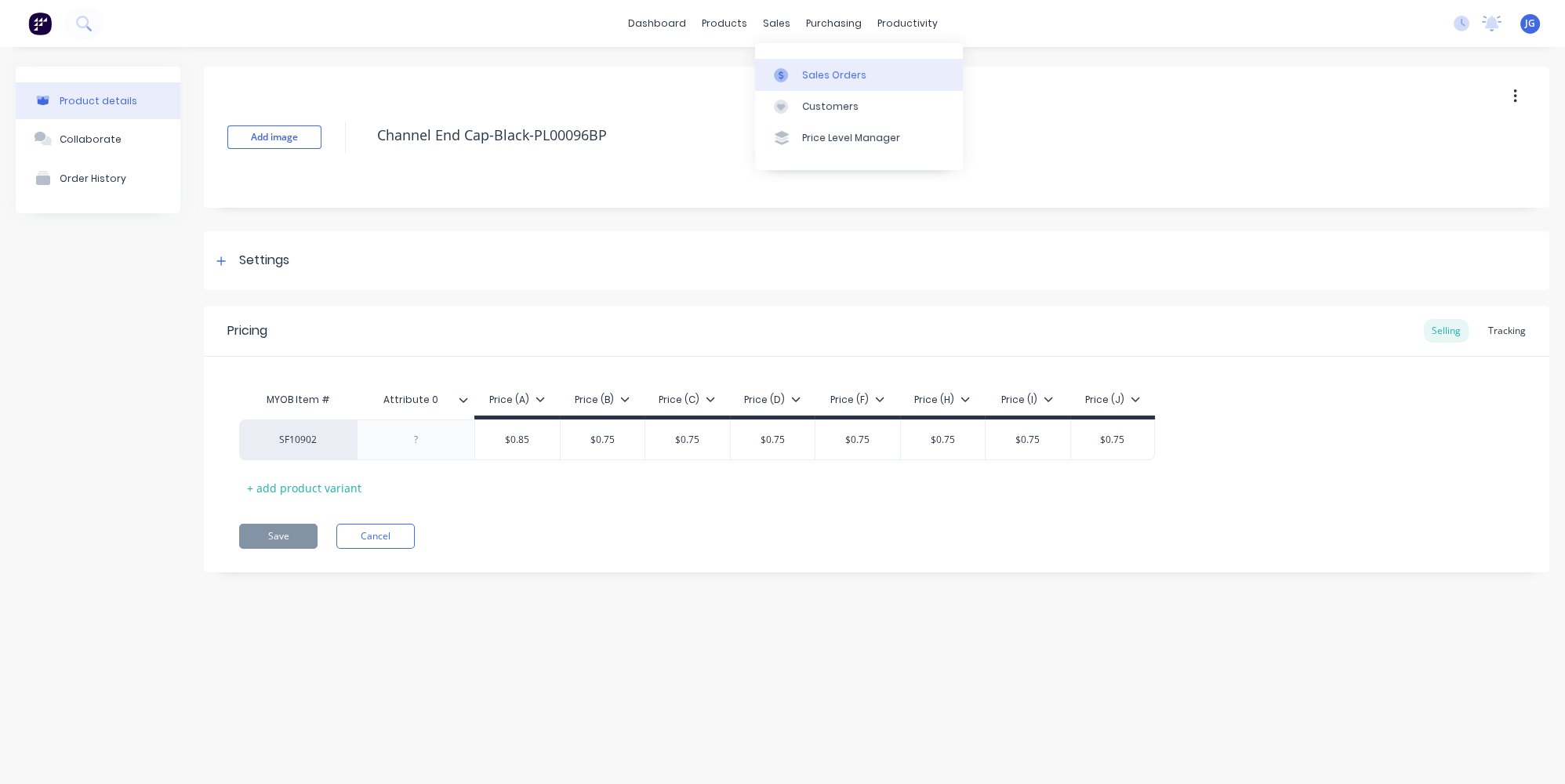
click at [788, 61] on link "Sales Orders" at bounding box center [859, 74] width 208 height 31
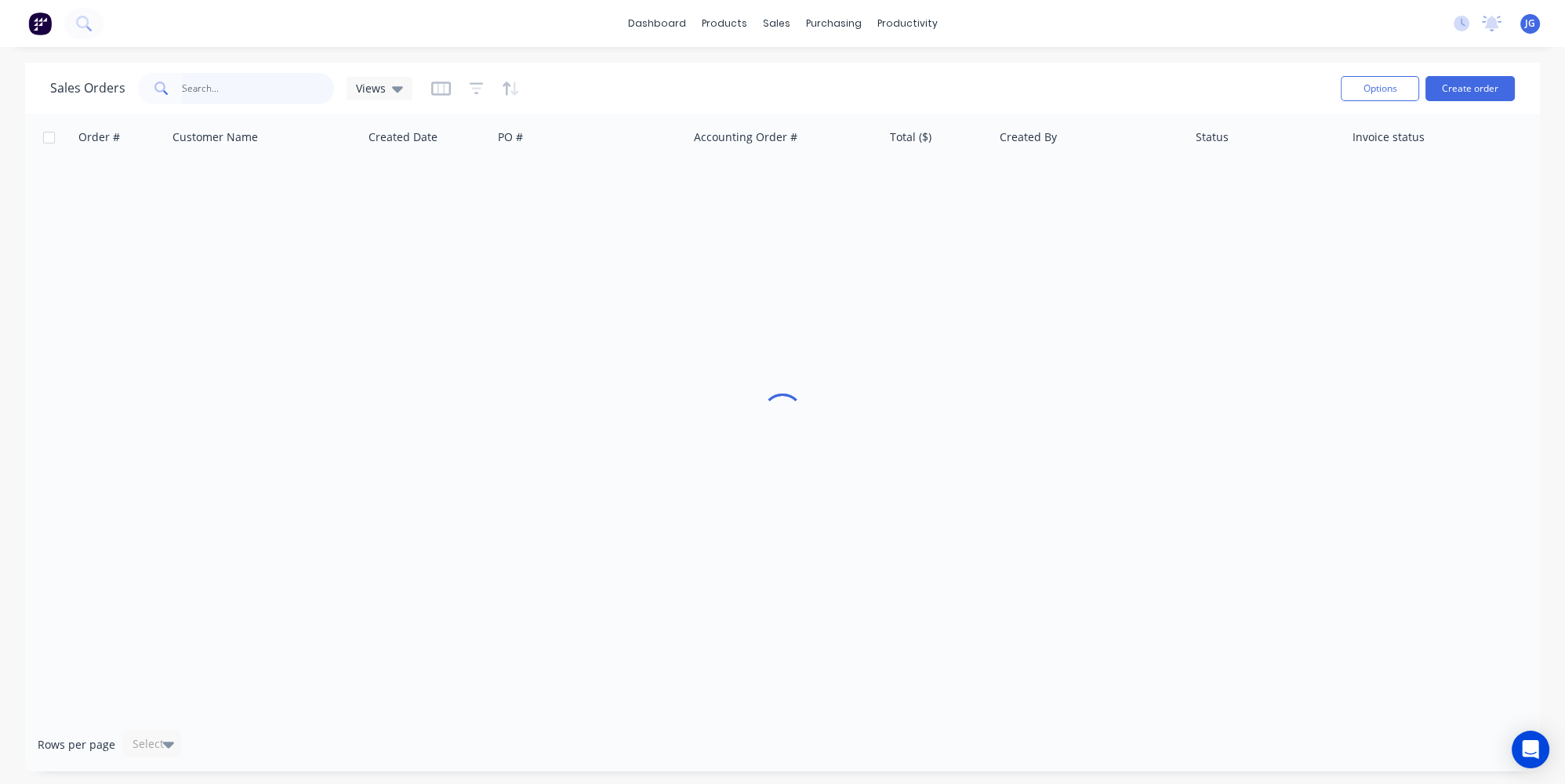
click at [246, 93] on input "text" at bounding box center [258, 88] width 153 height 31
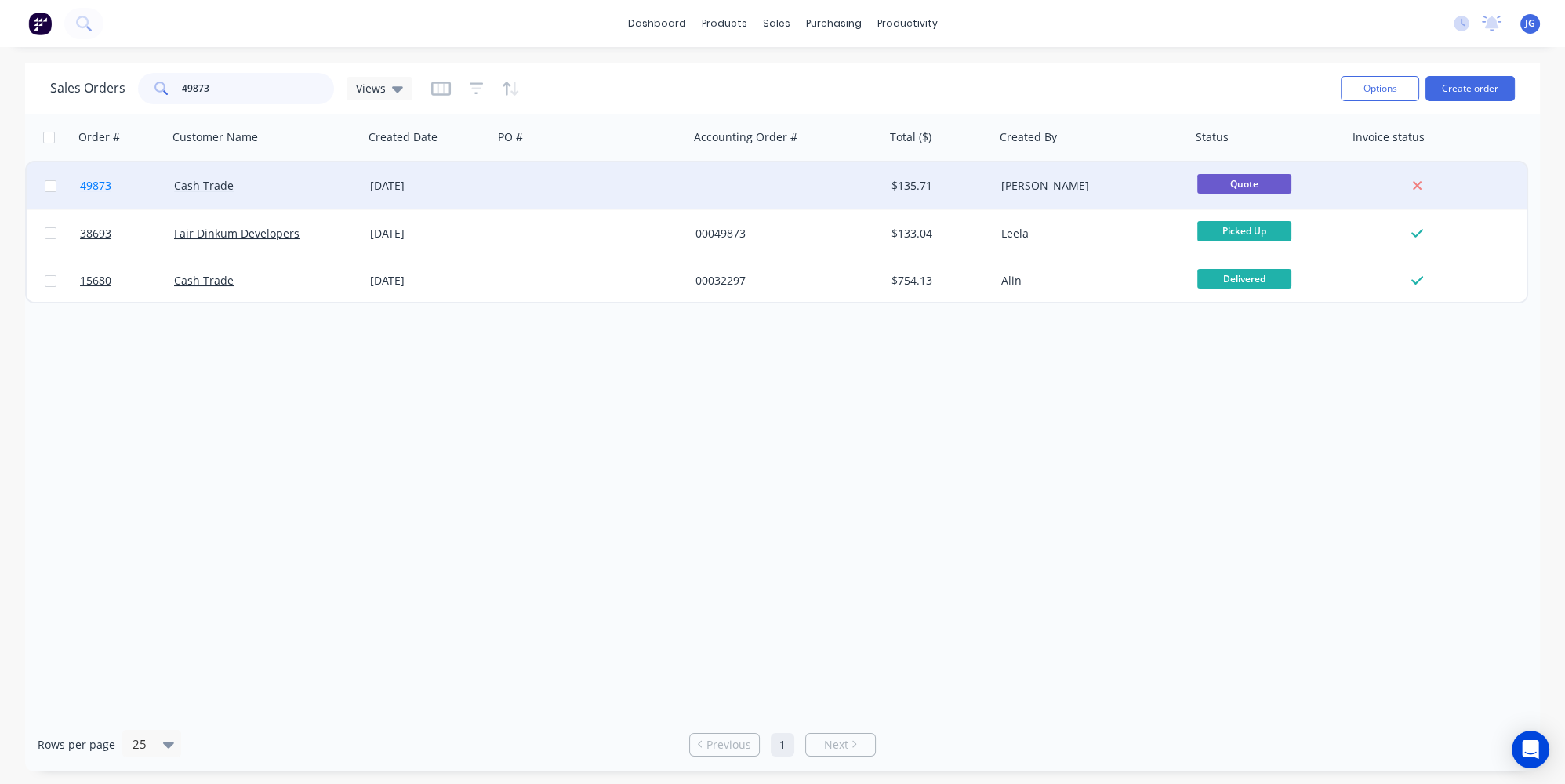
type input "49873"
click at [135, 195] on link "49873" at bounding box center [127, 185] width 94 height 47
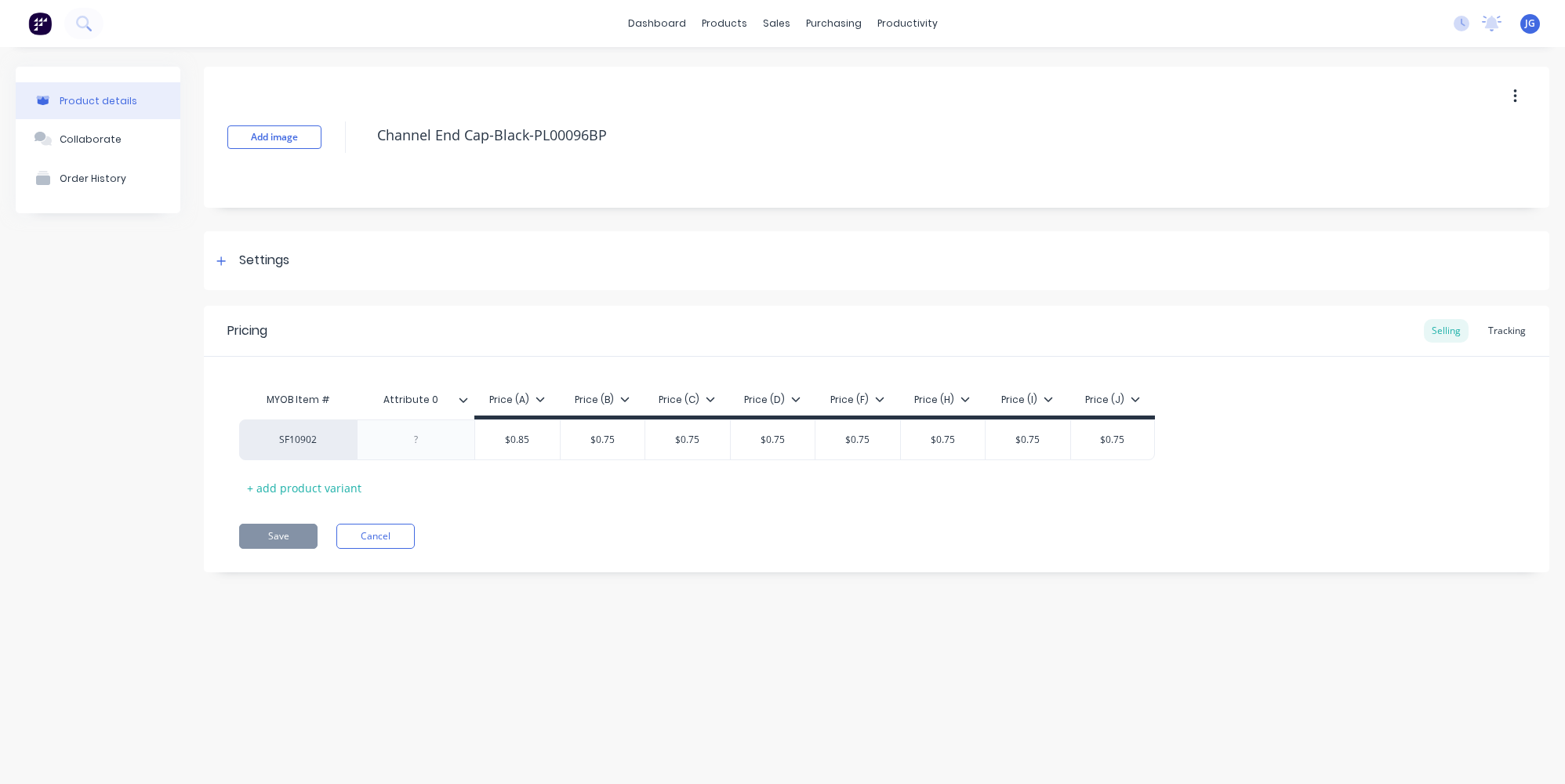
type textarea "x"
click at [802, 70] on div "Sales Orders" at bounding box center [834, 75] width 65 height 14
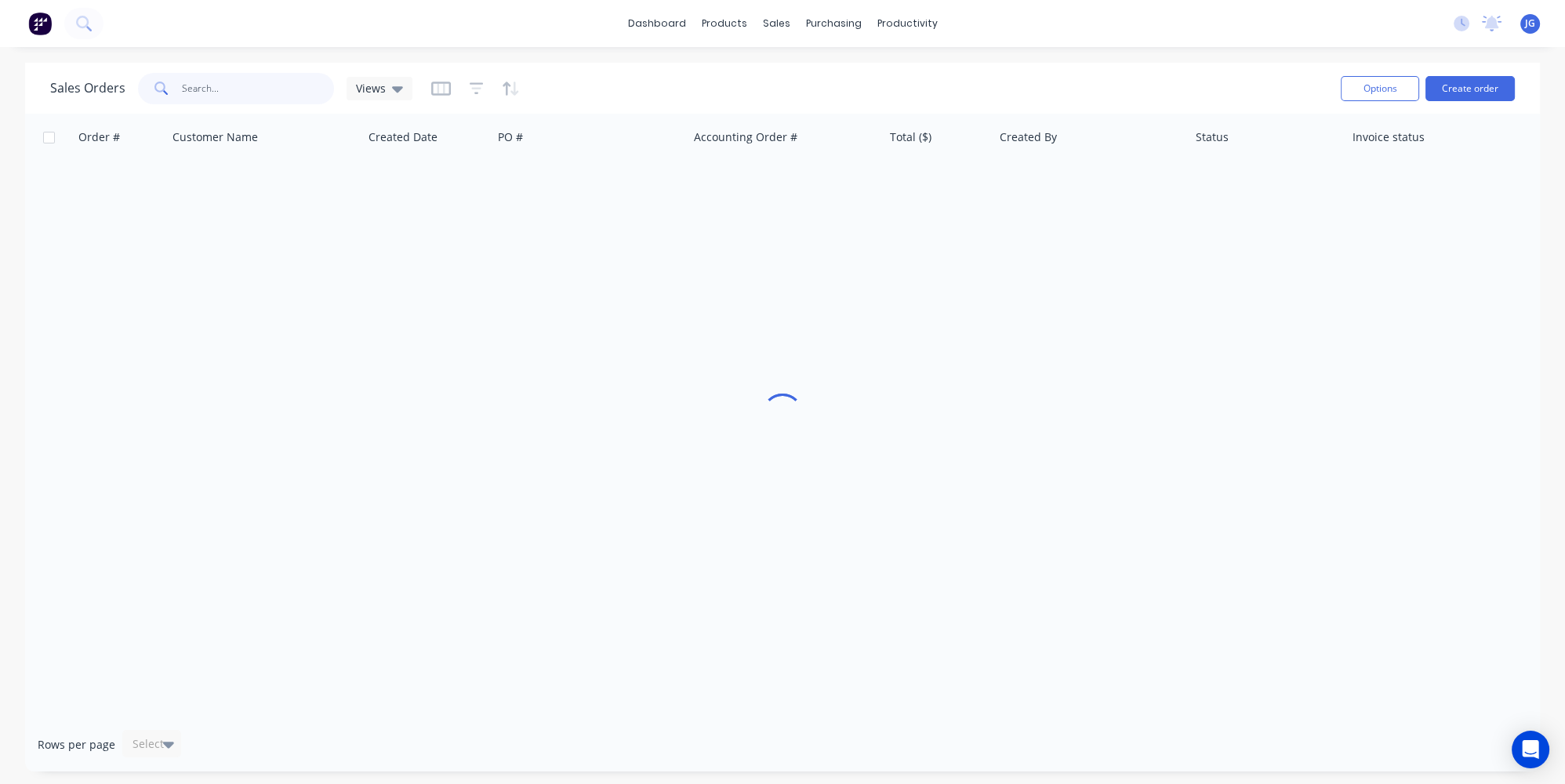
click at [258, 87] on input "text" at bounding box center [258, 88] width 153 height 31
paste input "45308"
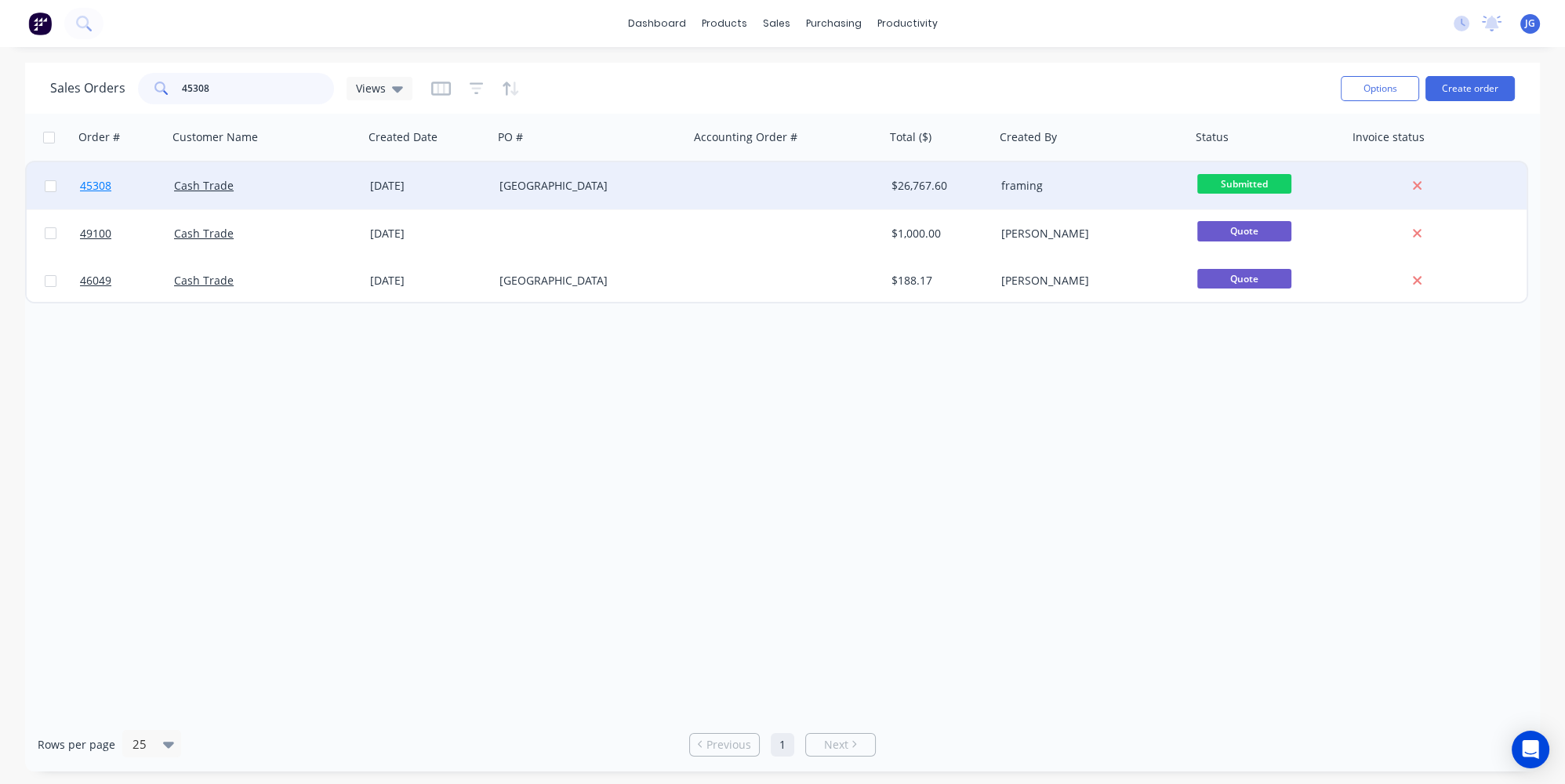
type input "45308"
click at [149, 187] on link "45308" at bounding box center [127, 185] width 94 height 47
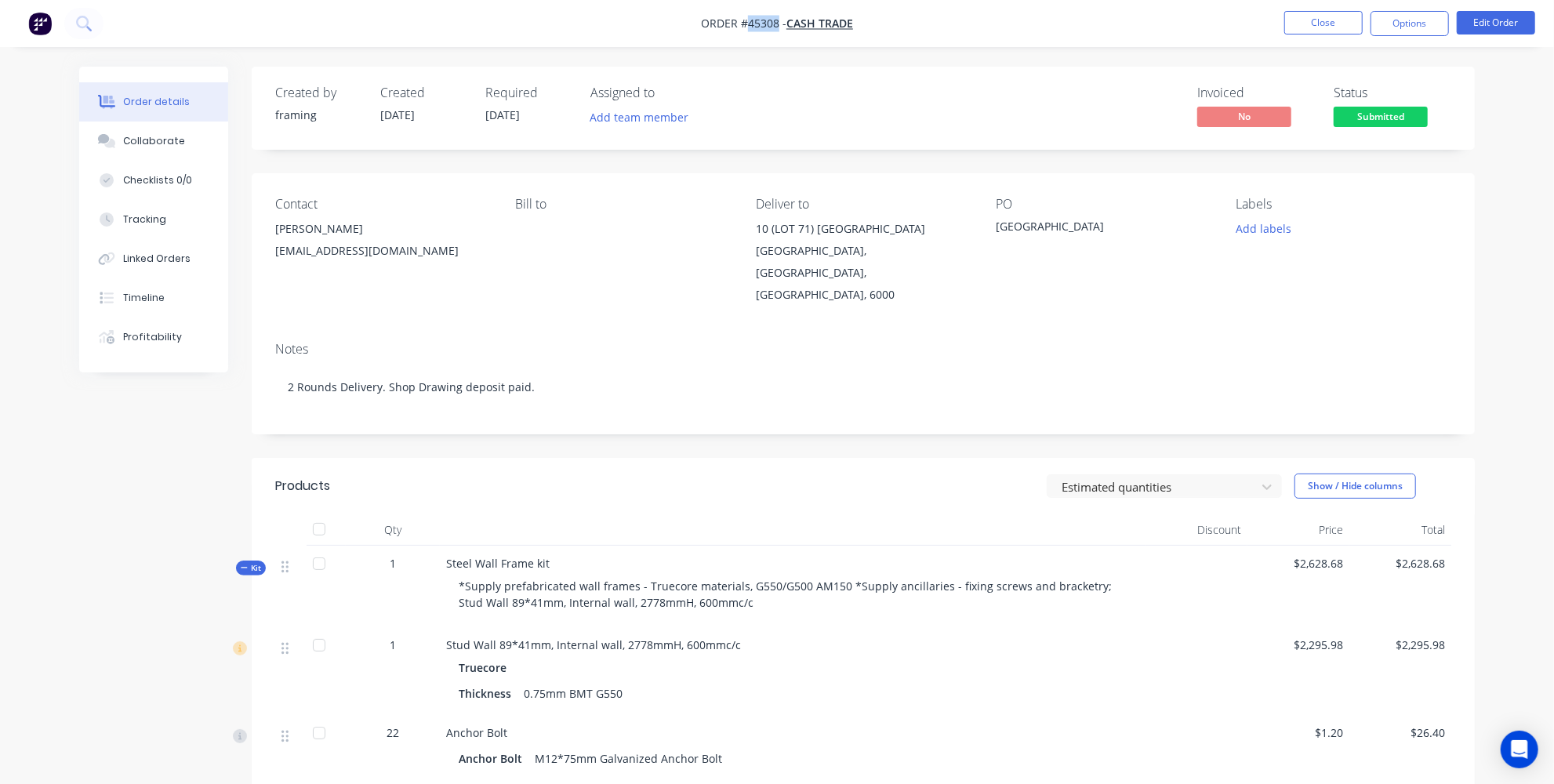
drag, startPoint x: 776, startPoint y: 25, endPoint x: 746, endPoint y: 27, distance: 30.1
click at [746, 27] on span "Order #45308 -" at bounding box center [743, 24] width 86 height 15
copy span "45308"
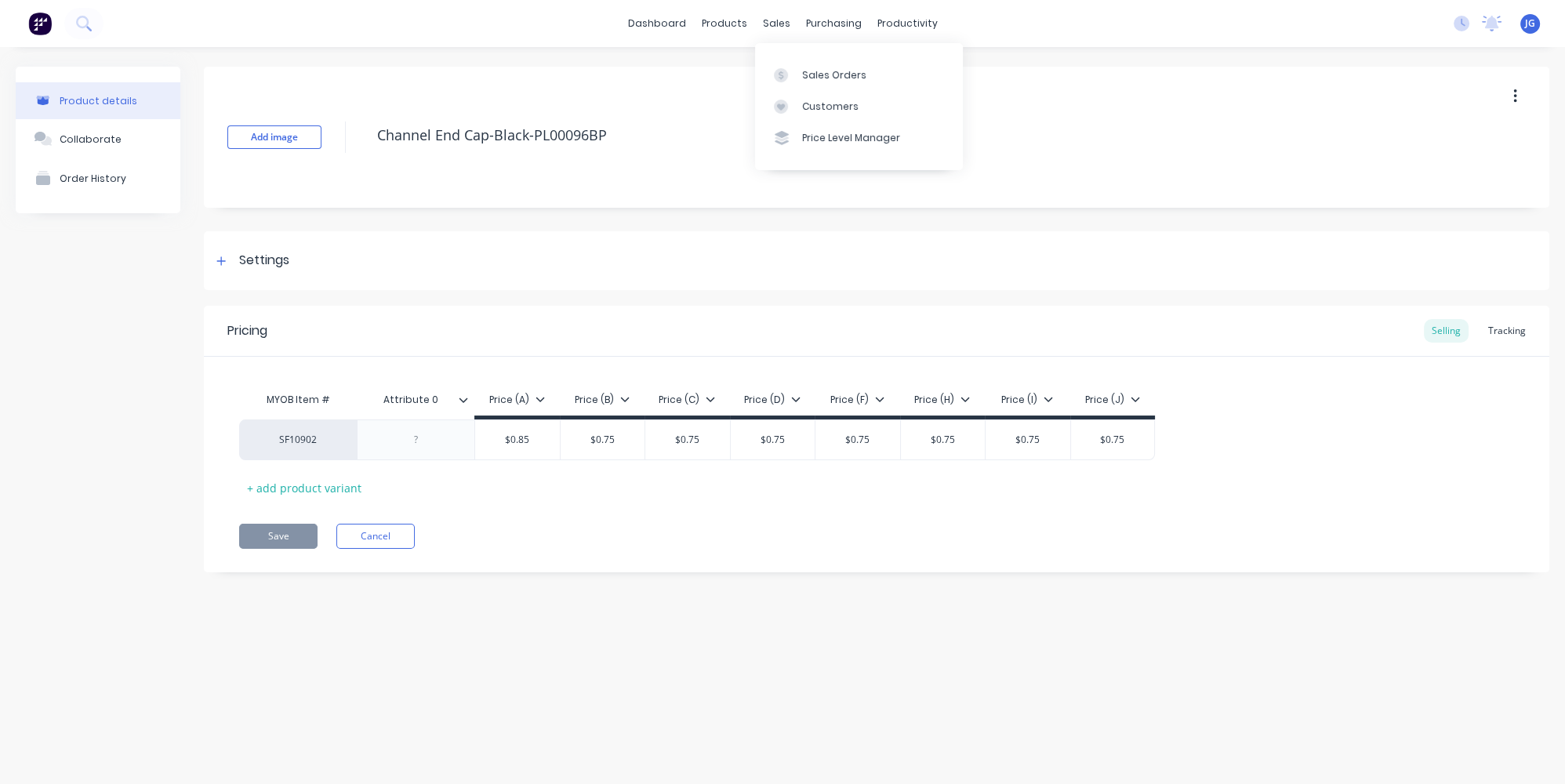
type textarea "x"
click at [794, 70] on div at bounding box center [786, 75] width 24 height 14
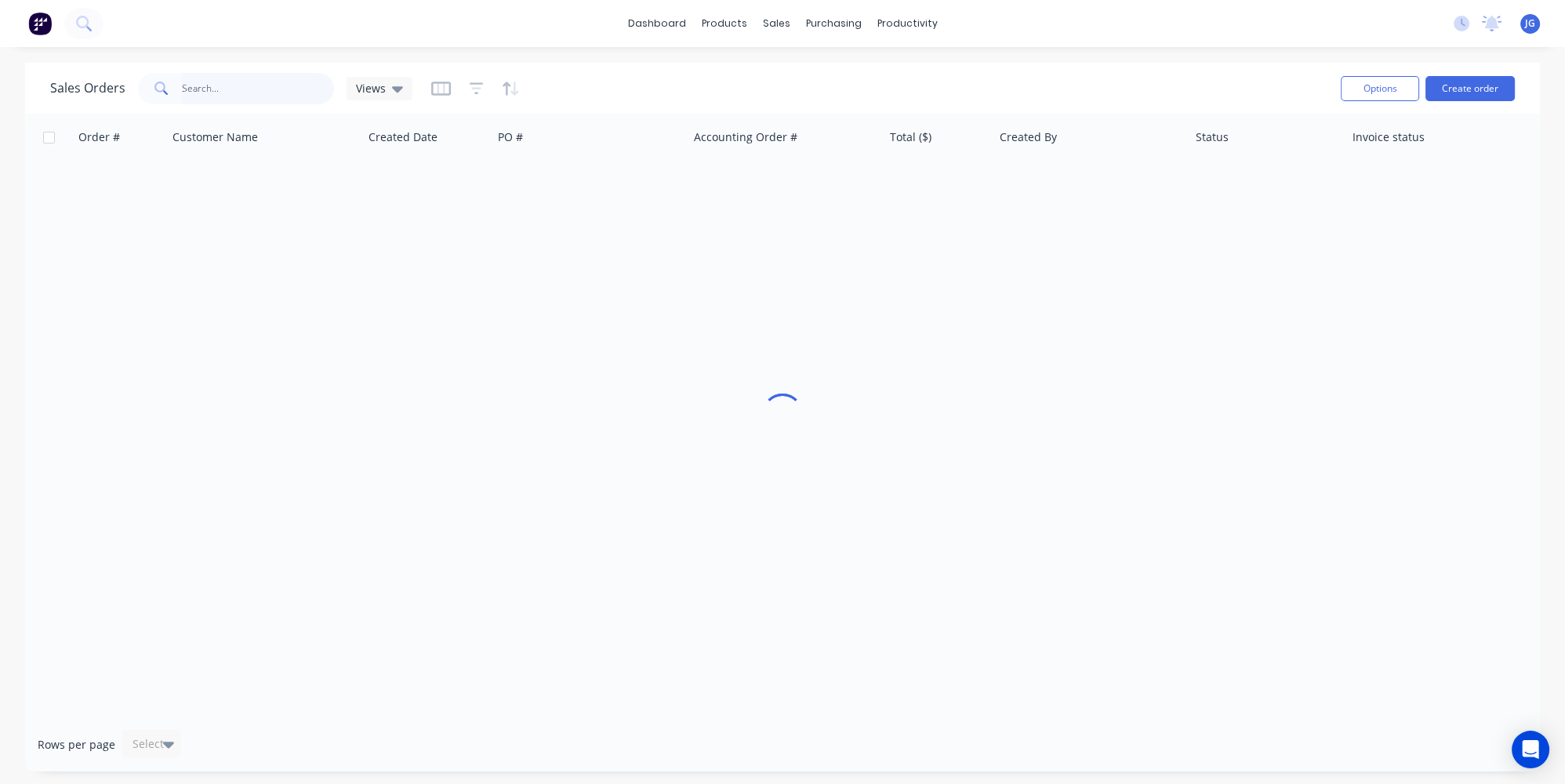
click at [239, 93] on input "text" at bounding box center [258, 88] width 153 height 31
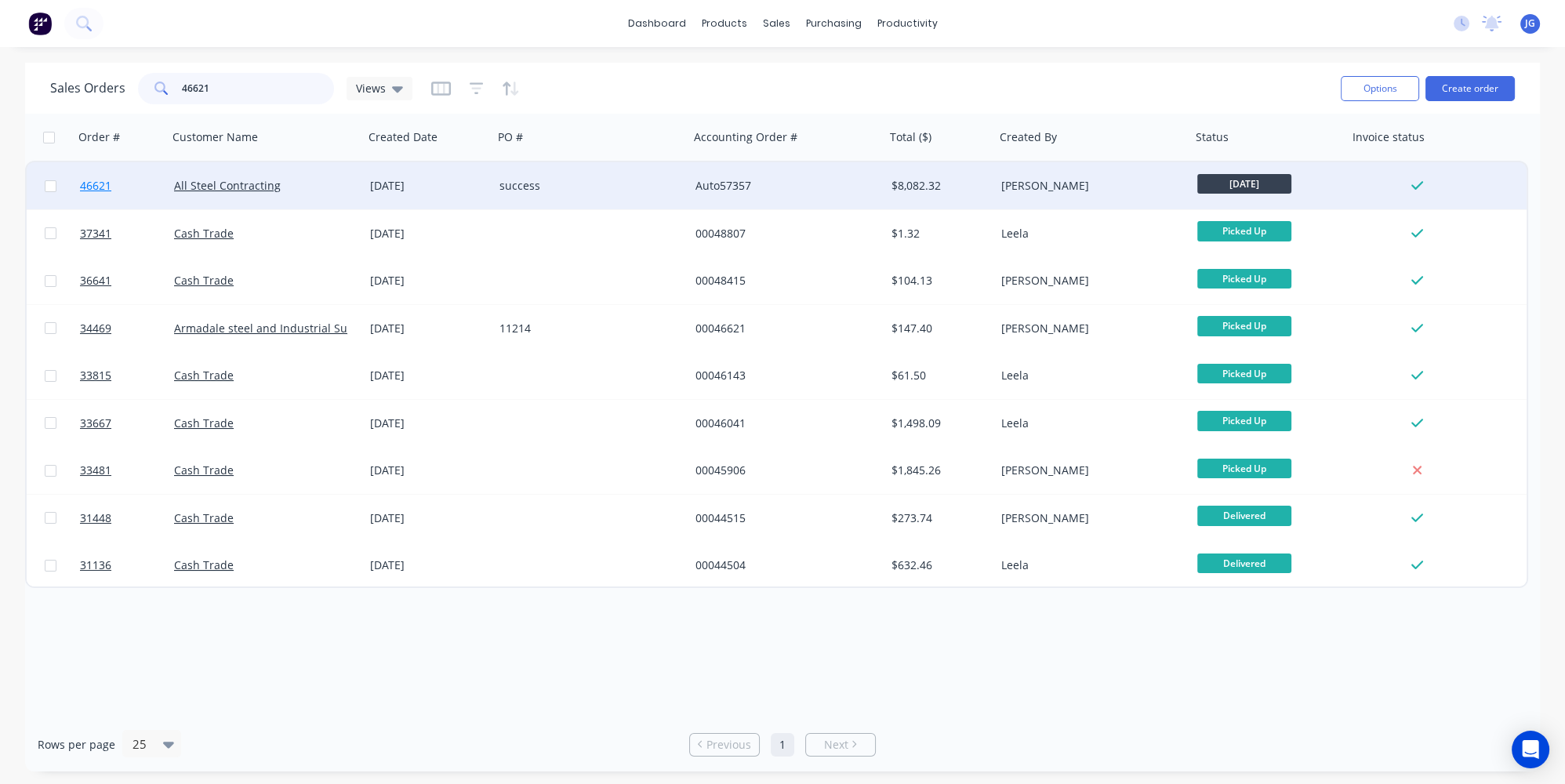
type input "46621"
click at [144, 196] on link "46621" at bounding box center [127, 185] width 94 height 47
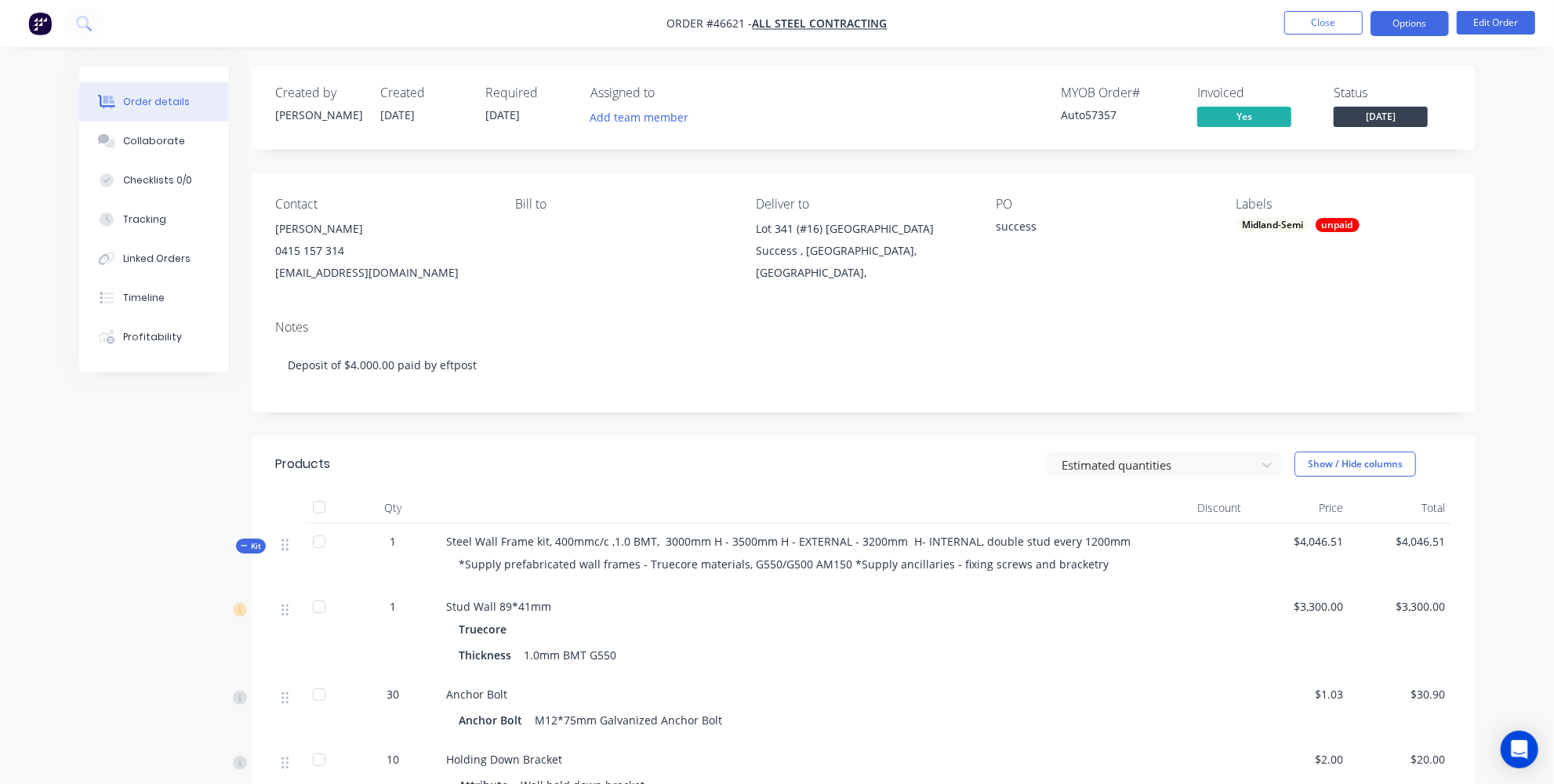
click at [1399, 31] on button "Options" at bounding box center [1410, 24] width 78 height 25
drag, startPoint x: 1106, startPoint y: 107, endPoint x: 1044, endPoint y: 110, distance: 62.1
click at [1044, 110] on div "MYOB Order # Auto57357 Invoiced Yes Status [DATE]" at bounding box center [1099, 109] width 704 height 46
copy div "Auto57357"
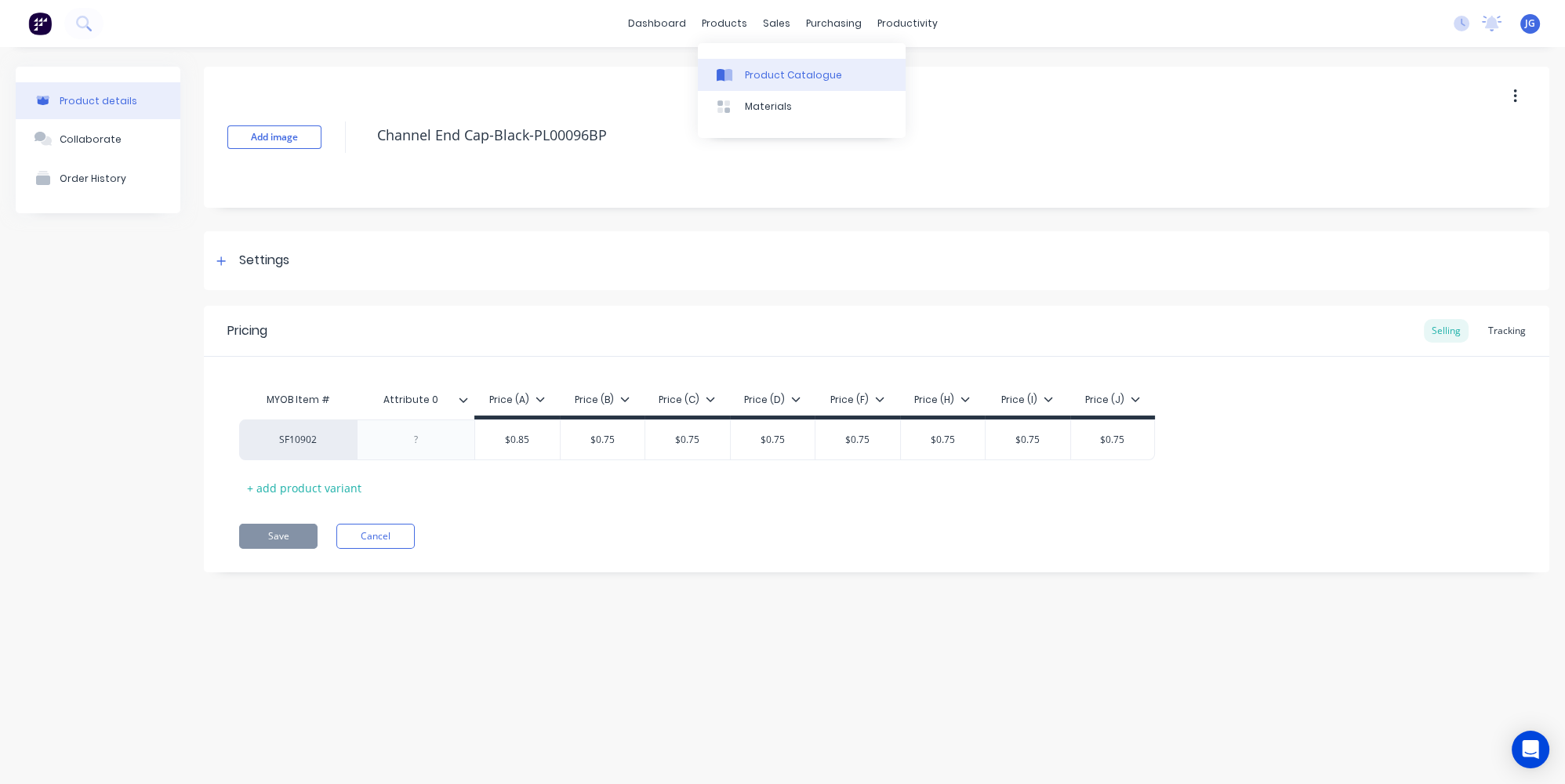
click at [752, 75] on div "Product Catalogue" at bounding box center [794, 75] width 97 height 14
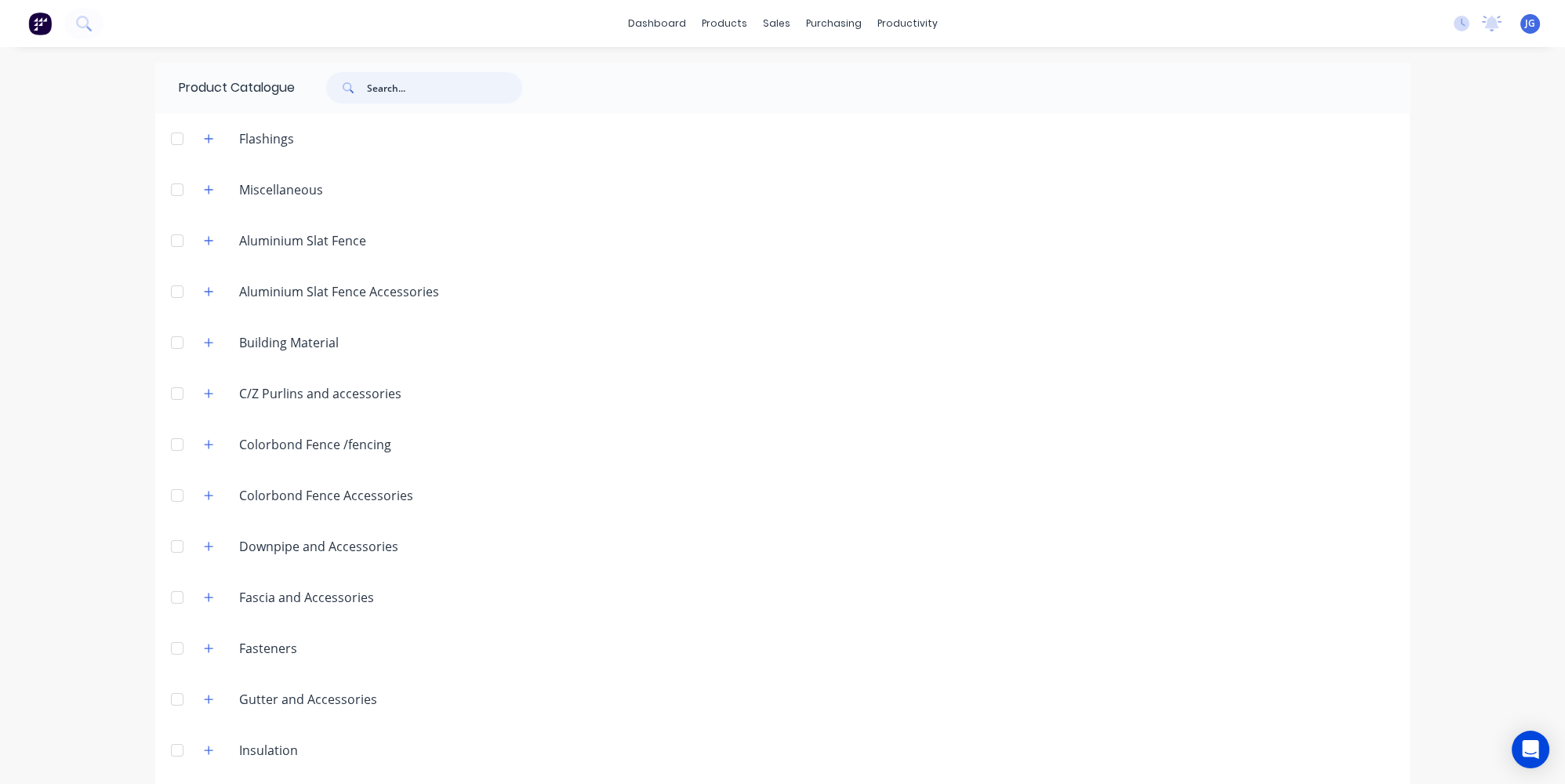
click at [408, 76] on input "text" at bounding box center [444, 87] width 155 height 31
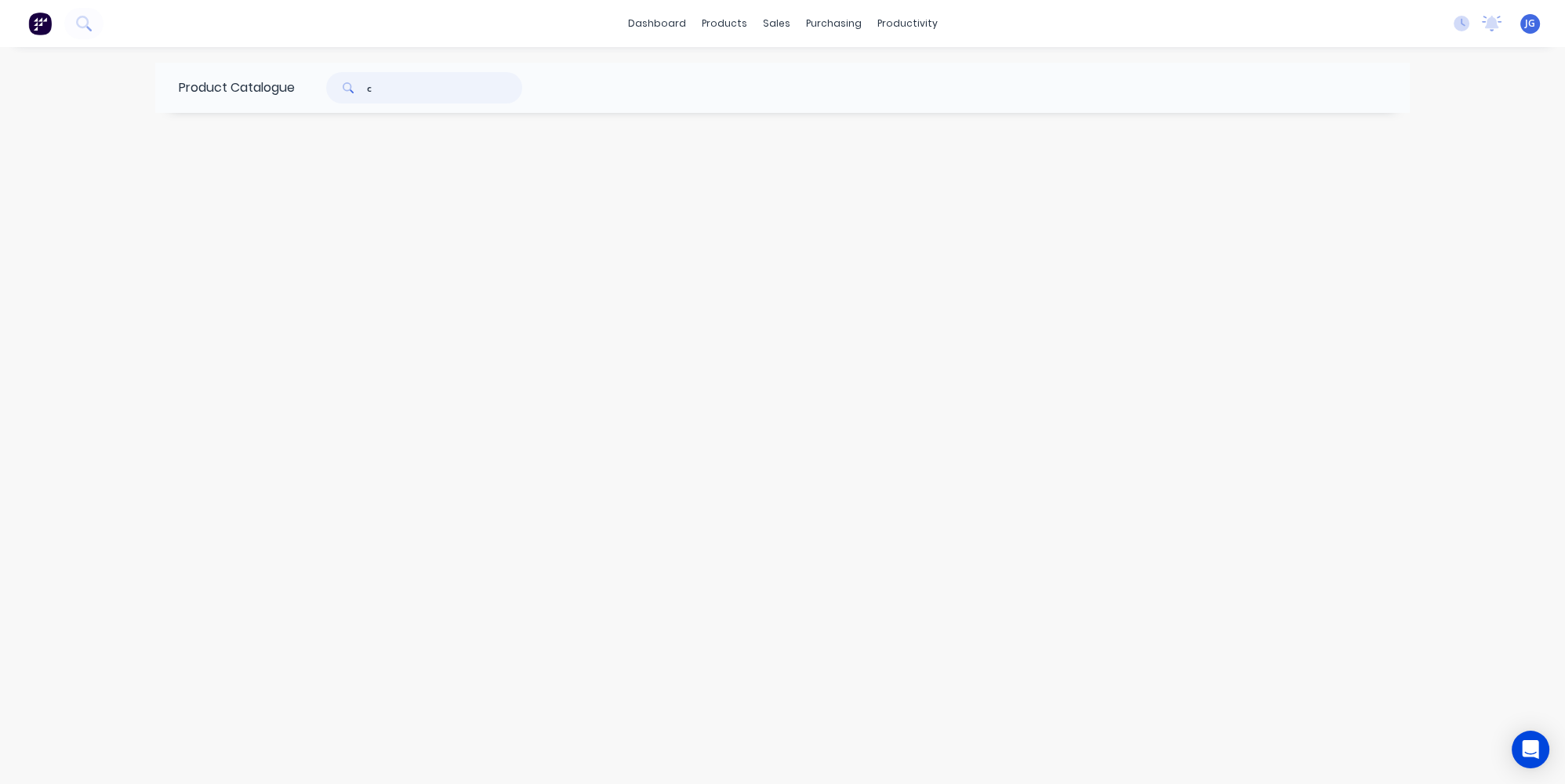
type input "c"
type input "p"
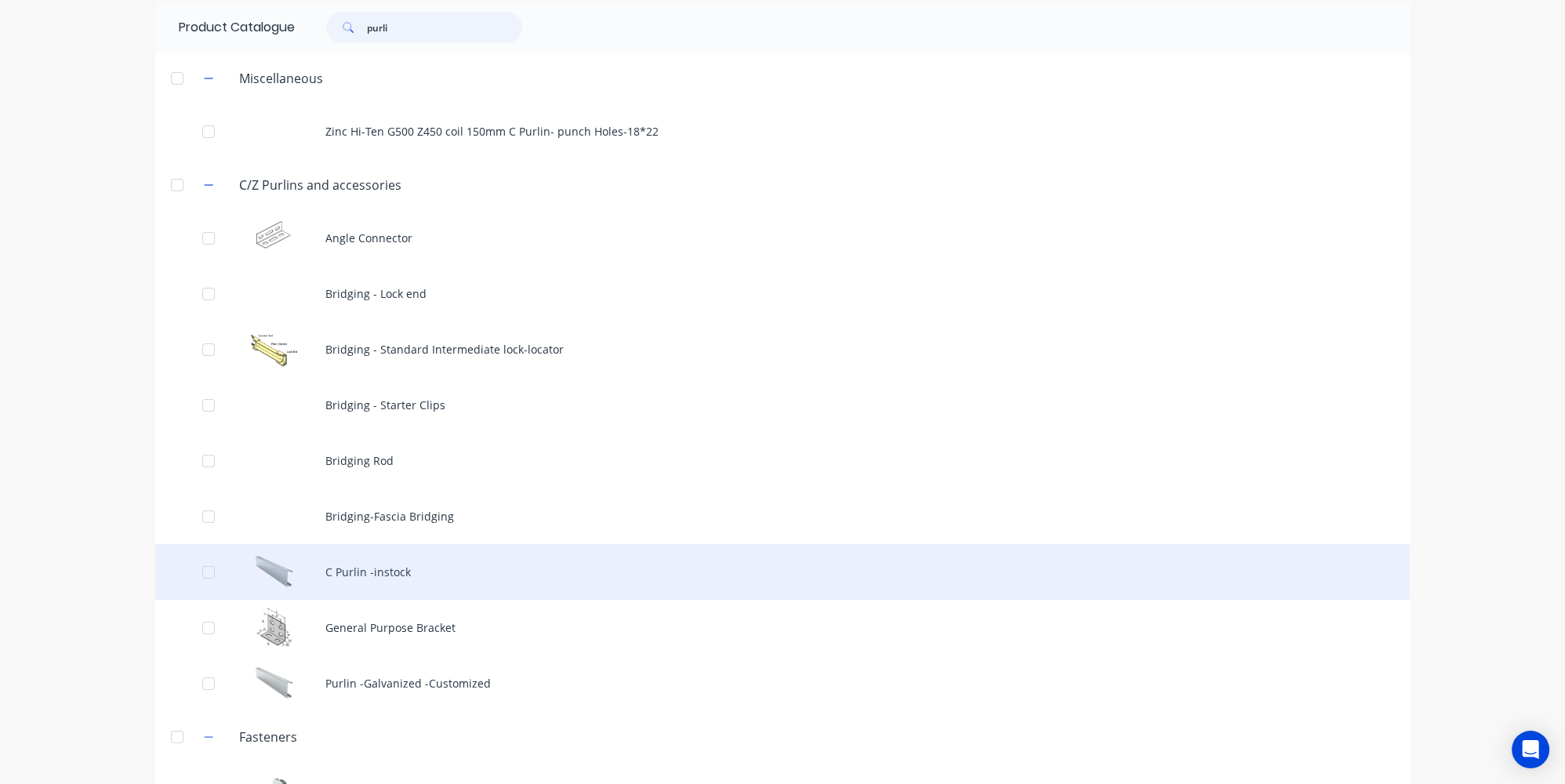
scroll to position [109, 0]
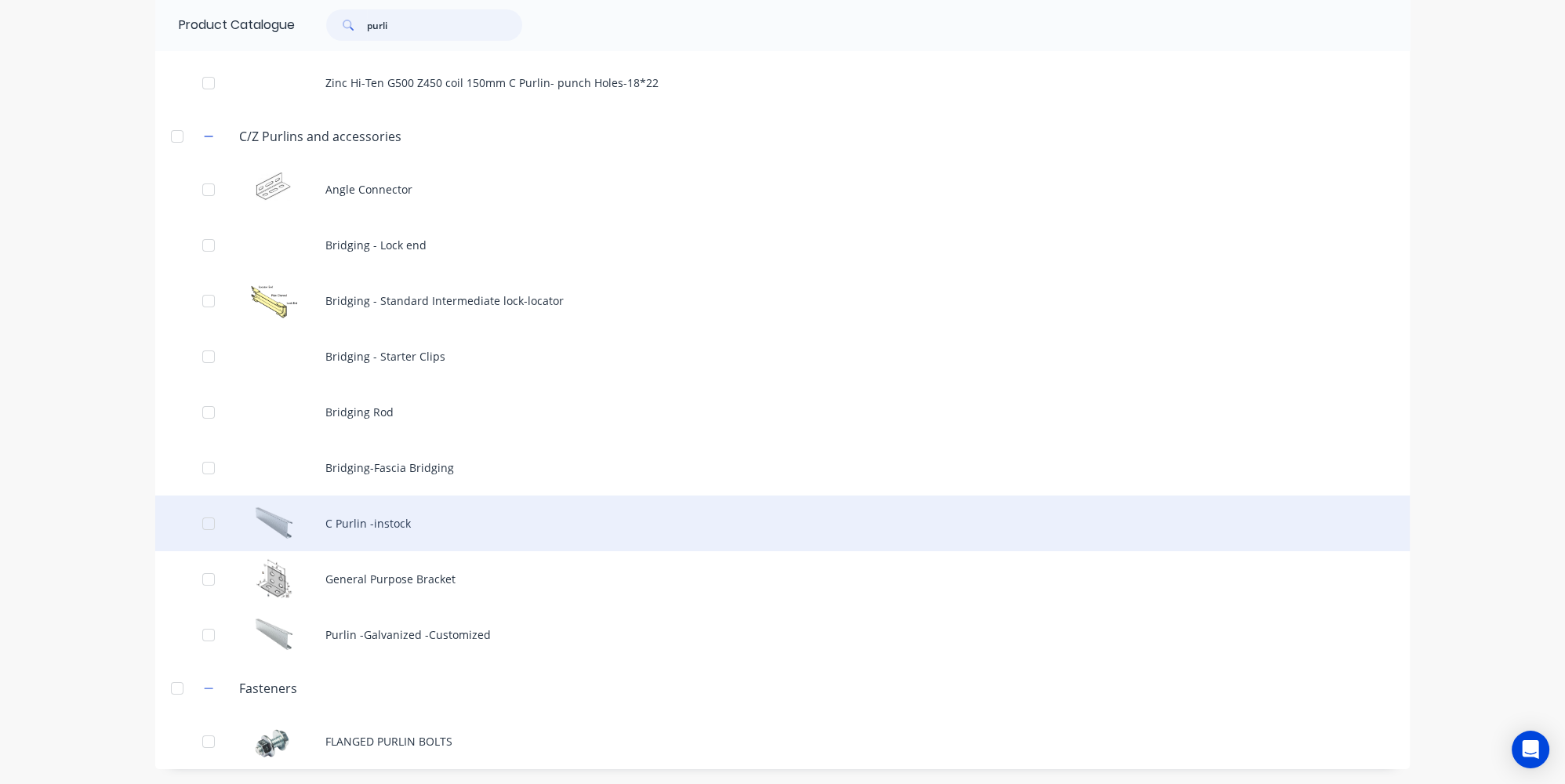
type input "purli"
click at [369, 521] on div "C Purlin -instock" at bounding box center [782, 523] width 1255 height 56
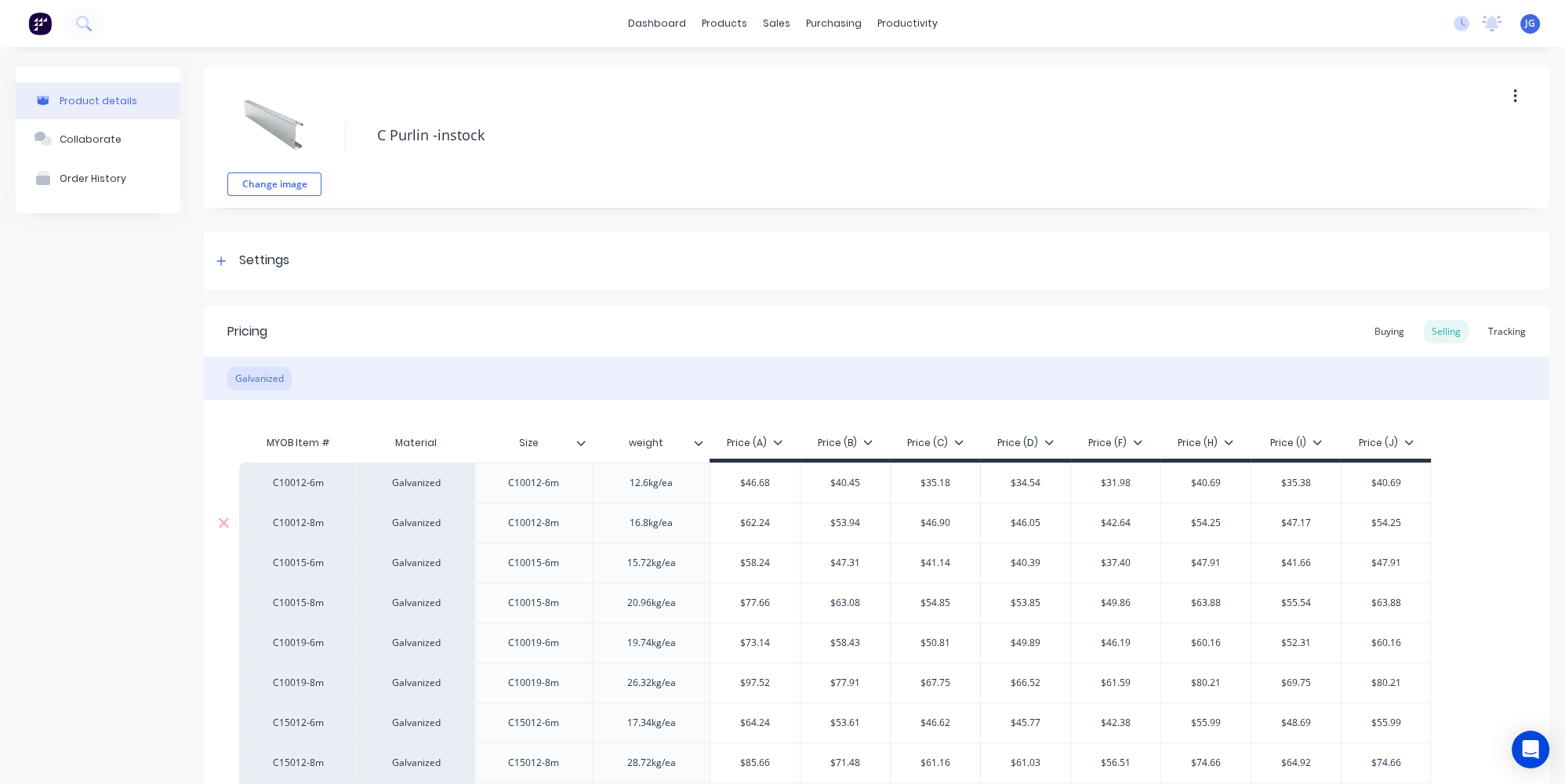
type textarea "x"
click at [755, 70] on div "Product Catalogue" at bounding box center [788, 75] width 97 height 14
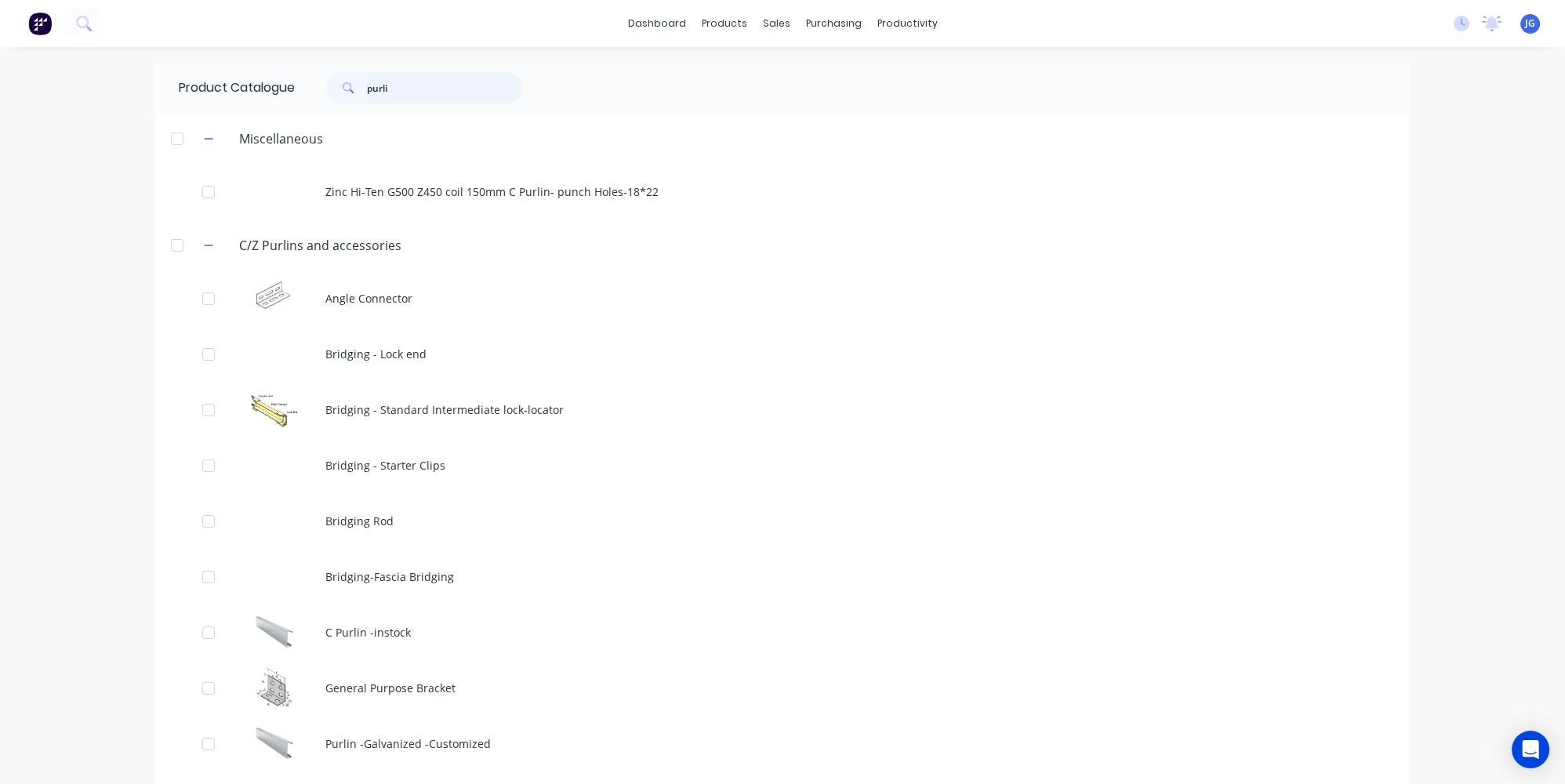
drag, startPoint x: 441, startPoint y: 87, endPoint x: 259, endPoint y: 85, distance: 182.0
click at [259, 85] on div "Product Catalogue purli" at bounding box center [359, 87] width 406 height 50
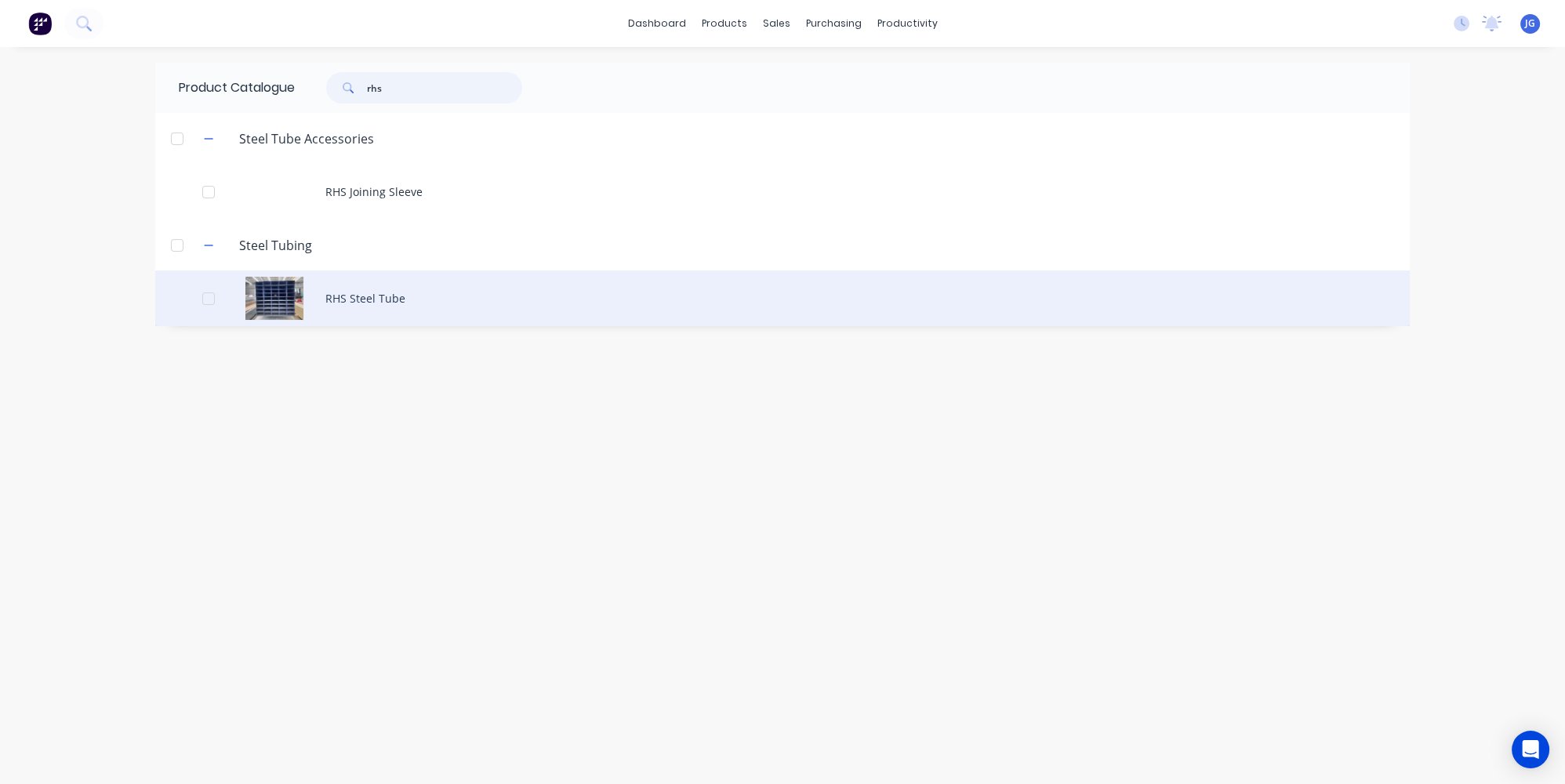
type input "rhs"
click at [354, 297] on div "RHS Steel Tube" at bounding box center [782, 298] width 1255 height 56
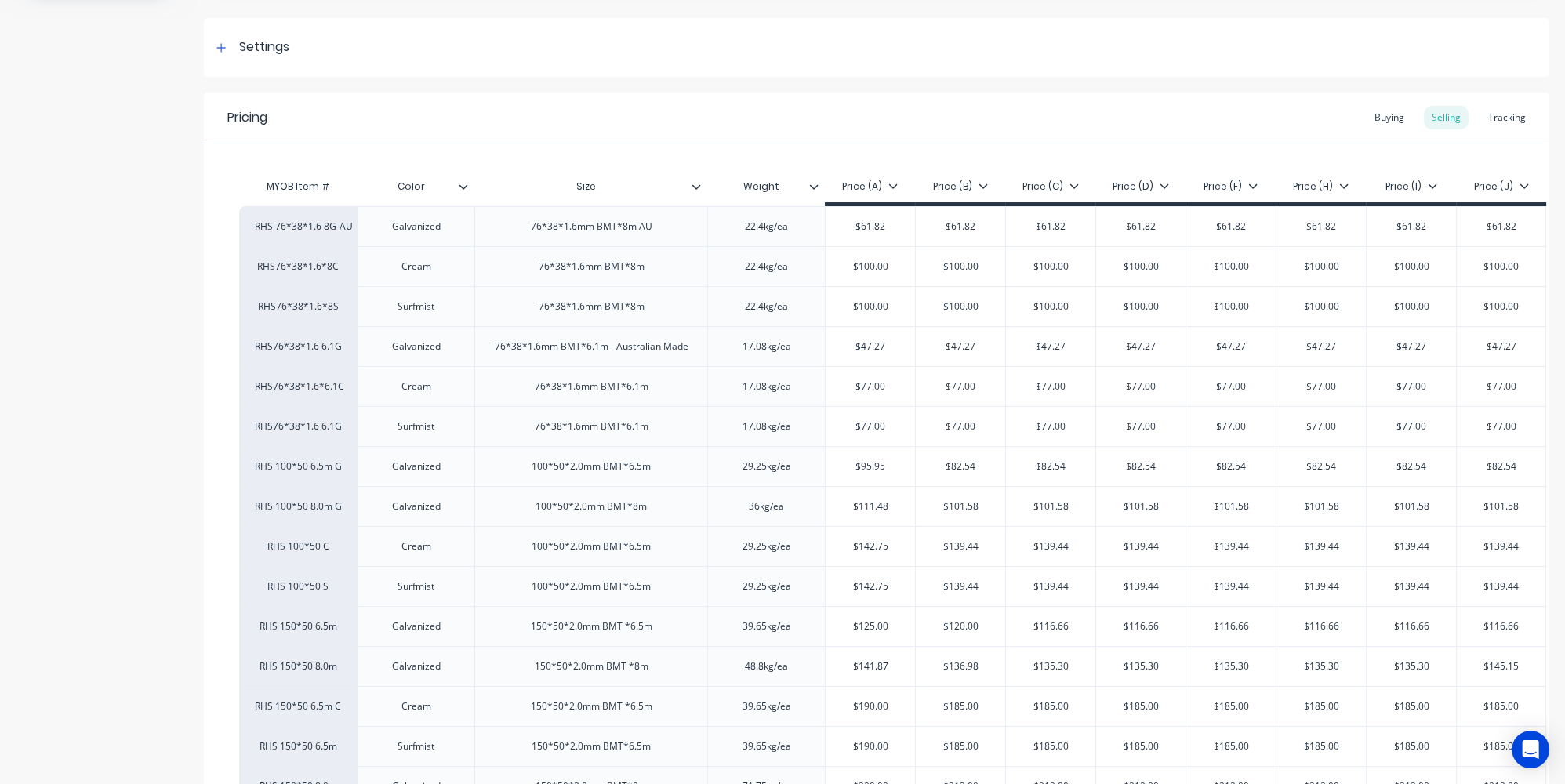
type textarea "x"
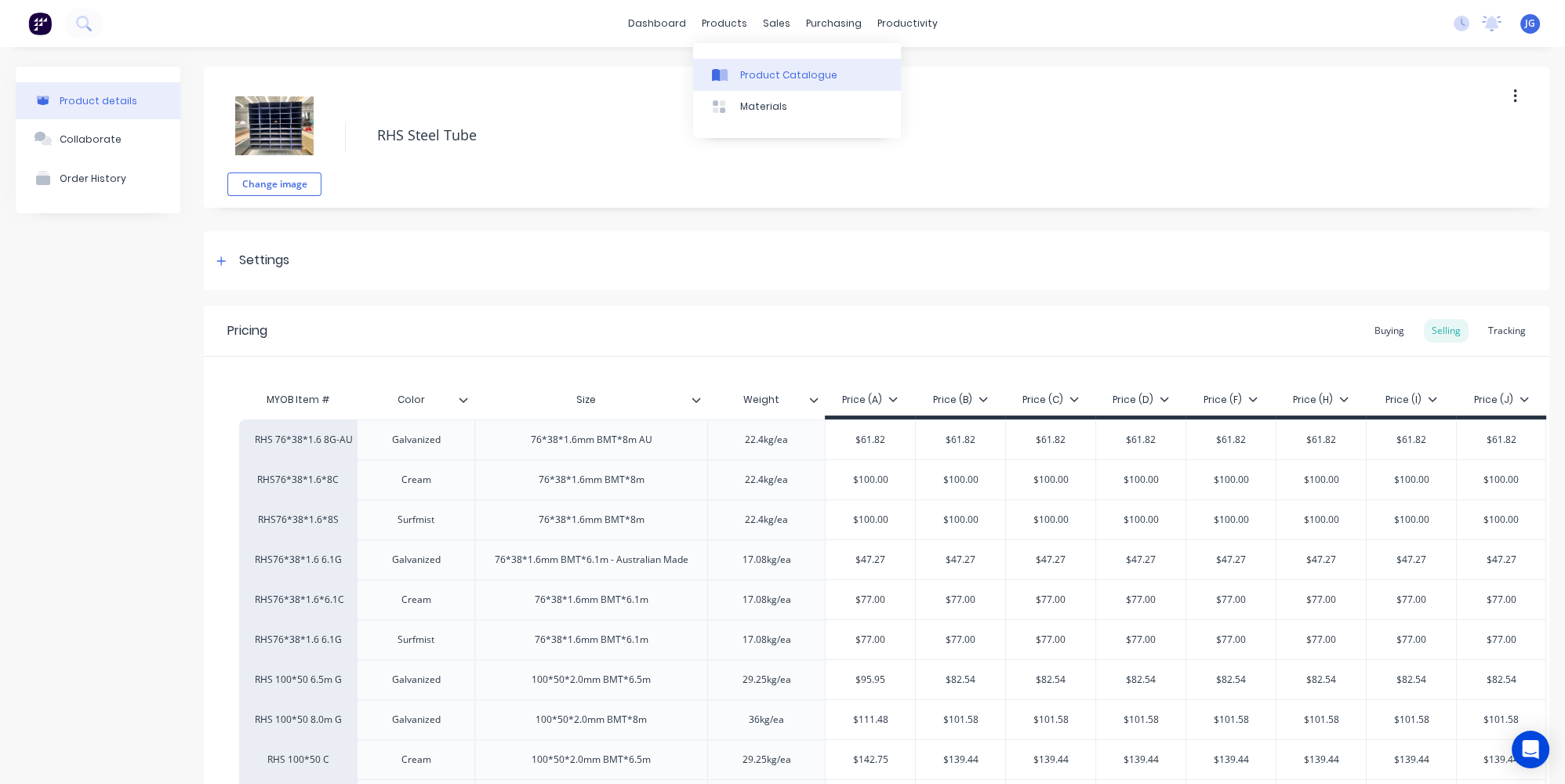
click at [737, 76] on link "Product Catalogue" at bounding box center [797, 74] width 208 height 31
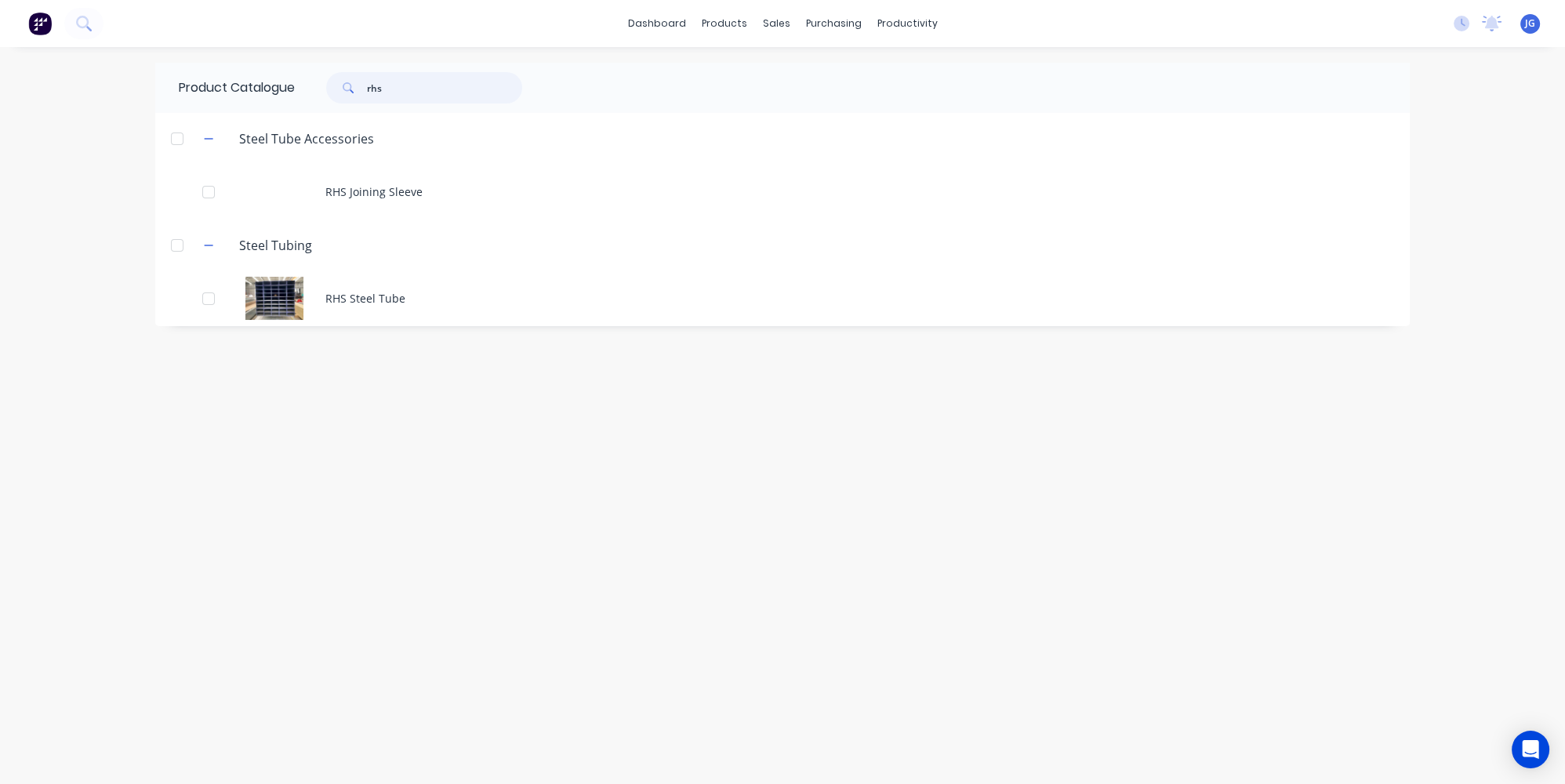
drag, startPoint x: 433, startPoint y: 84, endPoint x: 371, endPoint y: 72, distance: 63.2
click at [377, 75] on input "rhs" at bounding box center [444, 87] width 155 height 31
type input "r"
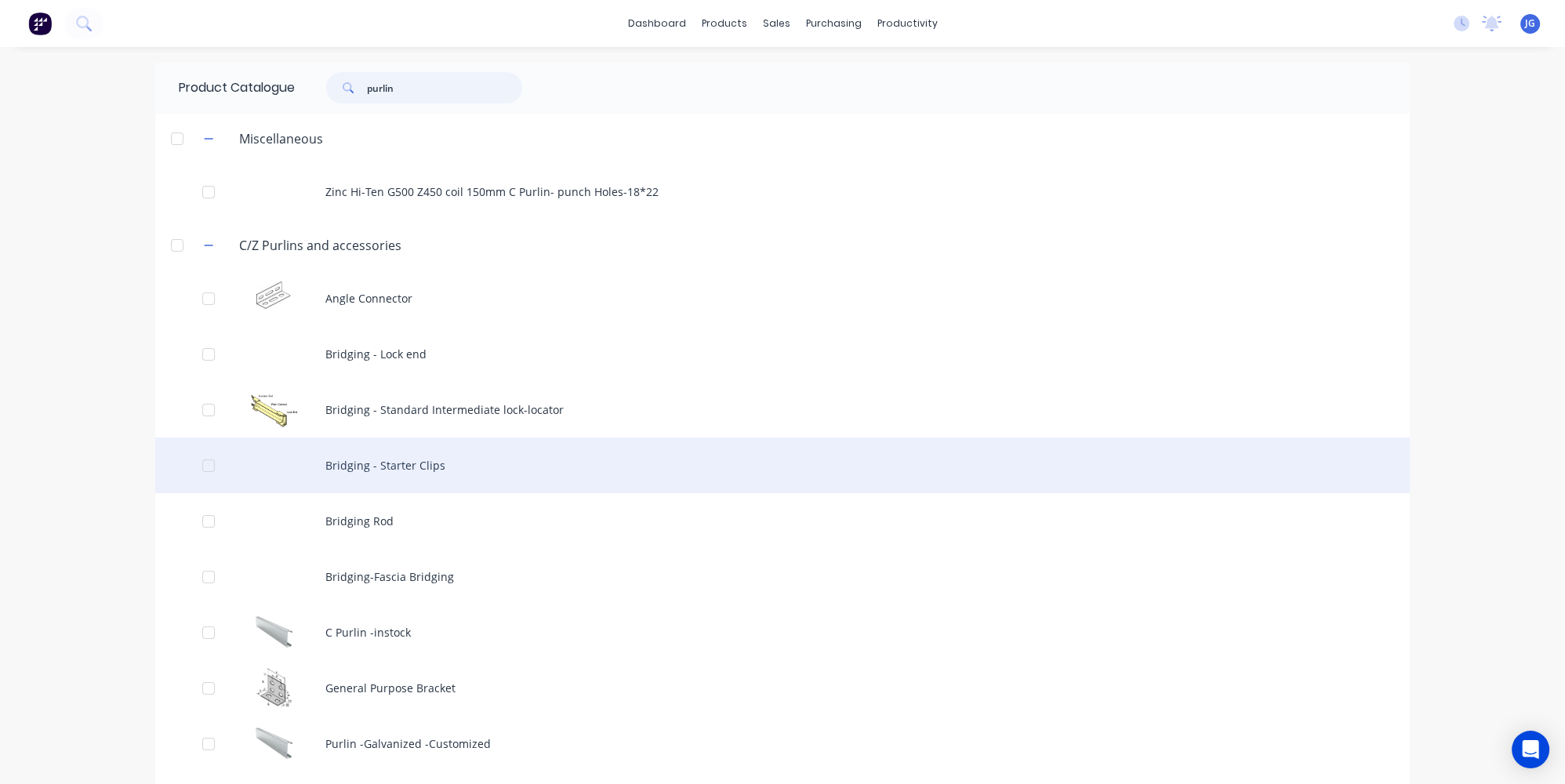
scroll to position [109, 0]
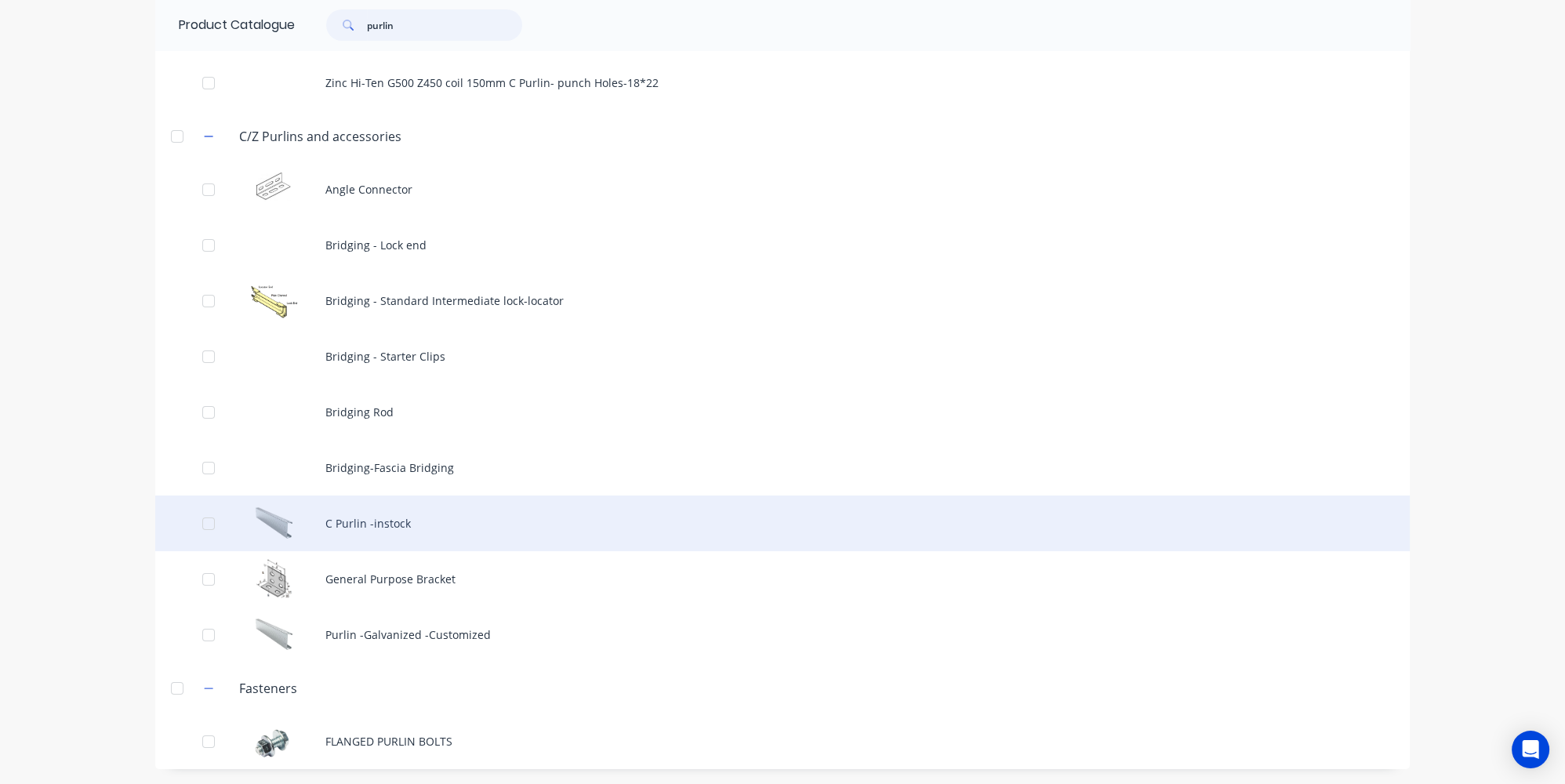
type input "purlin"
click at [371, 543] on div "C Purlin -instock" at bounding box center [782, 523] width 1255 height 56
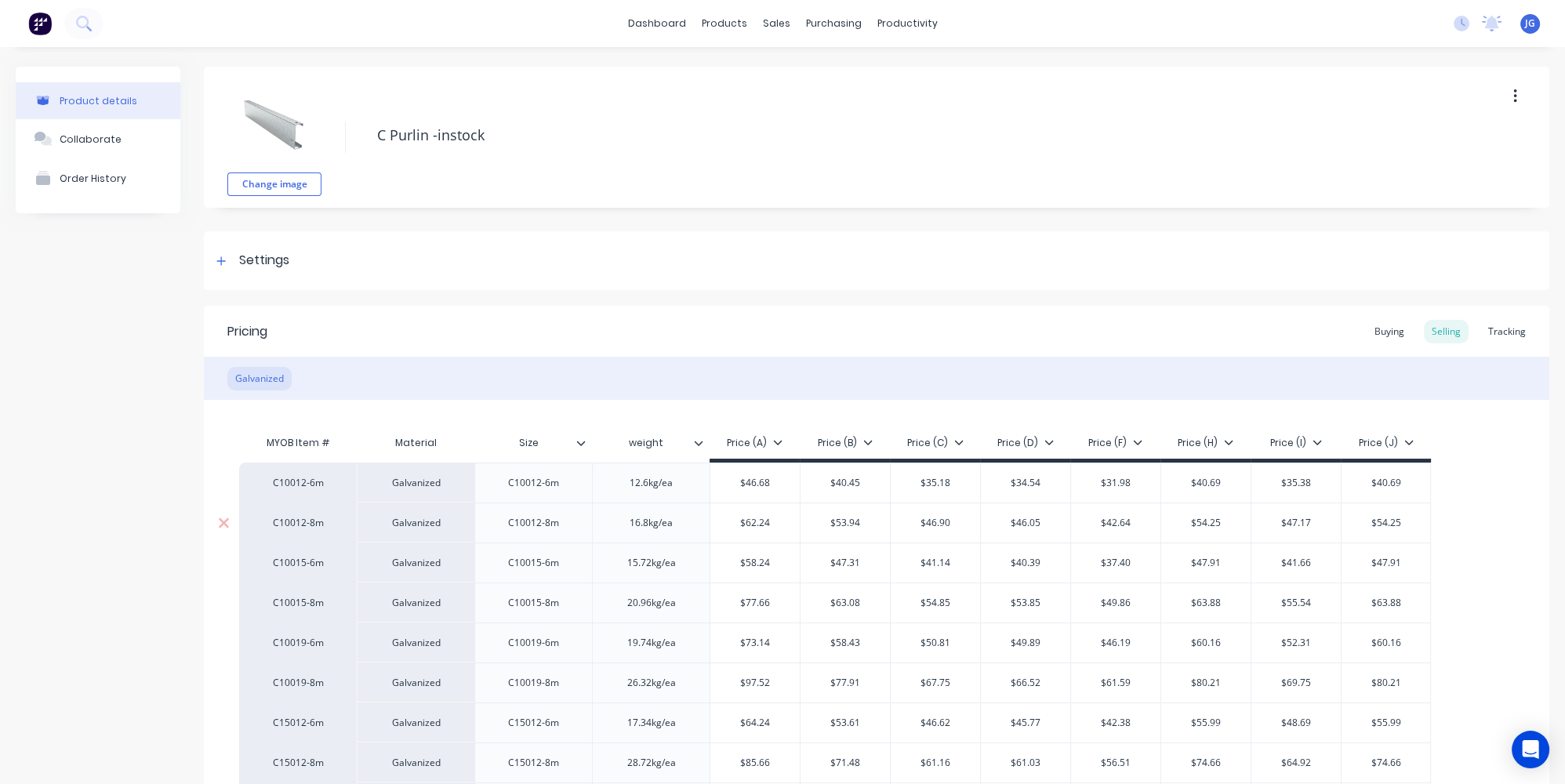
type textarea "x"
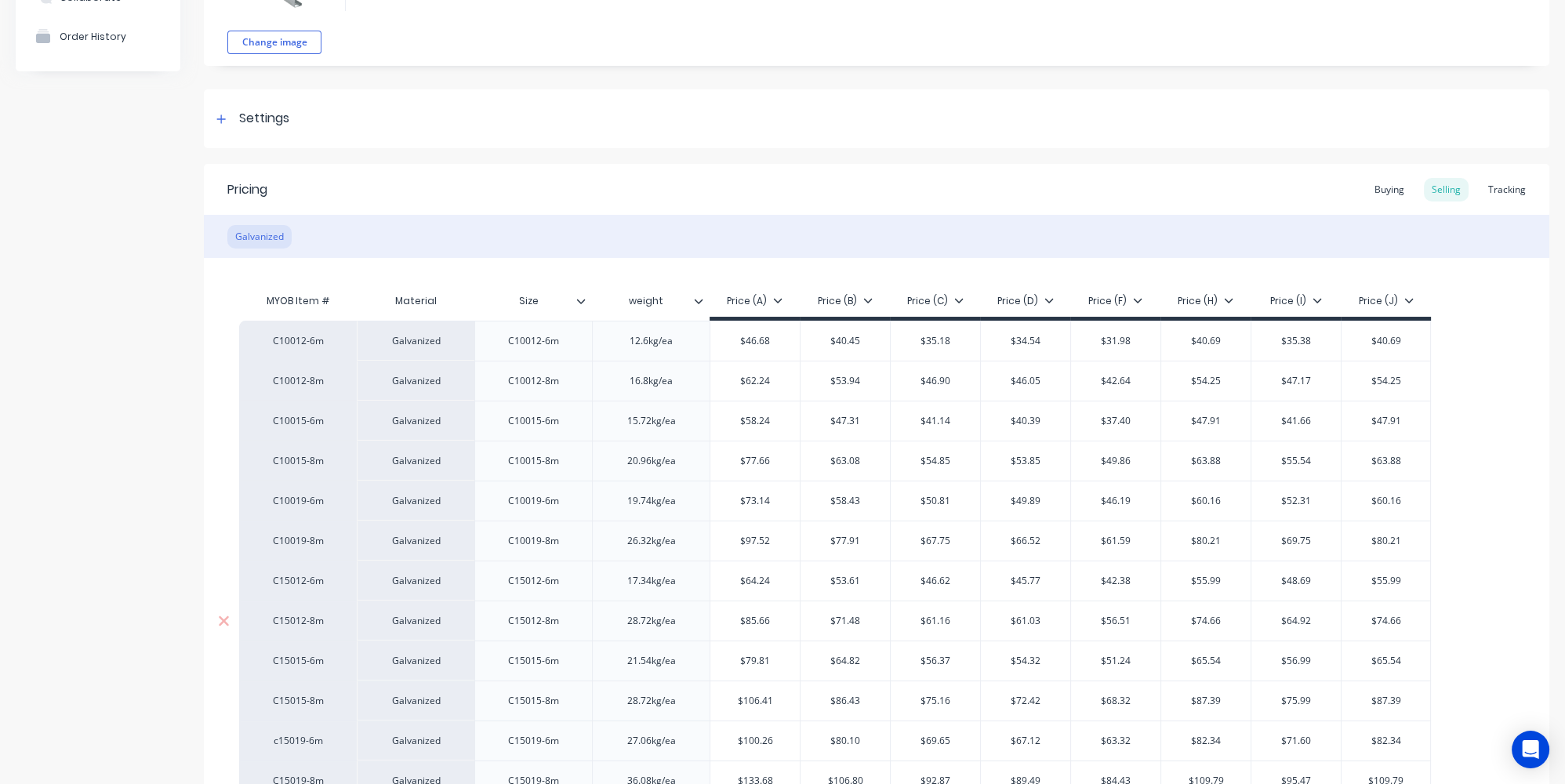
scroll to position [585, 0]
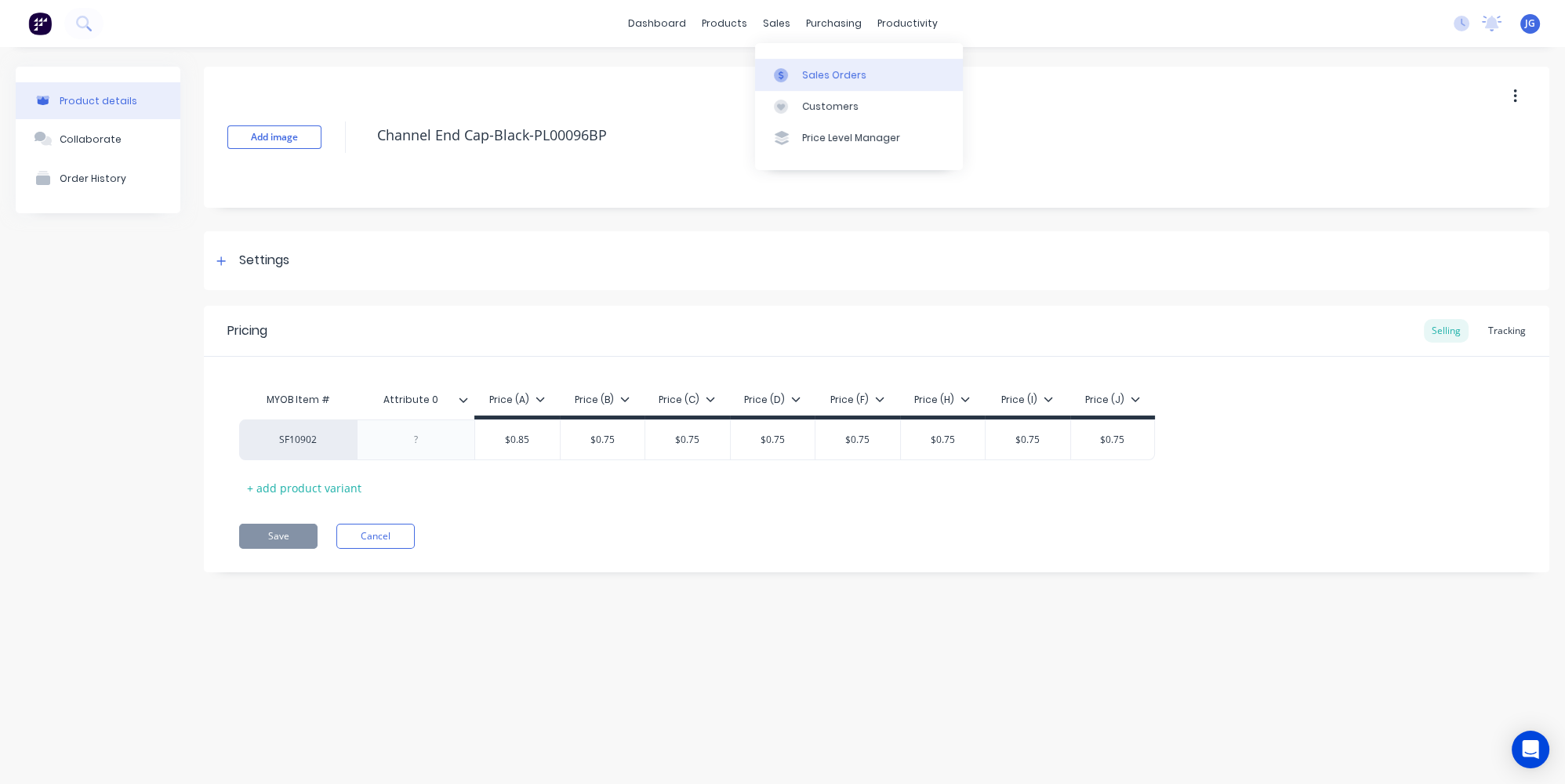
click at [782, 77] on icon at bounding box center [781, 75] width 5 height 8
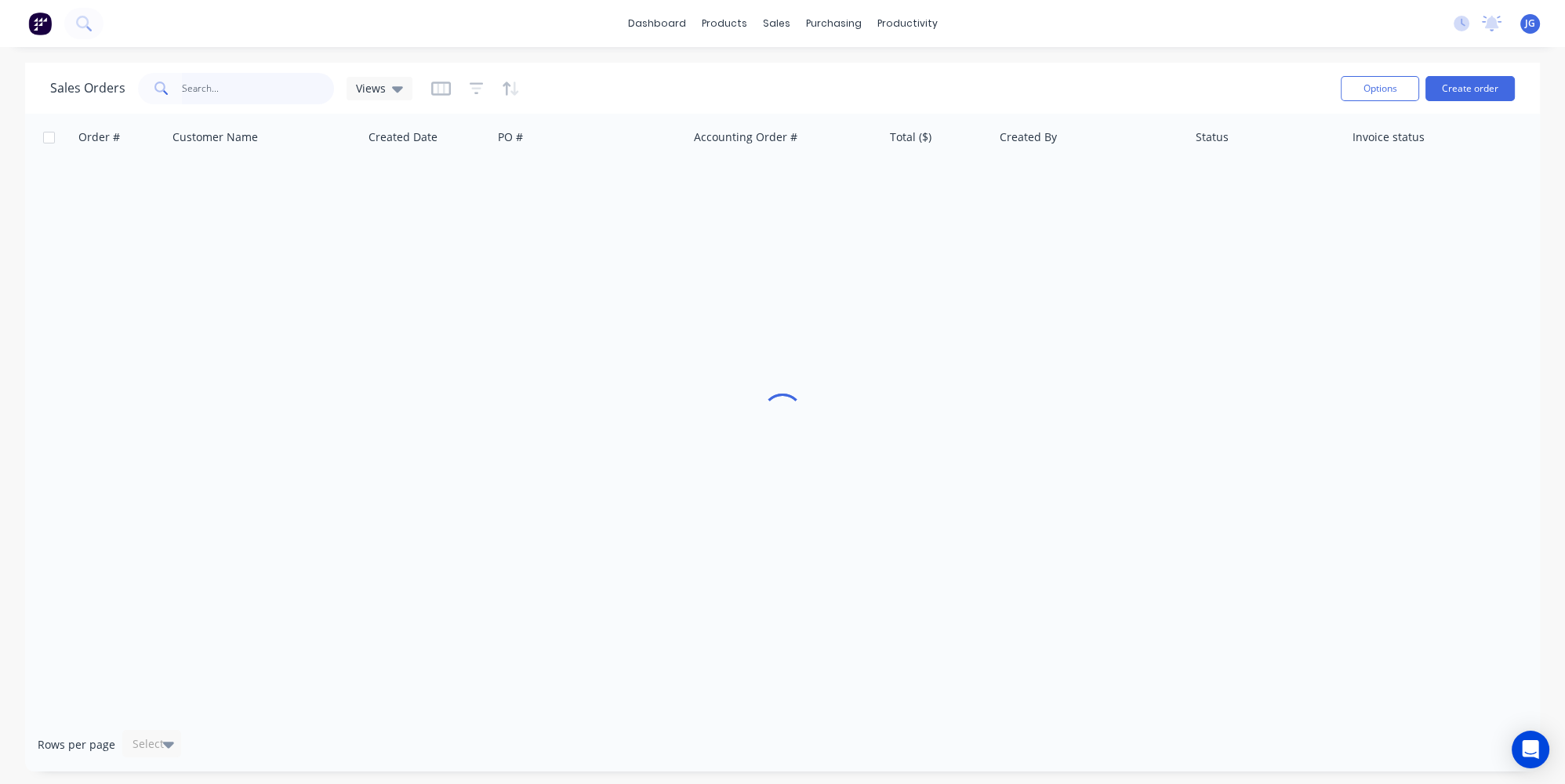
click at [256, 74] on input "text" at bounding box center [258, 88] width 153 height 31
drag, startPoint x: 264, startPoint y: 178, endPoint x: 289, endPoint y: 178, distance: 25.0
click at [289, 178] on div "Order # Customer Name Created Date PO # Accounting Order # Total ($) Created By…" at bounding box center [782, 415] width 1515 height 604
click at [264, 93] on input "417945" at bounding box center [258, 88] width 153 height 31
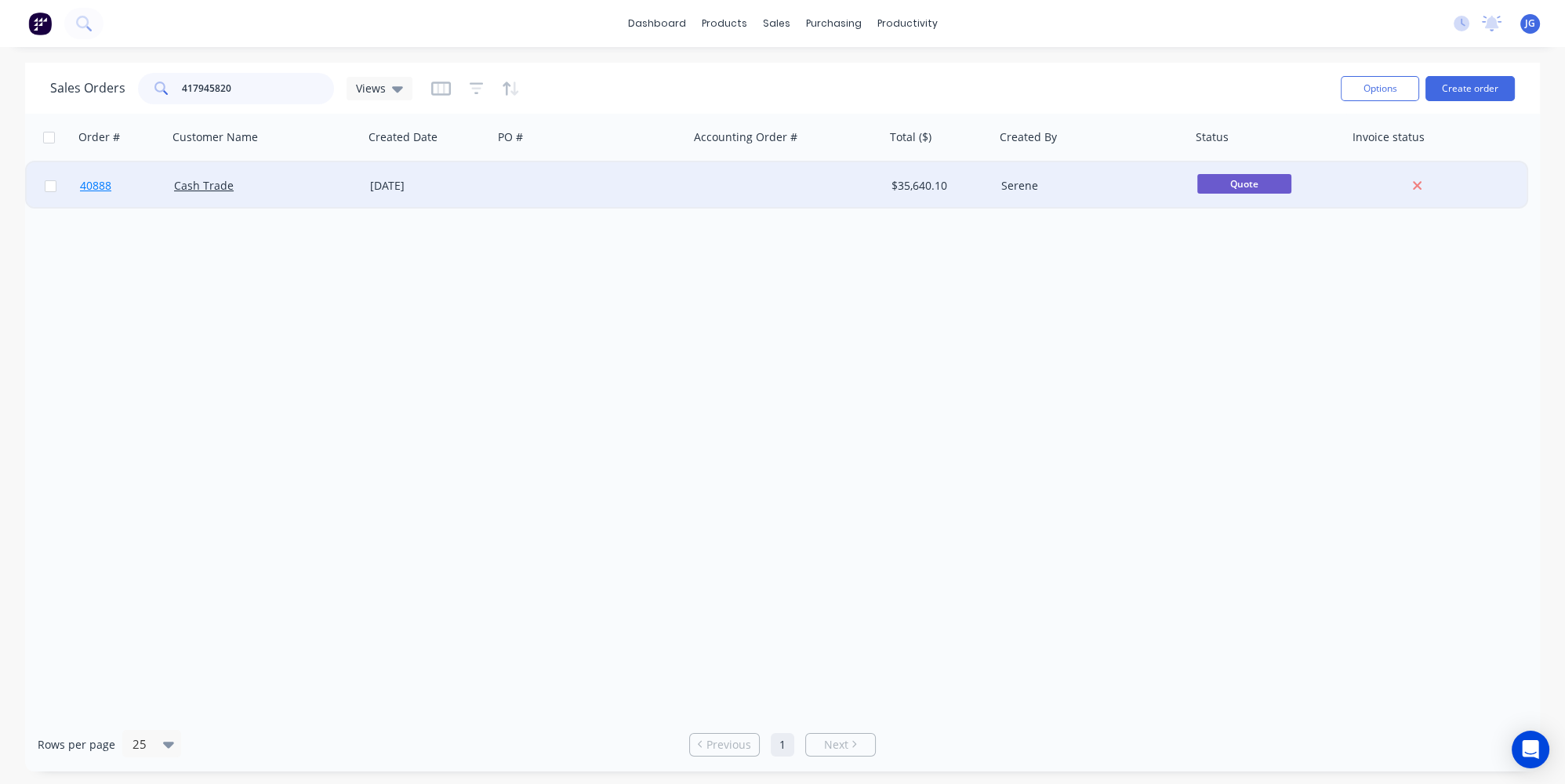
type input "417945820"
click at [144, 183] on link "40888" at bounding box center [127, 185] width 94 height 47
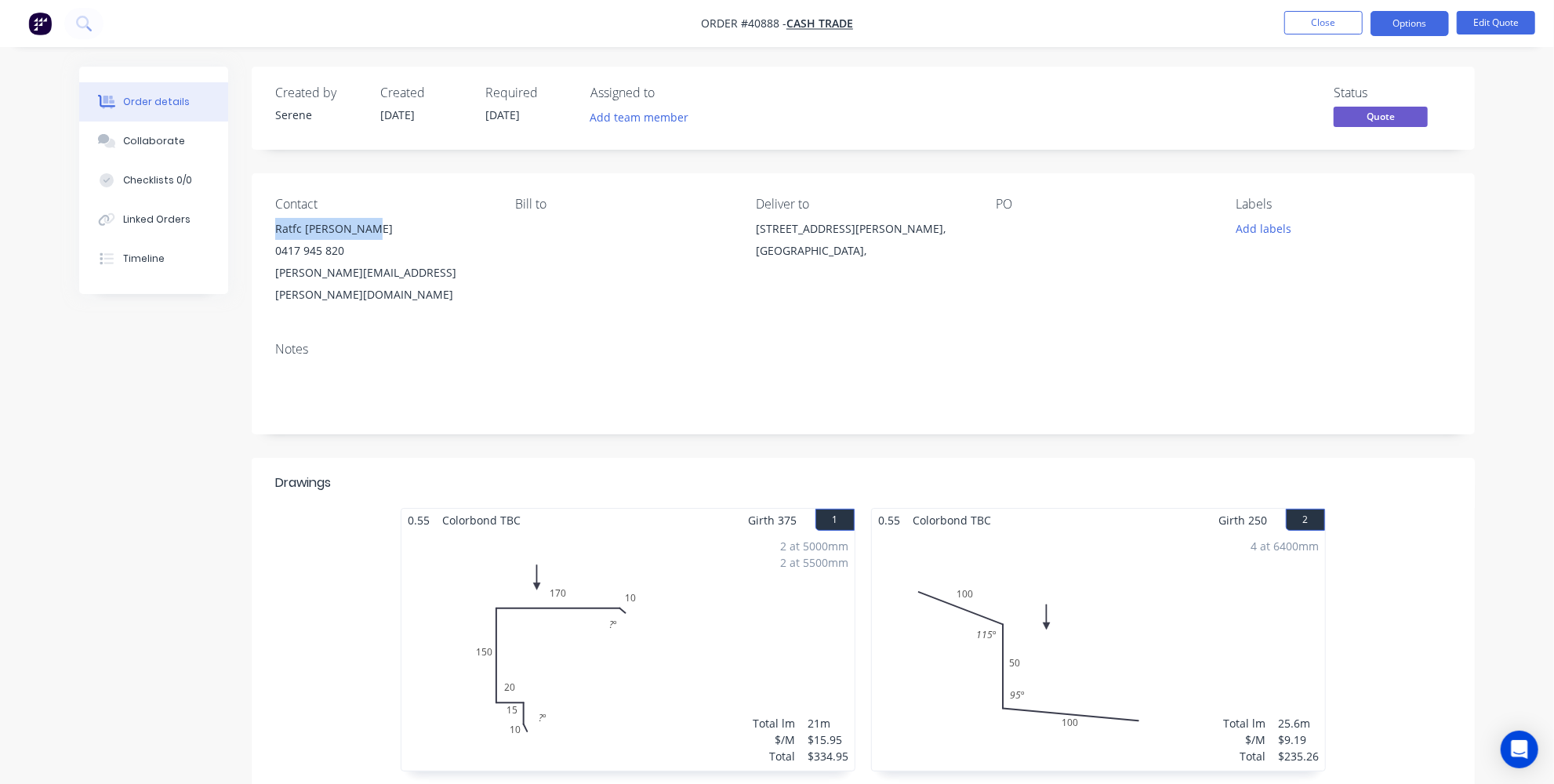
drag, startPoint x: 275, startPoint y: 231, endPoint x: 371, endPoint y: 233, distance: 96.0
click at [371, 233] on div "Ratfc Lewandowski" at bounding box center [382, 229] width 215 height 22
click at [1405, 24] on button "Options" at bounding box center [1410, 24] width 78 height 25
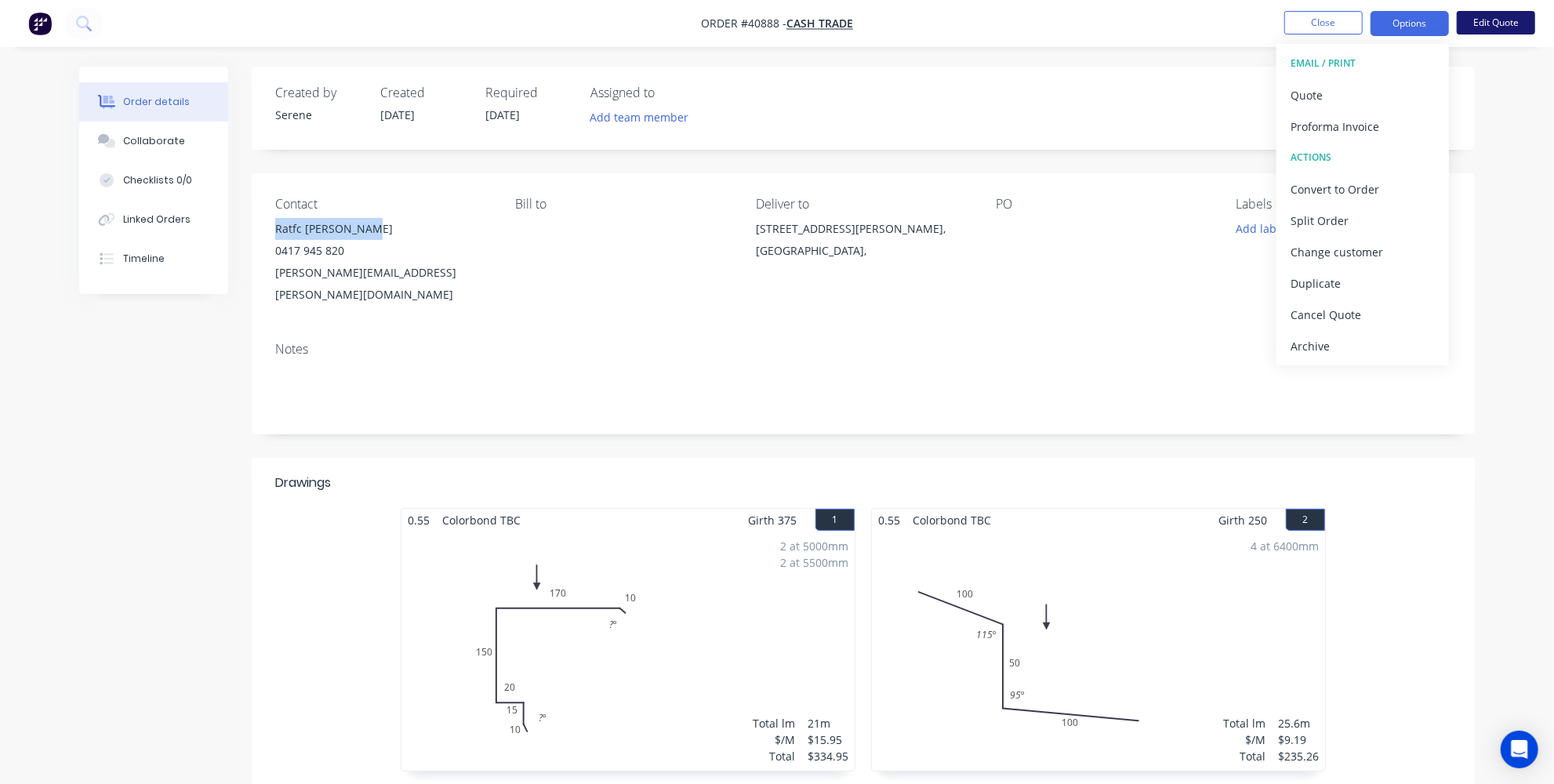
click at [1495, 27] on button "Edit Quote" at bounding box center [1496, 23] width 78 height 24
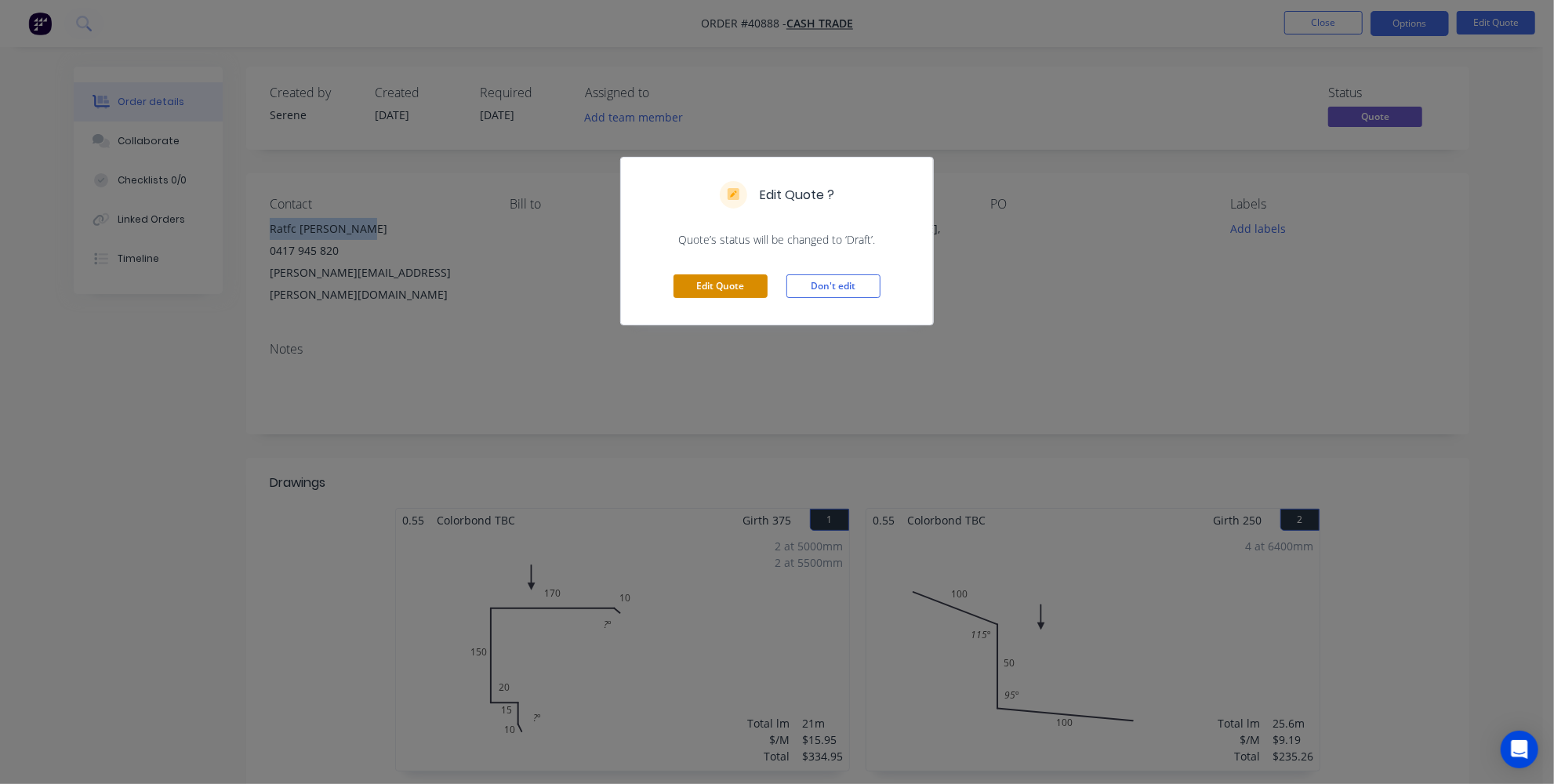
click at [722, 288] on button "Edit Quote" at bounding box center [720, 286] width 94 height 24
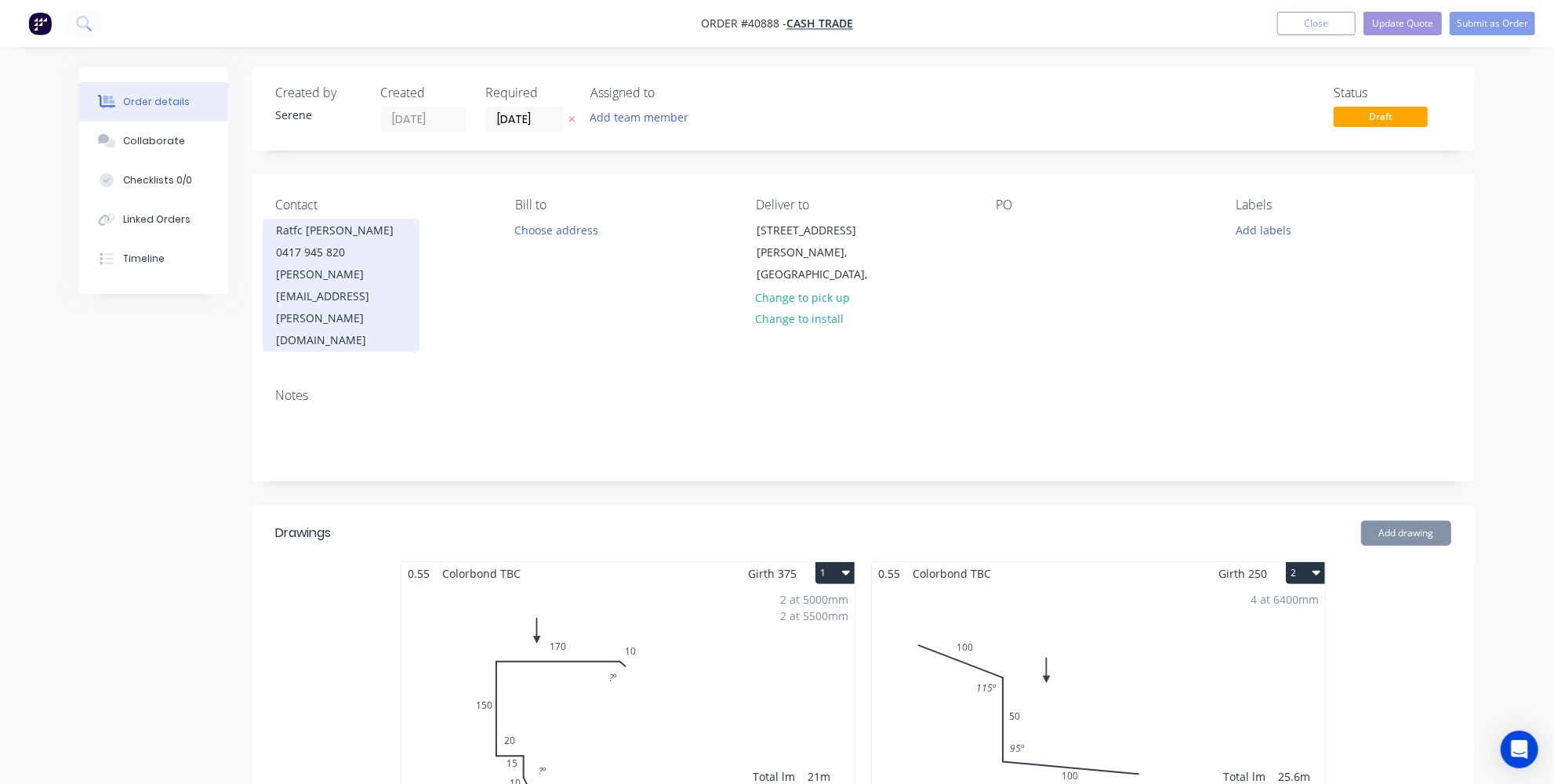
click at [381, 223] on div "Ratfc Lewandowski" at bounding box center [341, 230] width 130 height 22
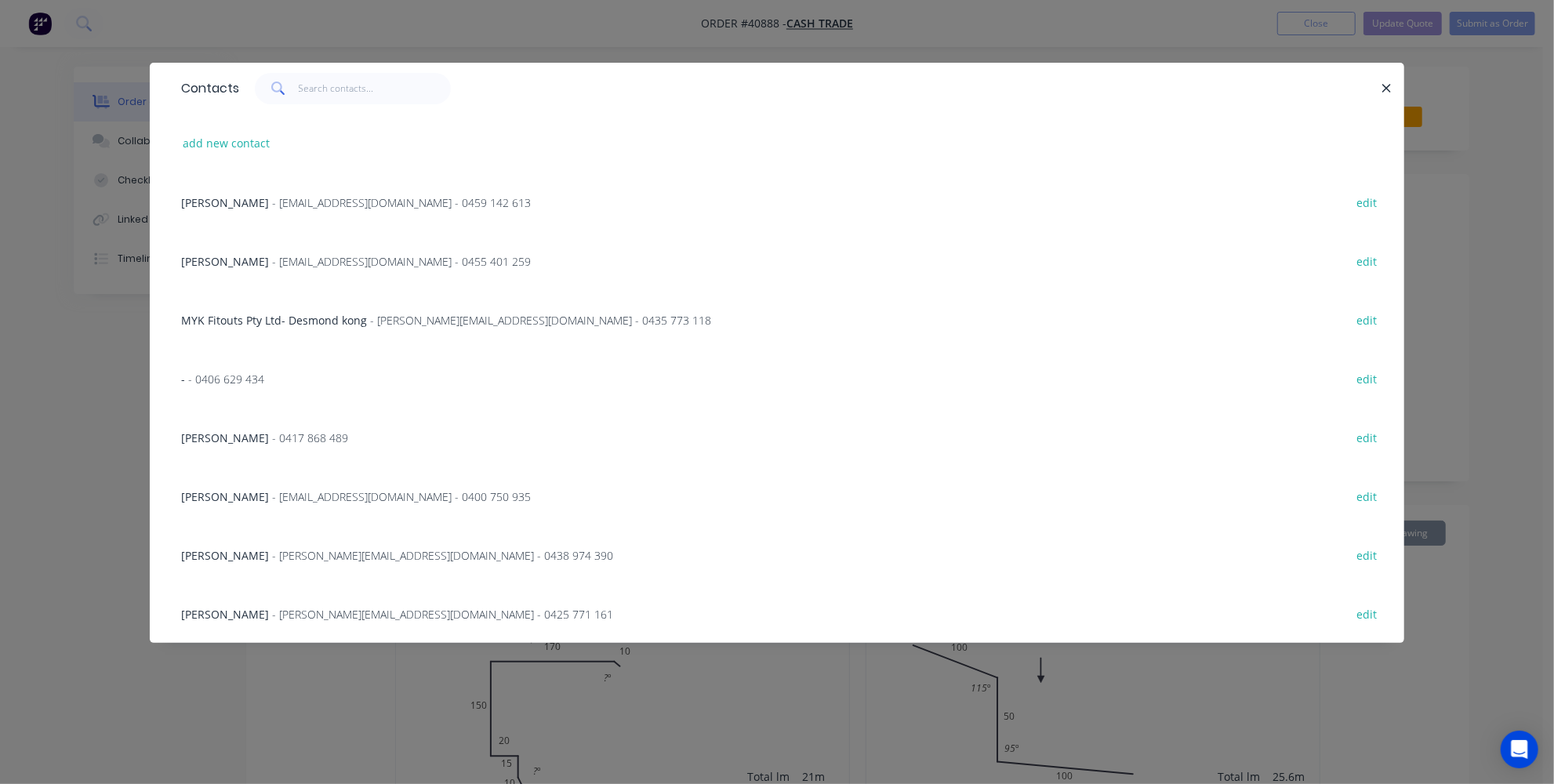
click at [114, 473] on div "Contacts add new contact Adrain - amcshedswa@gmail.com - 0459 142 613 edit Mich…" at bounding box center [777, 392] width 1554 height 784
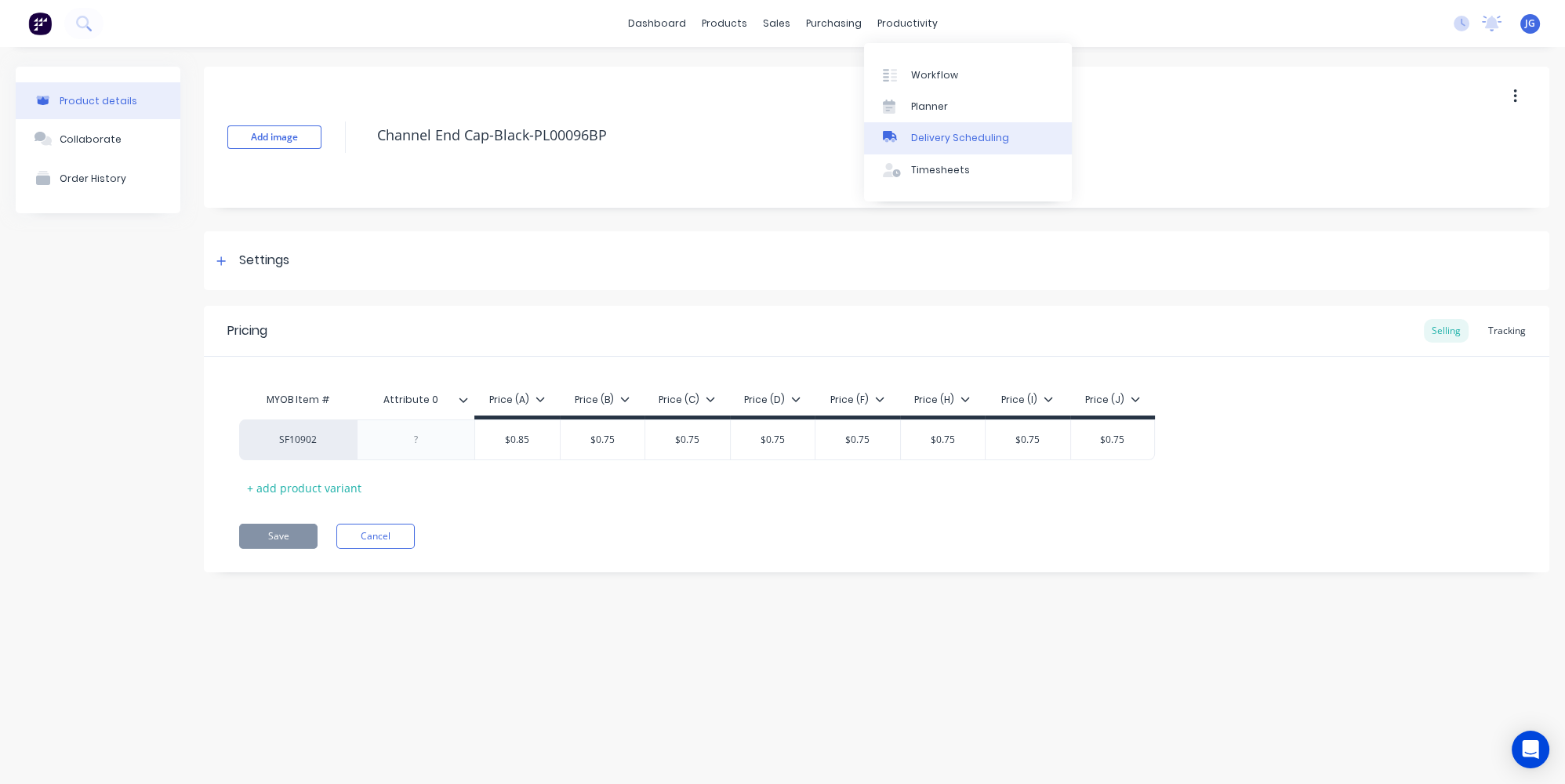
click at [913, 134] on div "Delivery Scheduling" at bounding box center [959, 138] width 98 height 14
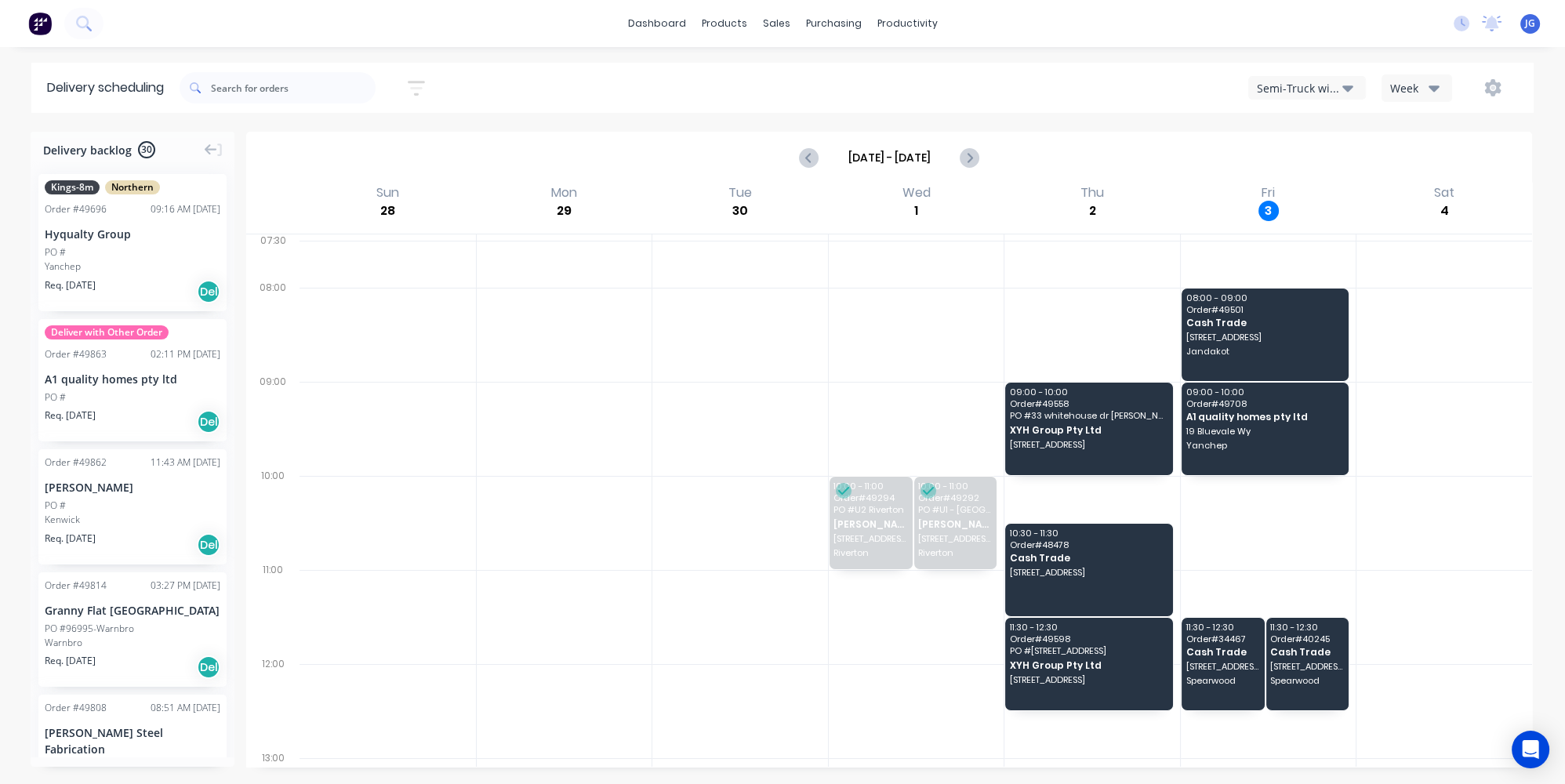
click at [1345, 95] on icon "button" at bounding box center [1347, 87] width 11 height 17
click at [1329, 154] on div "Steelframing Truck" at bounding box center [1326, 159] width 155 height 31
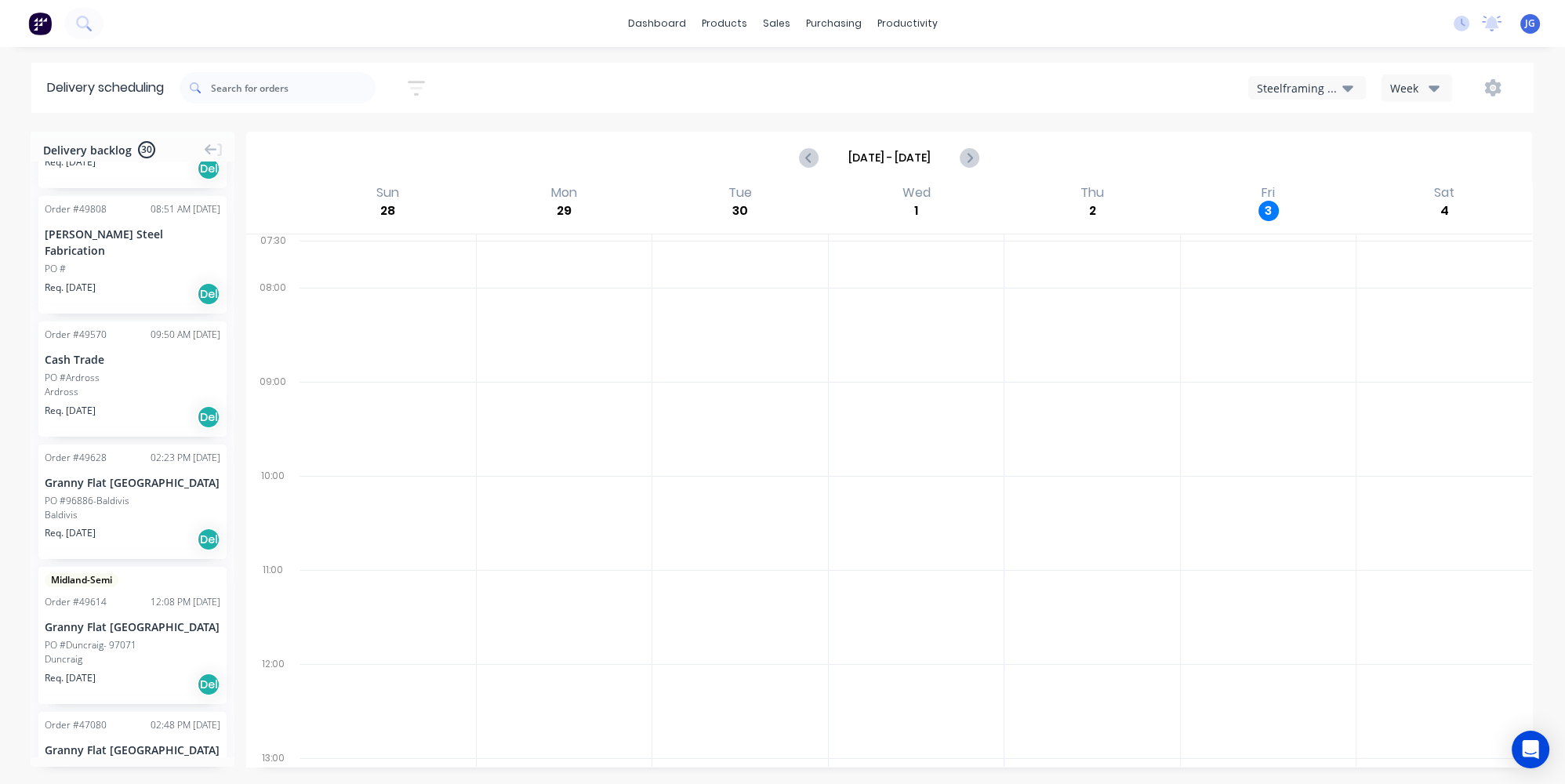
scroll to position [641, 0]
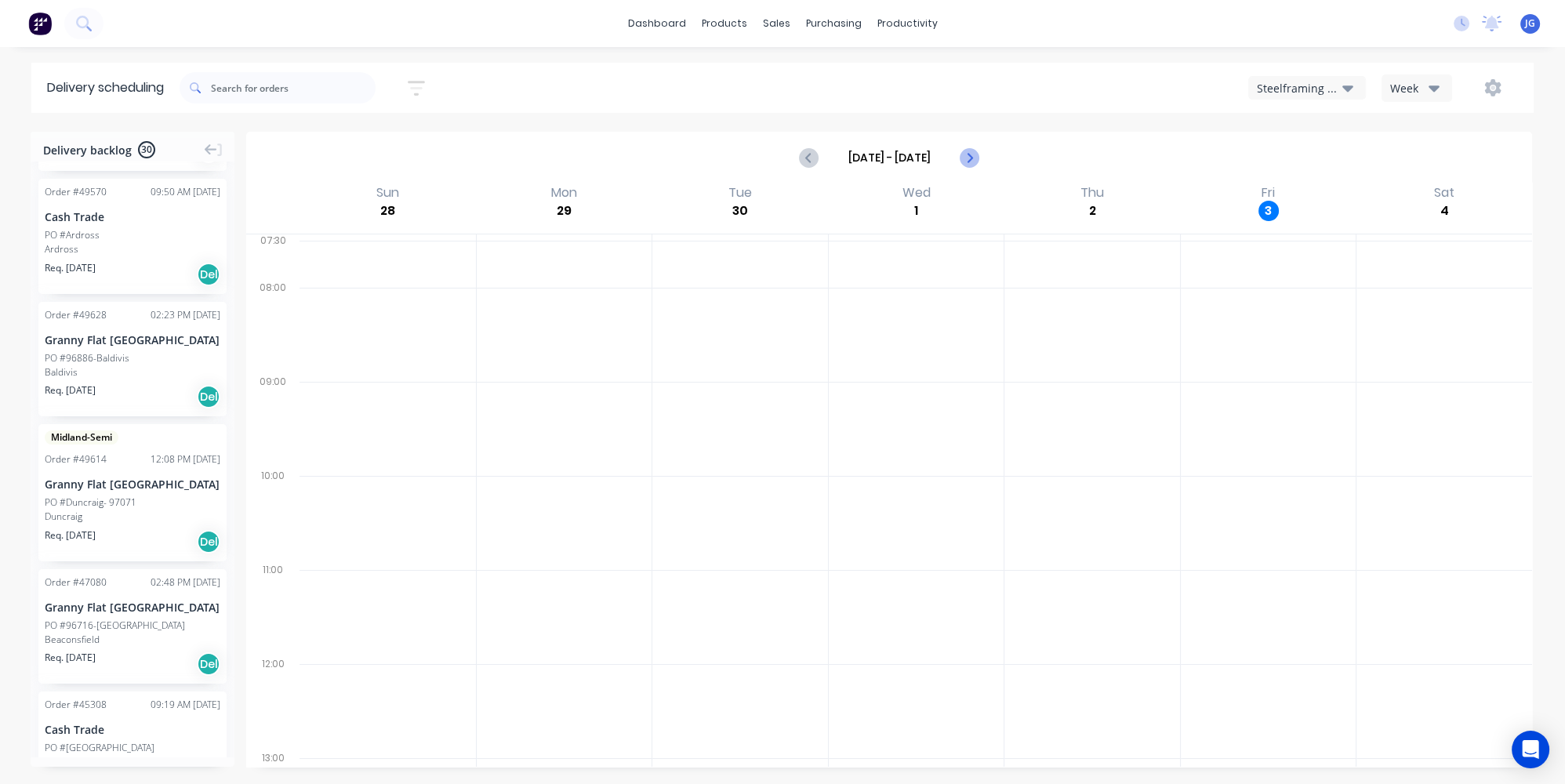
click at [966, 160] on icon "Next page" at bounding box center [969, 157] width 19 height 19
type input "[DATE] - [DATE]"
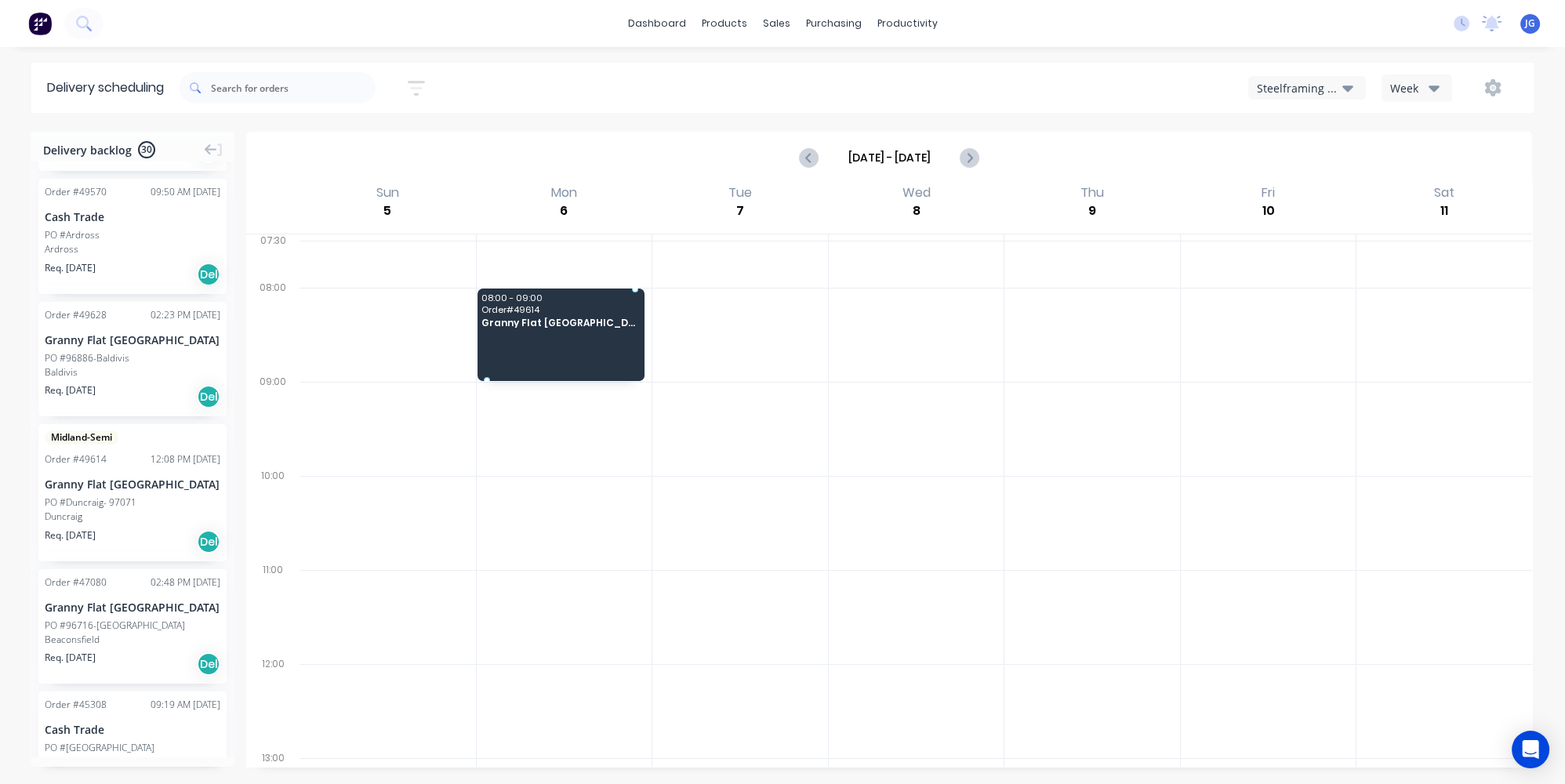
drag, startPoint x: 105, startPoint y: 489, endPoint x: 551, endPoint y: 319, distance: 477.3
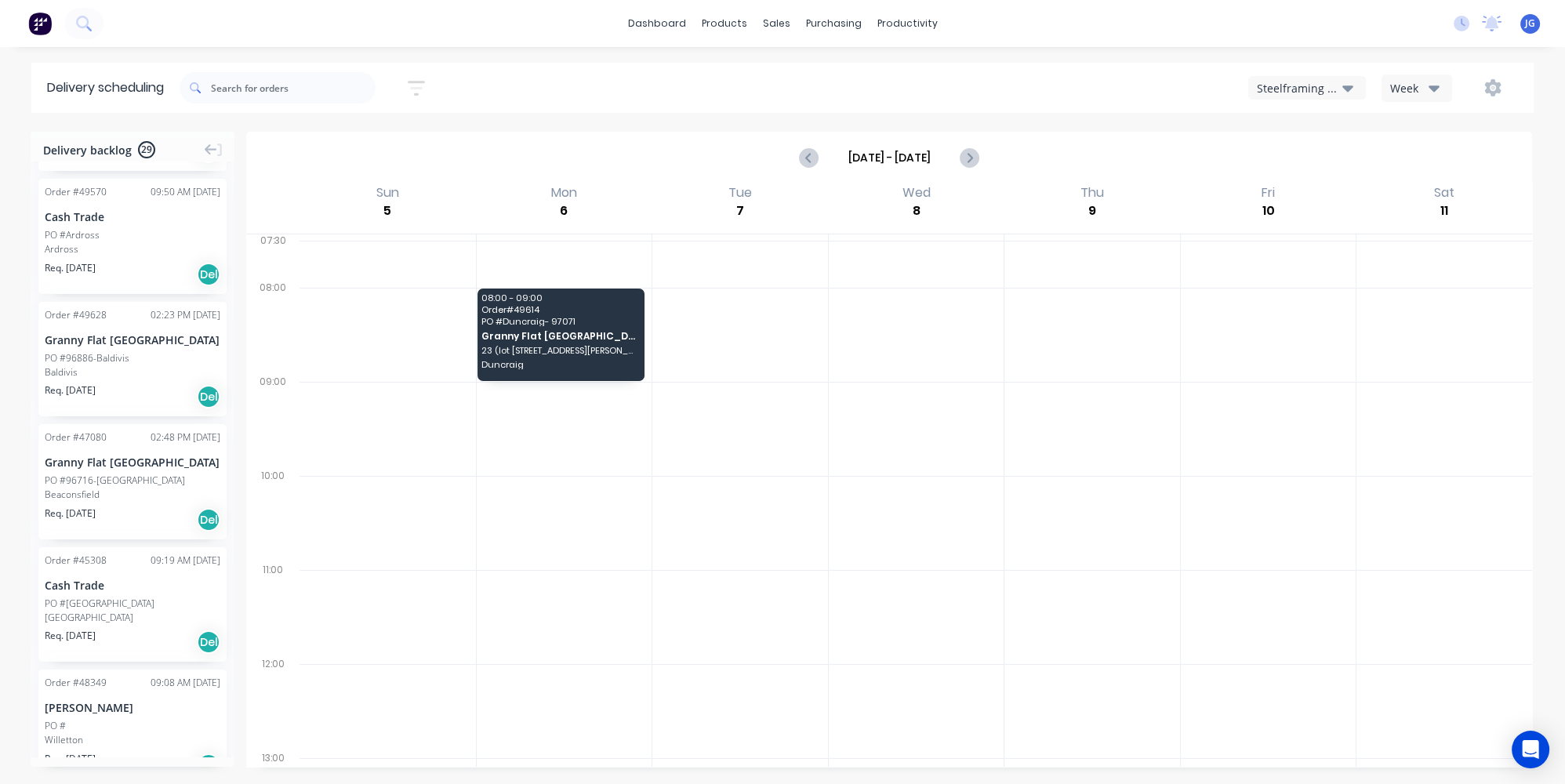
click at [1306, 91] on div "Steelframing Truck" at bounding box center [1299, 87] width 86 height 16
click at [1297, 196] on div "Utes Delivery" at bounding box center [1326, 190] width 155 height 31
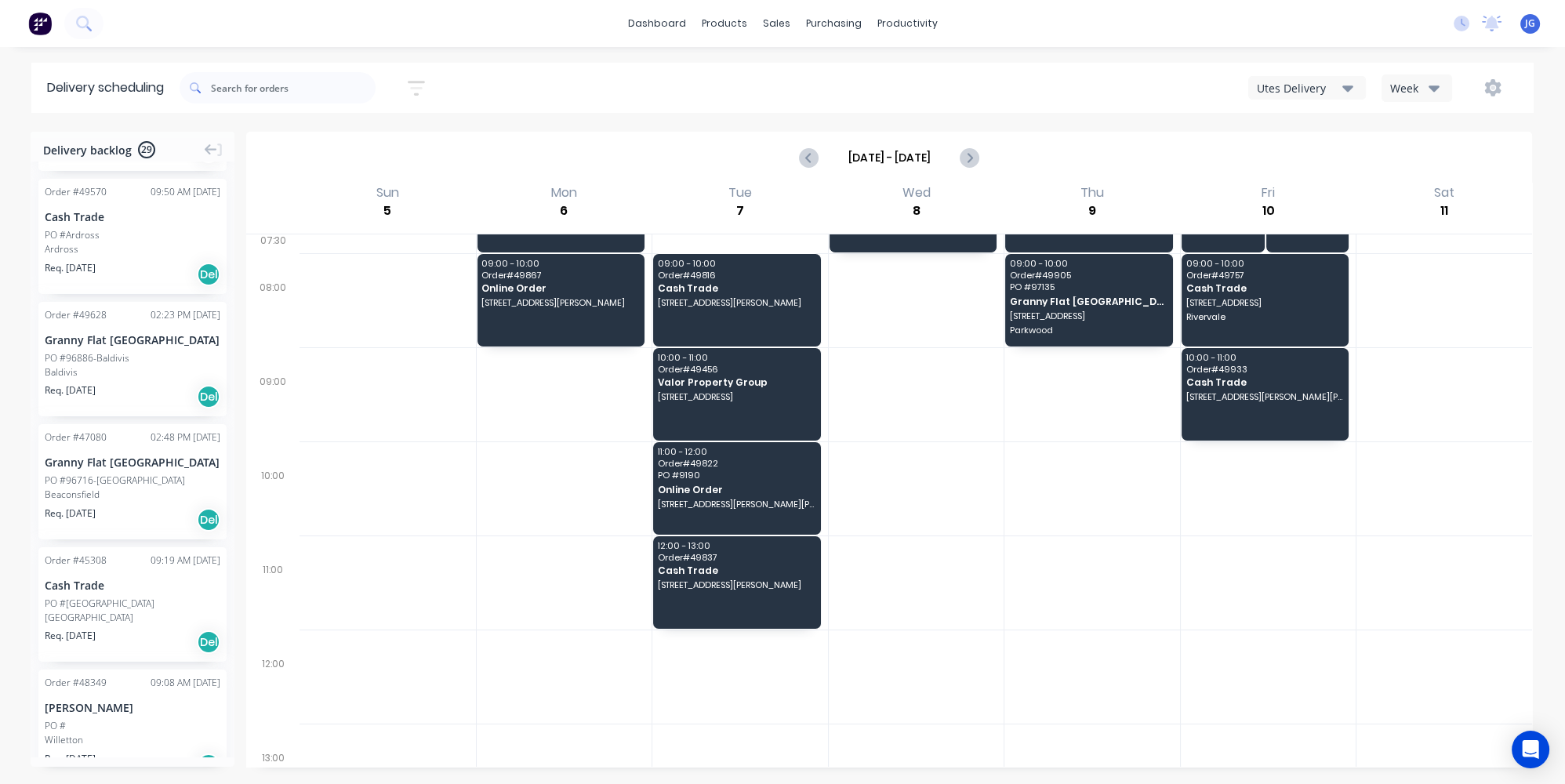
scroll to position [0, 0]
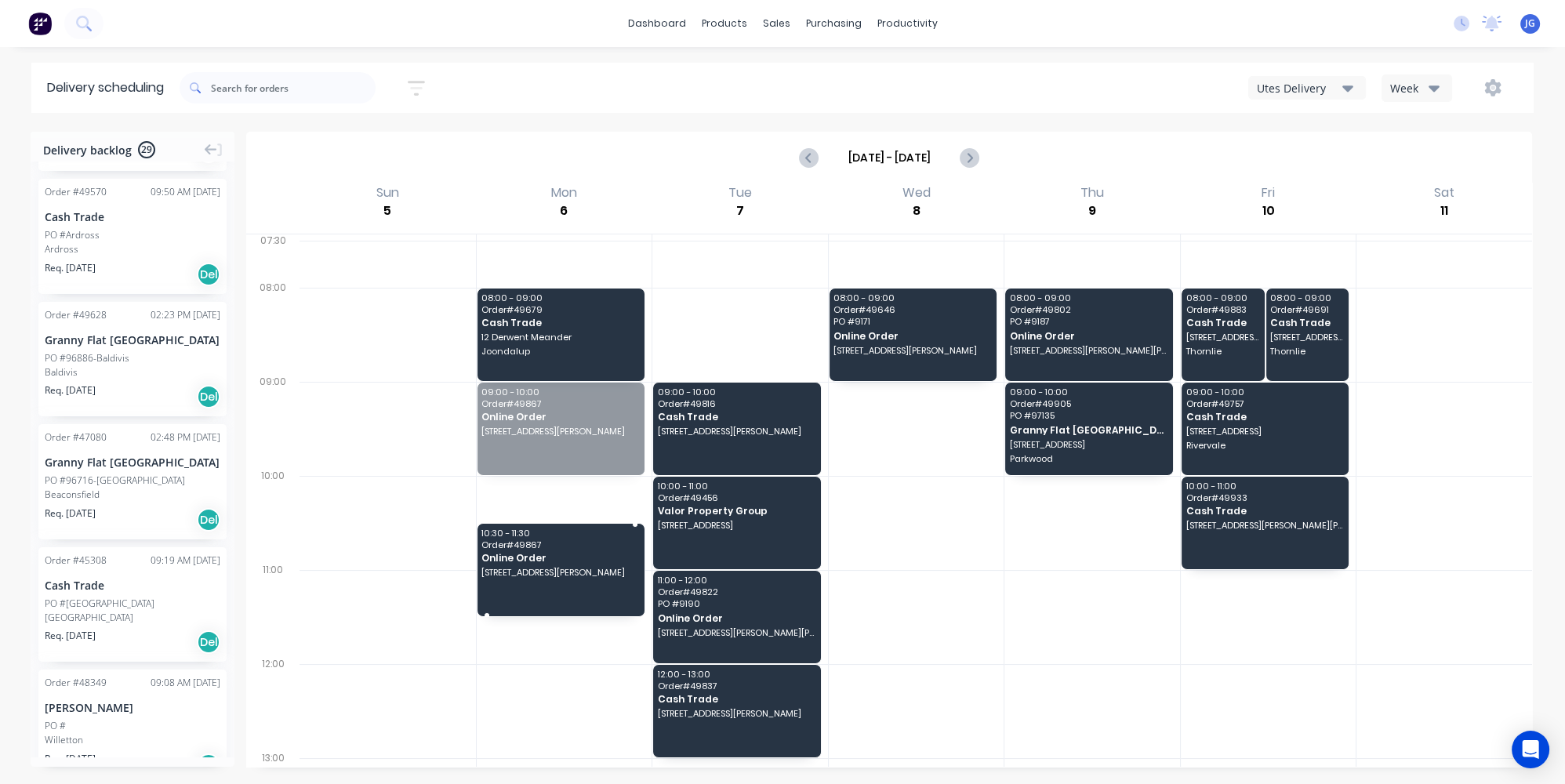
drag, startPoint x: 544, startPoint y: 407, endPoint x: 534, endPoint y: 550, distance: 143.3
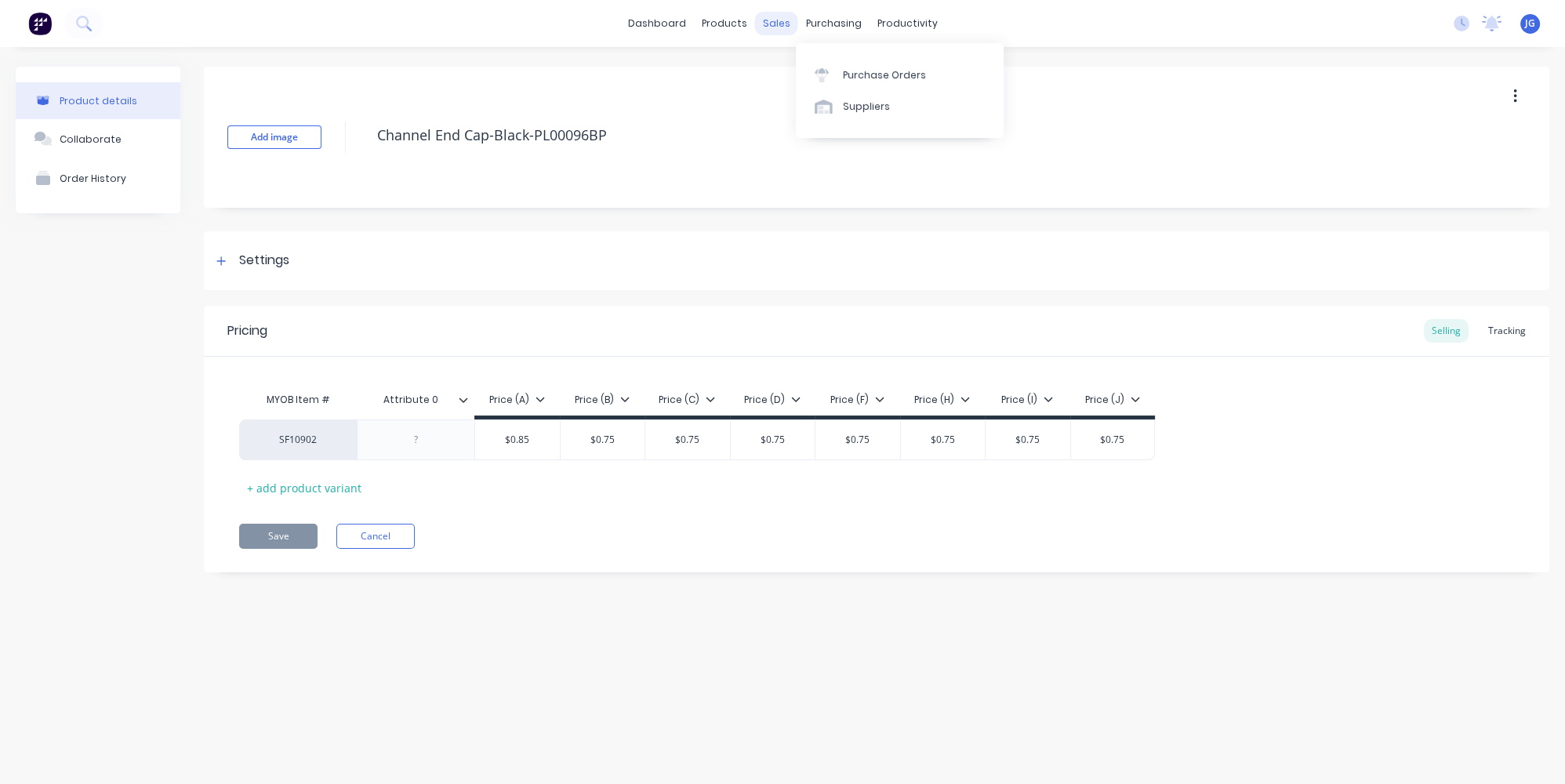
type textarea "x"
click at [825, 104] on div "Customers" at bounding box center [830, 106] width 56 height 14
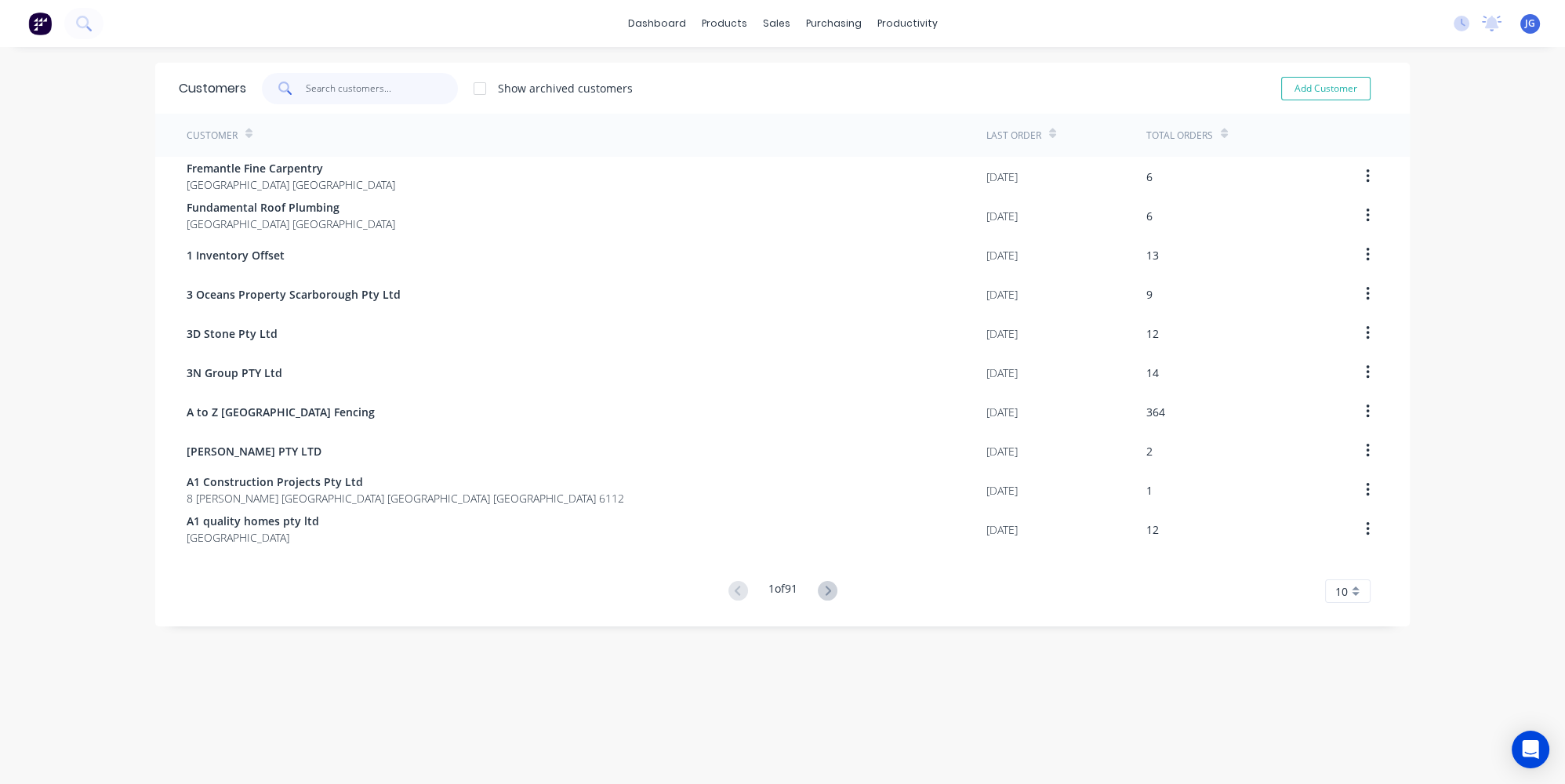
click at [388, 74] on input "text" at bounding box center [382, 88] width 153 height 31
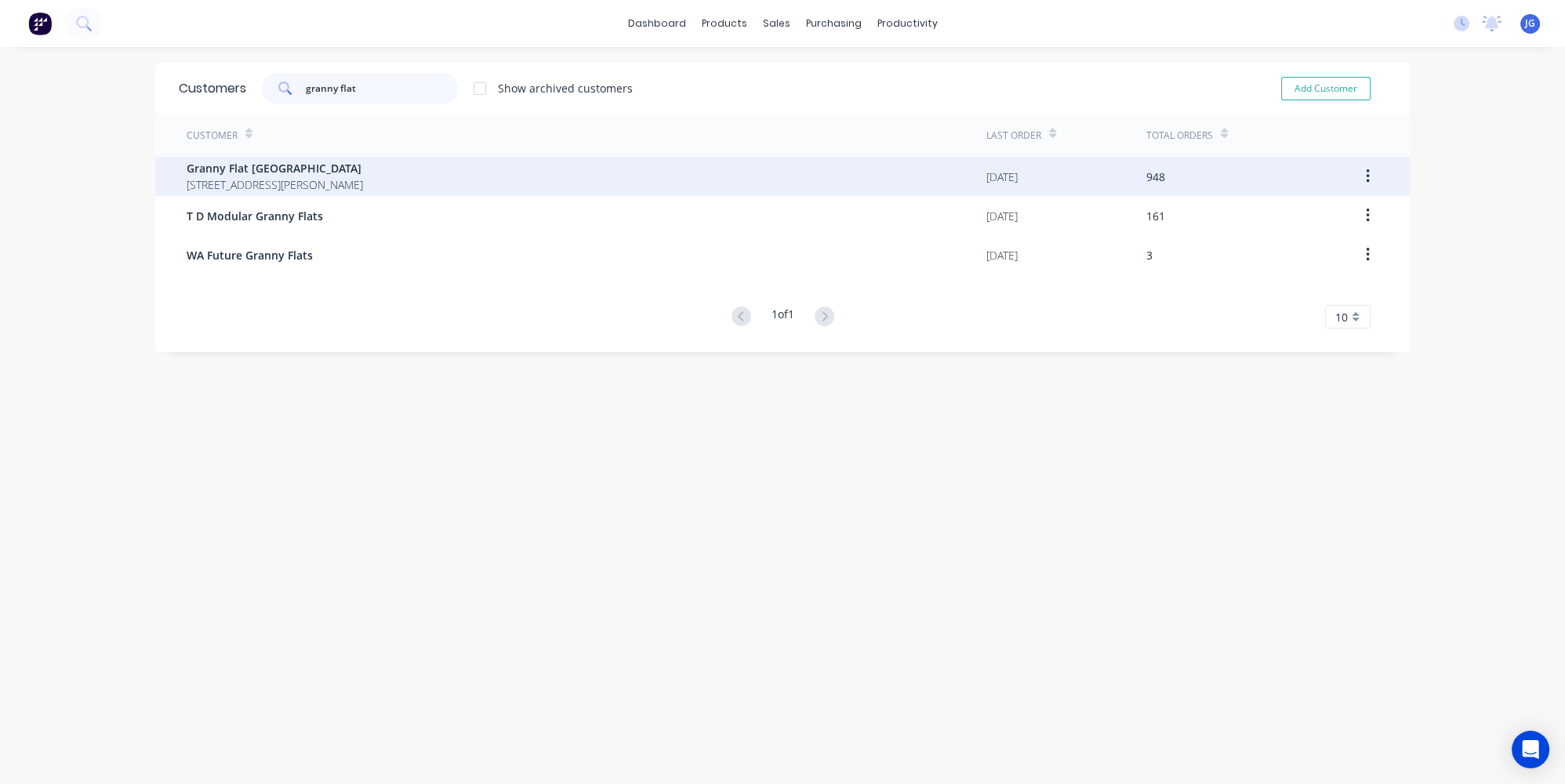
type input "granny flat"
click at [363, 161] on span "Granny Flat [GEOGRAPHIC_DATA]" at bounding box center [275, 167] width 177 height 16
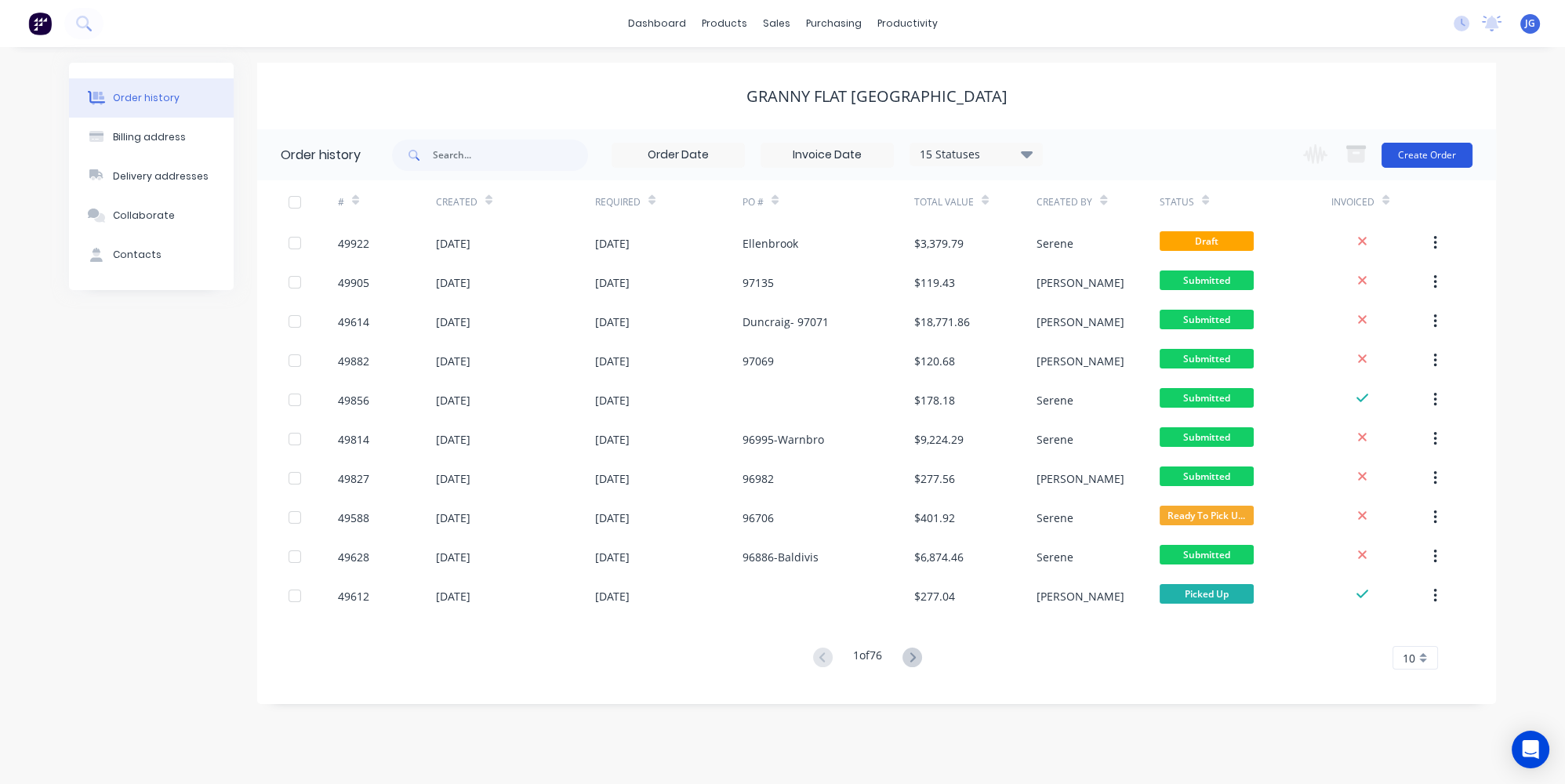
click at [1408, 152] on button "Create Order" at bounding box center [1427, 155] width 91 height 25
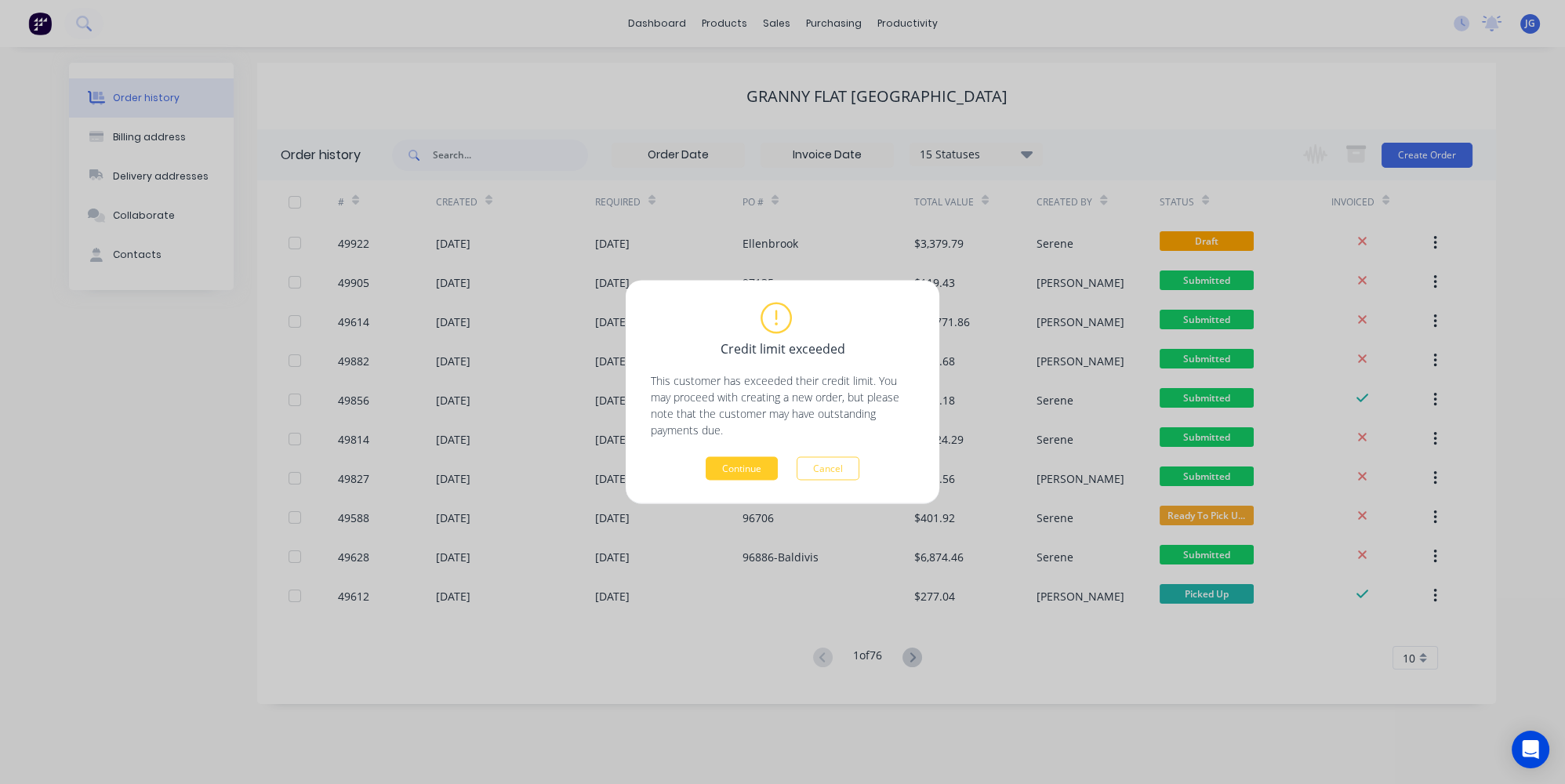
click at [730, 472] on button "Continue" at bounding box center [742, 469] width 72 height 24
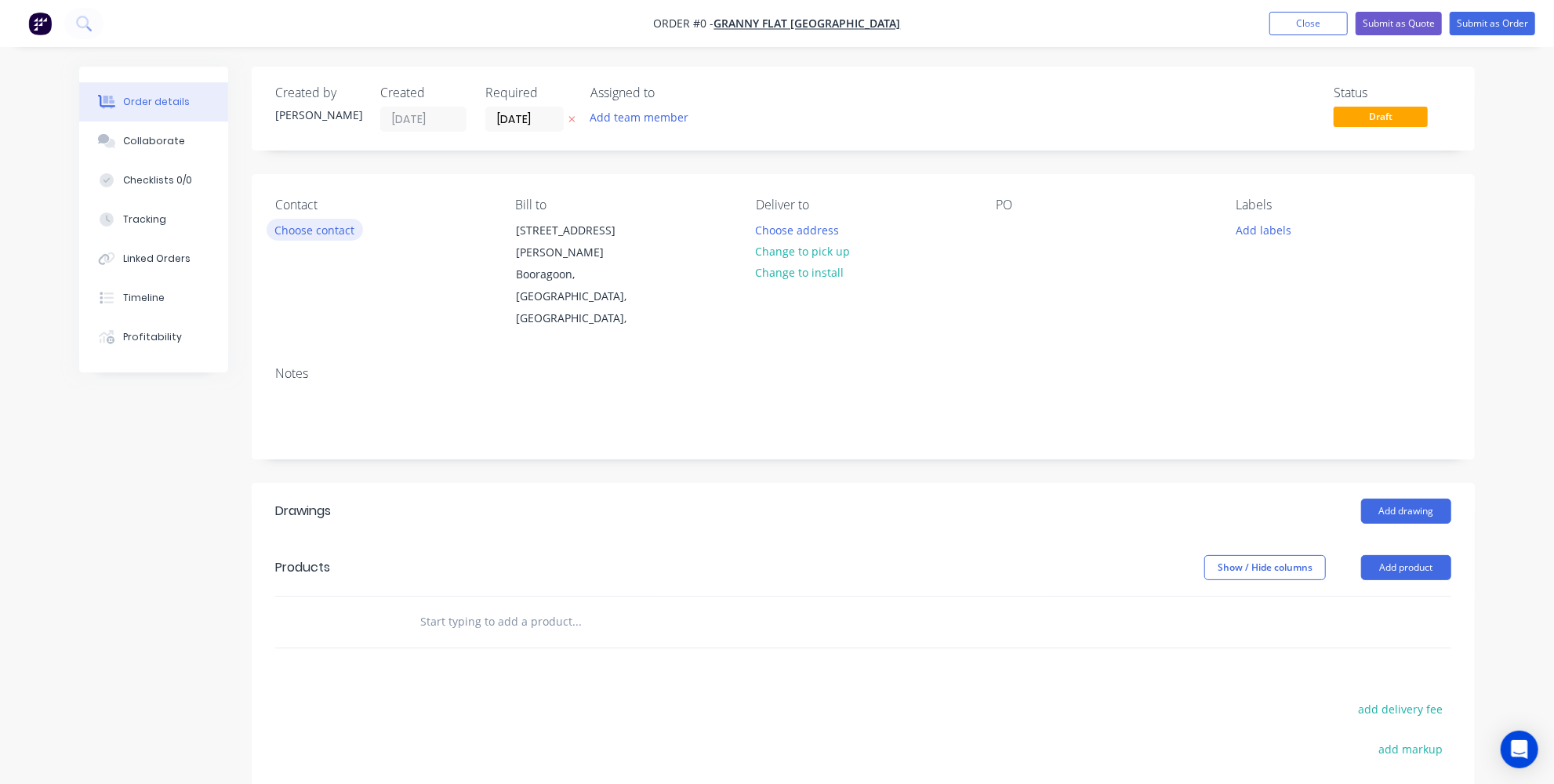
click at [335, 228] on button "Choose contact" at bounding box center [315, 228] width 97 height 21
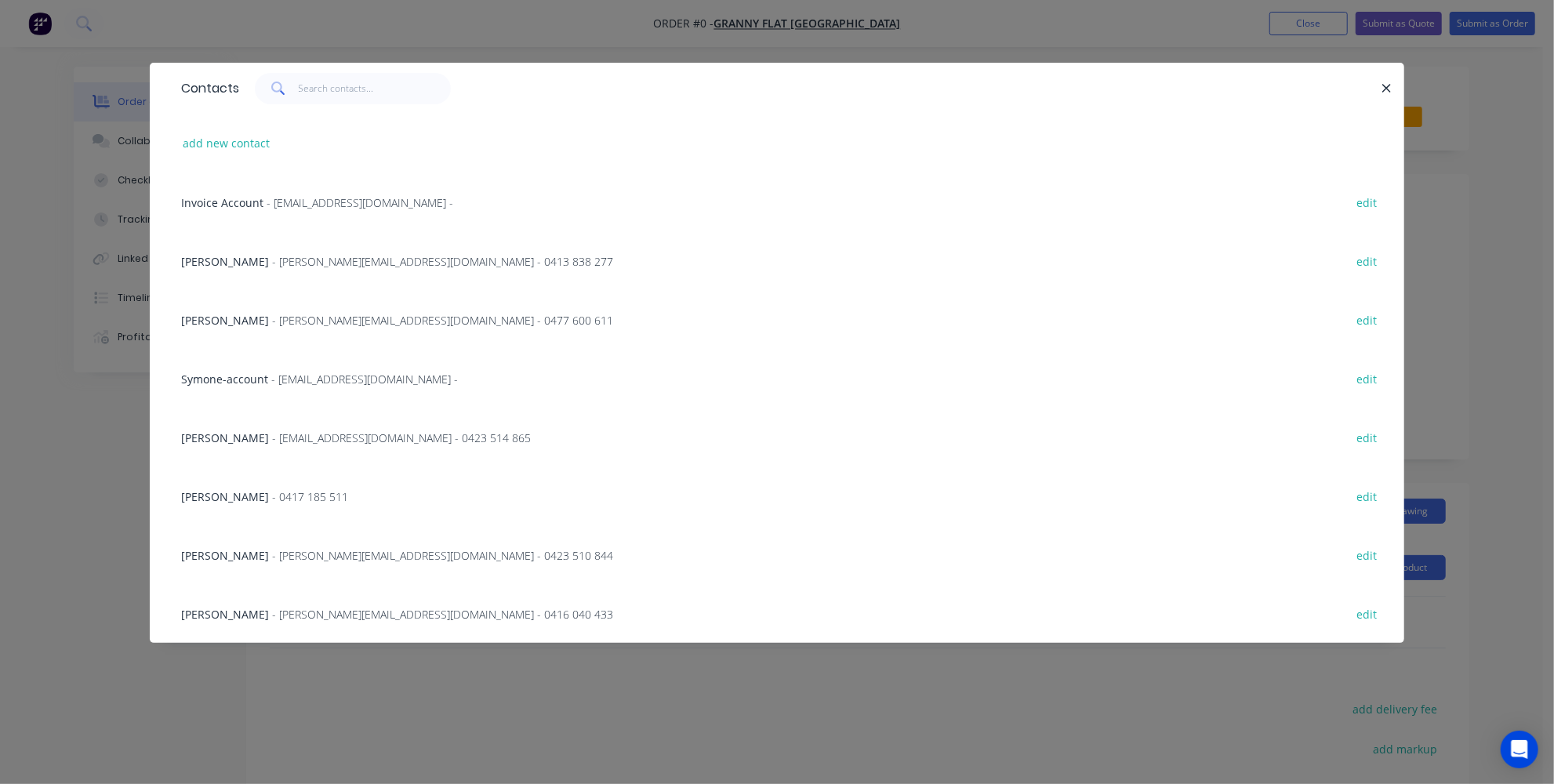
click at [289, 376] on span "- [EMAIL_ADDRESS][DOMAIN_NAME] -" at bounding box center [364, 379] width 187 height 15
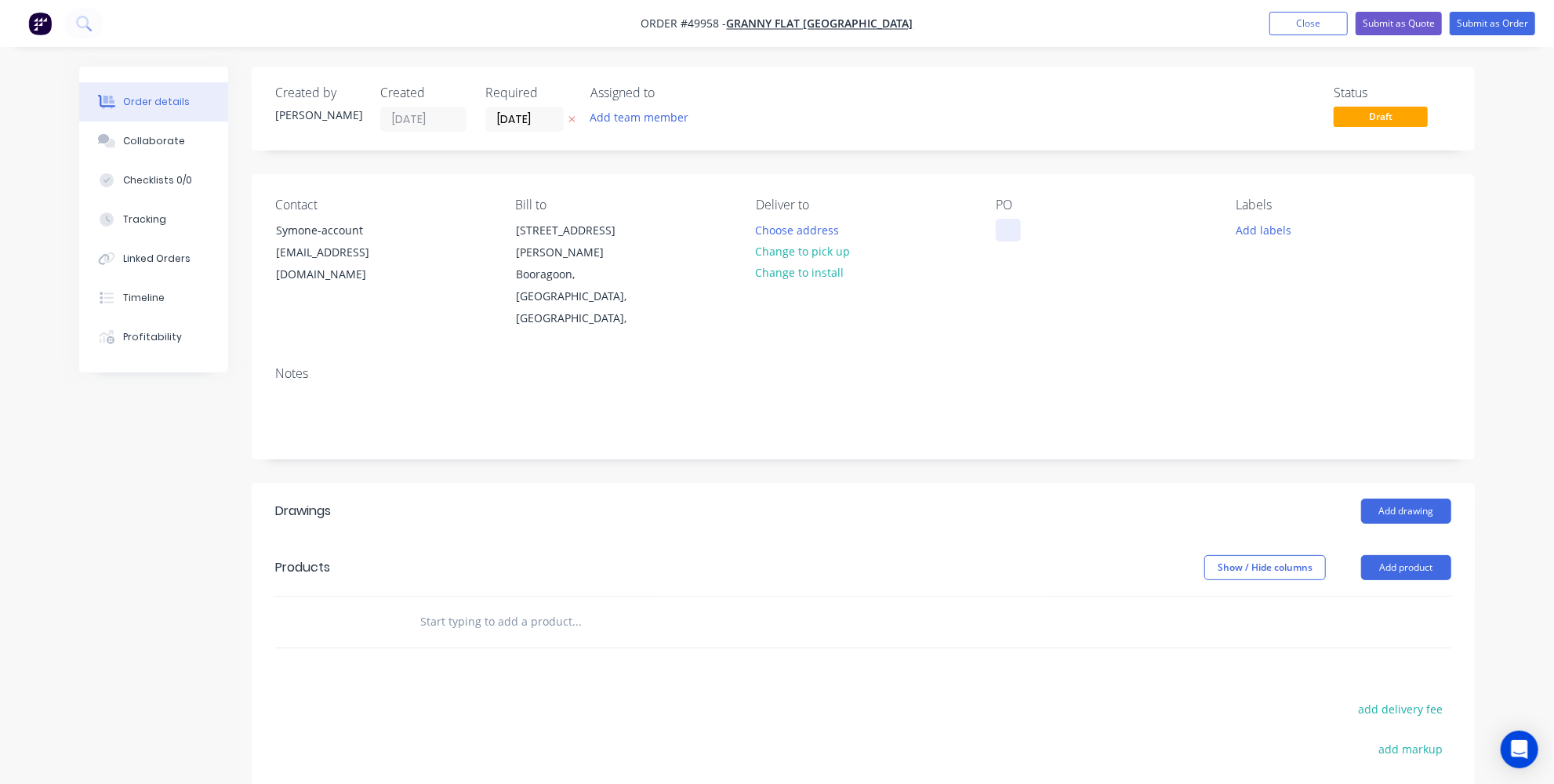
click at [1010, 218] on div at bounding box center [1009, 229] width 25 height 23
paste div
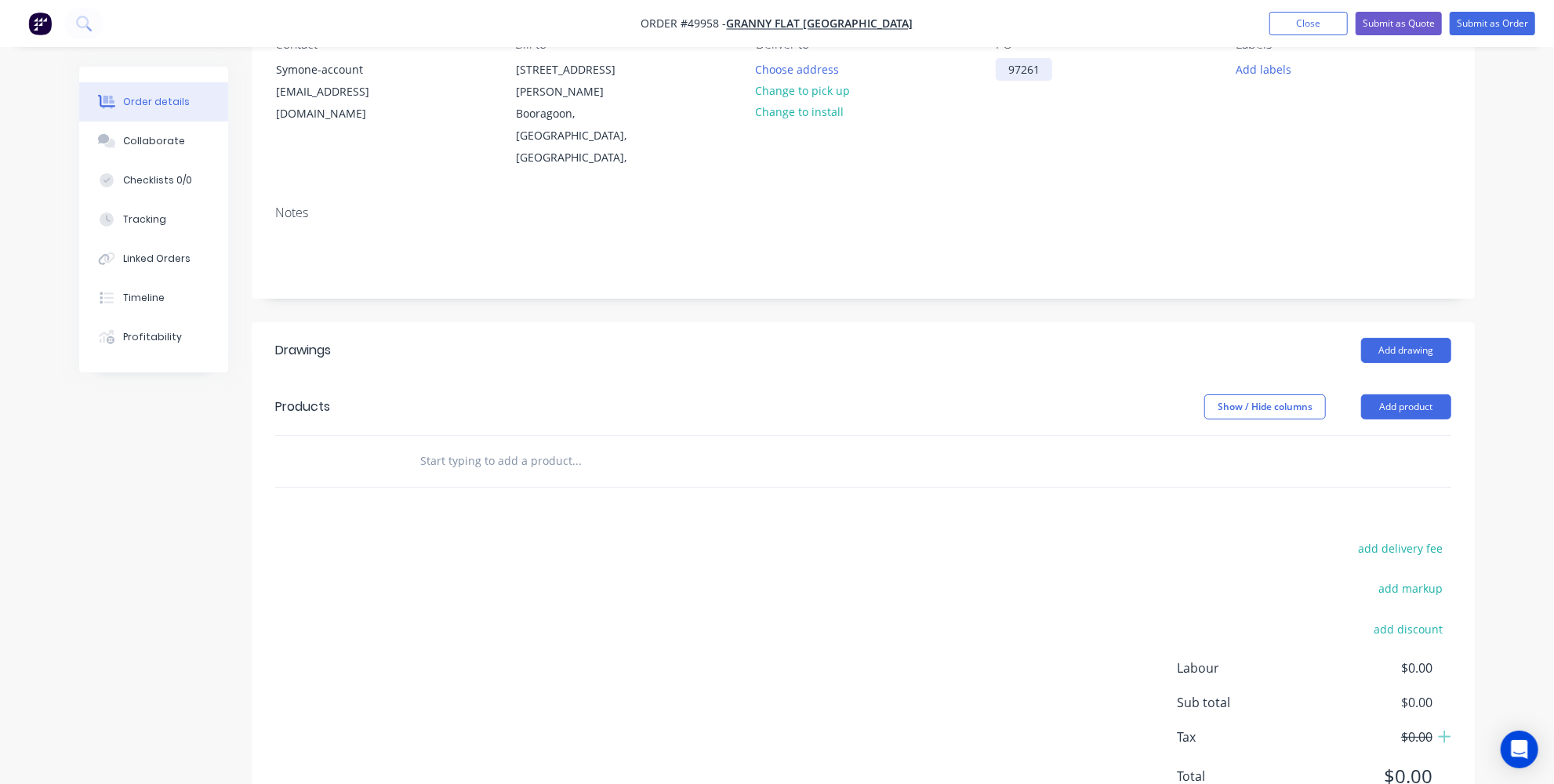
scroll to position [182, 0]
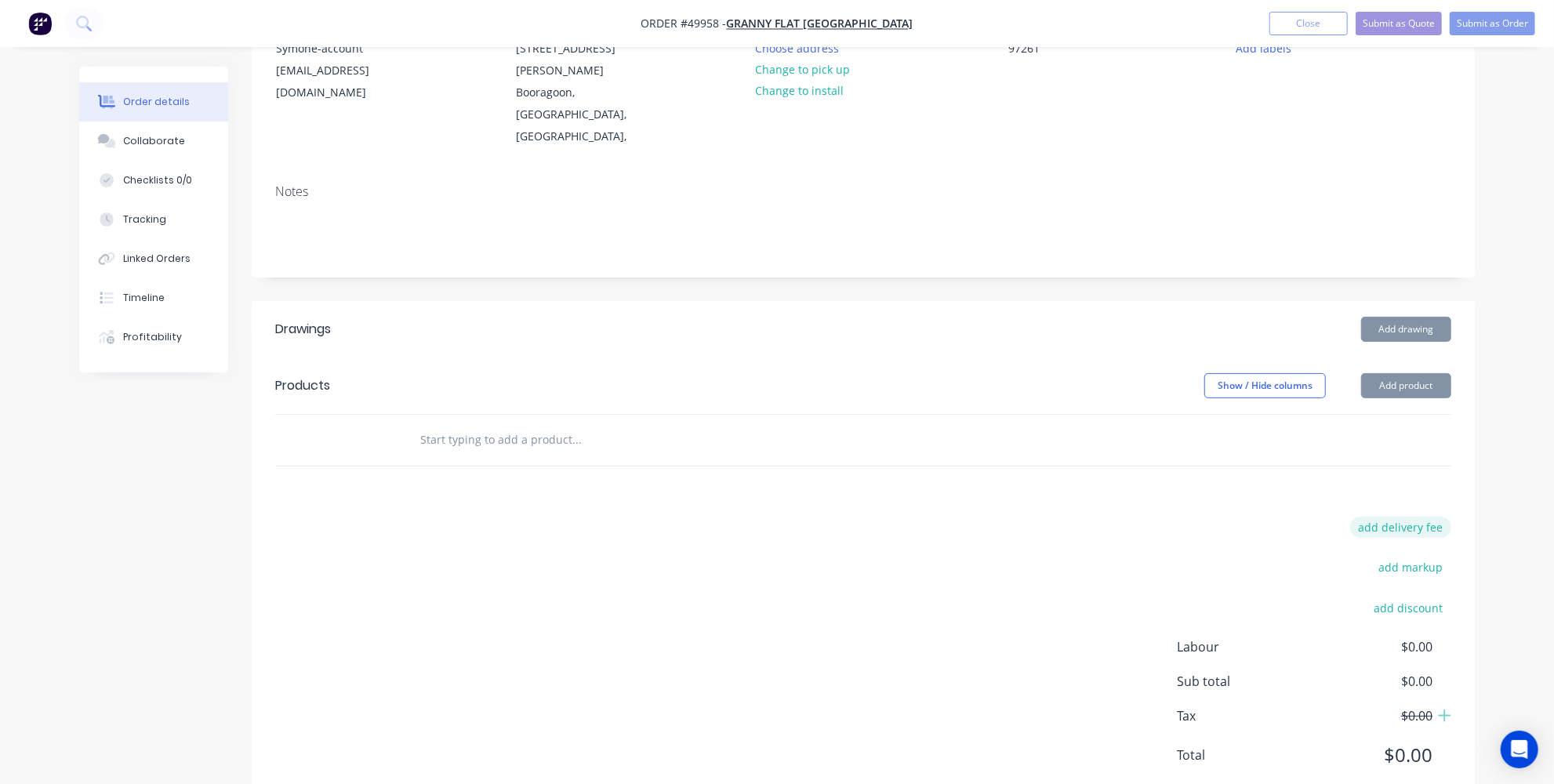
click at [1394, 516] on button "add delivery fee" at bounding box center [1400, 527] width 101 height 21
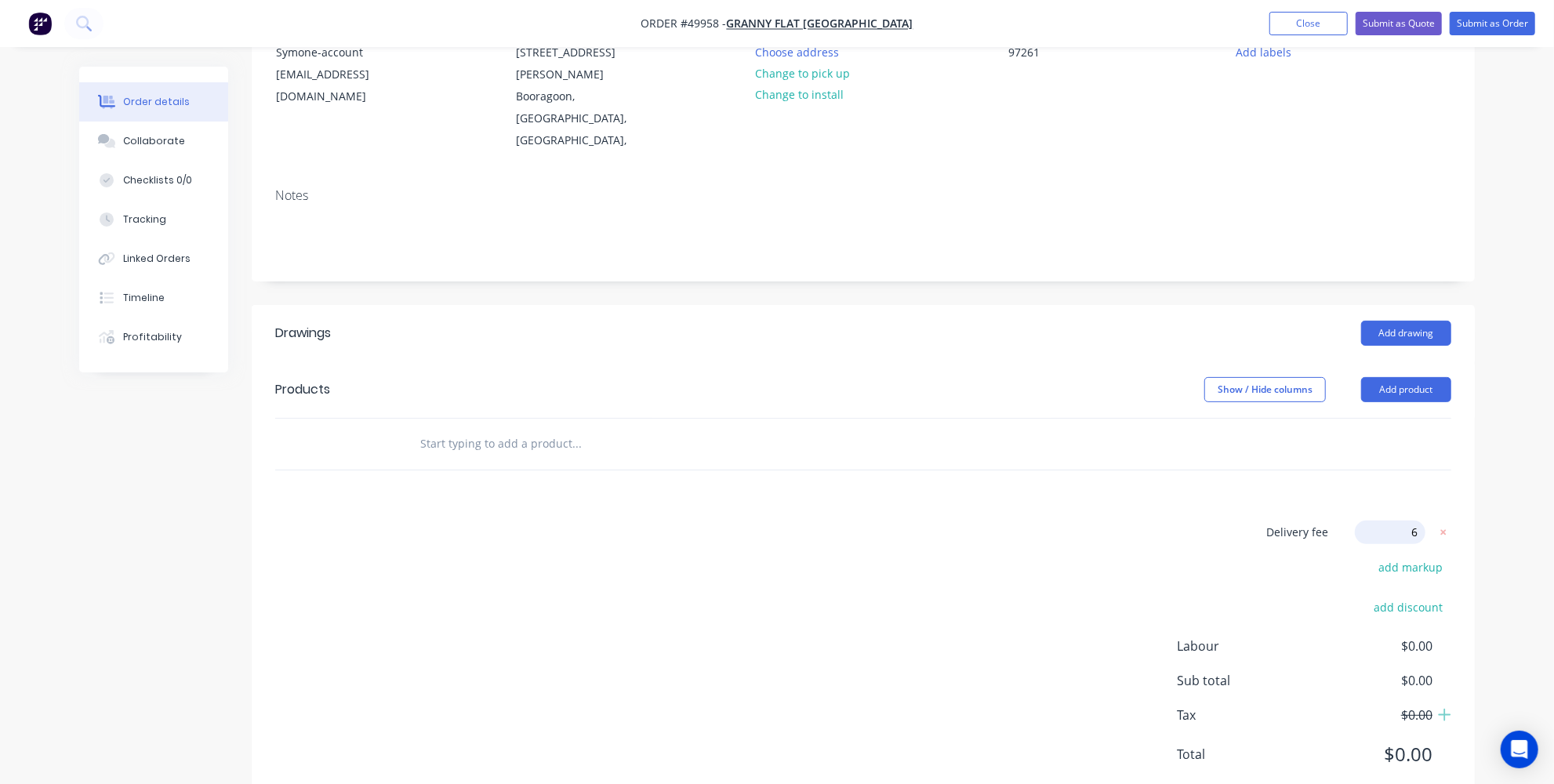
type input "65"
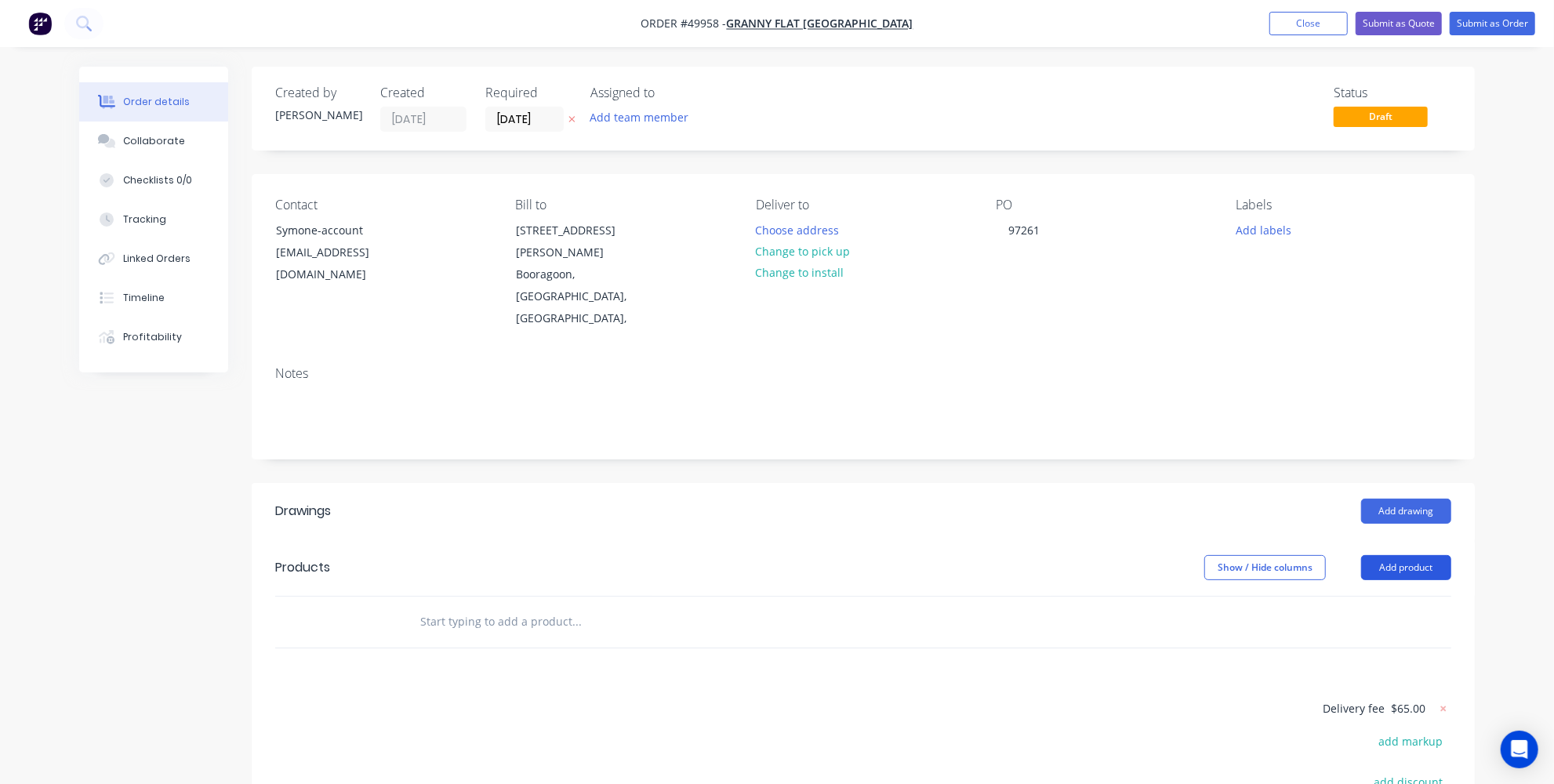
scroll to position [174, 0]
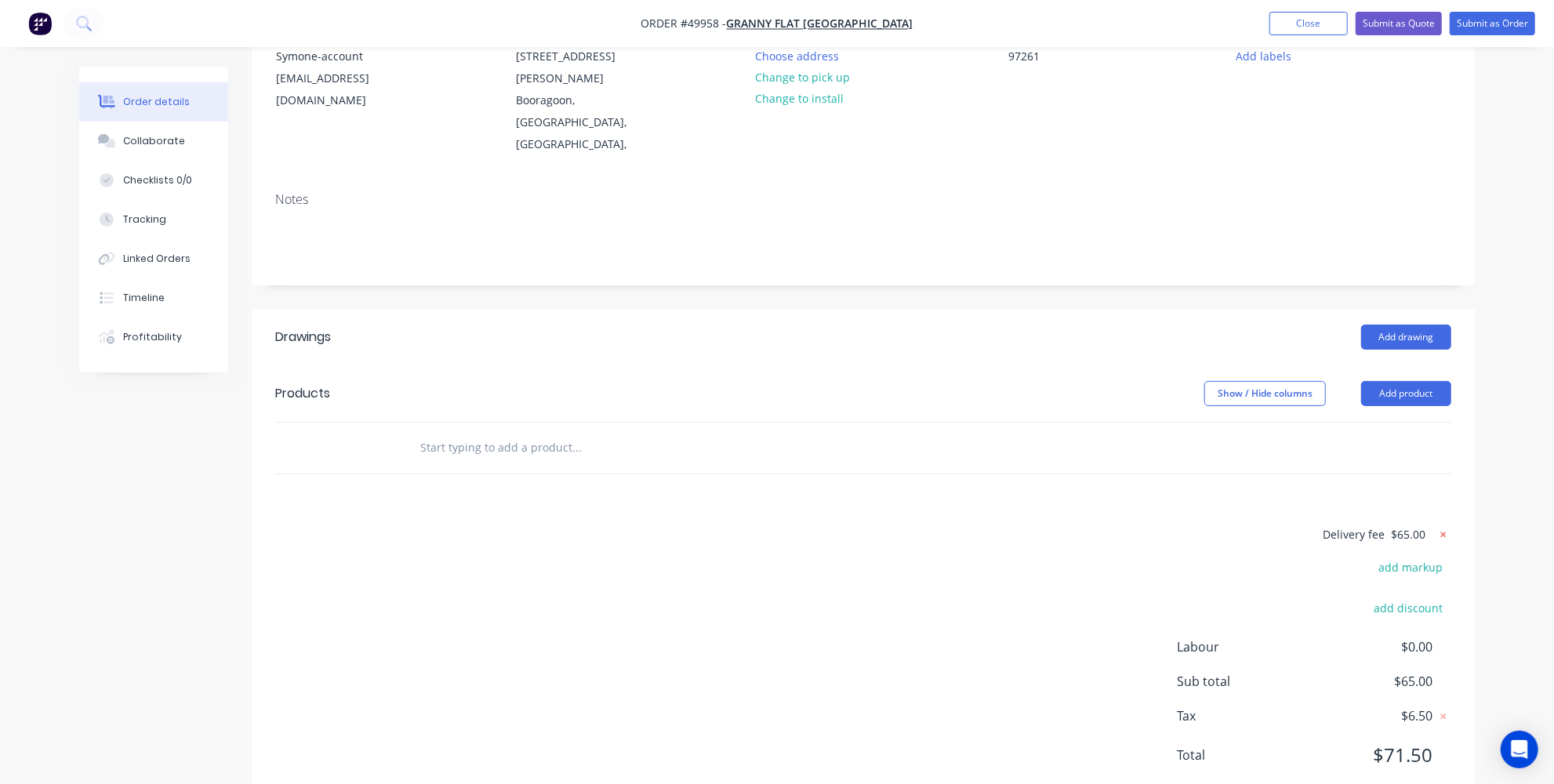
click at [1449, 527] on icon at bounding box center [1444, 534] width 15 height 15
click at [1449, 524] on button "add delivery fee" at bounding box center [1400, 534] width 101 height 21
type input "70"
click at [1548, 427] on div "Order details Collaborate Checklists 0/0 Tracking Linked Orders Timeline Profit…" at bounding box center [777, 329] width 1554 height 1006
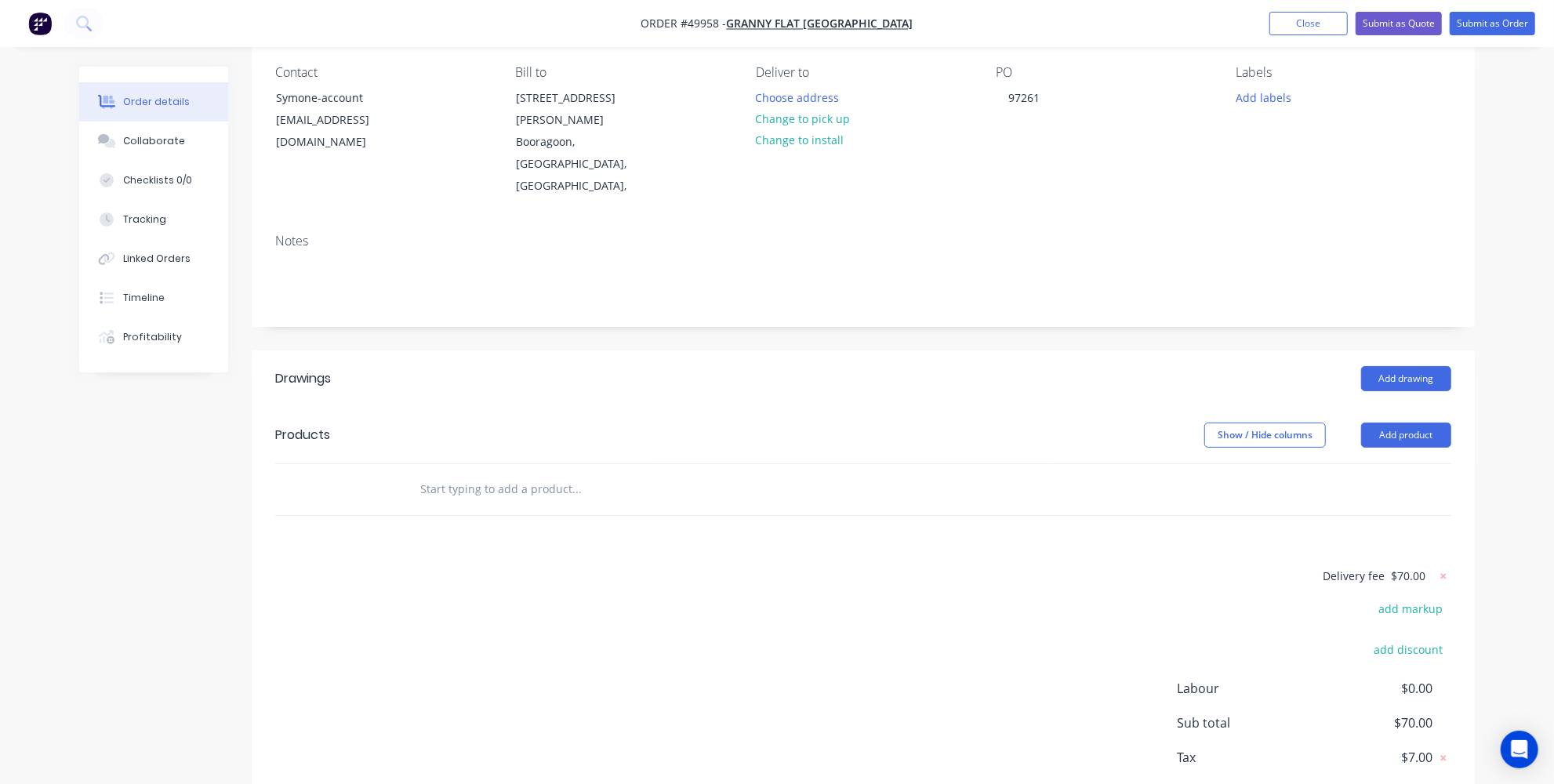
scroll to position [103, 0]
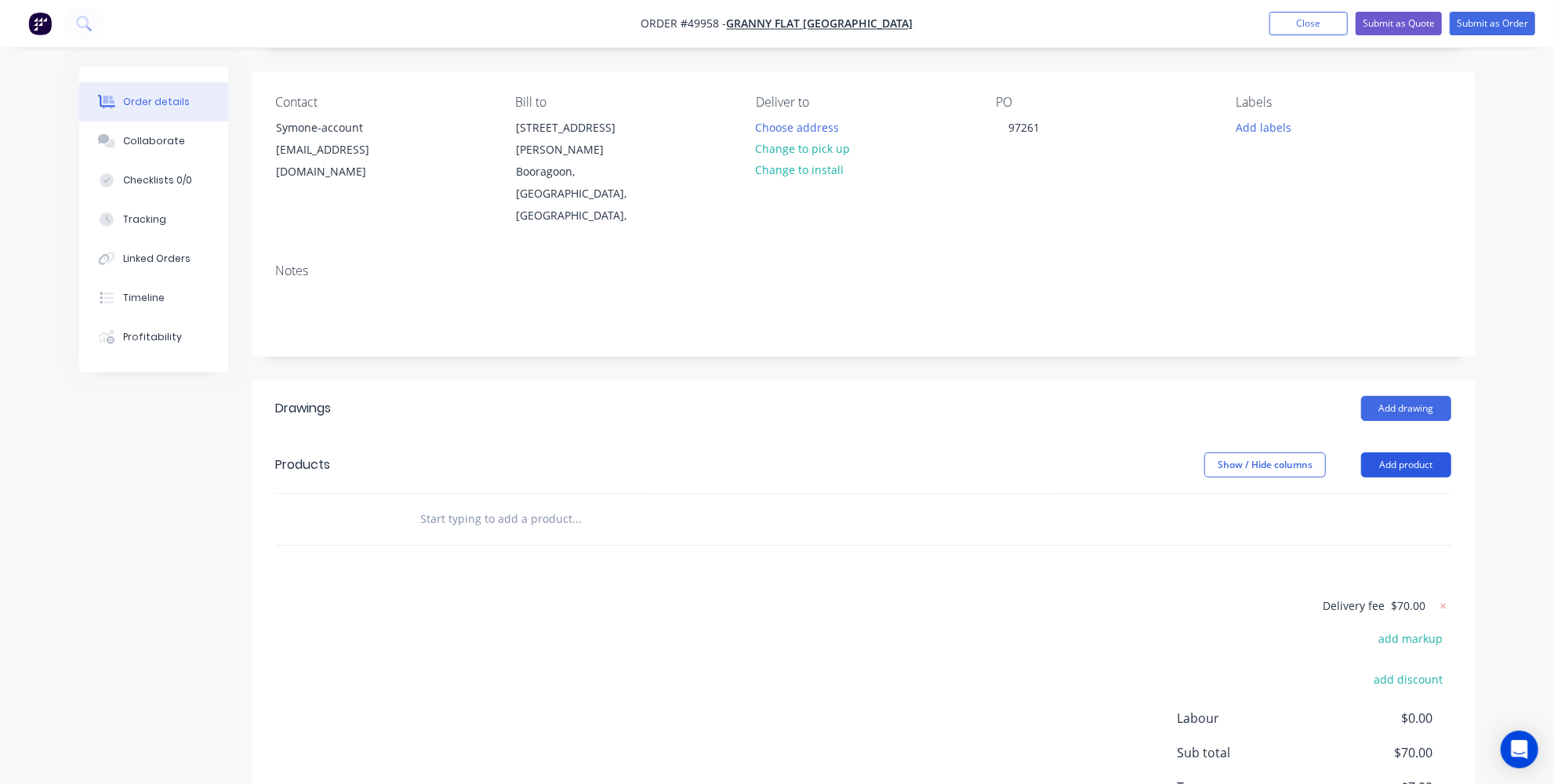
click at [1409, 453] on button "Add product" at bounding box center [1406, 465] width 90 height 25
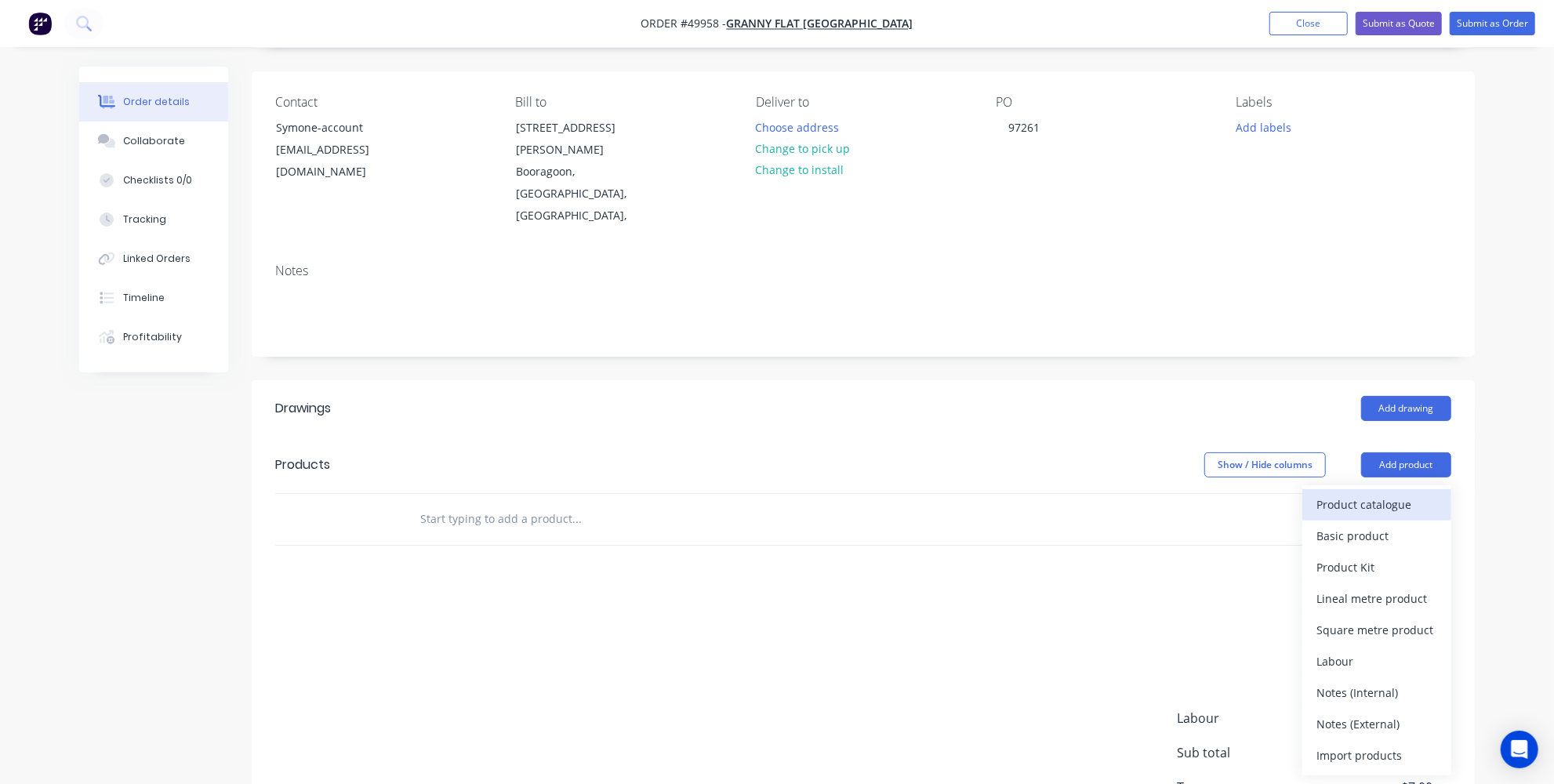
click at [1336, 493] on div "Product catalogue" at bounding box center [1377, 504] width 121 height 23
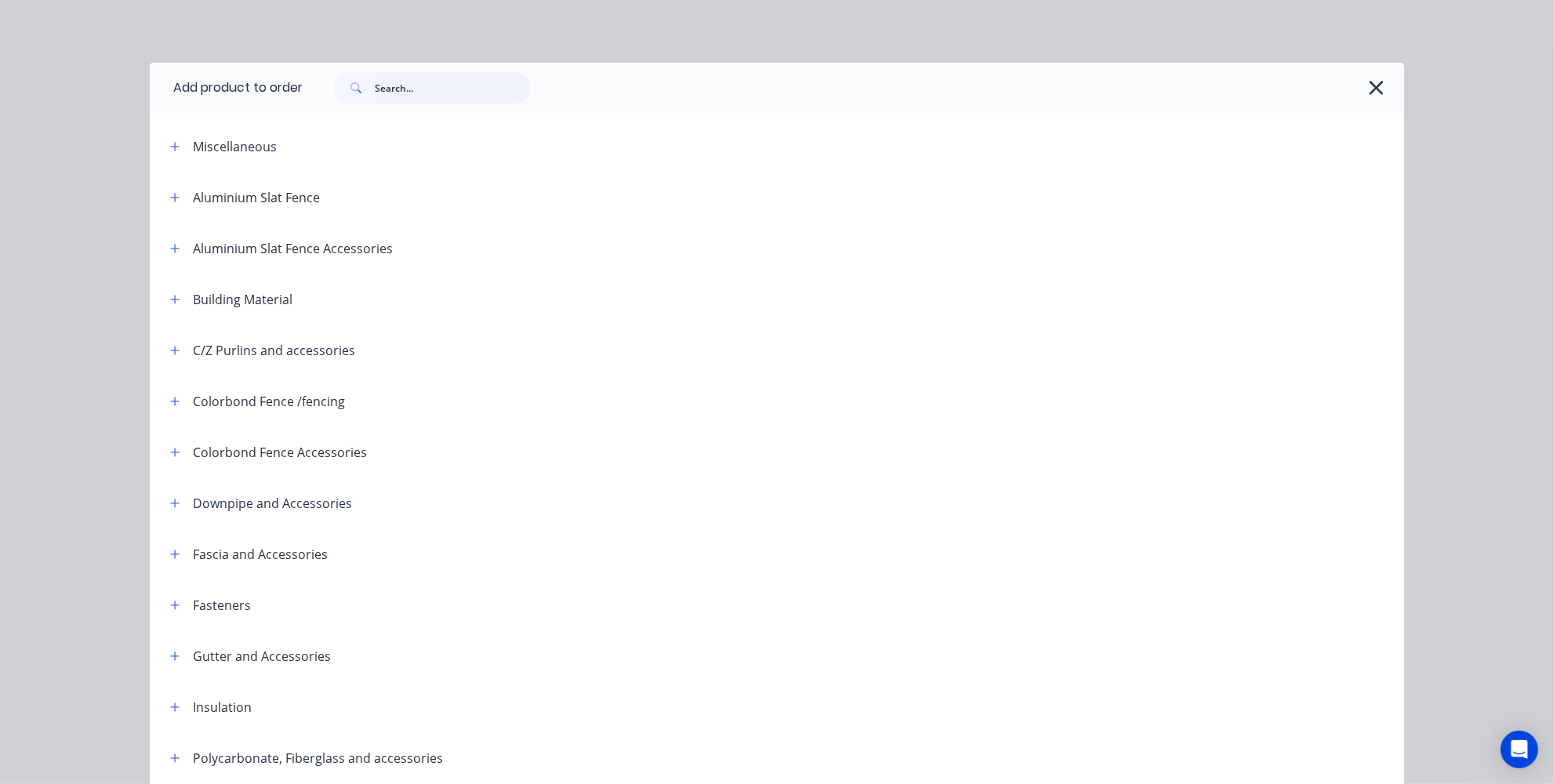
click at [458, 75] on input "text" at bounding box center [452, 87] width 155 height 31
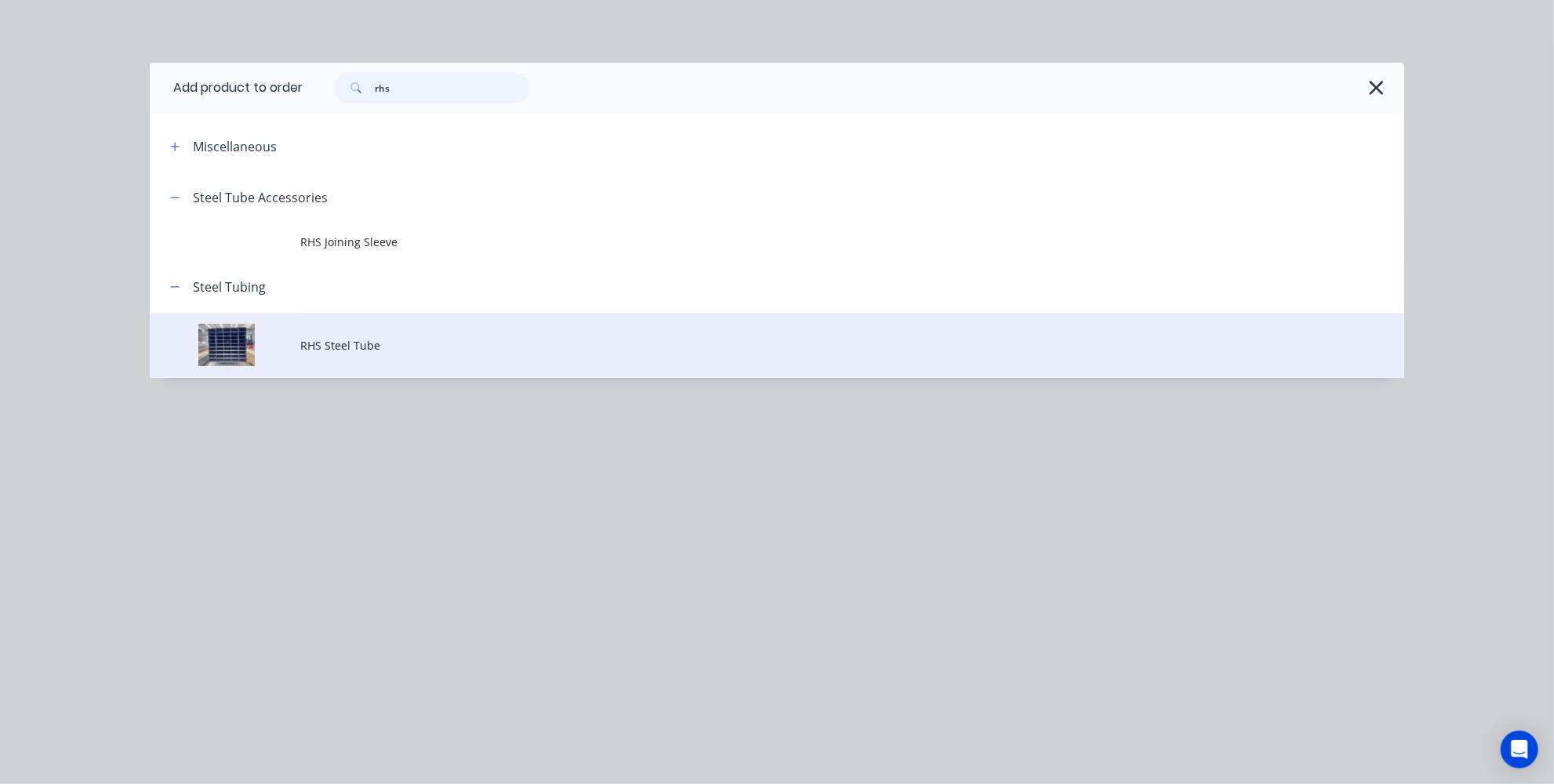
type input "rhs"
click at [352, 348] on span "RHS Steel Tube" at bounding box center [741, 345] width 883 height 16
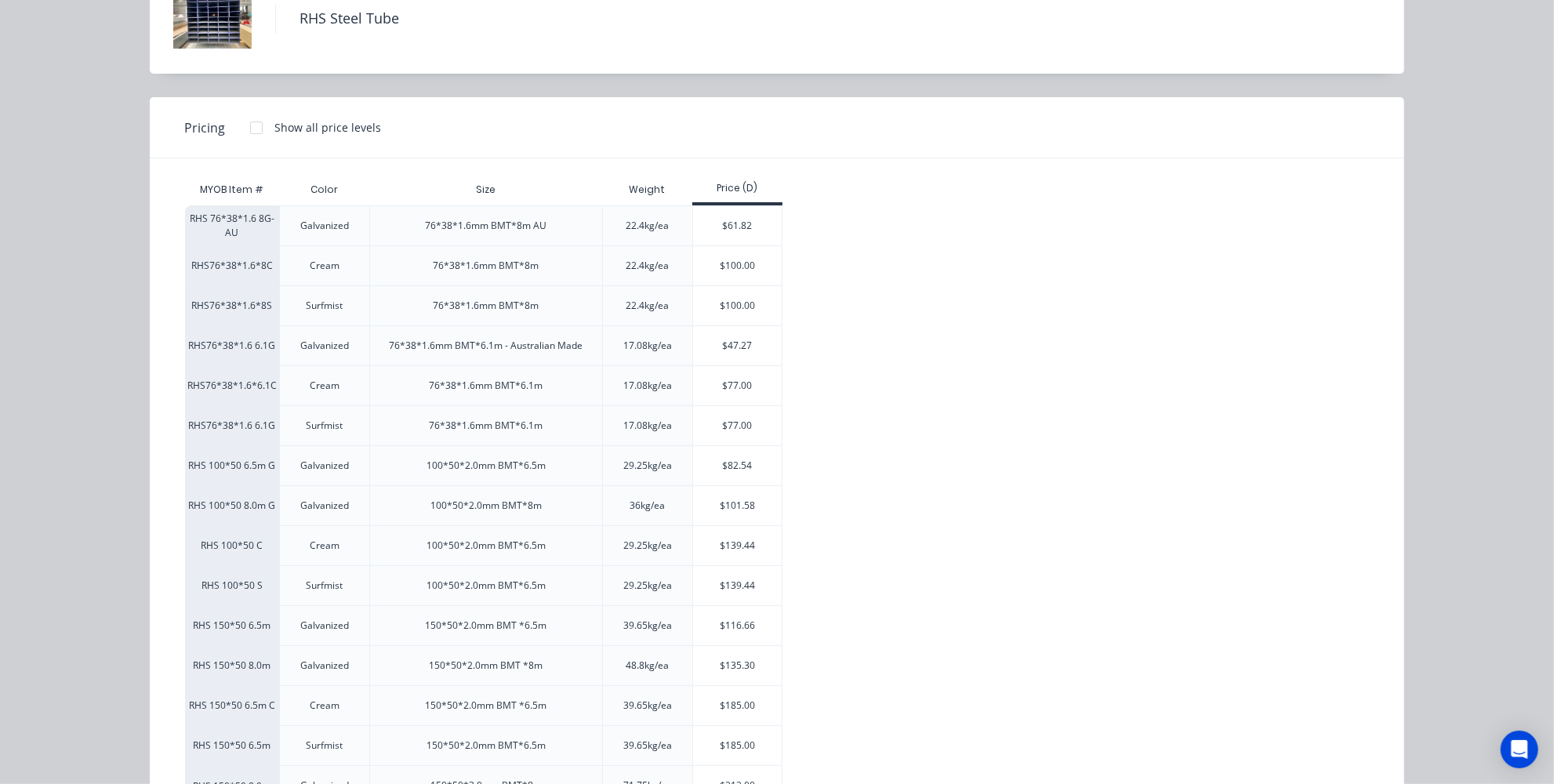
scroll to position [159, 0]
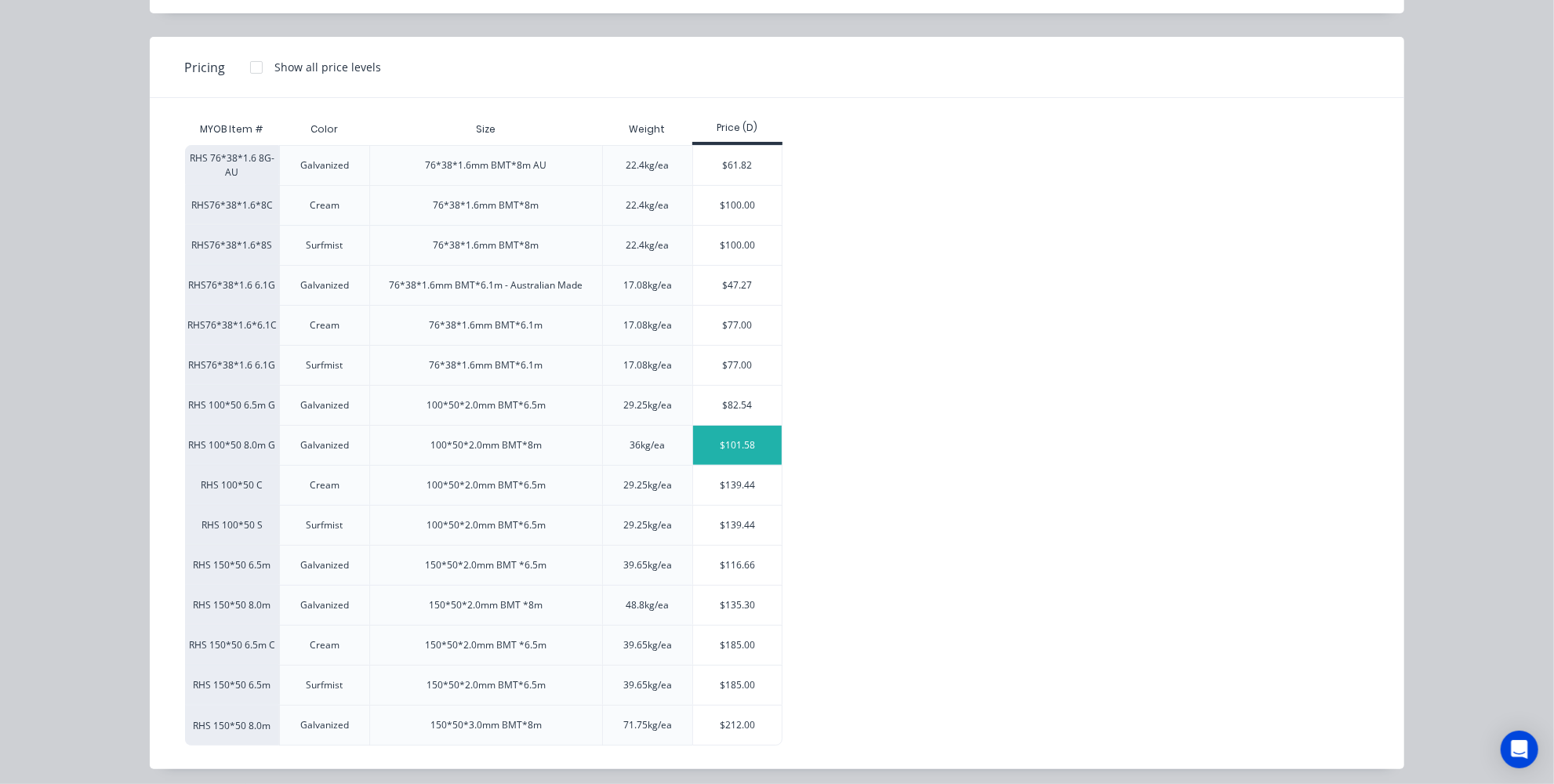
click at [717, 437] on div "$101.58" at bounding box center [737, 445] width 88 height 39
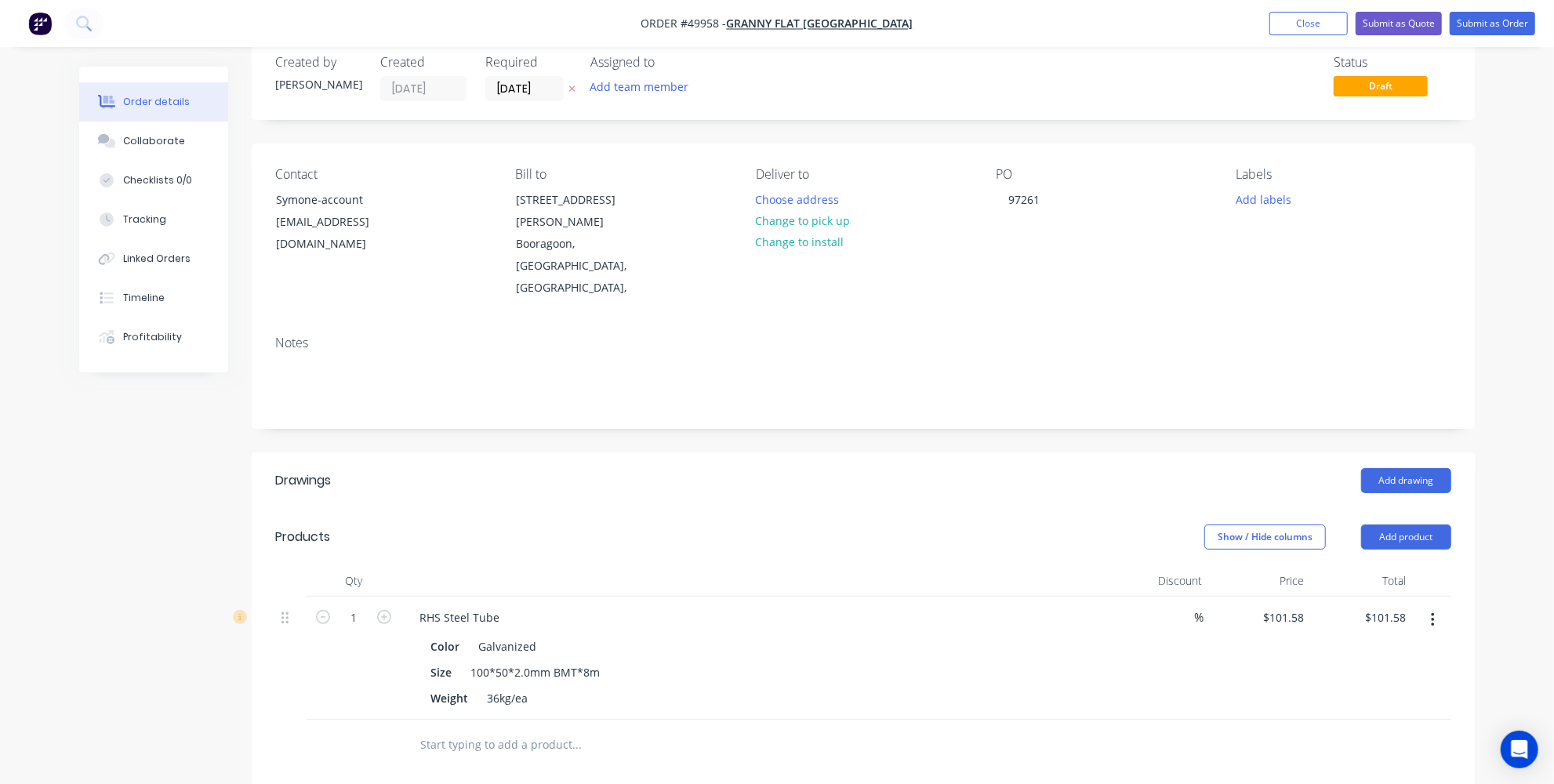
scroll to position [0, 0]
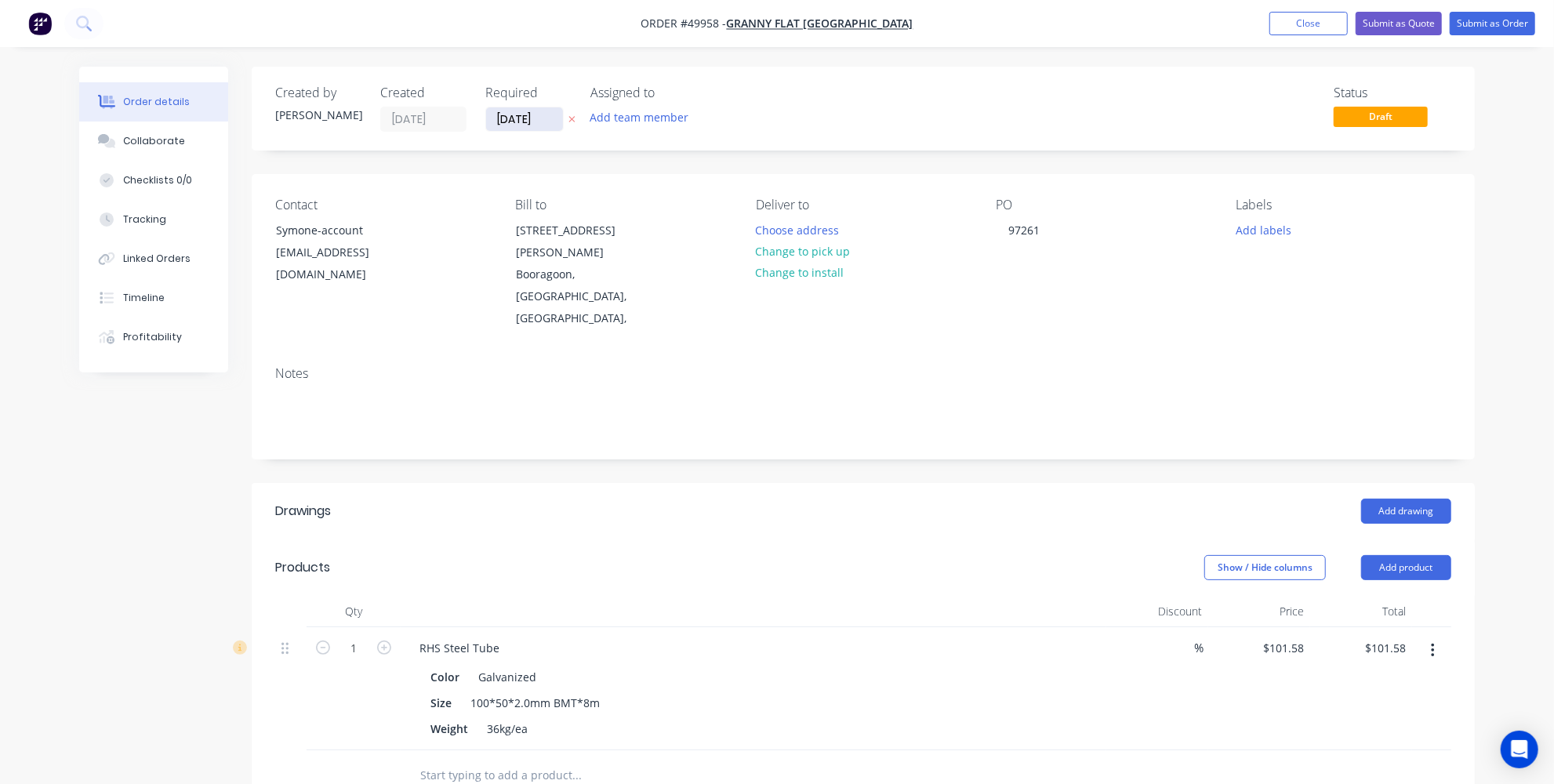
click at [523, 116] on input "[DATE]" at bounding box center [524, 119] width 76 height 24
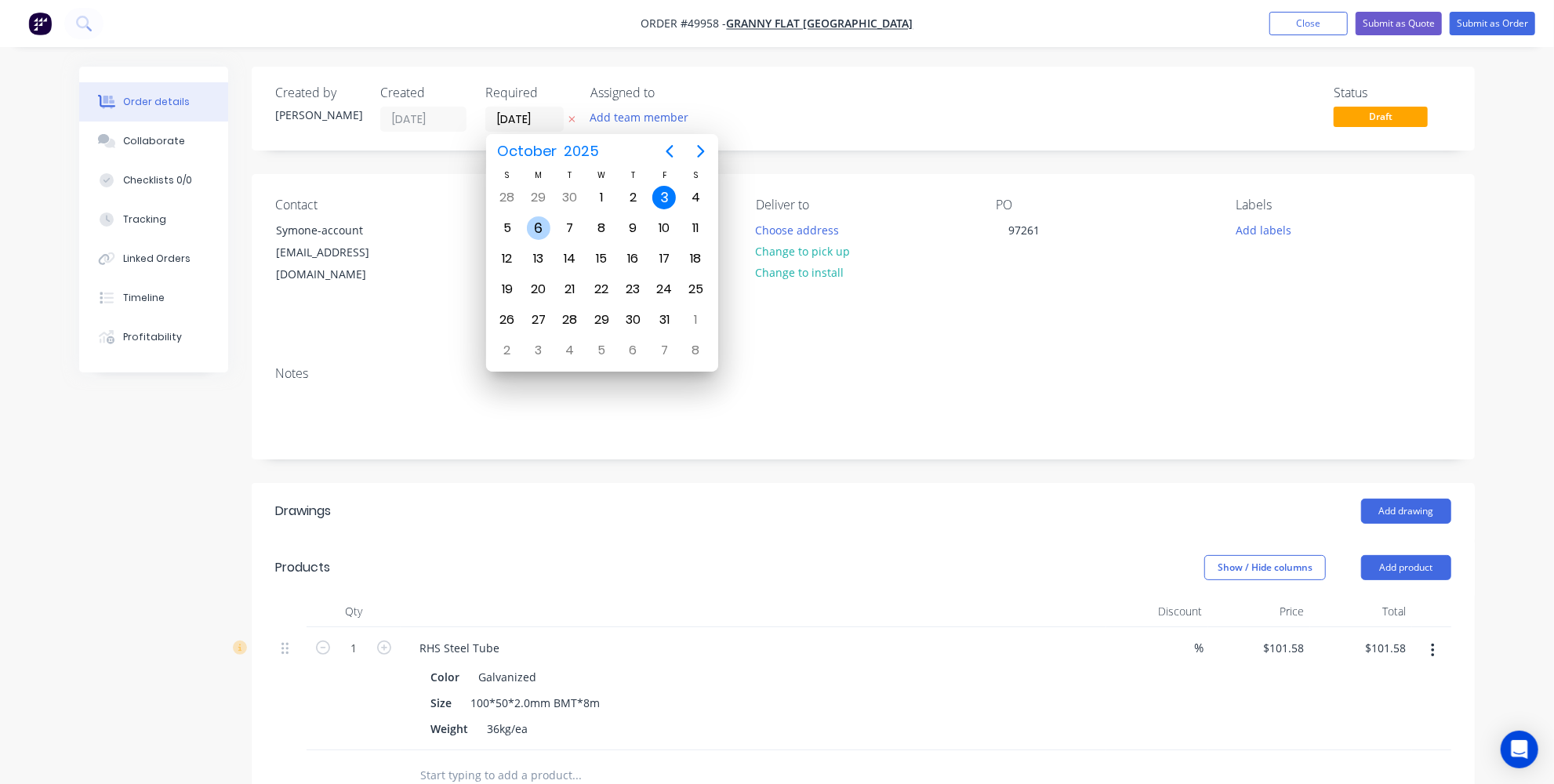
click at [544, 228] on div "6" at bounding box center [539, 228] width 24 height 24
type input "[DATE]"
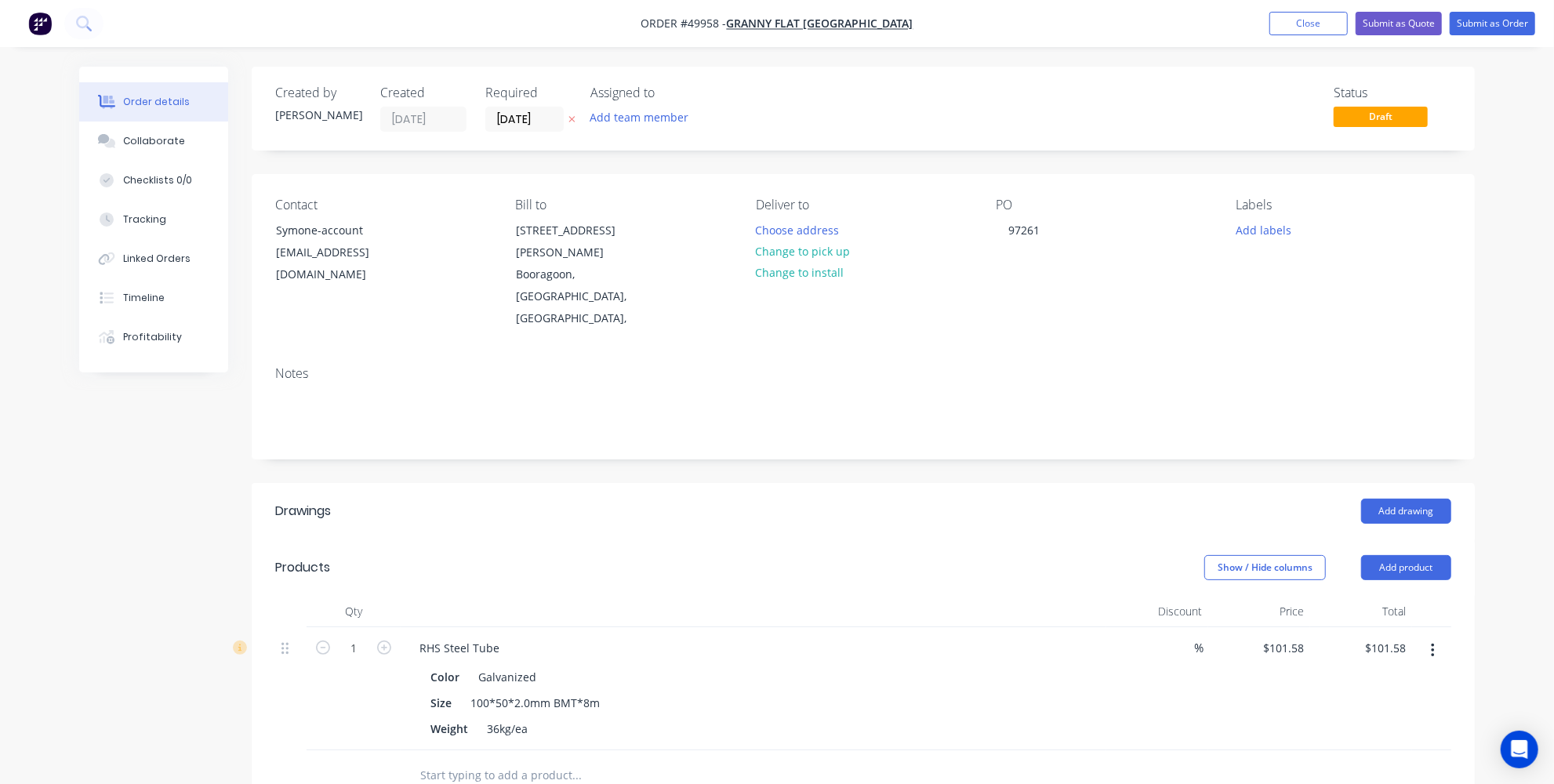
click at [656, 433] on div "Created by [PERSON_NAME] Created [DATE] Required [DATE] Assigned to Add team me…" at bounding box center [863, 601] width 1223 height 1069
click at [807, 223] on button "Choose address" at bounding box center [798, 228] width 100 height 21
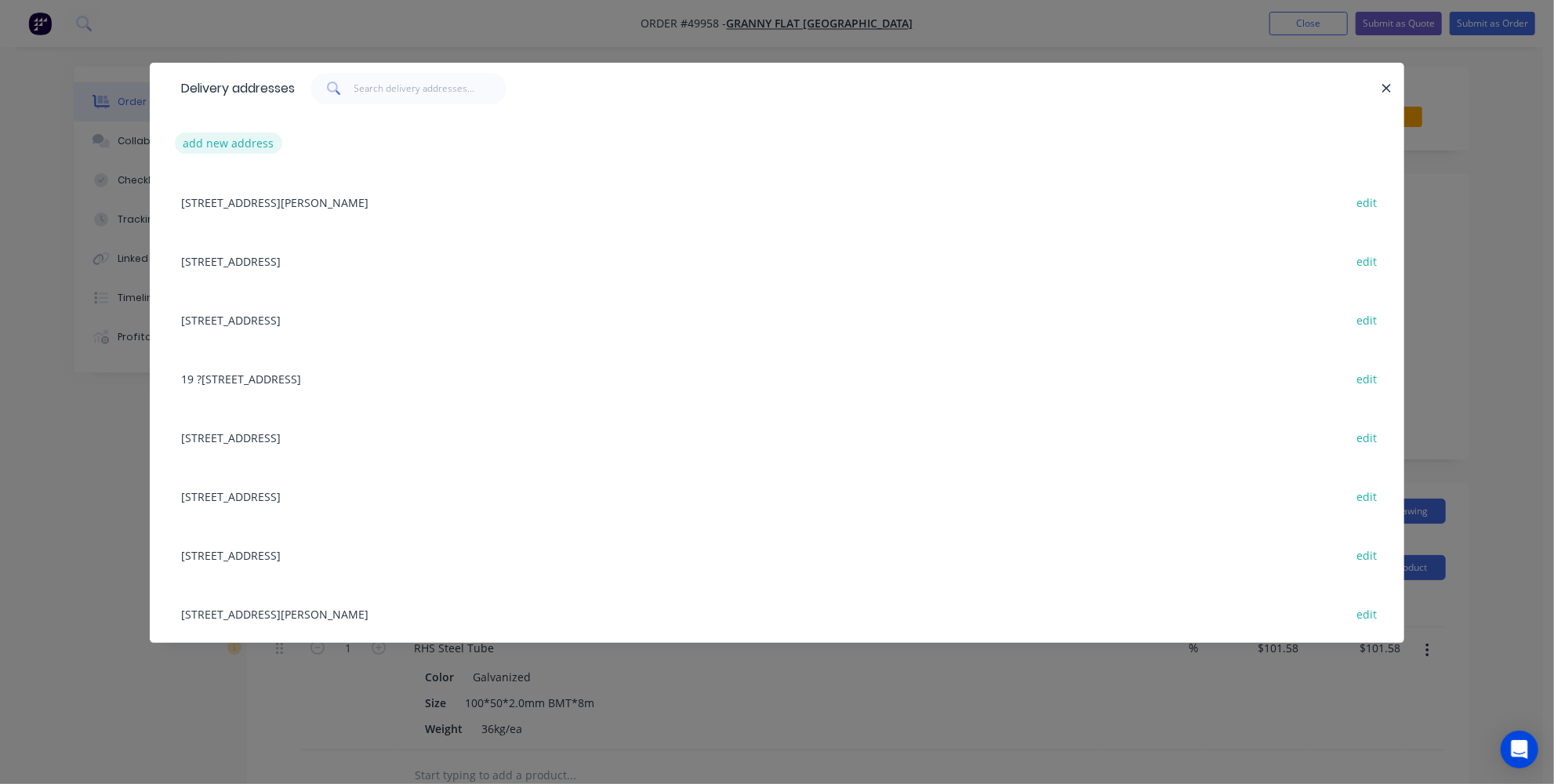
click at [241, 149] on button "add new address" at bounding box center [229, 143] width 107 height 21
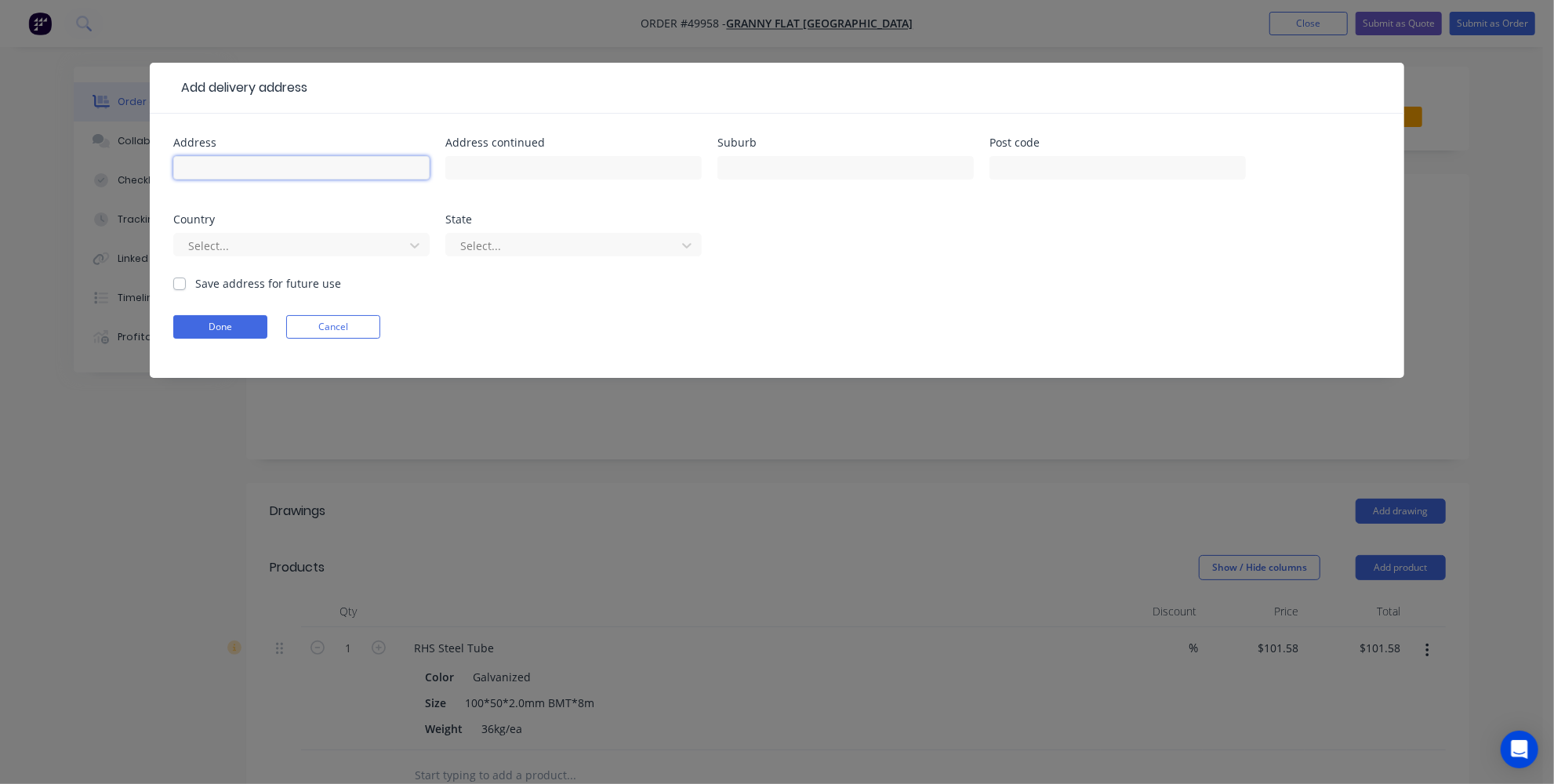
click at [234, 158] on input "text" at bounding box center [302, 168] width 257 height 24
paste input "[STREET_ADDRESS][PERSON_NAME]"
drag, startPoint x: 336, startPoint y: 163, endPoint x: 272, endPoint y: 164, distance: 64.0
click at [272, 164] on input "[STREET_ADDRESS][PERSON_NAME]" at bounding box center [302, 168] width 257 height 24
type input "[STREET_ADDRESS][PERSON_NAME]"
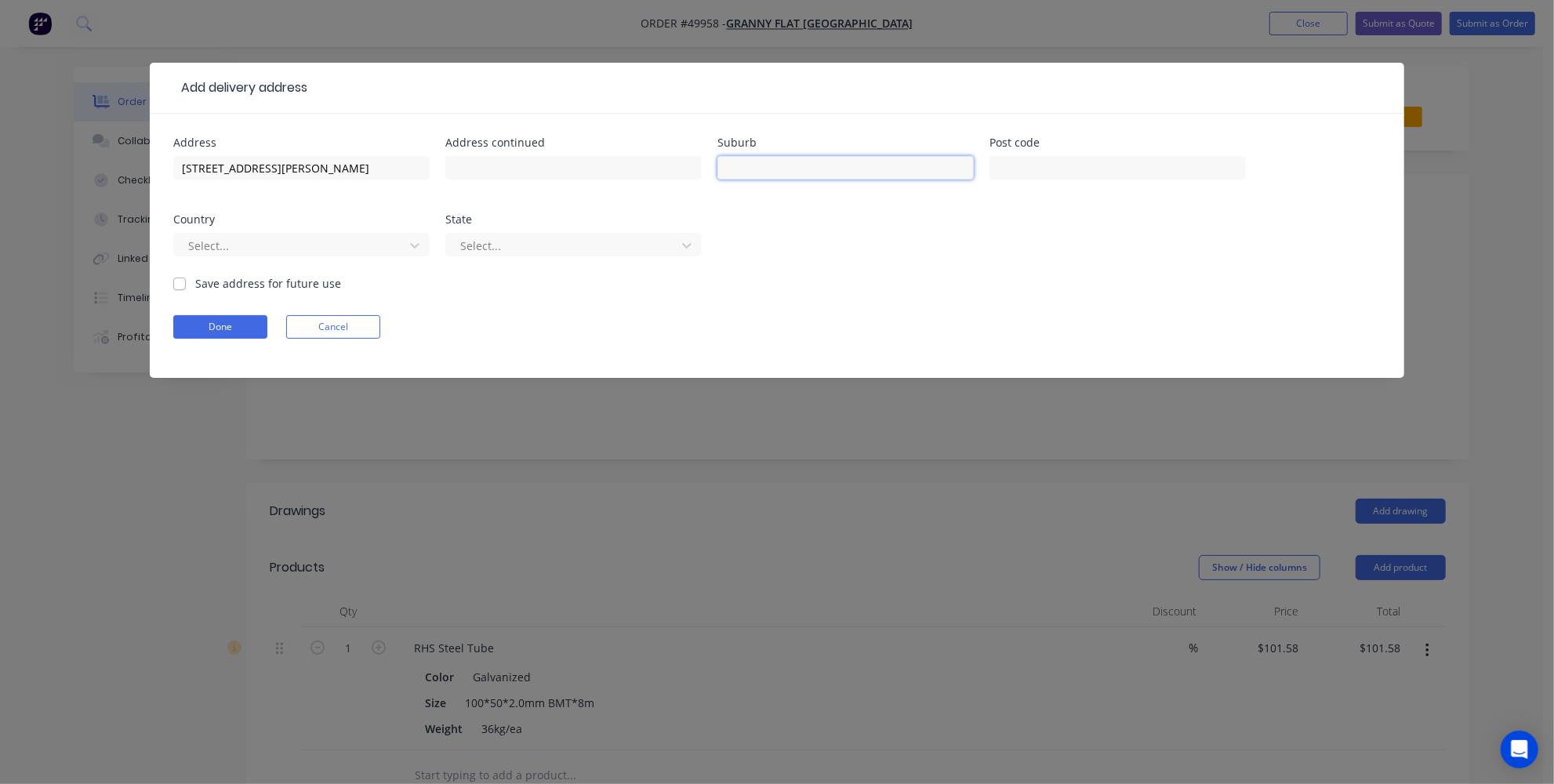
click at [838, 165] on input "text" at bounding box center [845, 168] width 257 height 24
paste input "SORRENTO"
type input "SORRENTO"
drag, startPoint x: 363, startPoint y: 166, endPoint x: 263, endPoint y: 167, distance: 100.0
click at [263, 167] on input "[STREET_ADDRESS][PERSON_NAME]" at bounding box center [302, 168] width 257 height 24
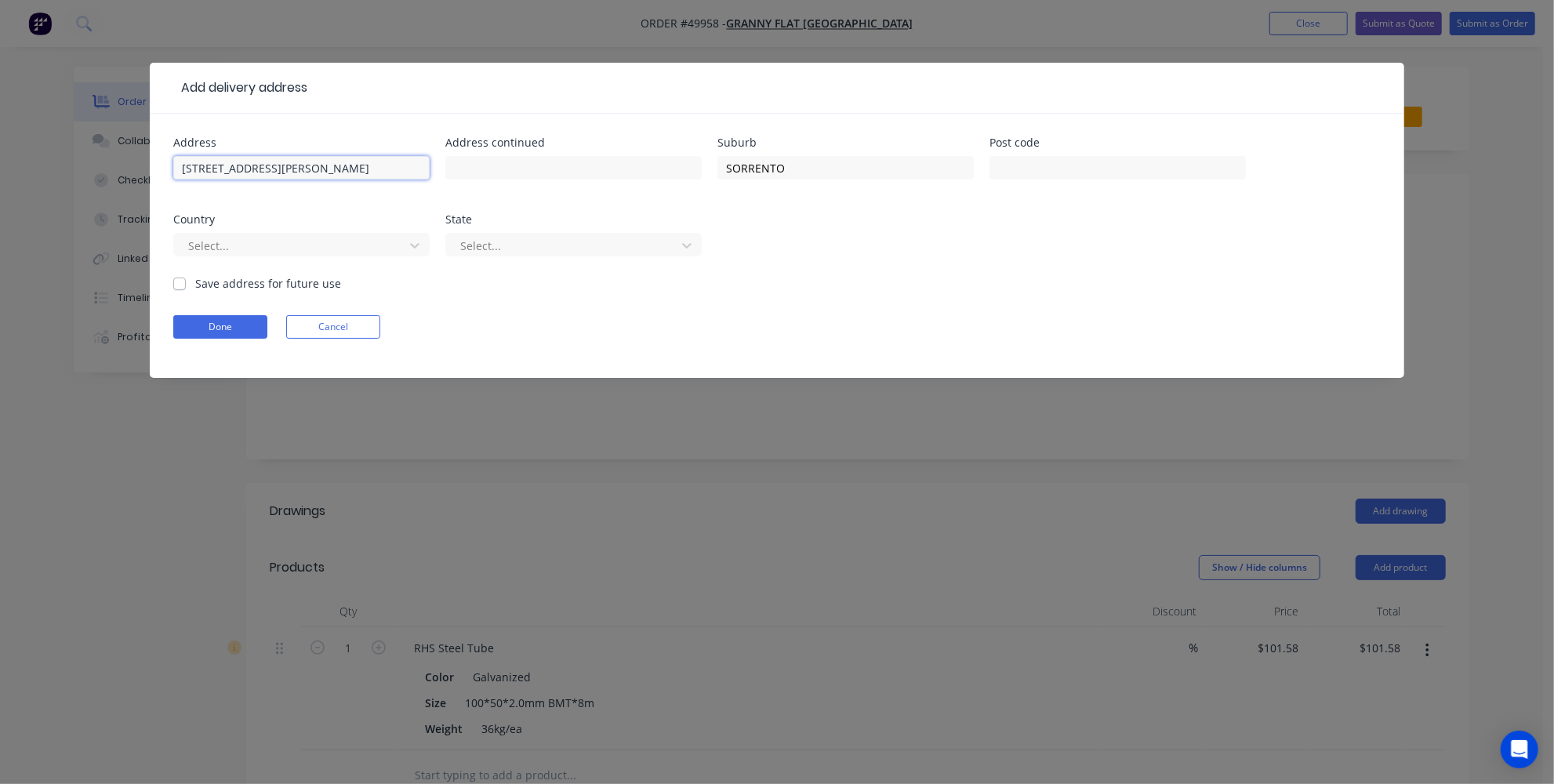
click at [280, 168] on input "[STREET_ADDRESS][PERSON_NAME]" at bounding box center [302, 168] width 257 height 24
drag, startPoint x: 329, startPoint y: 161, endPoint x: 270, endPoint y: 166, distance: 59.2
click at [270, 166] on input "[STREET_ADDRESS][PERSON_NAME]" at bounding box center [302, 168] width 257 height 24
type input "[STREET_ADDRESS][PERSON_NAME]"
click at [300, 245] on div at bounding box center [291, 245] width 209 height 20
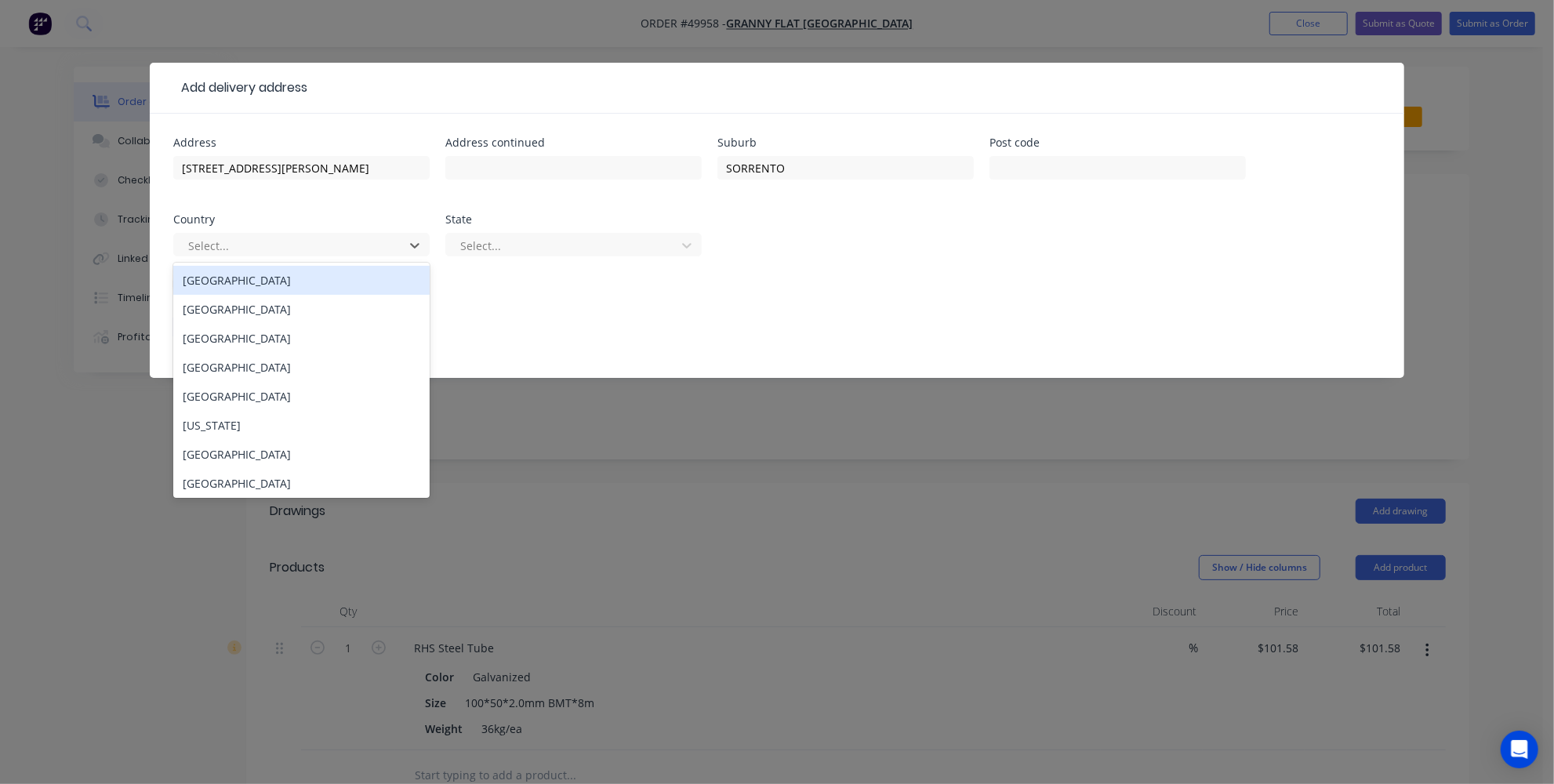
click at [286, 275] on div "[GEOGRAPHIC_DATA]" at bounding box center [302, 280] width 257 height 29
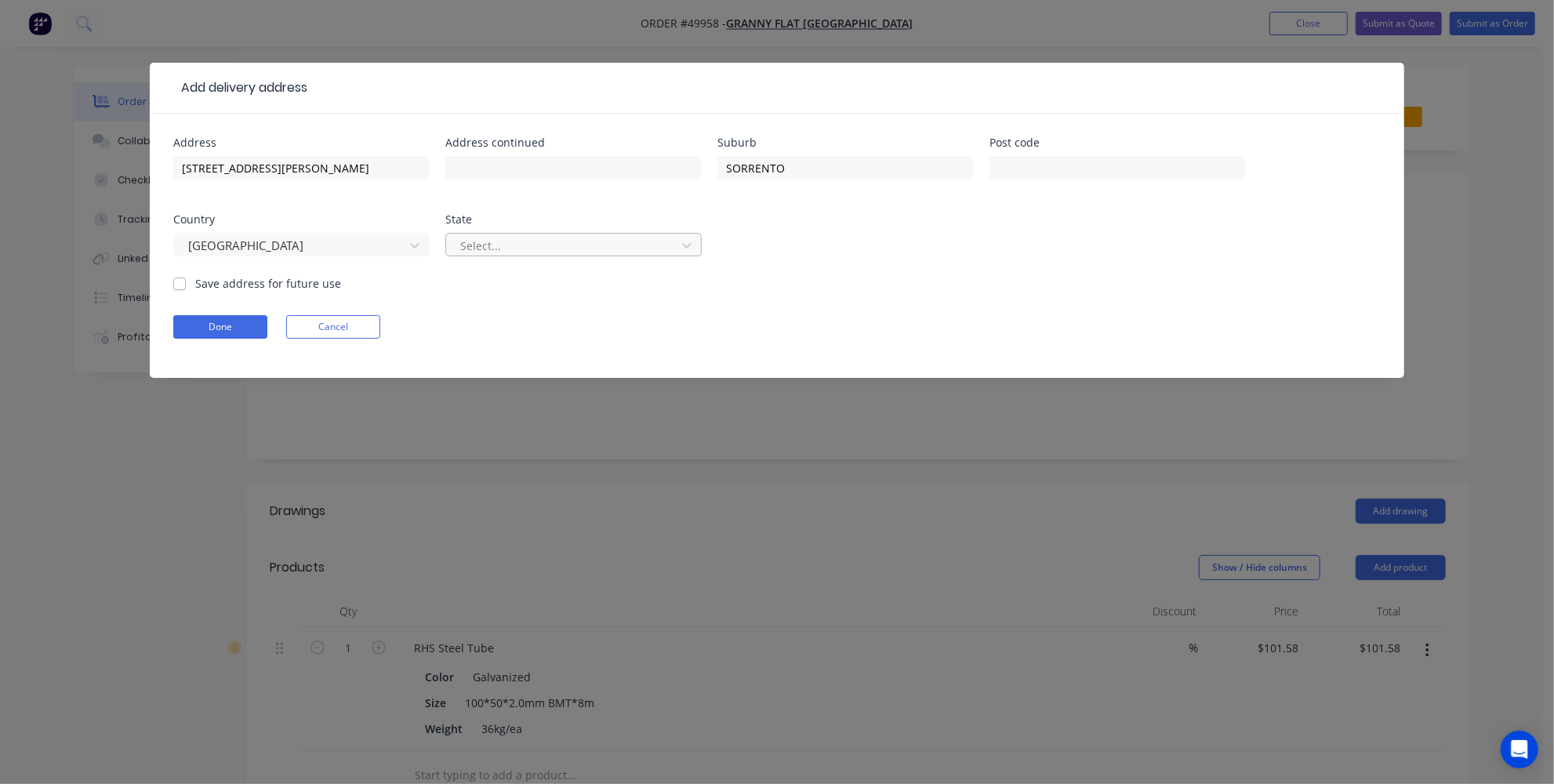
click at [654, 245] on div at bounding box center [563, 245] width 209 height 20
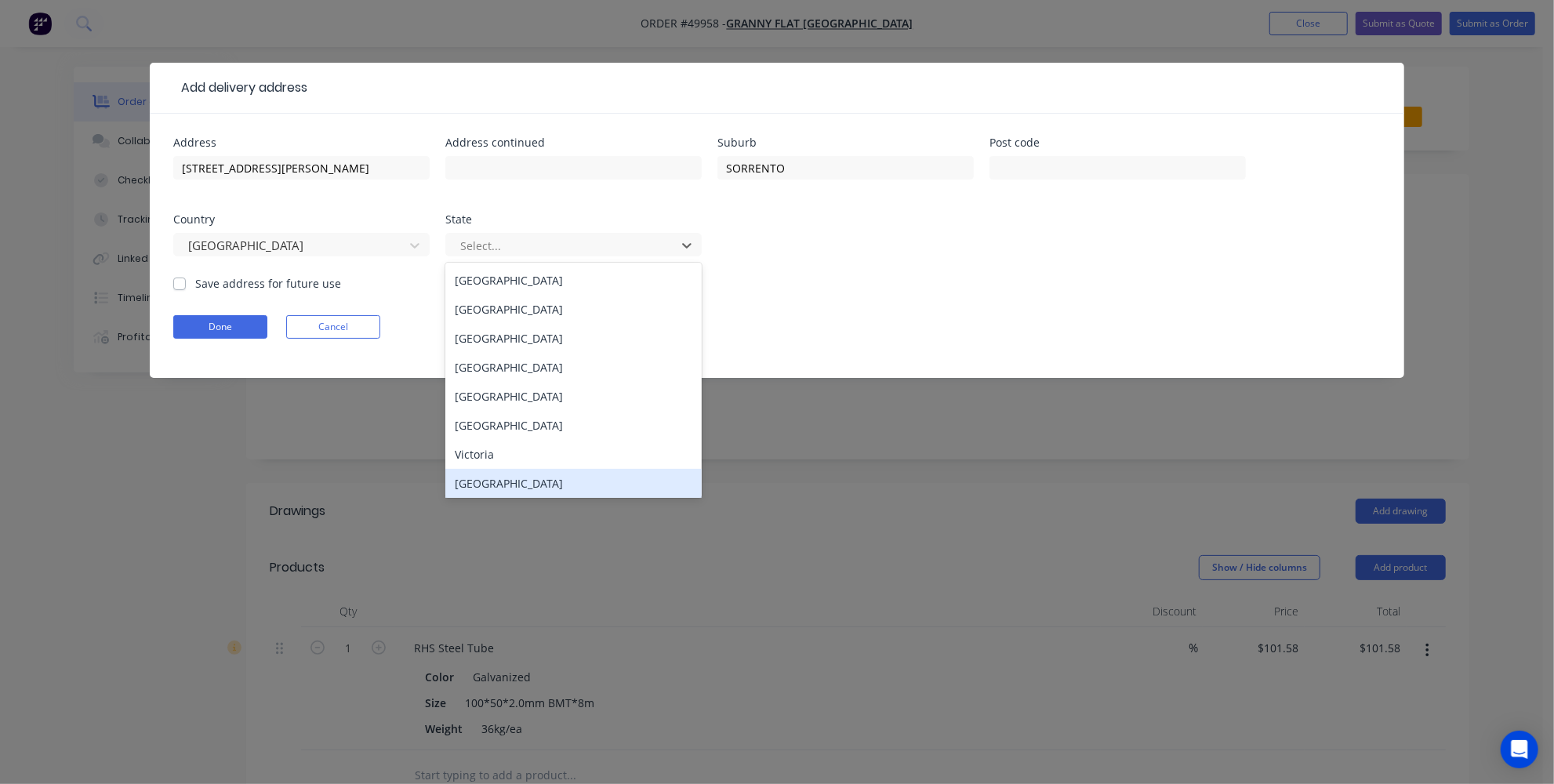
click at [570, 482] on div "[GEOGRAPHIC_DATA]" at bounding box center [574, 483] width 257 height 29
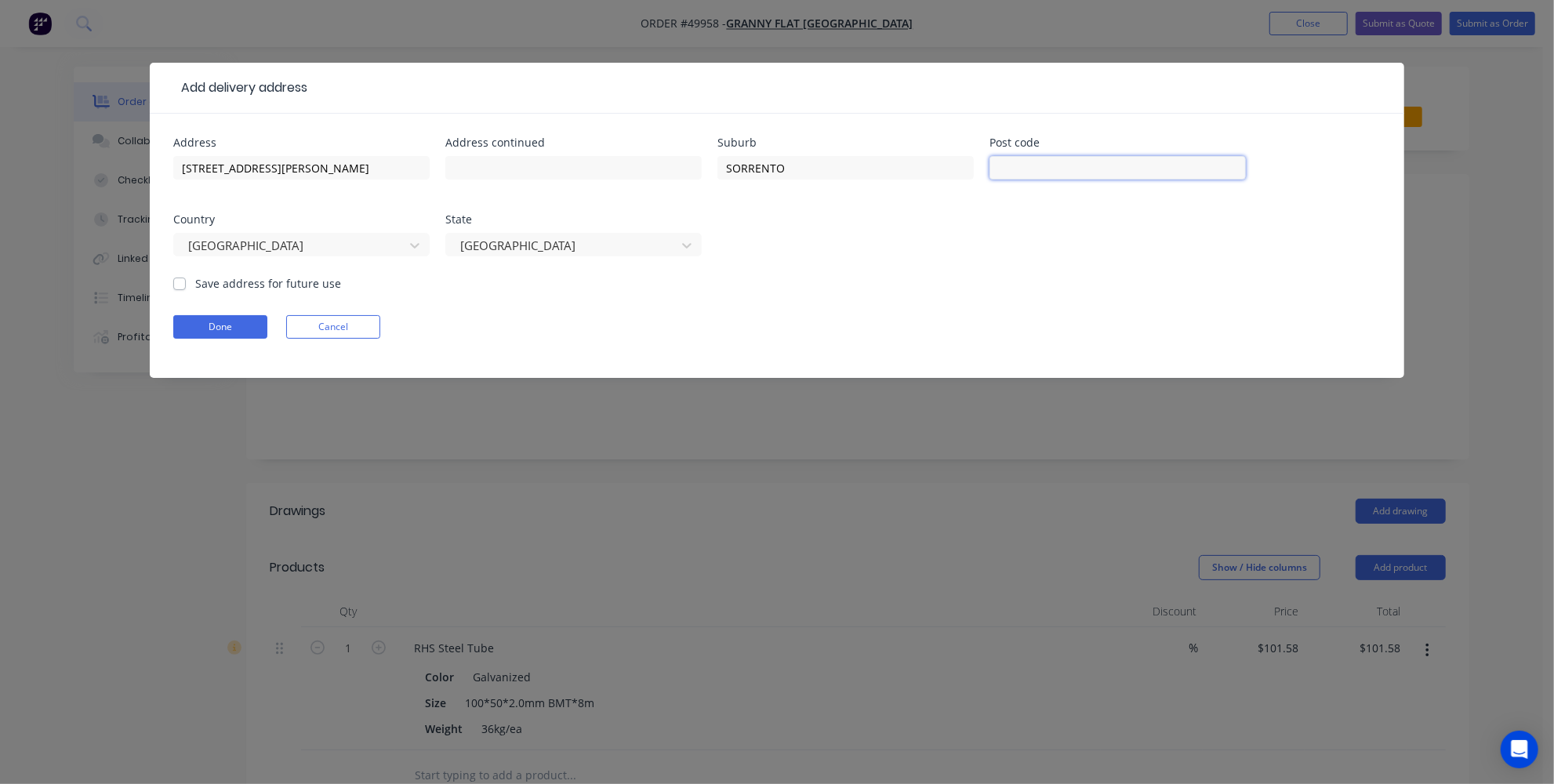
drag, startPoint x: 1042, startPoint y: 170, endPoint x: 997, endPoint y: 178, distance: 45.7
click at [1042, 170] on input "text" at bounding box center [1118, 168] width 257 height 24
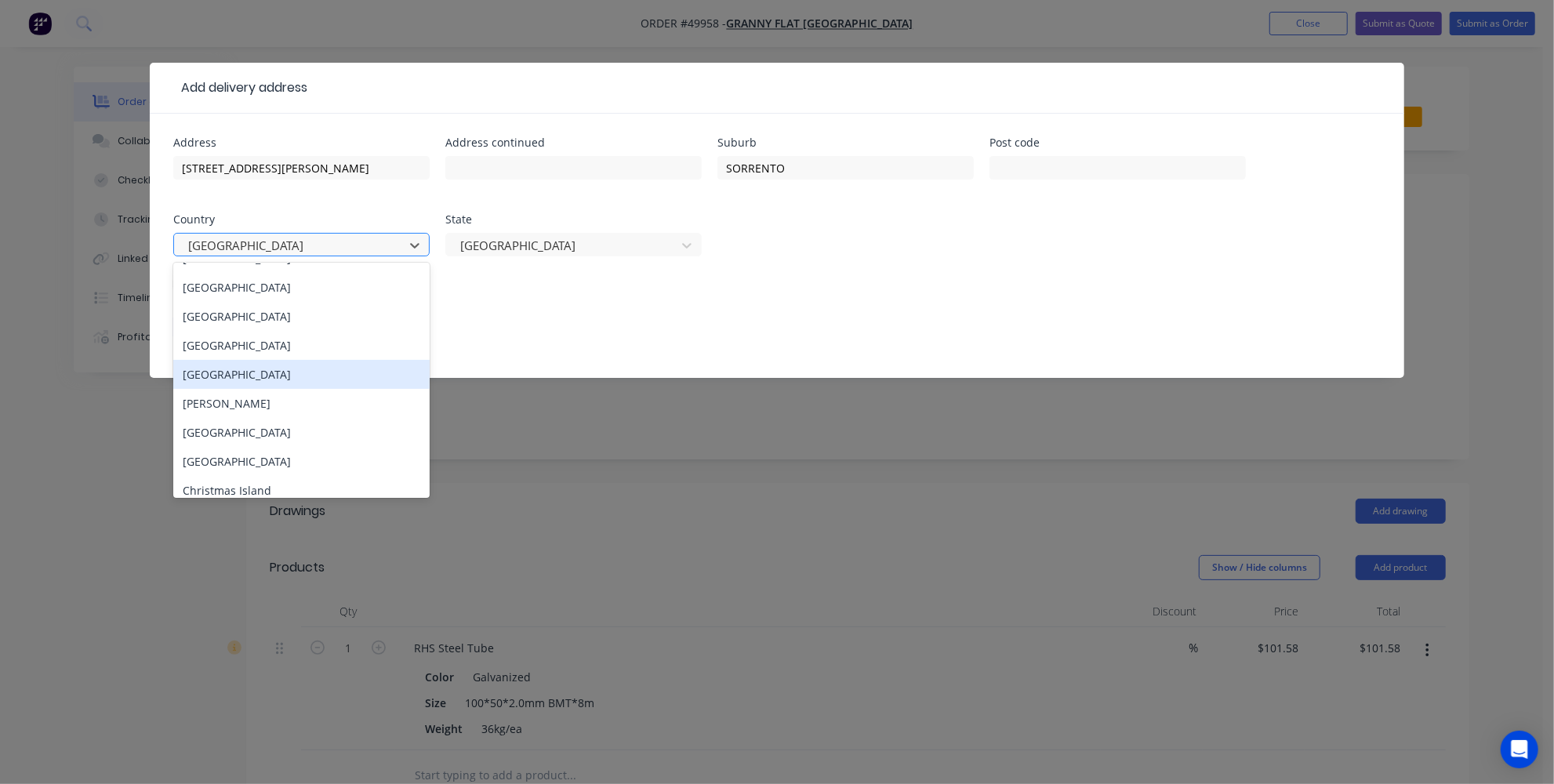
scroll to position [1283, 0]
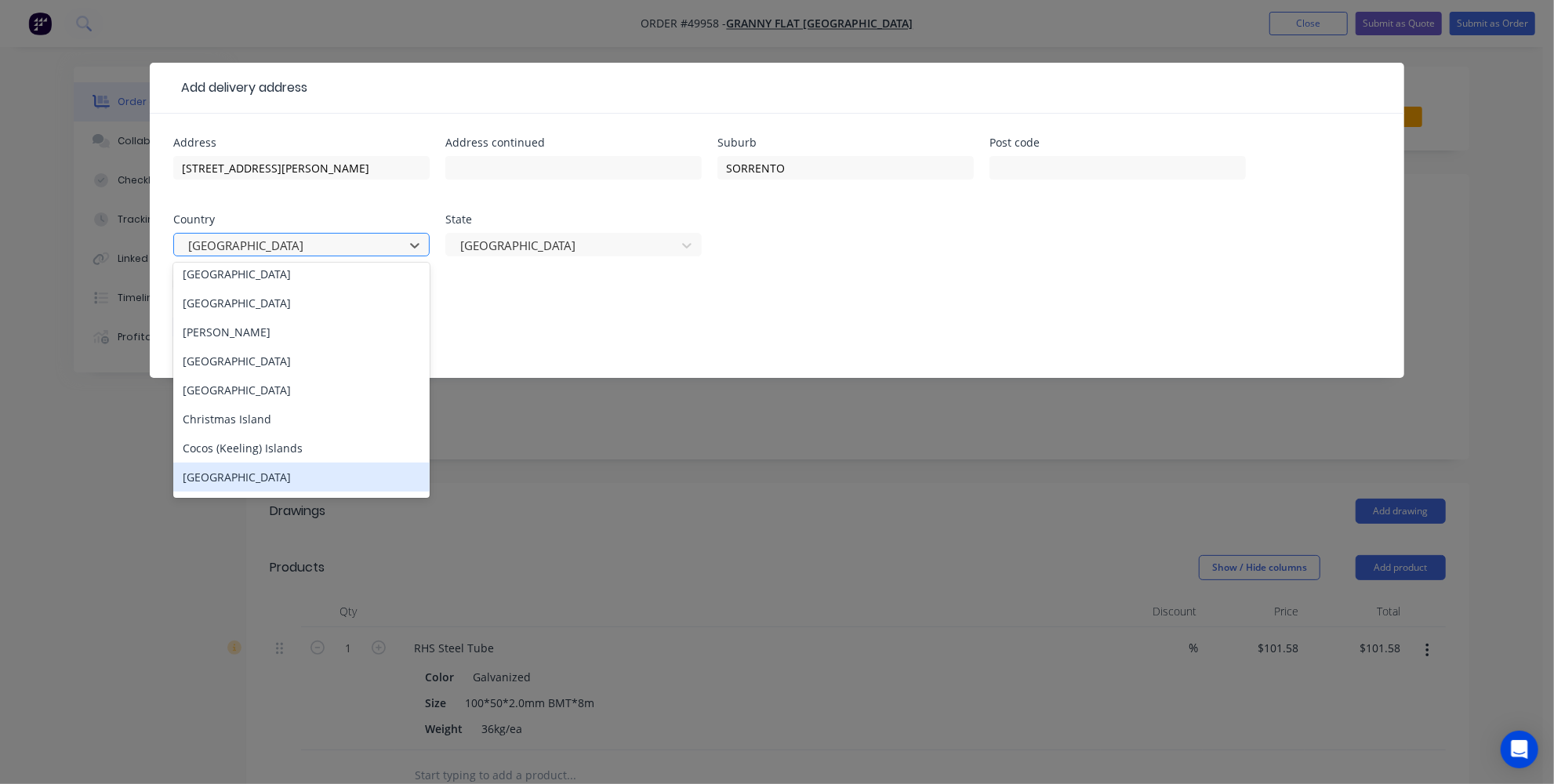
click at [251, 470] on div "[GEOGRAPHIC_DATA]" at bounding box center [302, 477] width 257 height 29
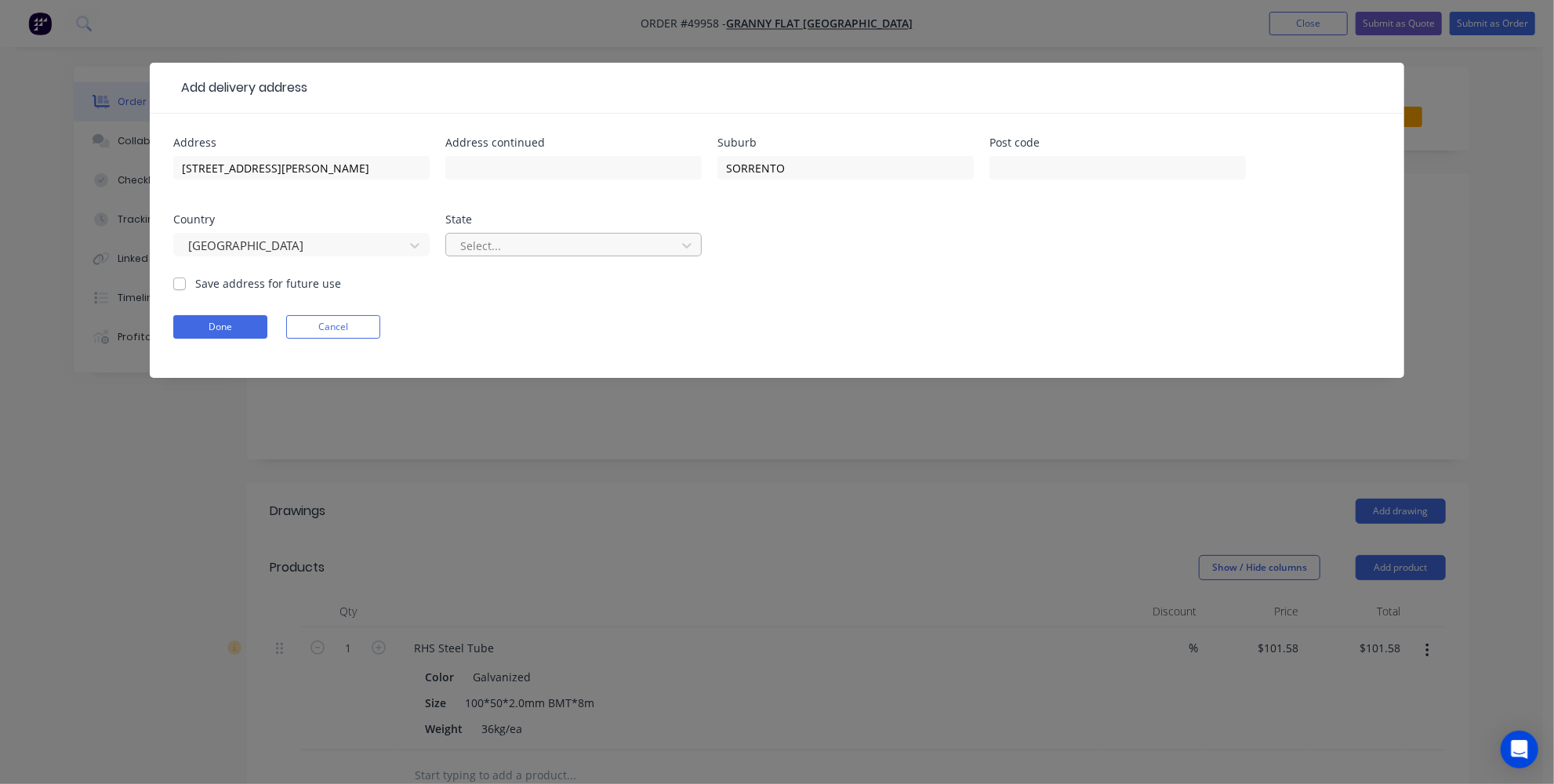
click at [598, 245] on div at bounding box center [563, 245] width 209 height 20
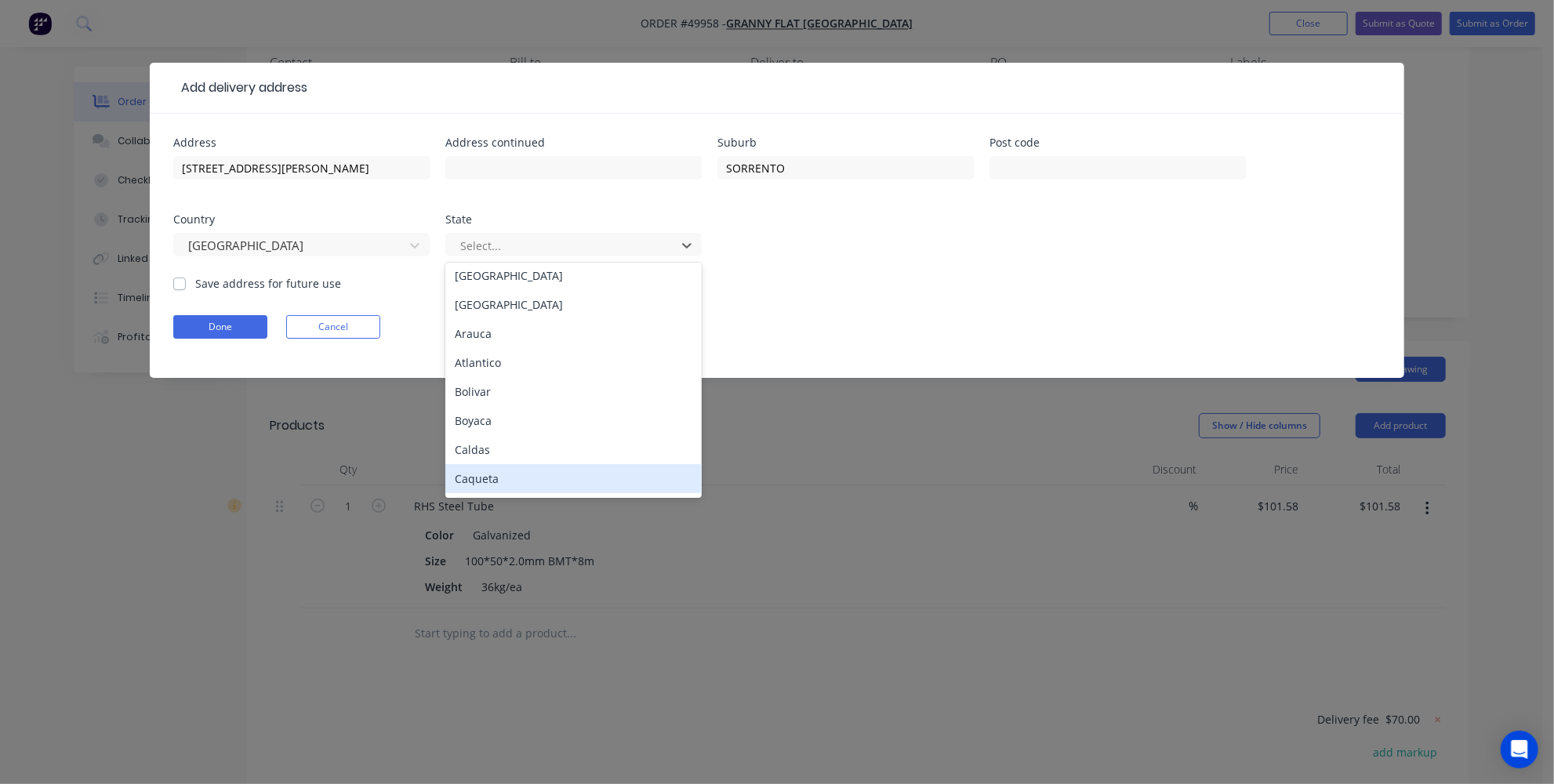
scroll to position [0, 0]
click at [401, 234] on div at bounding box center [415, 245] width 28 height 25
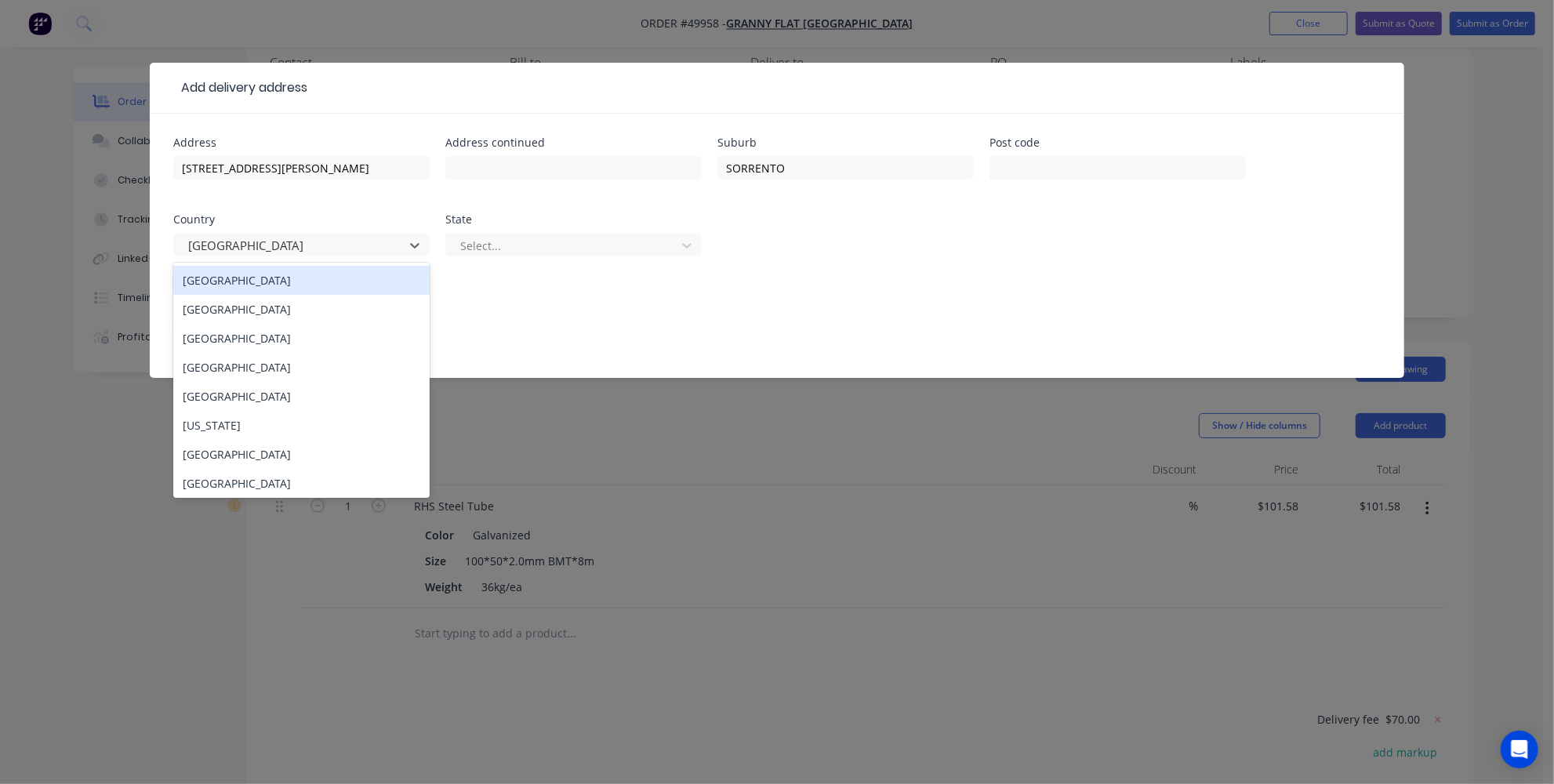
click at [334, 277] on div "[GEOGRAPHIC_DATA]" at bounding box center [302, 280] width 257 height 29
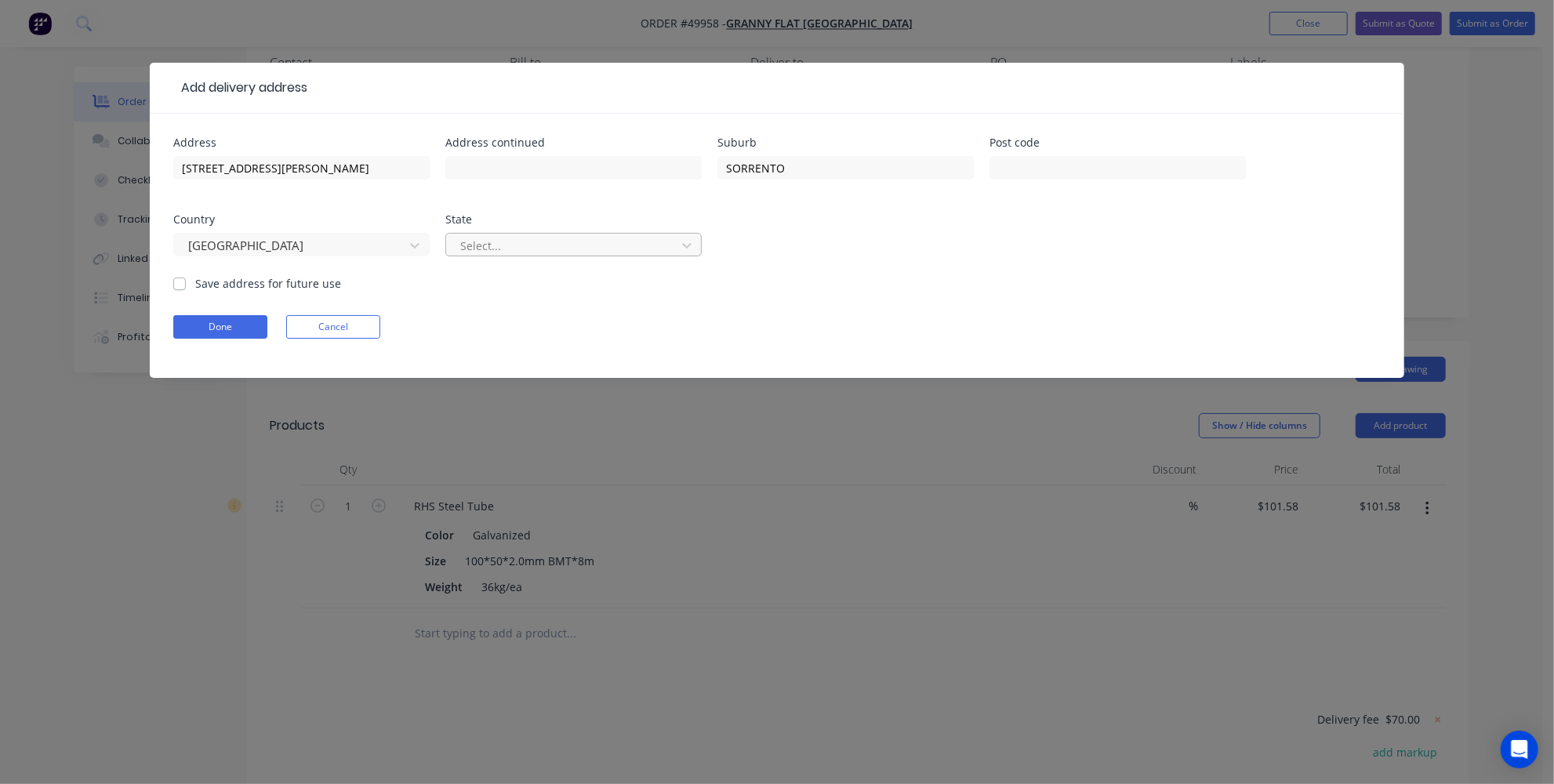
click at [495, 250] on div at bounding box center [563, 245] width 209 height 20
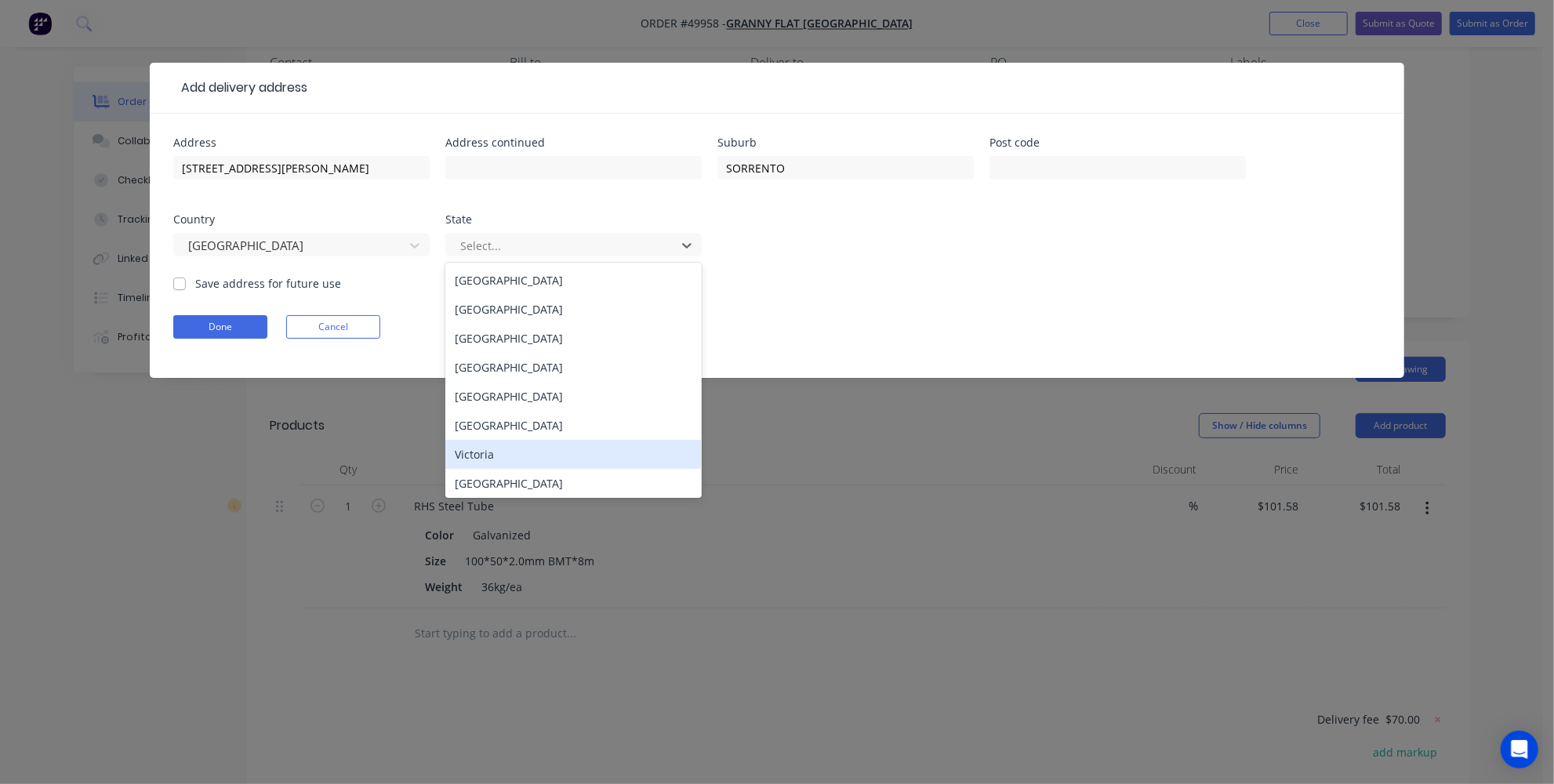
scroll to position [3, 0]
click at [507, 477] on div "[GEOGRAPHIC_DATA]" at bounding box center [574, 481] width 257 height 29
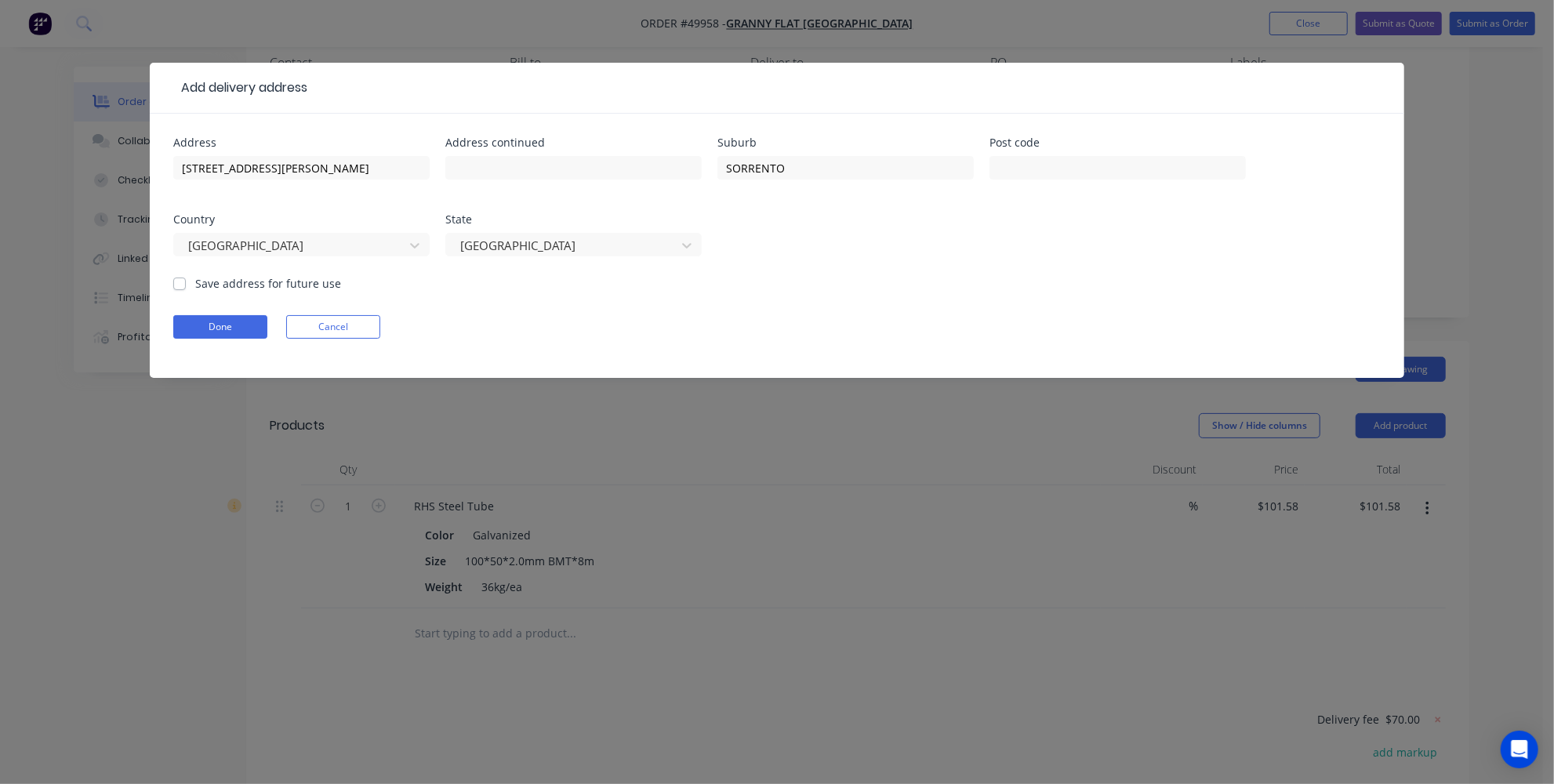
click at [755, 264] on div "Address [STREET_ADDRESS][PERSON_NAME] Address continued Suburb SORRENTO Post co…" at bounding box center [777, 206] width 1207 height 138
click at [1056, 157] on input "text" at bounding box center [1118, 168] width 257 height 24
type input "6020"
click at [952, 194] on div "SORRENTO" at bounding box center [845, 175] width 257 height 46
click at [205, 330] on button "Done" at bounding box center [220, 327] width 94 height 24
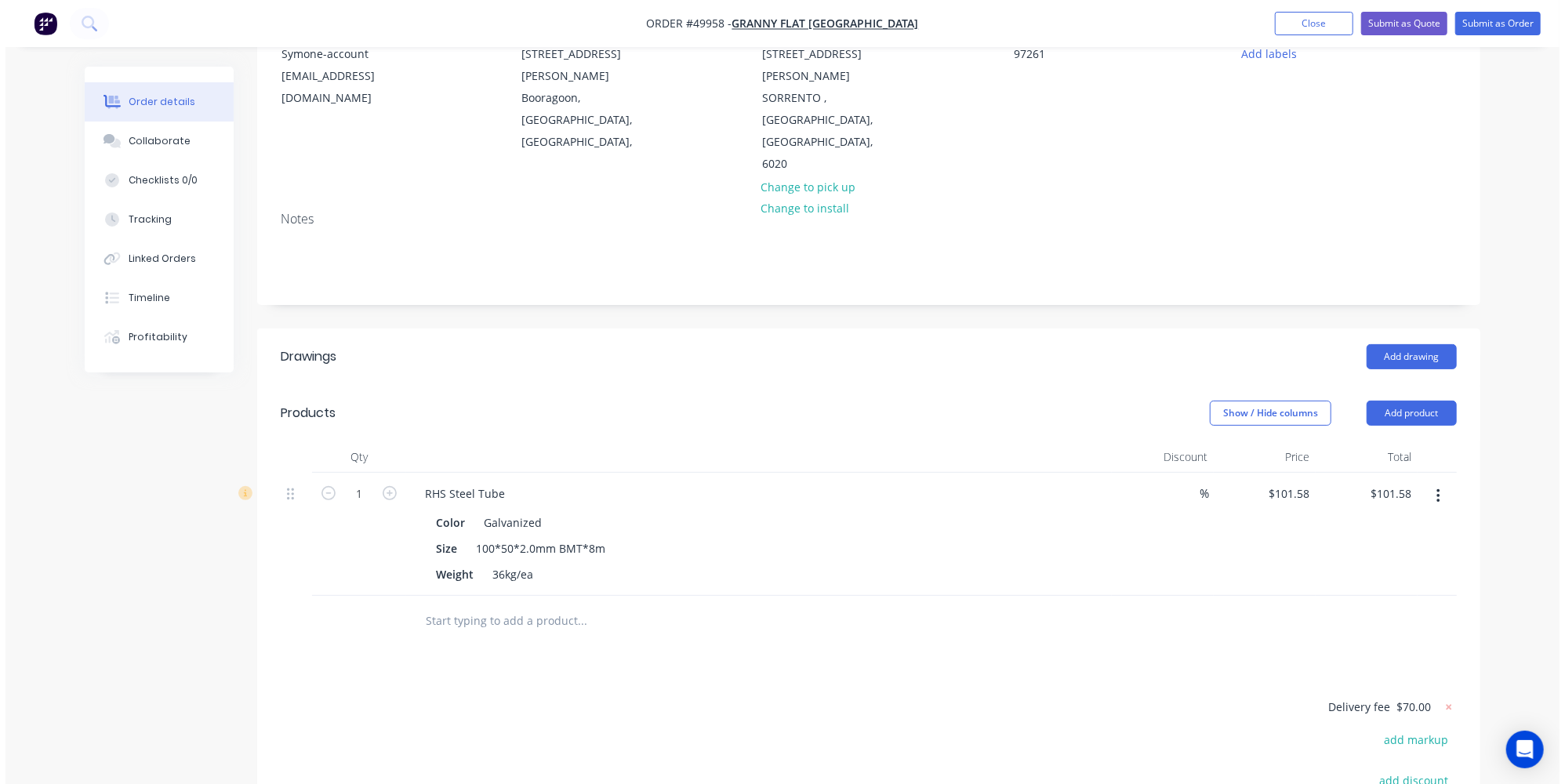
scroll to position [114, 0]
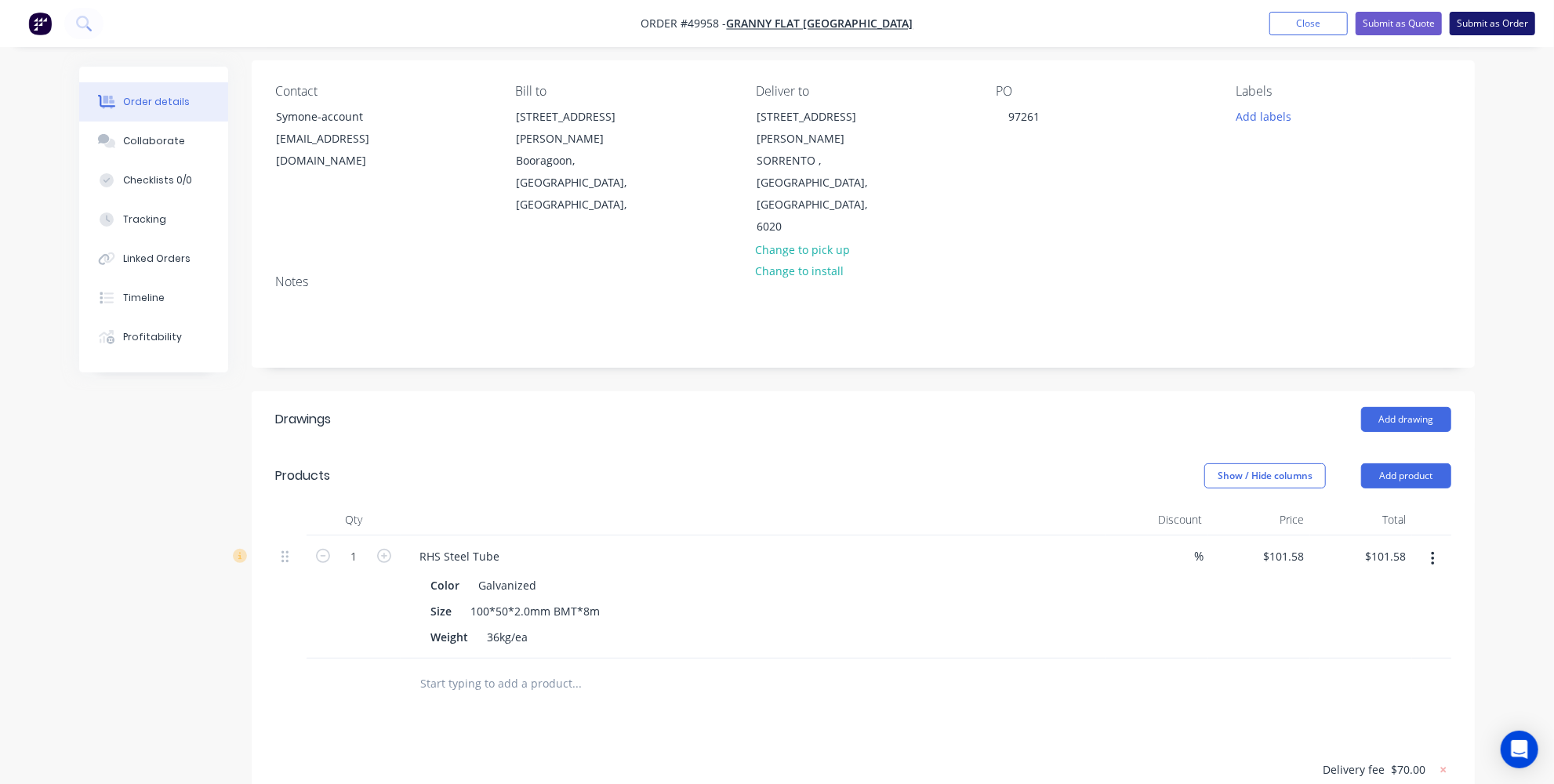
click at [1495, 15] on button "Submit as Order" at bounding box center [1492, 24] width 86 height 24
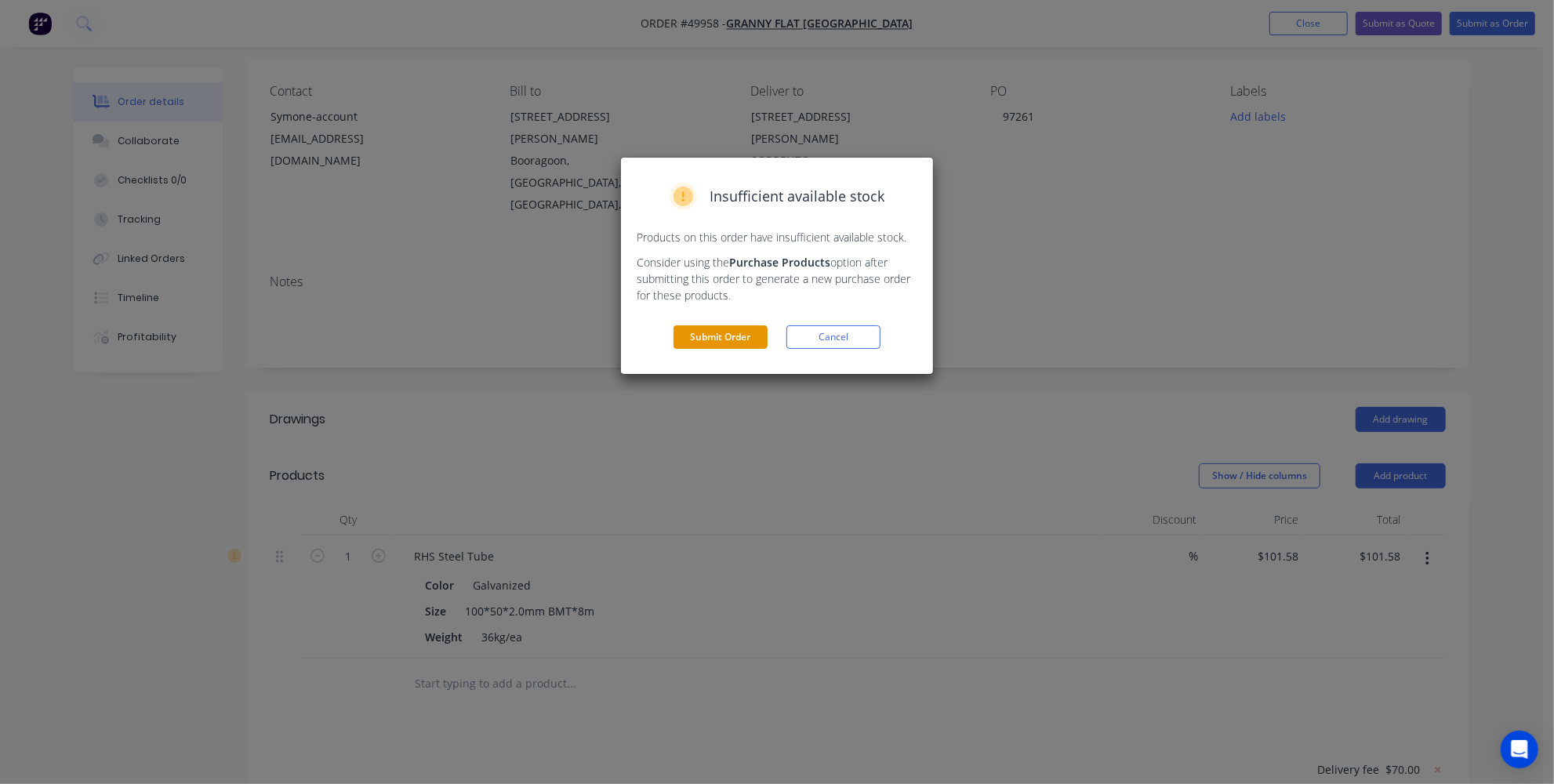
click at [693, 338] on button "Submit Order" at bounding box center [720, 337] width 94 height 24
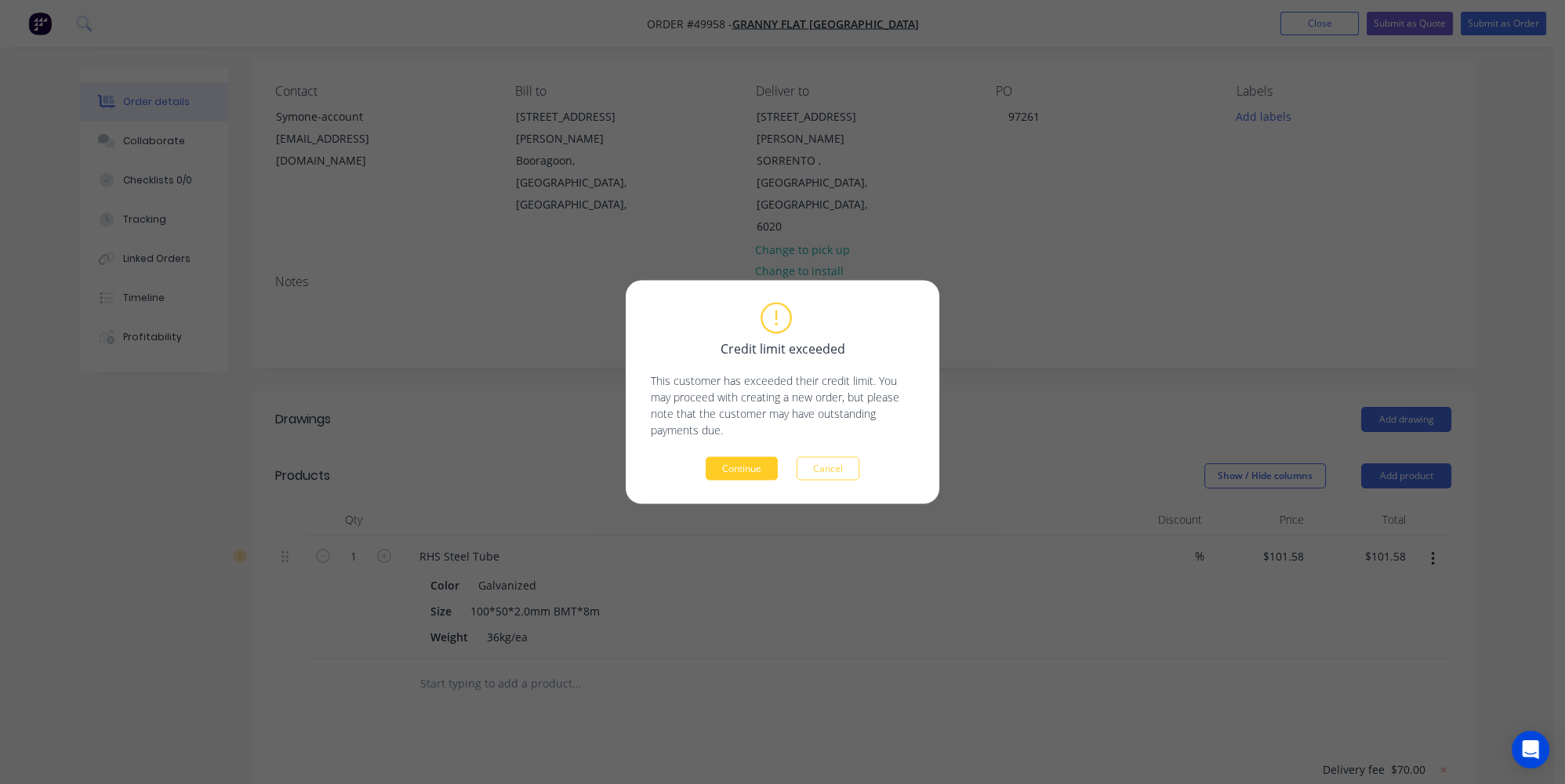
click at [759, 473] on button "Continue" at bounding box center [742, 469] width 72 height 24
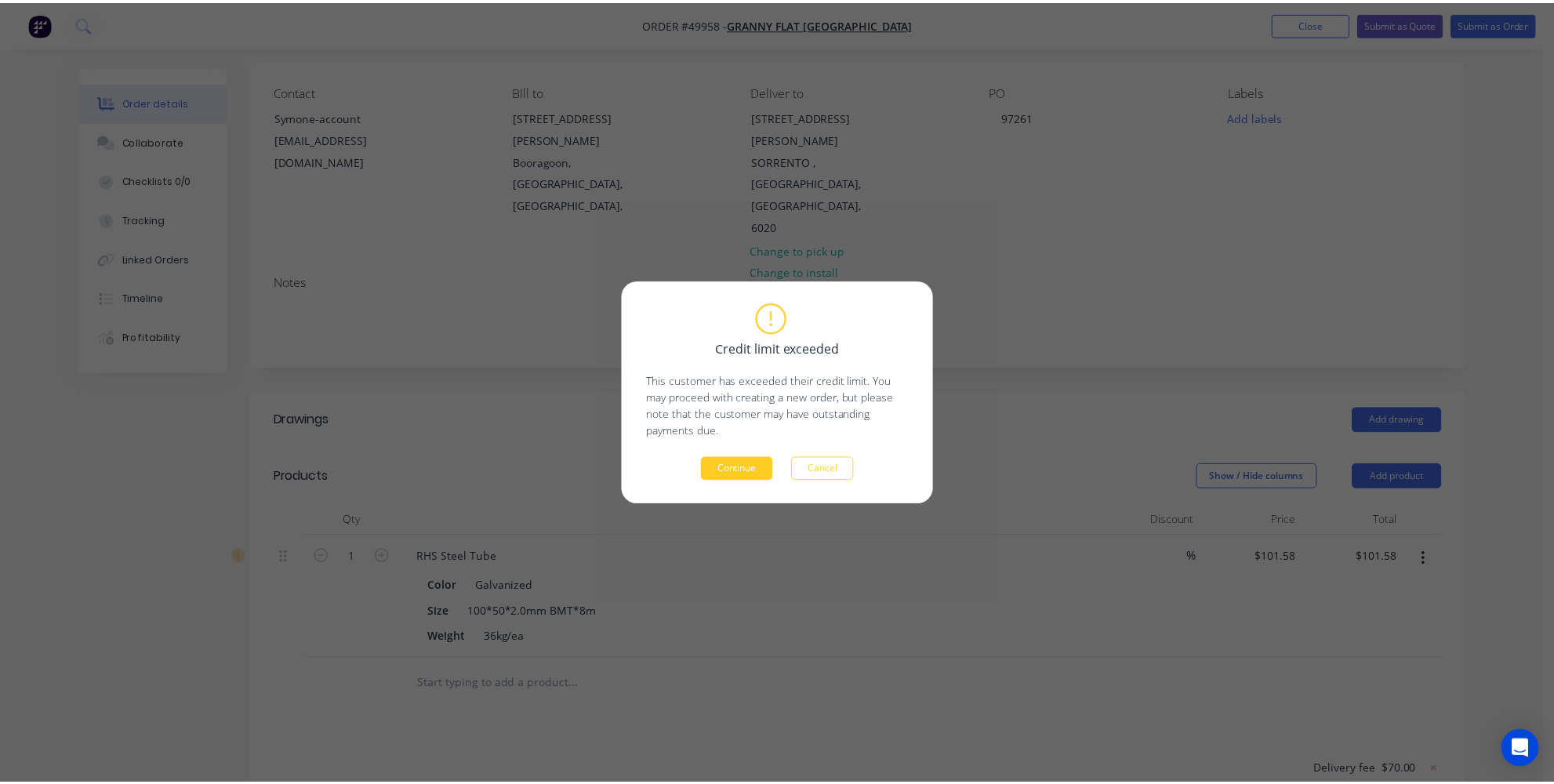
scroll to position [0, 0]
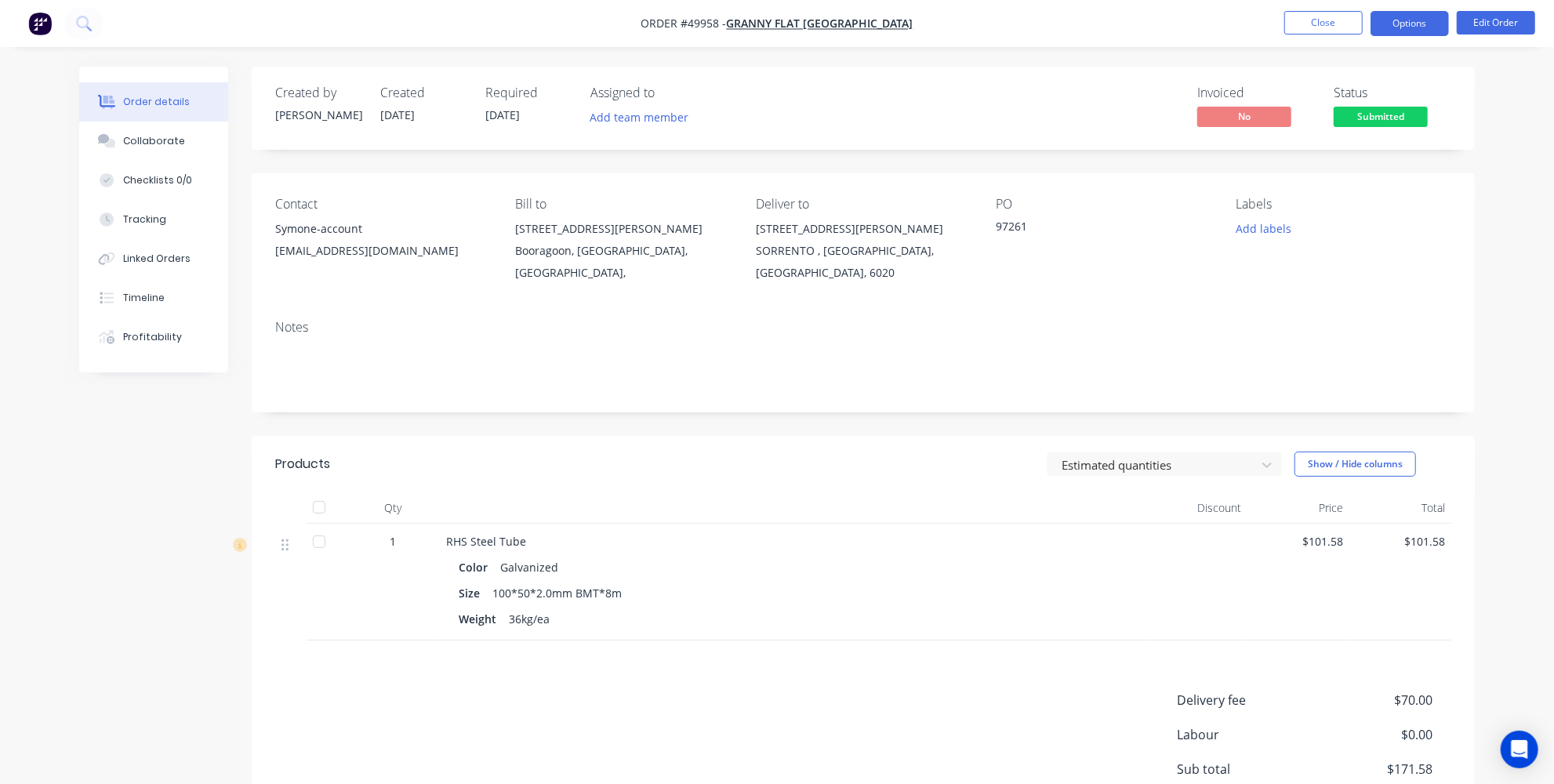
click at [1402, 20] on button "Options" at bounding box center [1410, 24] width 78 height 25
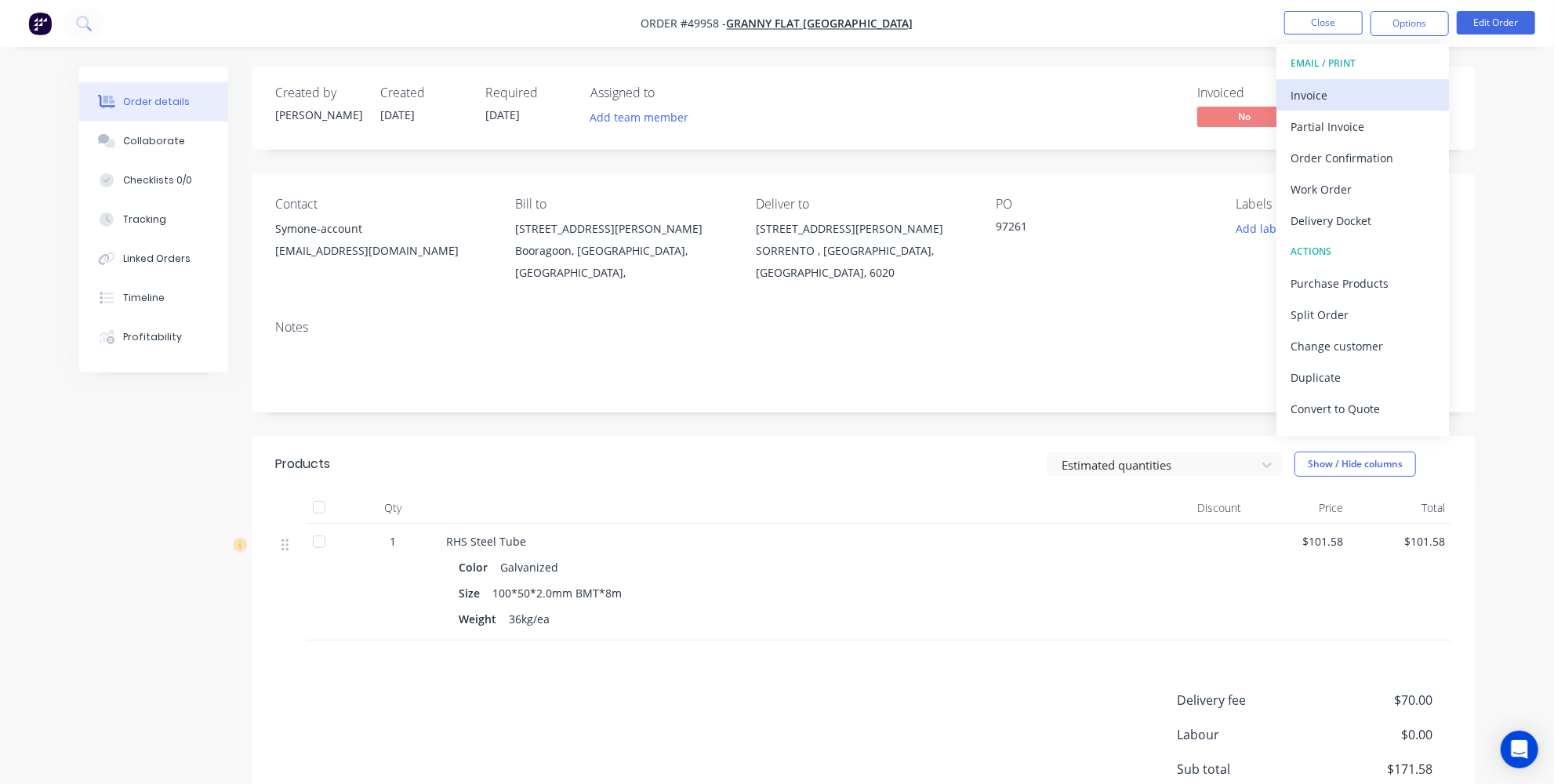
click at [1358, 95] on div "Invoice" at bounding box center [1363, 95] width 144 height 23
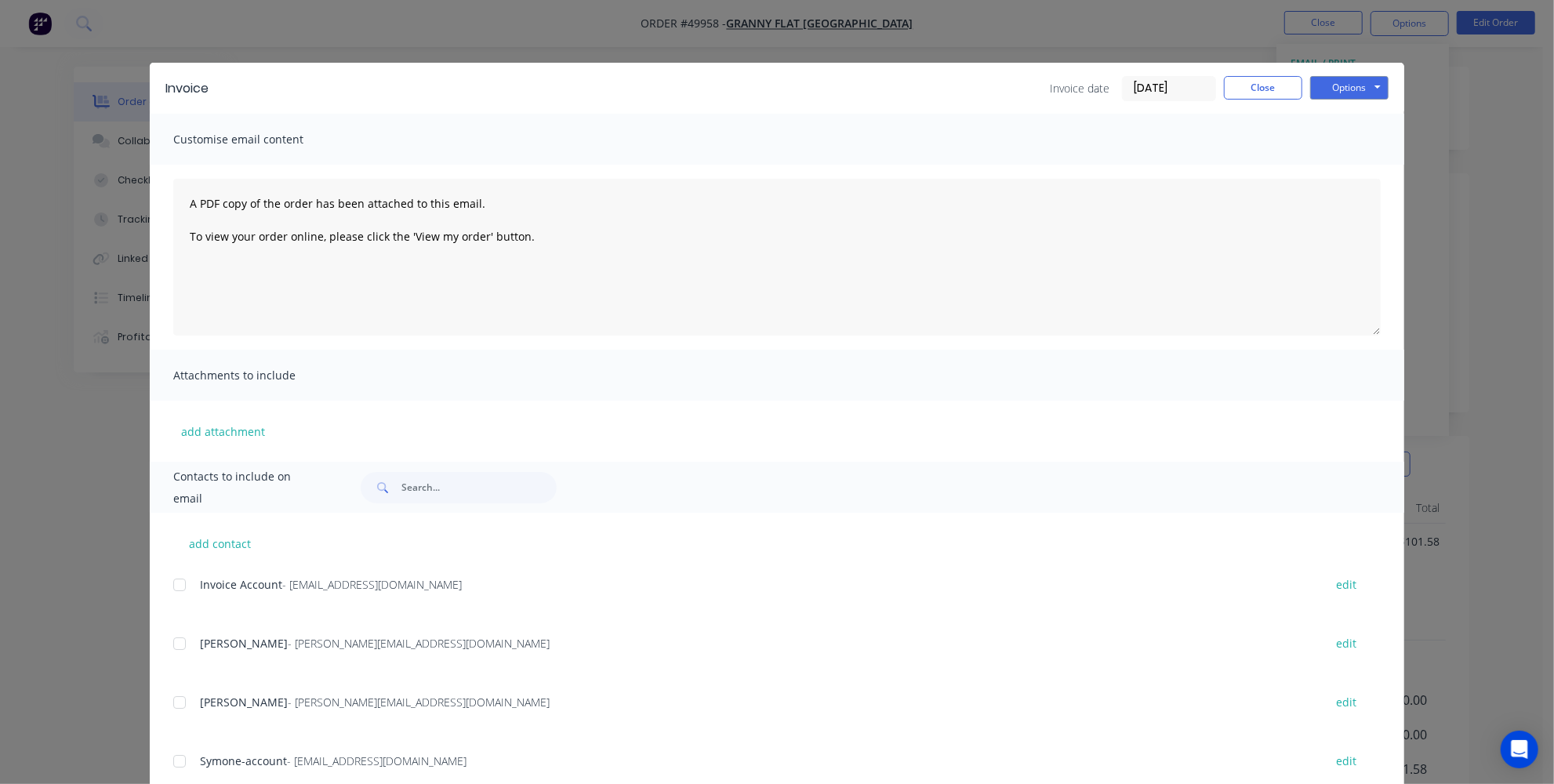
click at [172, 580] on div at bounding box center [179, 584] width 31 height 31
click at [183, 199] on textarea "A PDF copy of the order has been attached to this email. To view your order onl…" at bounding box center [777, 257] width 1207 height 157
paste textarea "PO# 97261"
type textarea "Hey team please find attached invoice PO# 97261 A PDF copy of the order has bee…"
click at [1317, 97] on button "Options" at bounding box center [1349, 88] width 78 height 24
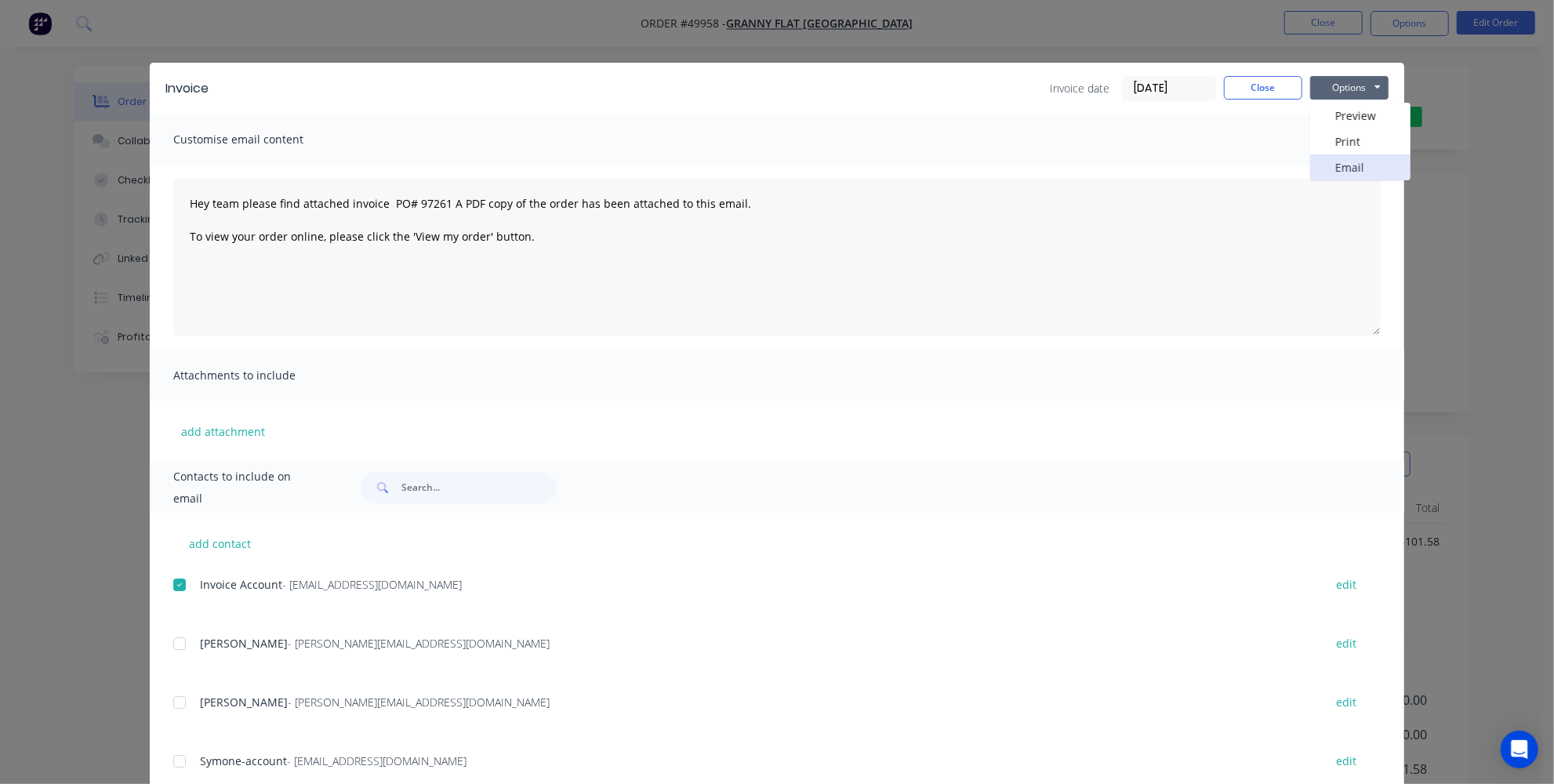
click at [1348, 170] on button "Email" at bounding box center [1360, 167] width 100 height 25
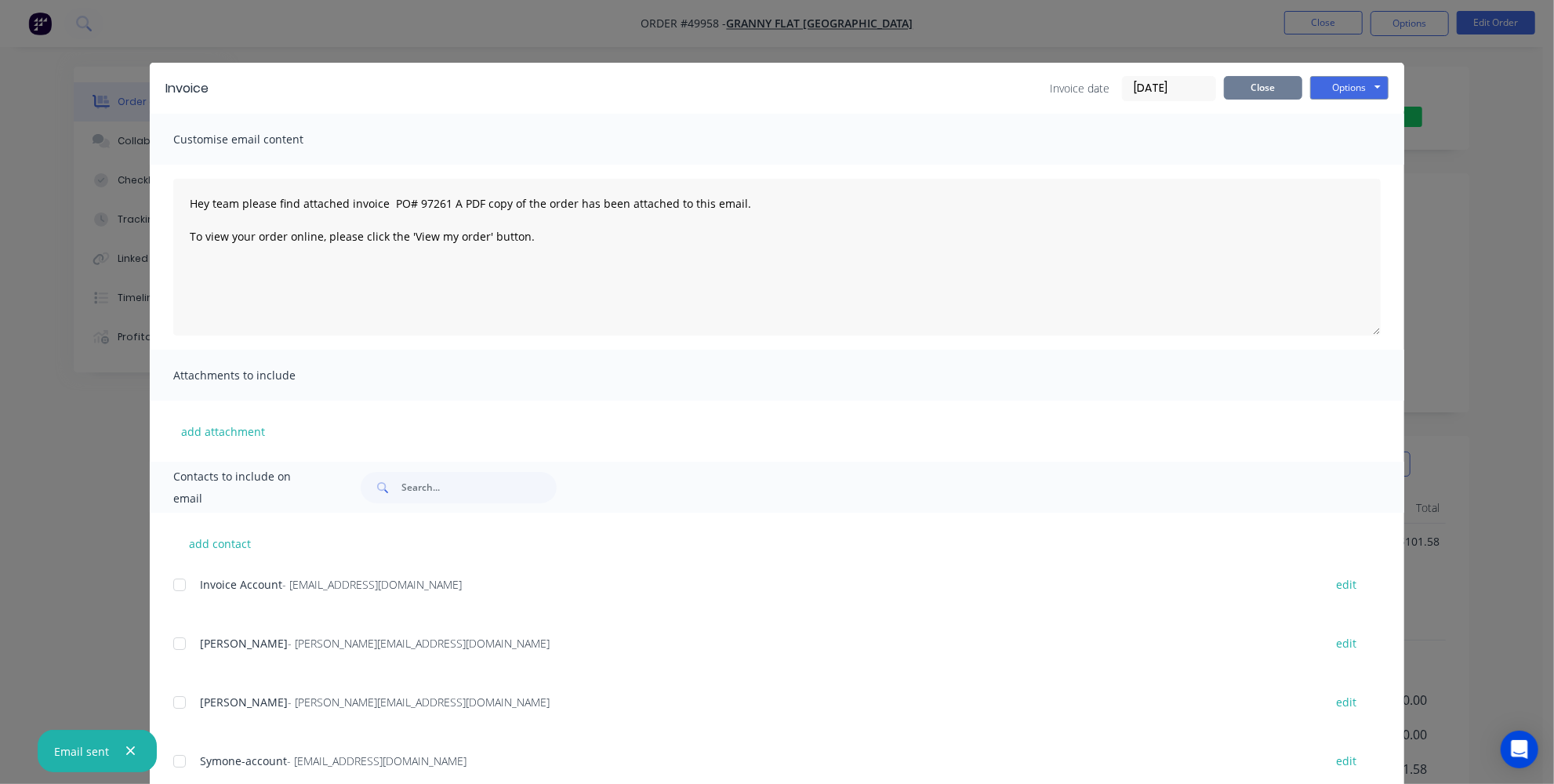
click at [1261, 82] on button "Close" at bounding box center [1263, 88] width 78 height 24
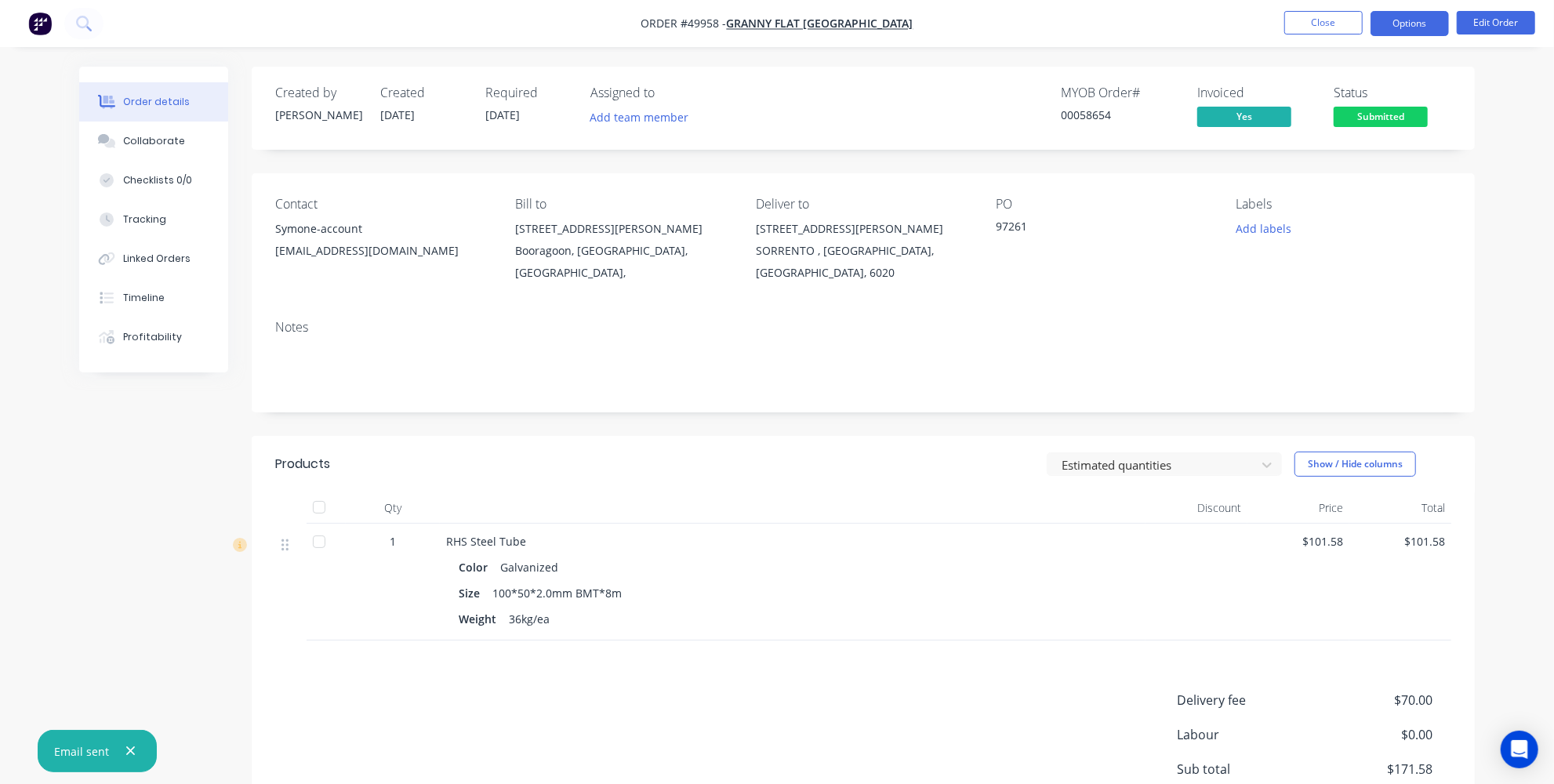
click at [1399, 19] on button "Options" at bounding box center [1410, 24] width 78 height 25
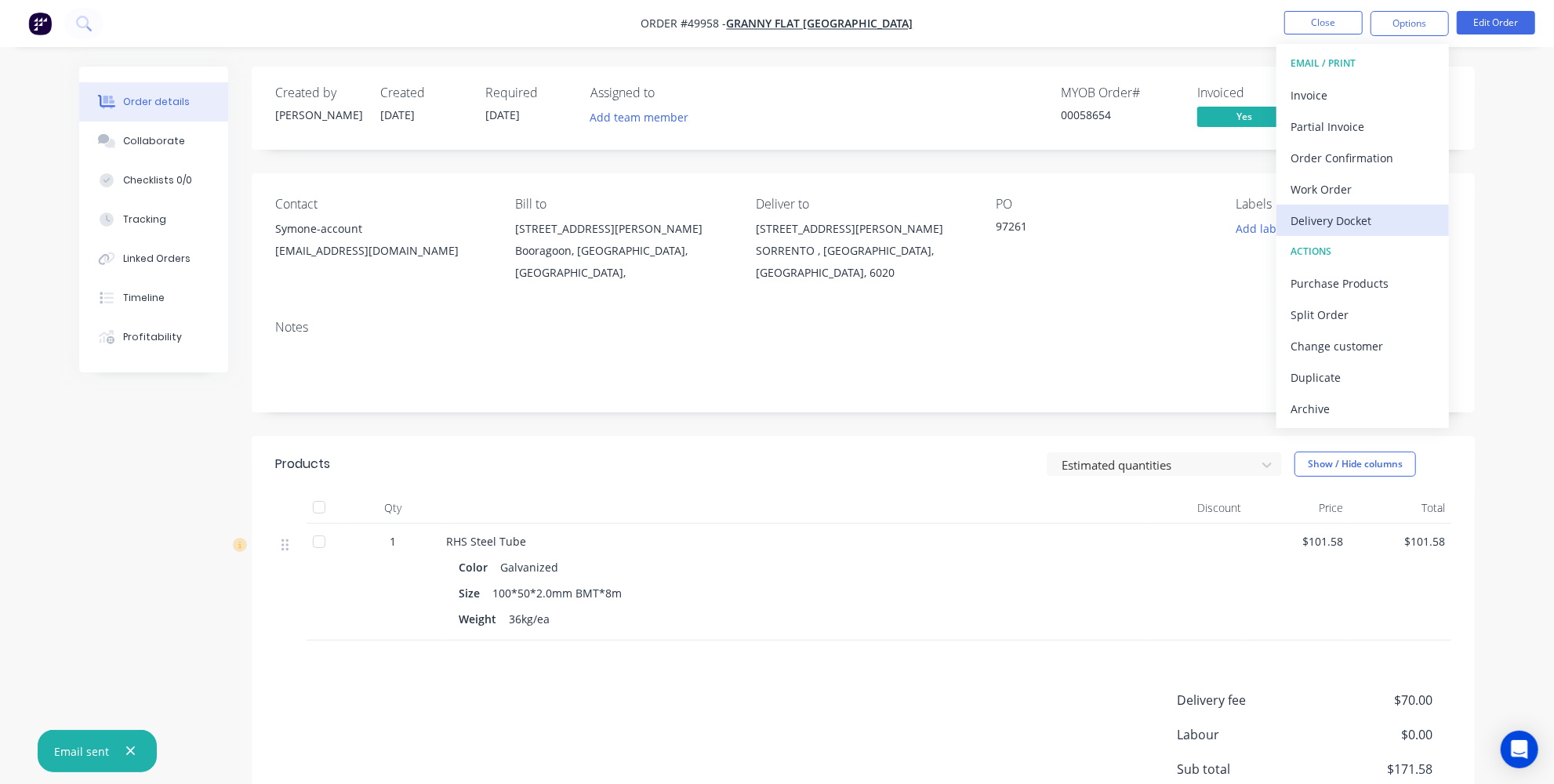
click at [1341, 222] on div "Delivery Docket" at bounding box center [1363, 220] width 144 height 23
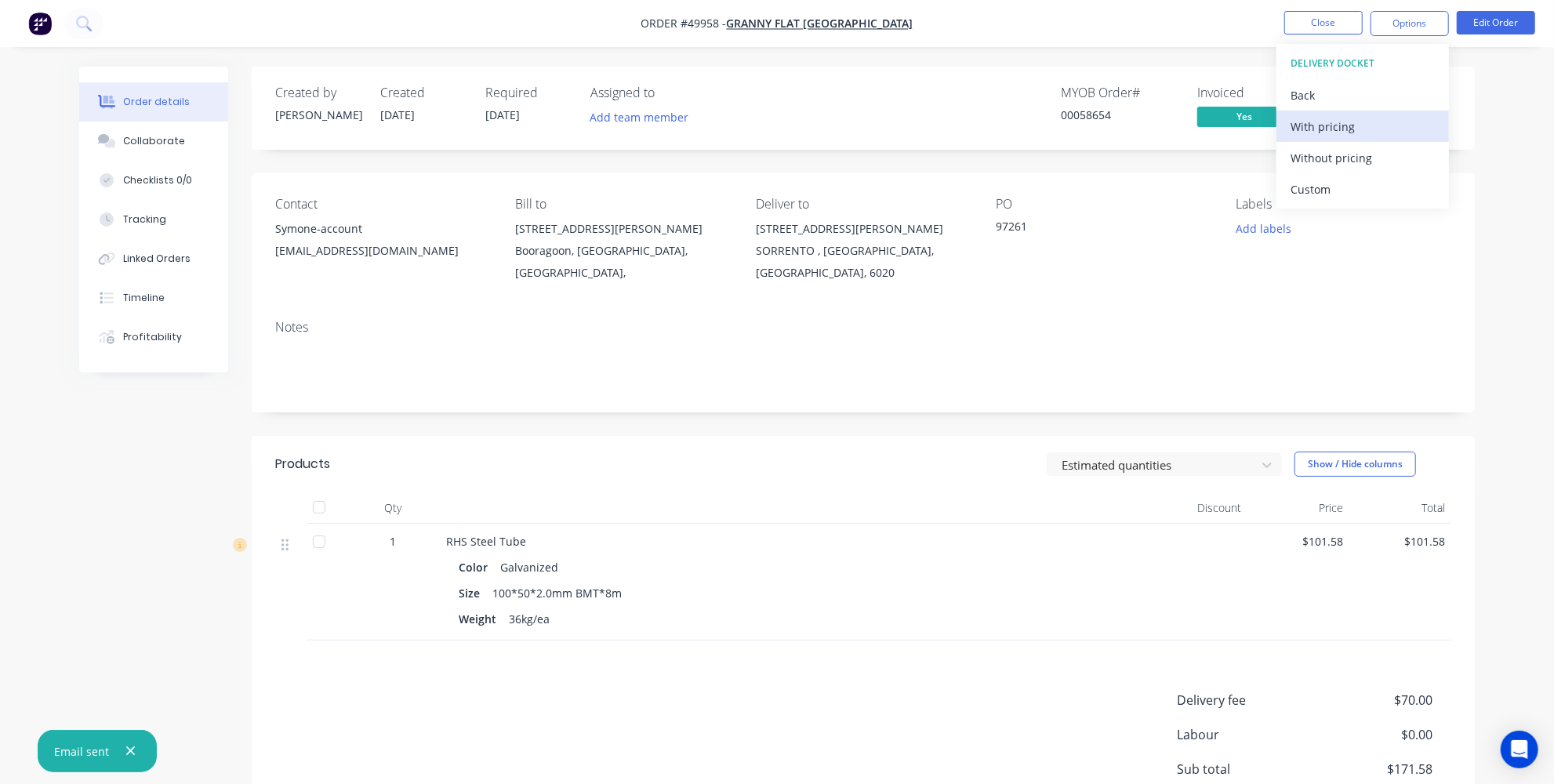
click at [1335, 118] on div "With pricing" at bounding box center [1363, 127] width 144 height 23
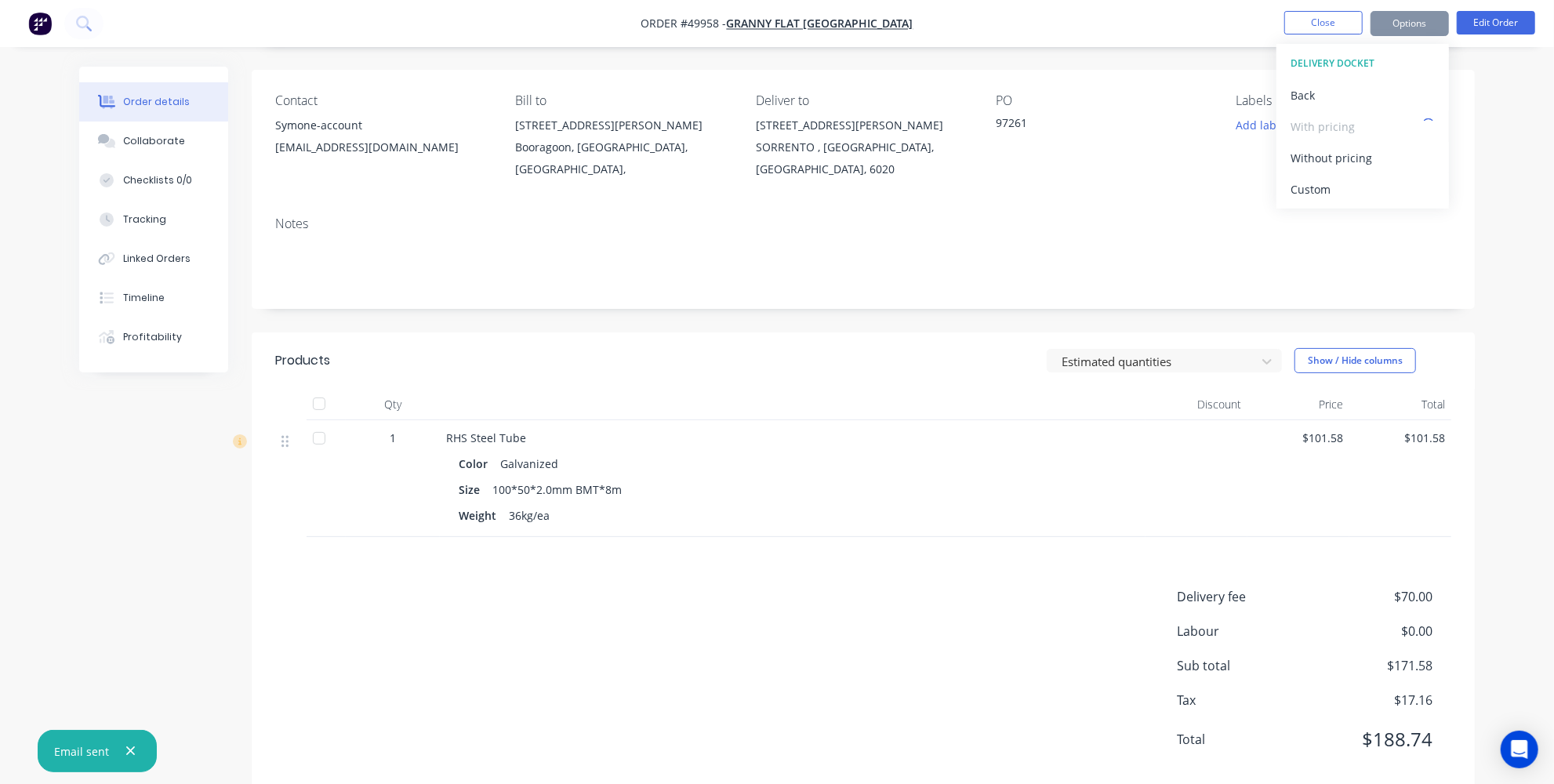
scroll to position [135, 0]
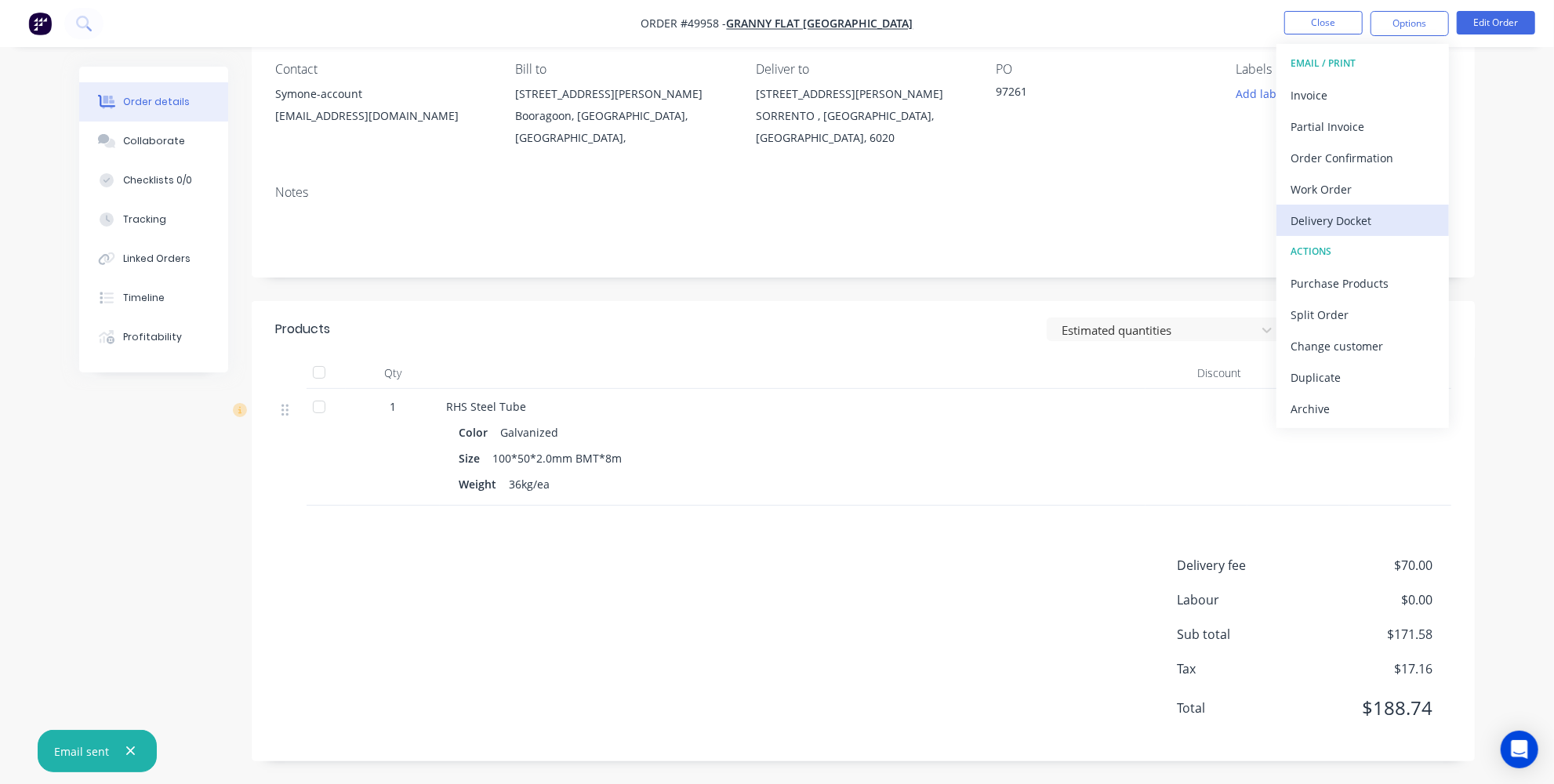
click at [1336, 227] on div "Delivery Docket" at bounding box center [1363, 220] width 144 height 23
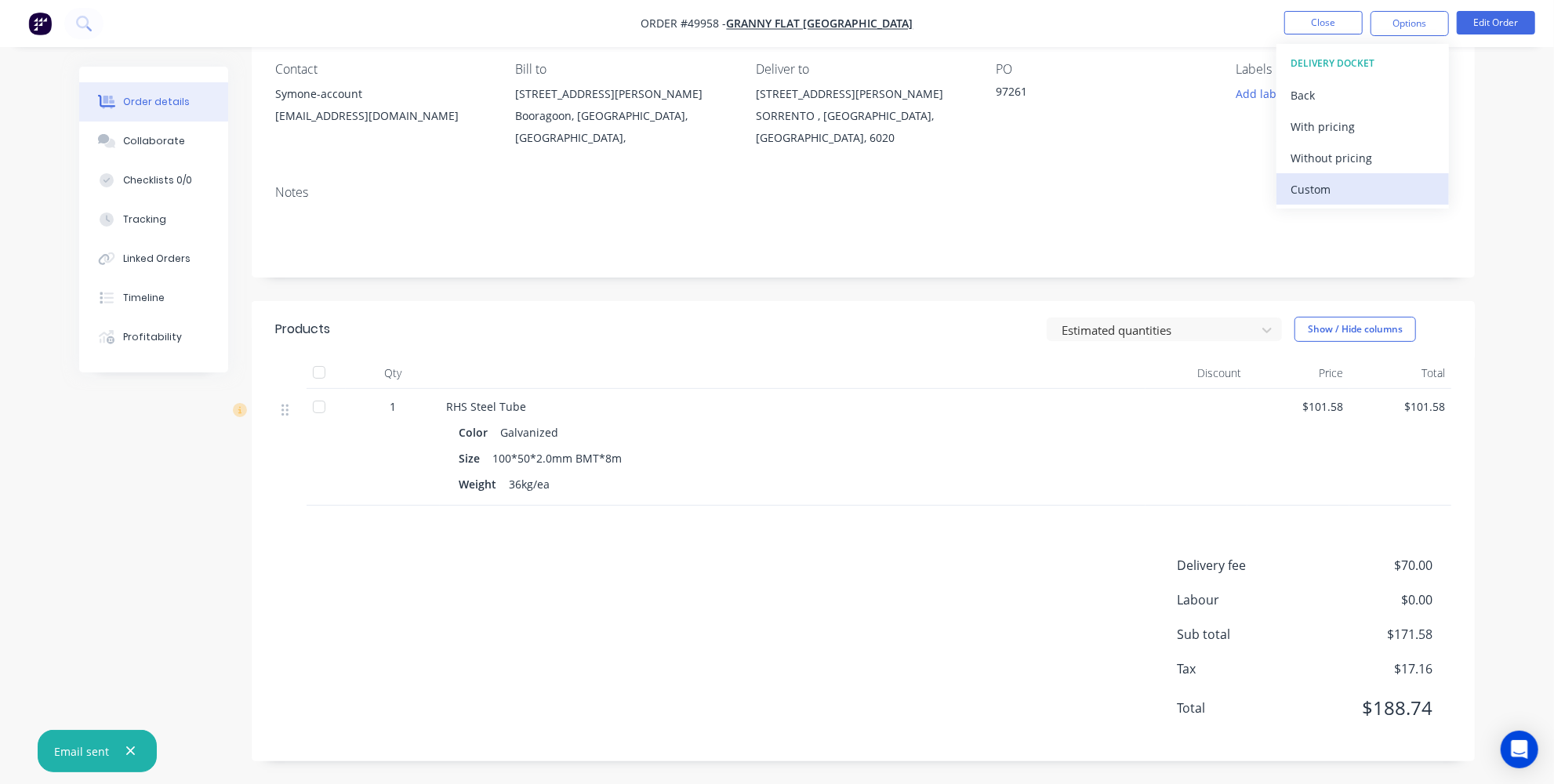
click at [1319, 183] on div "Custom" at bounding box center [1363, 189] width 144 height 23
click at [1324, 152] on div "Without pricing" at bounding box center [1363, 158] width 144 height 23
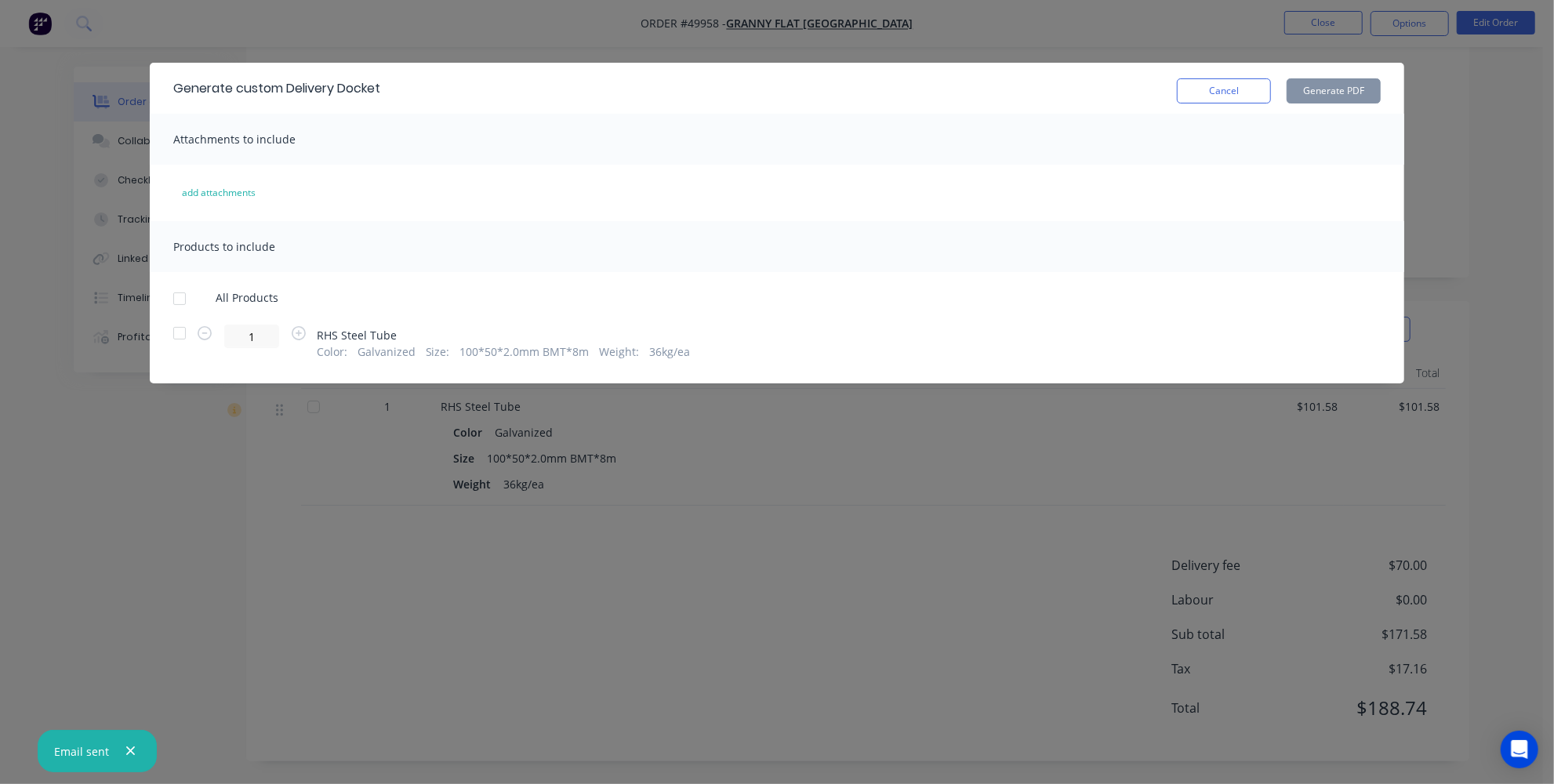
click at [174, 328] on div at bounding box center [179, 333] width 31 height 31
click at [1374, 81] on button "Generate PDF" at bounding box center [1333, 91] width 94 height 25
